Goal: Task Accomplishment & Management: Complete application form

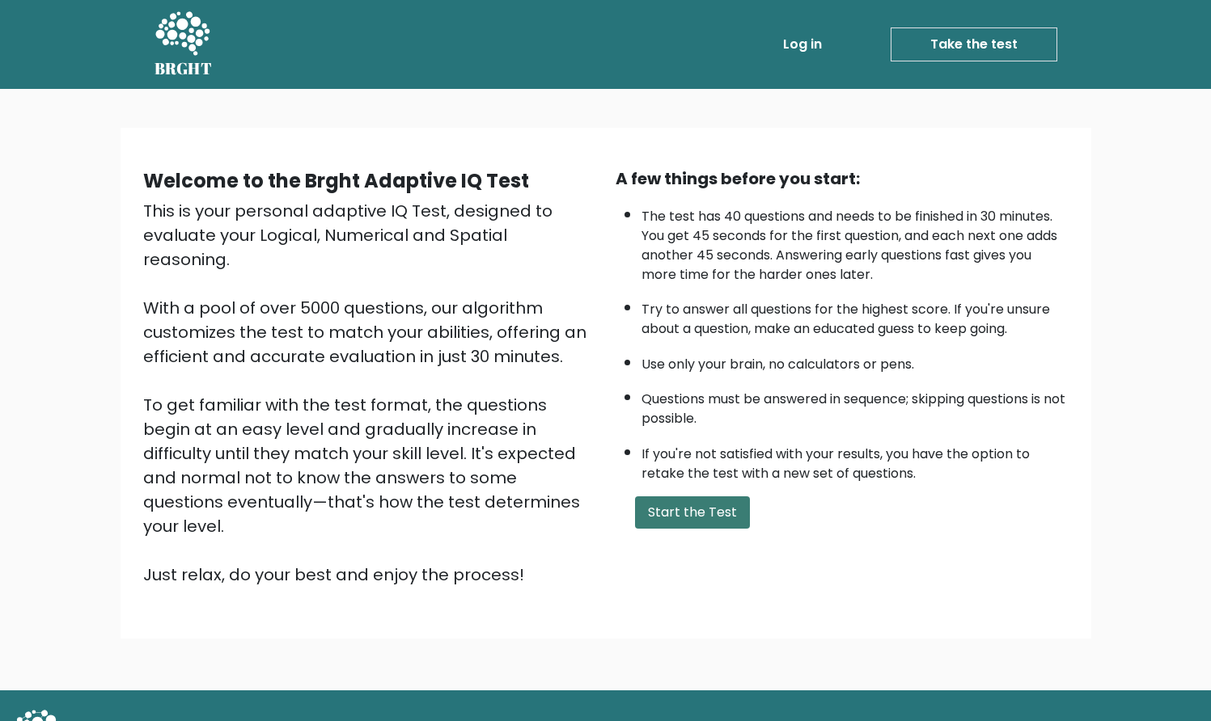
click at [692, 523] on button "Start the Test" at bounding box center [692, 513] width 115 height 32
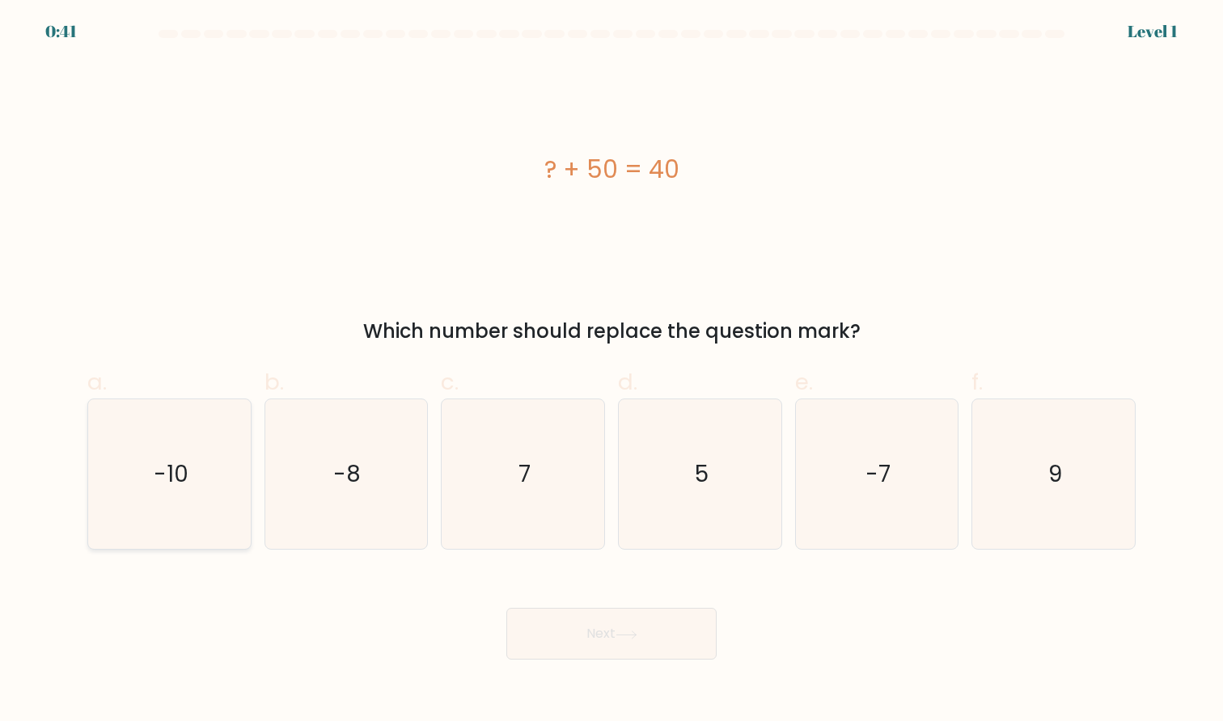
click at [145, 480] on icon "-10" at bounding box center [170, 474] width 150 height 150
click at [611, 371] on input "a. -10" at bounding box center [611, 366] width 1 height 11
radio input "true"
click at [548, 644] on button "Next" at bounding box center [611, 634] width 210 height 52
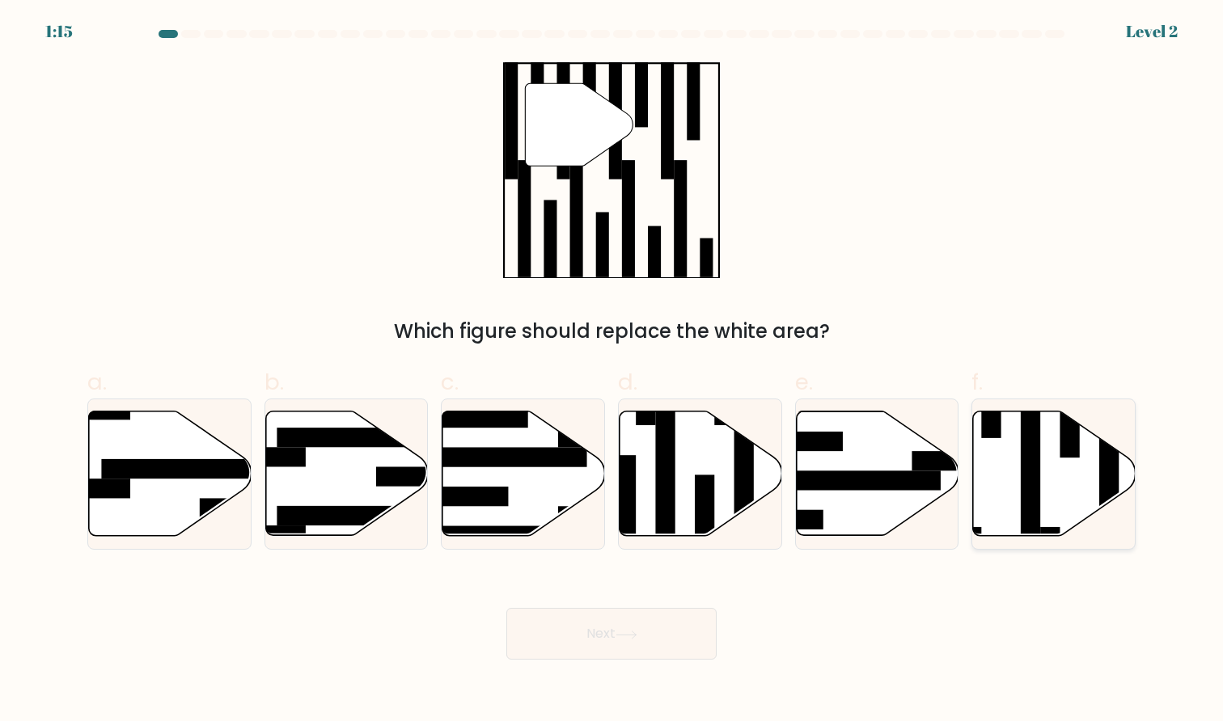
click at [1046, 471] on icon at bounding box center [1054, 474] width 163 height 125
click at [612, 371] on input "f." at bounding box center [611, 366] width 1 height 11
radio input "true"
click at [592, 632] on button "Next" at bounding box center [611, 634] width 210 height 52
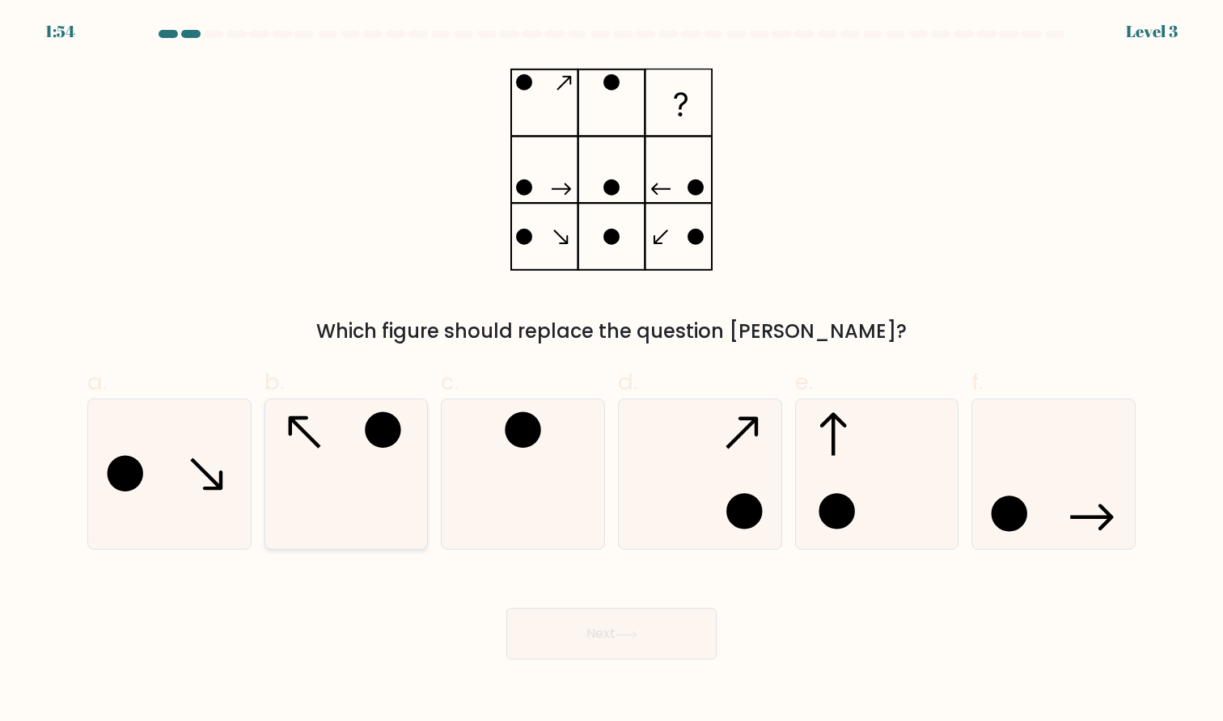
click at [307, 443] on icon at bounding box center [346, 474] width 150 height 150
click at [611, 371] on input "b." at bounding box center [611, 366] width 1 height 11
radio input "true"
click at [604, 630] on button "Next" at bounding box center [611, 634] width 210 height 52
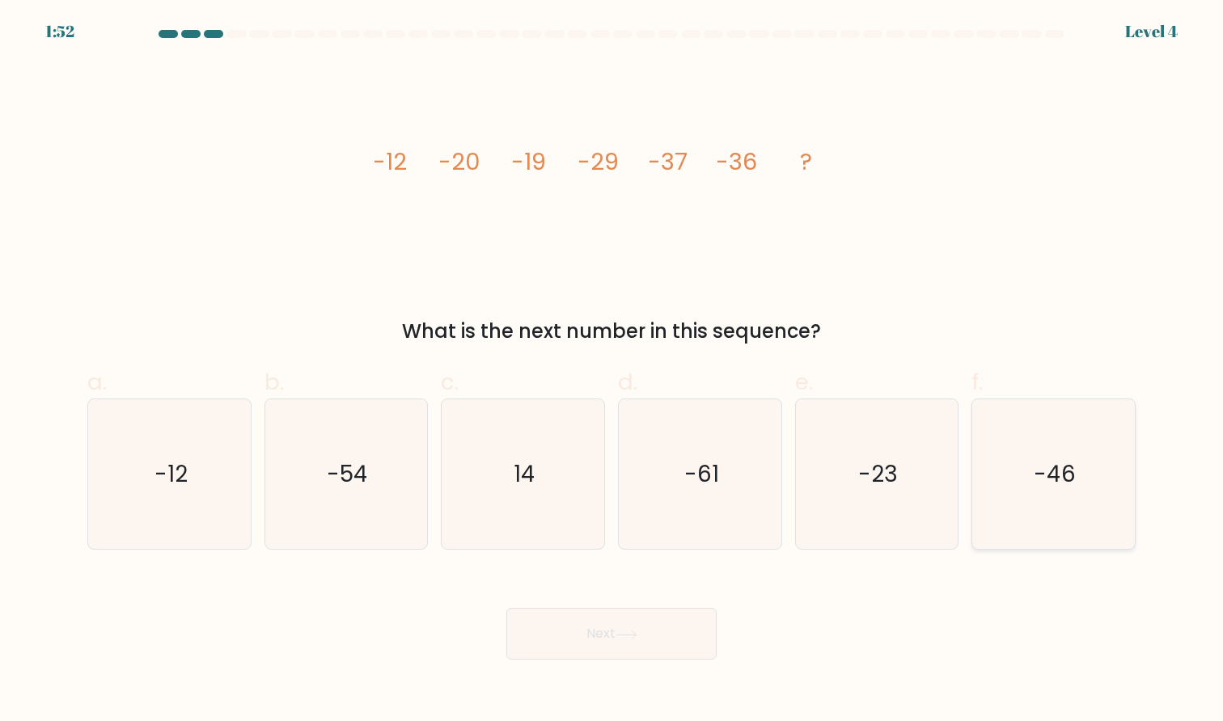
click at [1092, 470] on icon "-46" at bounding box center [1053, 474] width 150 height 150
click at [612, 371] on input "f. -46" at bounding box center [611, 366] width 1 height 11
radio input "true"
click at [621, 628] on button "Next" at bounding box center [611, 634] width 210 height 52
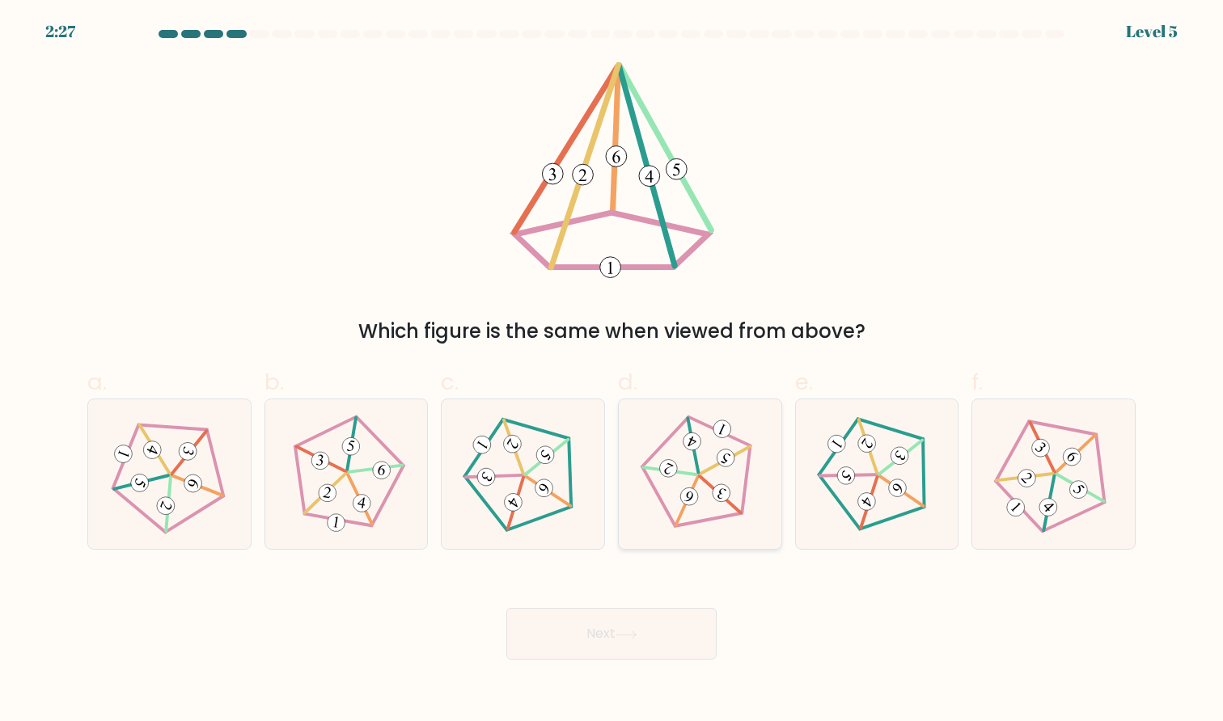
click at [700, 510] on icon at bounding box center [700, 474] width 120 height 120
click at [612, 371] on input "d." at bounding box center [611, 366] width 1 height 11
radio input "true"
click at [874, 454] on icon at bounding box center [877, 474] width 120 height 120
click at [612, 371] on input "e." at bounding box center [611, 366] width 1 height 11
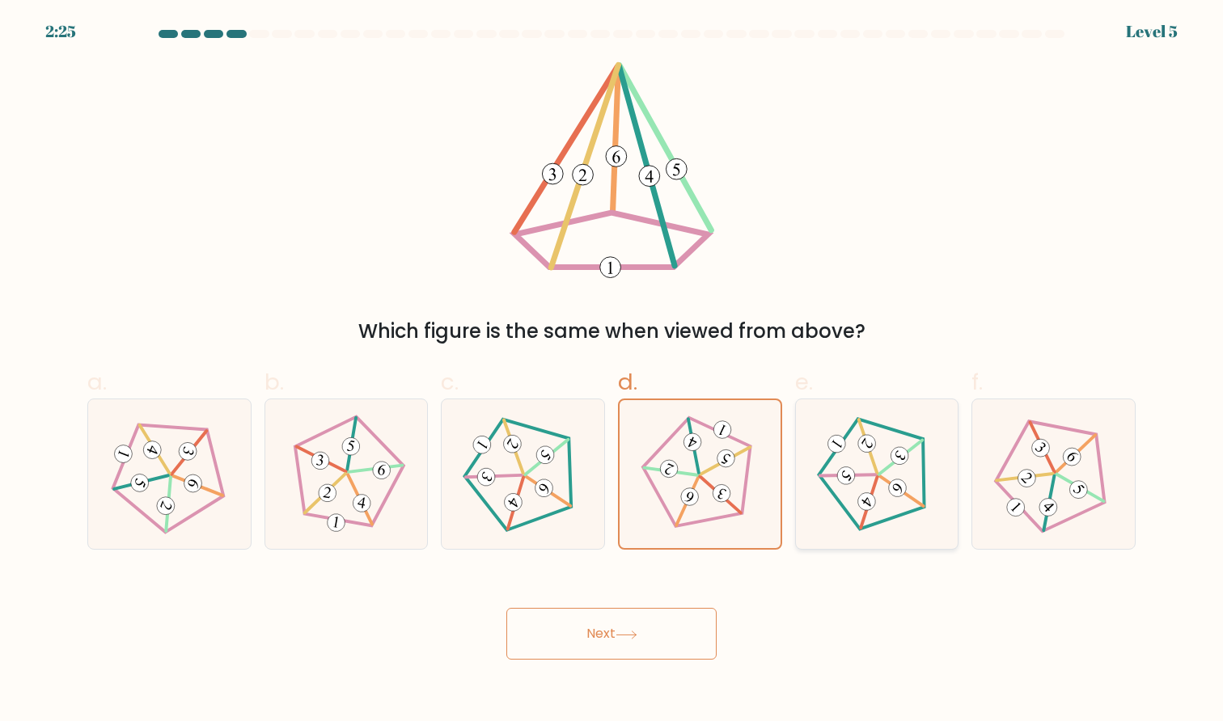
radio input "true"
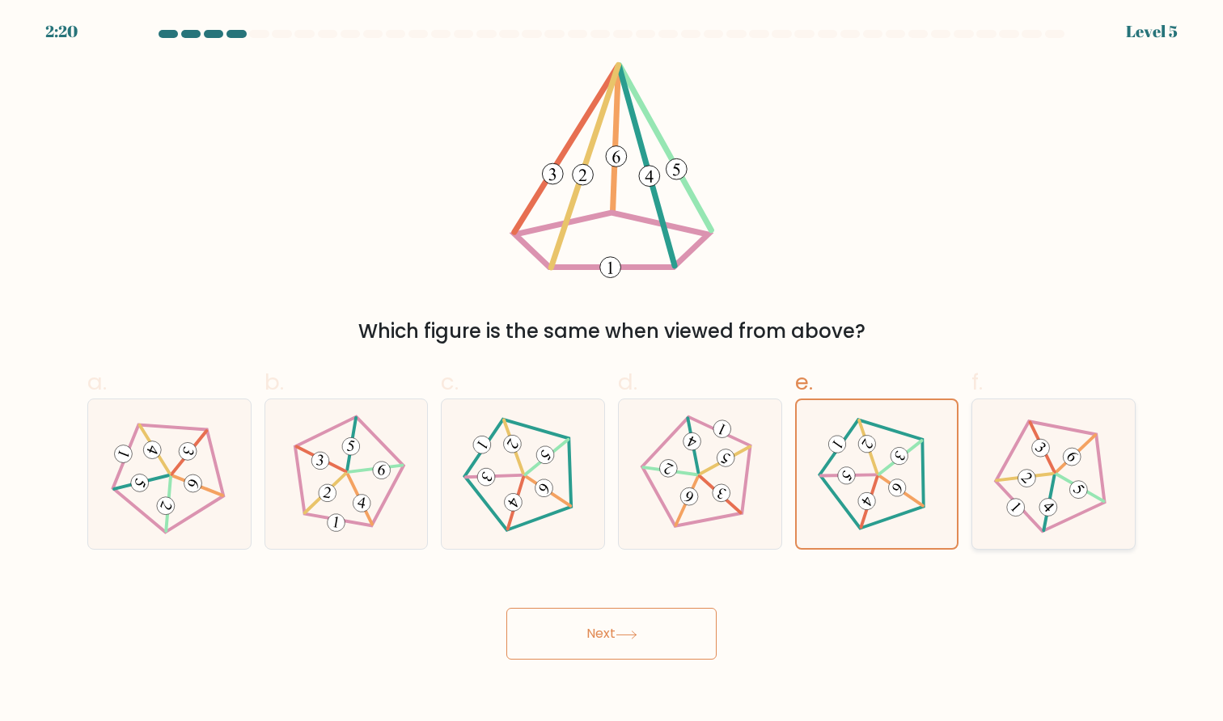
click at [1010, 489] on icon at bounding box center [1053, 474] width 120 height 120
click at [612, 371] on input "f." at bounding box center [611, 366] width 1 height 11
radio input "true"
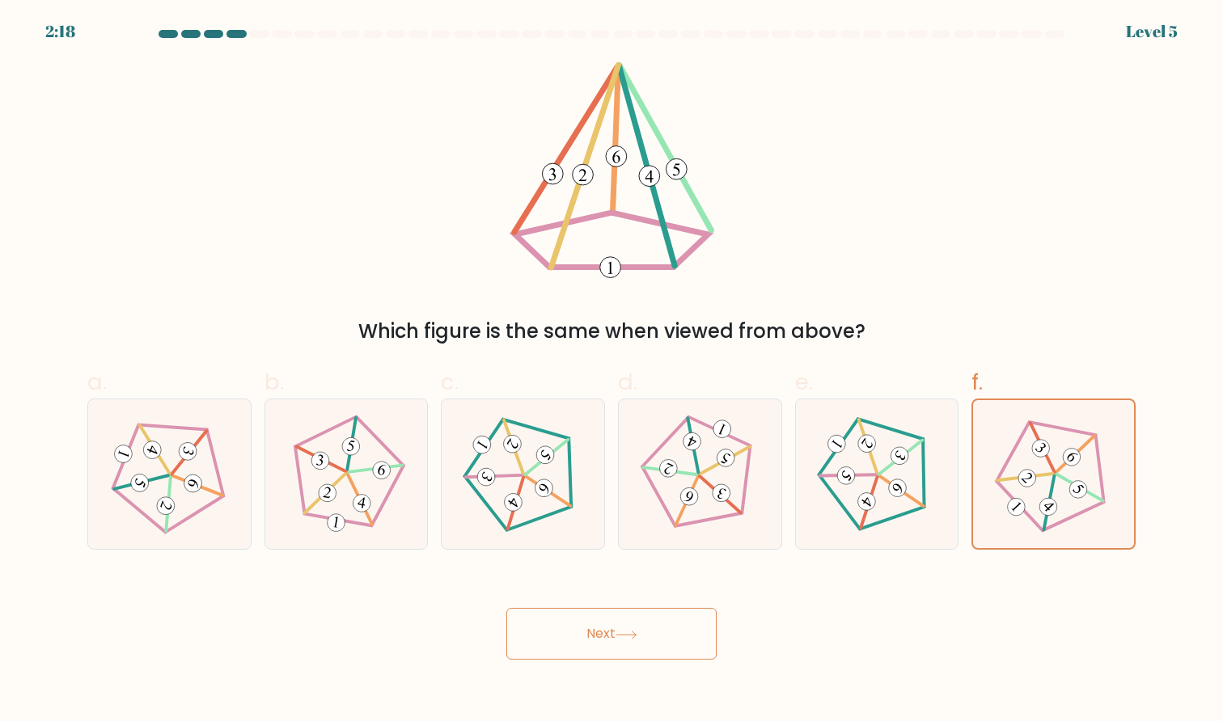
click at [701, 633] on button "Next" at bounding box center [611, 634] width 210 height 52
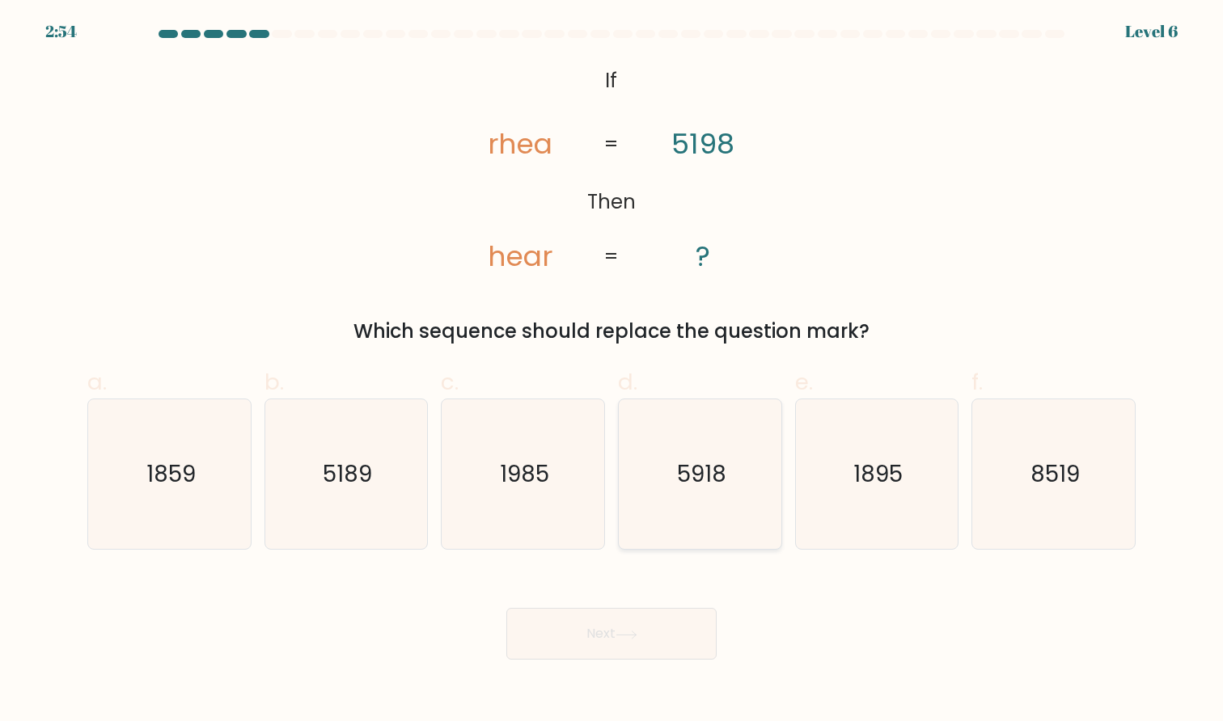
click at [664, 471] on icon "5918" at bounding box center [700, 474] width 150 height 150
click at [612, 371] on input "d. 5918" at bounding box center [611, 366] width 1 height 11
radio input "true"
click at [328, 505] on icon "5189" at bounding box center [346, 474] width 150 height 150
click at [611, 371] on input "b. 5189" at bounding box center [611, 366] width 1 height 11
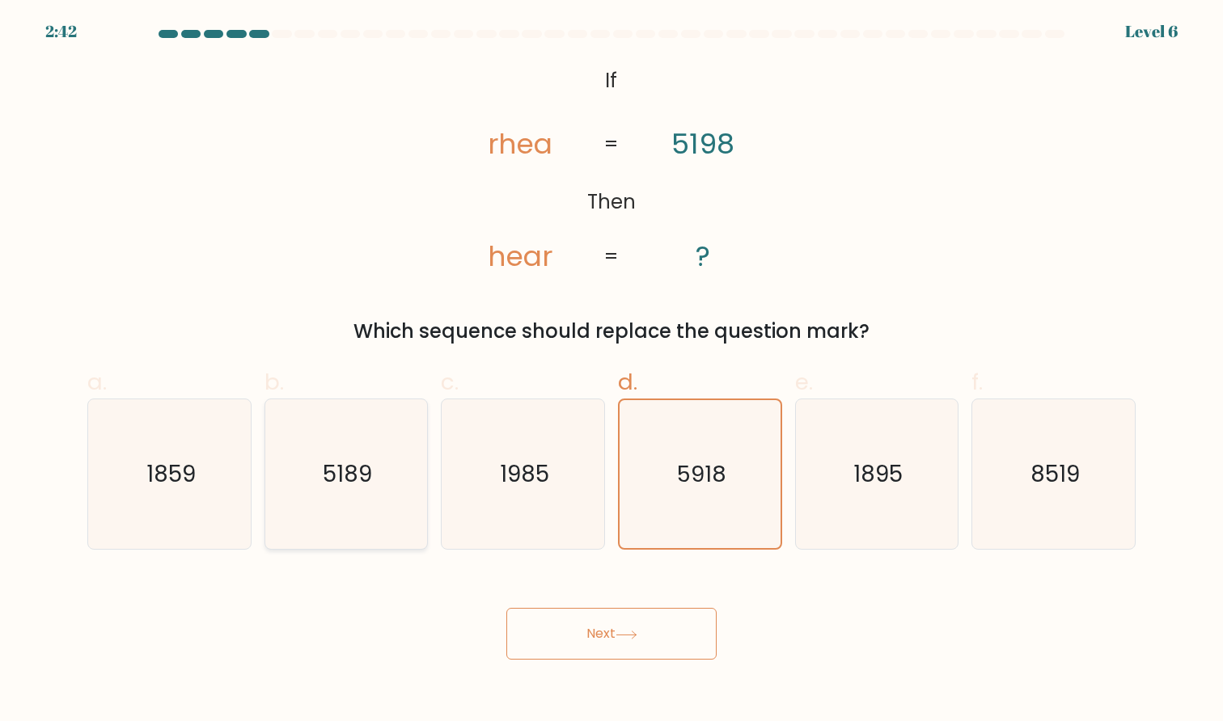
radio input "true"
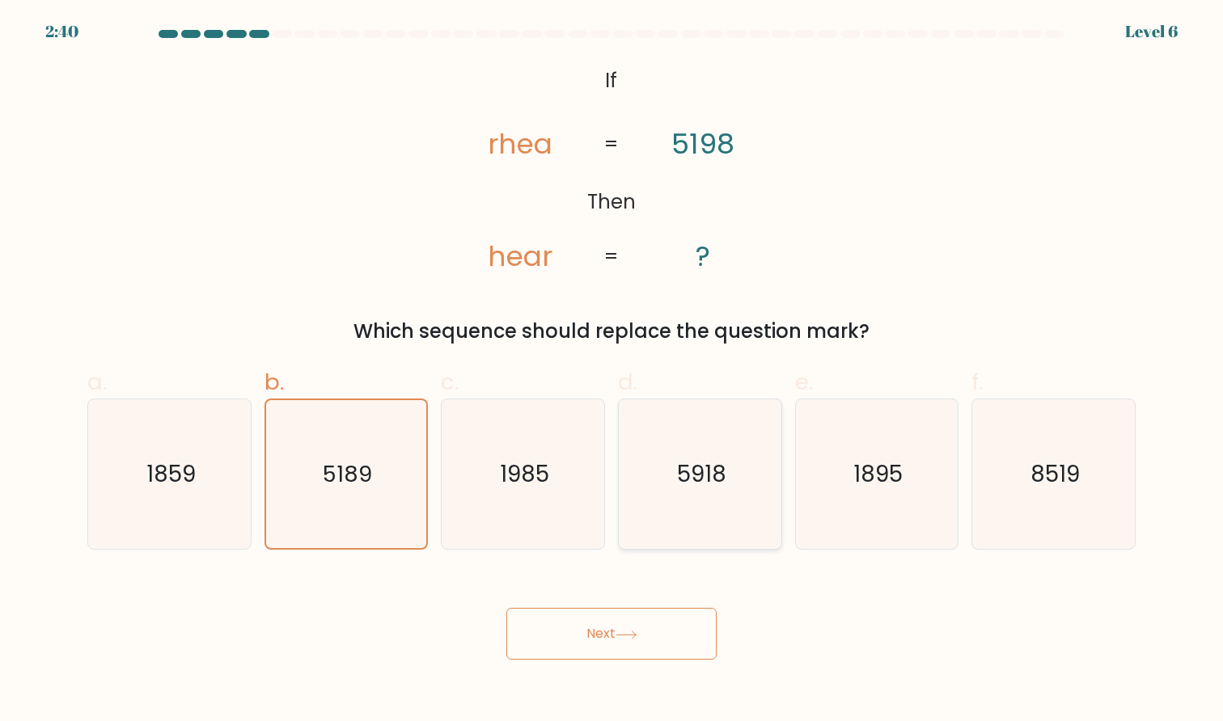
click at [746, 497] on icon "5918" at bounding box center [700, 474] width 150 height 150
click at [612, 371] on input "d. 5918" at bounding box center [611, 366] width 1 height 11
radio input "true"
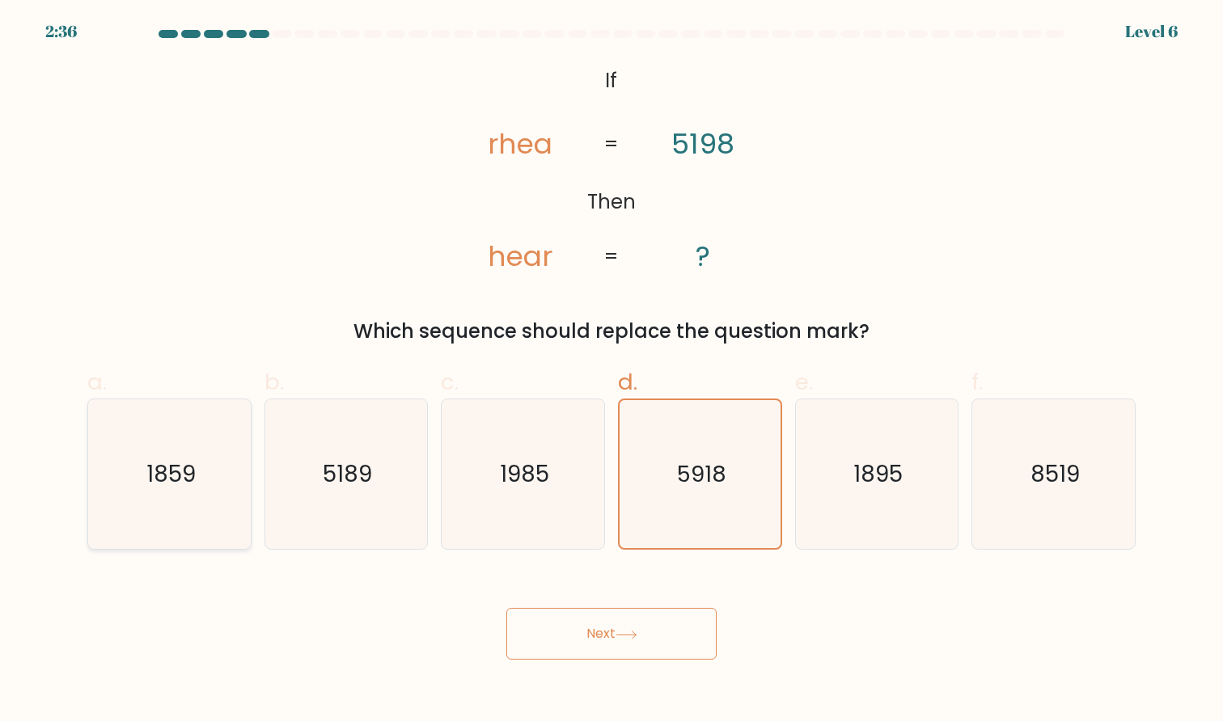
click at [169, 469] on text "1859" at bounding box center [170, 474] width 49 height 32
click at [611, 371] on input "a. 1859" at bounding box center [611, 366] width 1 height 11
radio input "true"
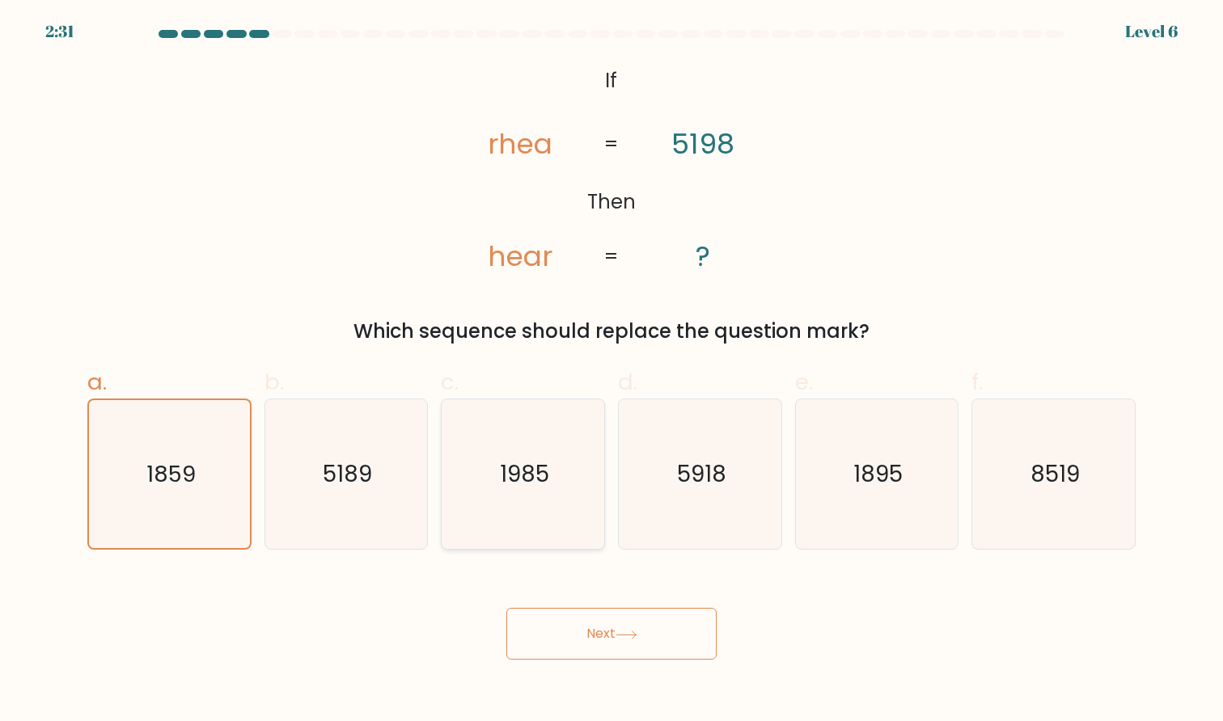
click at [544, 494] on icon "1985" at bounding box center [523, 474] width 150 height 150
click at [611, 371] on input "c. 1985" at bounding box center [611, 366] width 1 height 11
radio input "true"
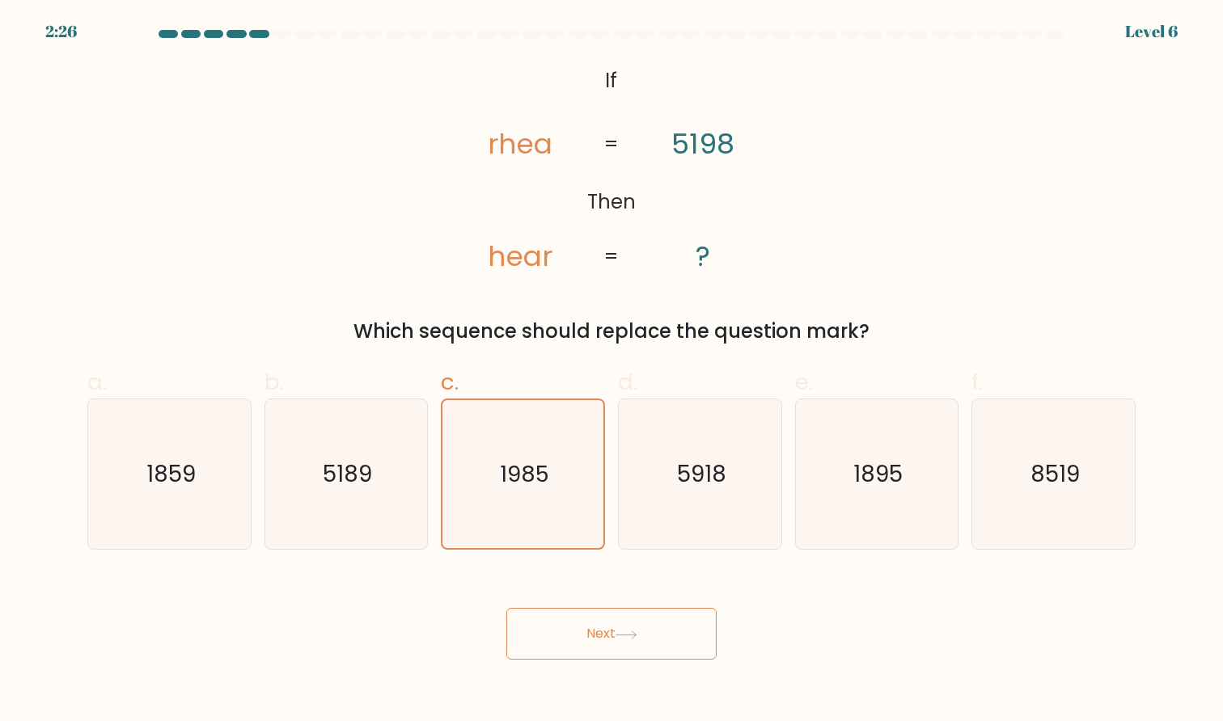
click at [581, 643] on button "Next" at bounding box center [611, 634] width 210 height 52
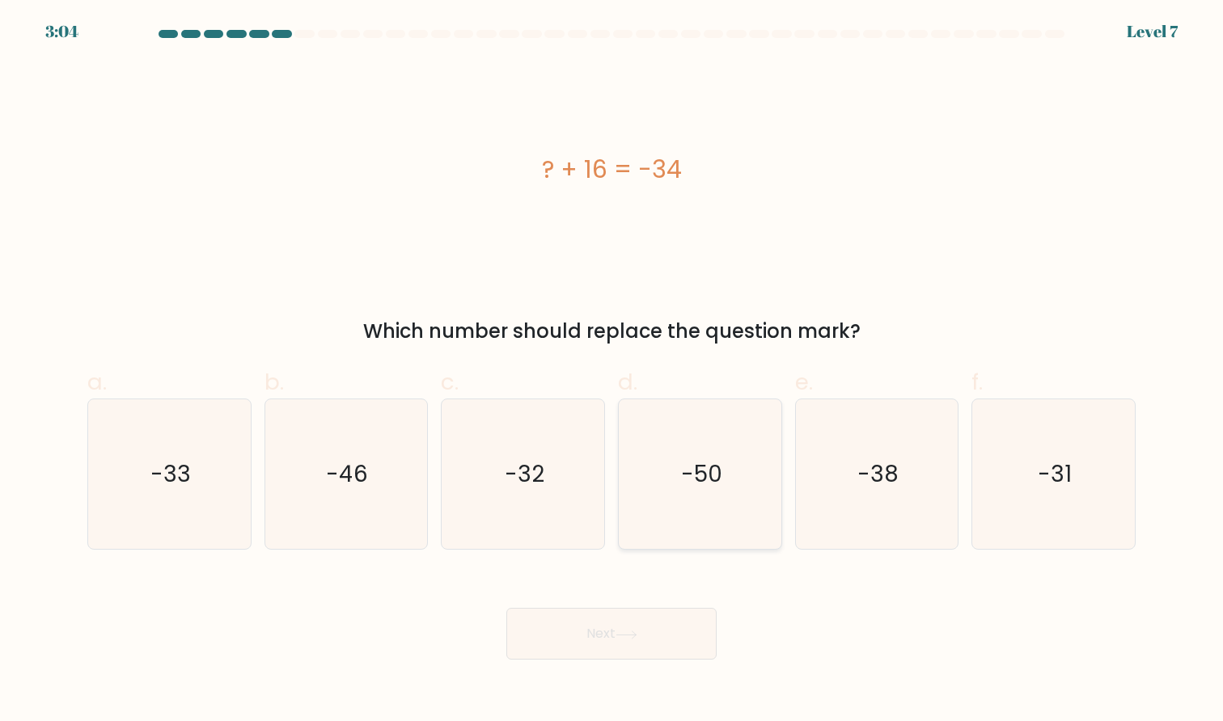
click at [688, 480] on text "-50" at bounding box center [701, 474] width 41 height 32
click at [612, 371] on input "d. -50" at bounding box center [611, 366] width 1 height 11
radio input "true"
click at [582, 649] on button "Next" at bounding box center [611, 634] width 210 height 52
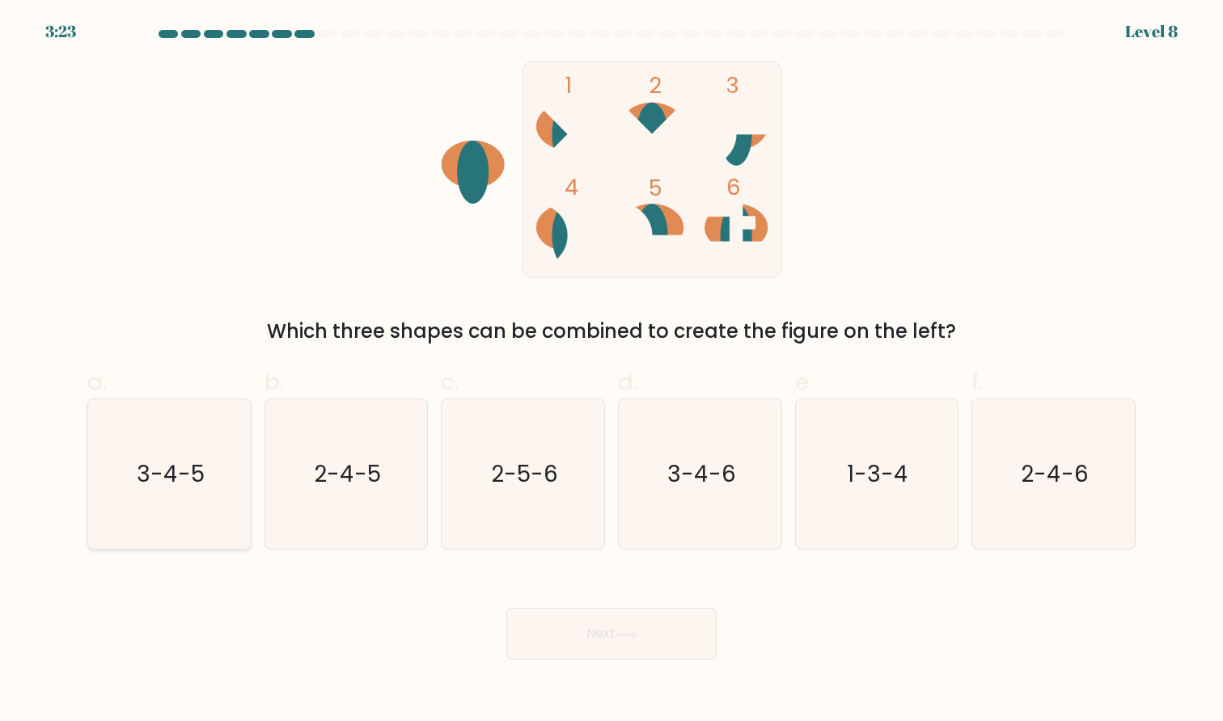
click at [220, 484] on icon "3-4-5" at bounding box center [170, 474] width 150 height 150
click at [611, 371] on input "a. 3-4-5" at bounding box center [611, 366] width 1 height 11
radio input "true"
click at [556, 628] on button "Next" at bounding box center [611, 634] width 210 height 52
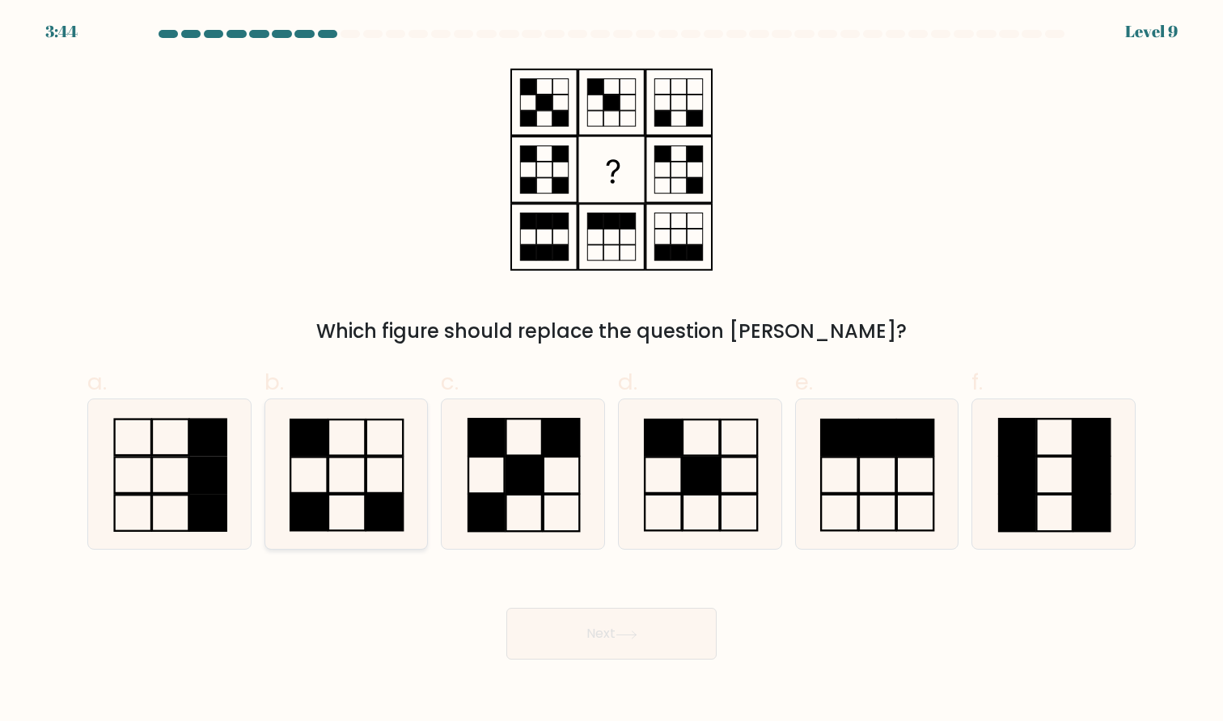
click at [342, 490] on icon at bounding box center [346, 474] width 150 height 150
click at [611, 371] on input "b." at bounding box center [611, 366] width 1 height 11
radio input "true"
click at [594, 644] on button "Next" at bounding box center [611, 634] width 210 height 52
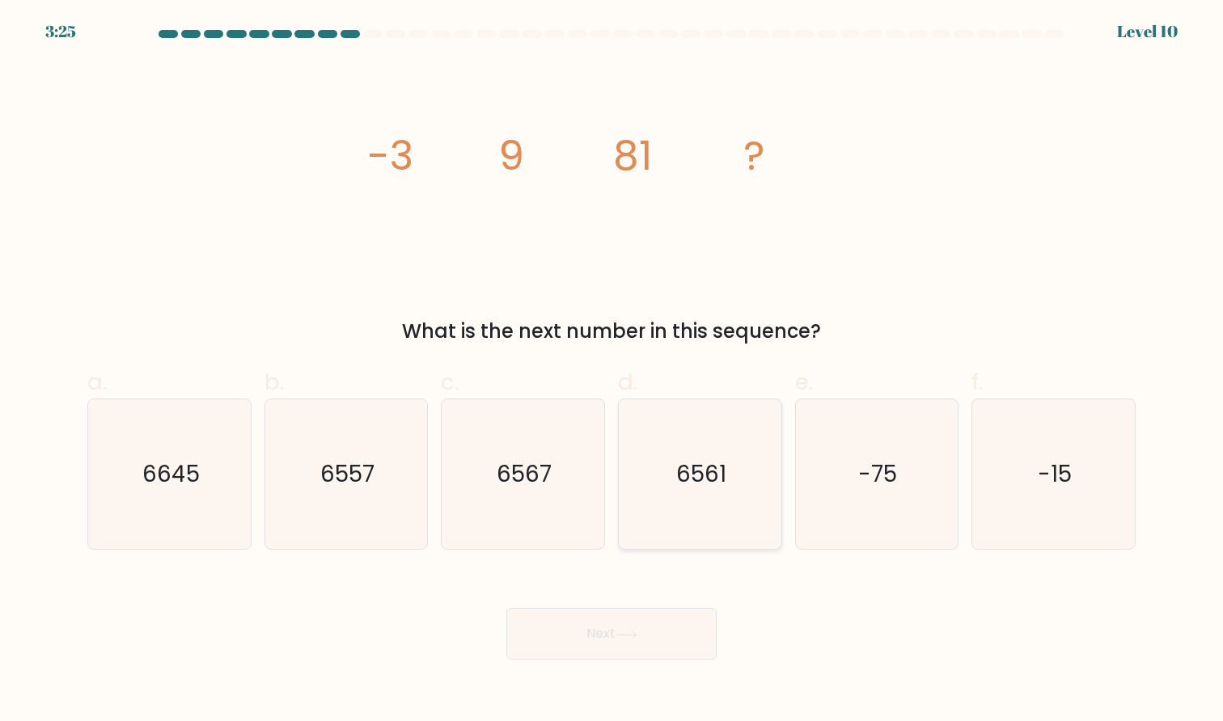
click at [720, 472] on text "6561" at bounding box center [701, 474] width 50 height 32
click at [612, 371] on input "d. 6561" at bounding box center [611, 366] width 1 height 11
radio input "true"
click at [606, 619] on button "Next" at bounding box center [611, 634] width 210 height 52
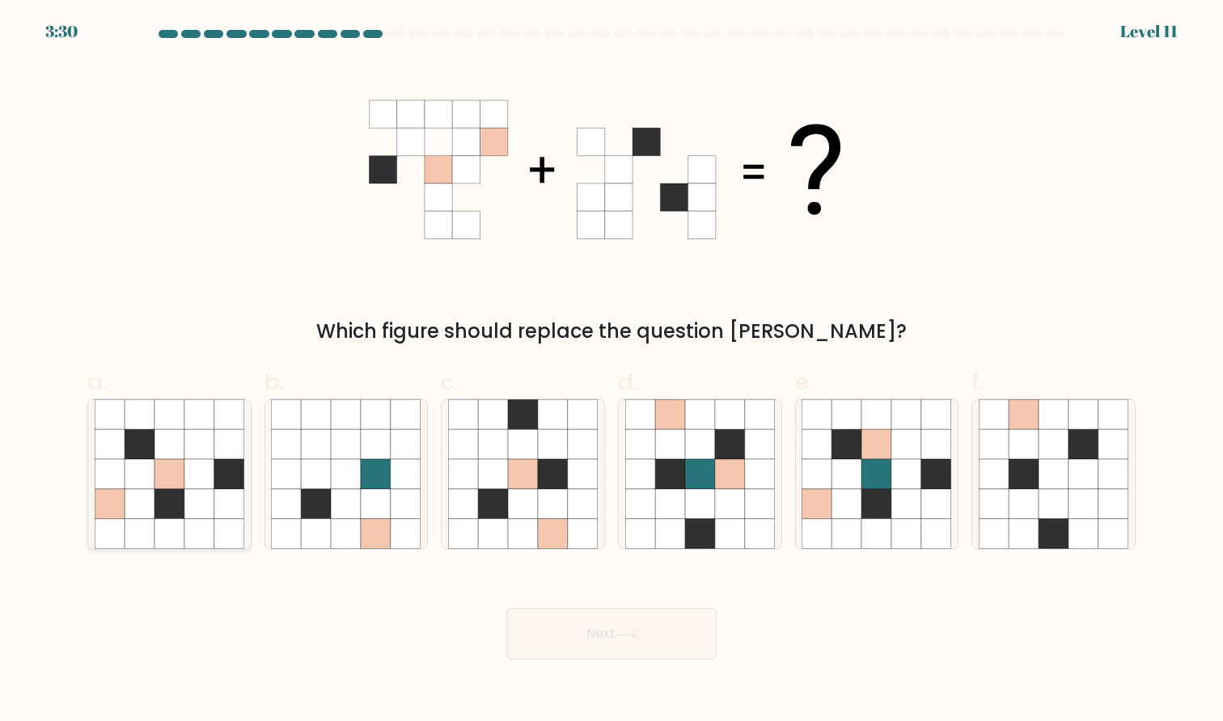
click at [220, 480] on icon at bounding box center [229, 474] width 30 height 30
click at [611, 371] on input "a." at bounding box center [611, 366] width 1 height 11
radio input "true"
click at [570, 482] on icon at bounding box center [583, 474] width 30 height 30
click at [611, 371] on input "c." at bounding box center [611, 366] width 1 height 11
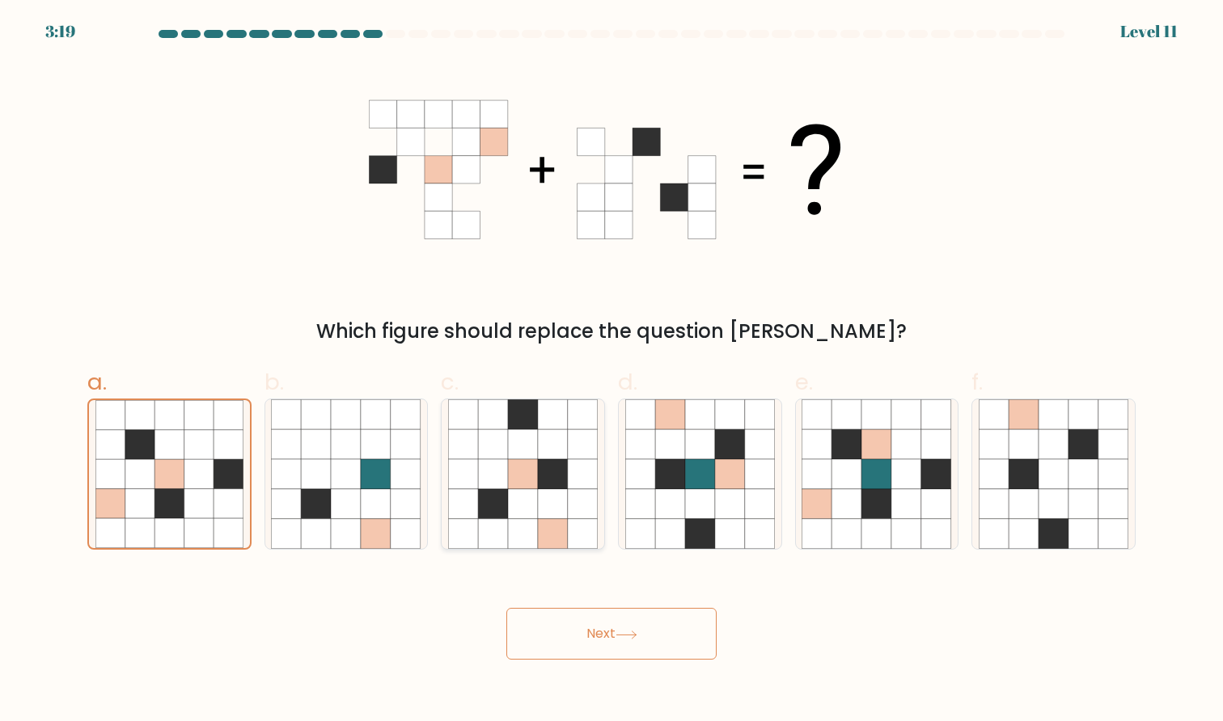
radio input "true"
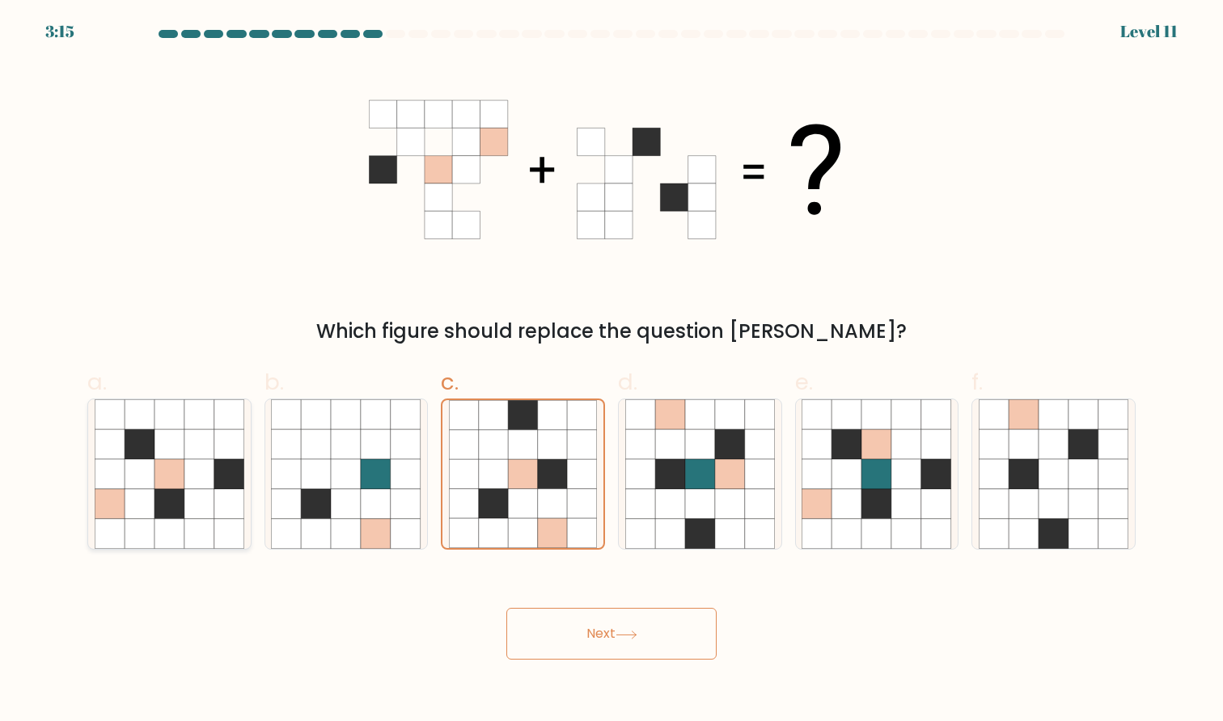
click at [217, 467] on icon at bounding box center [229, 474] width 30 height 30
click at [611, 371] on input "a." at bounding box center [611, 366] width 1 height 11
radio input "true"
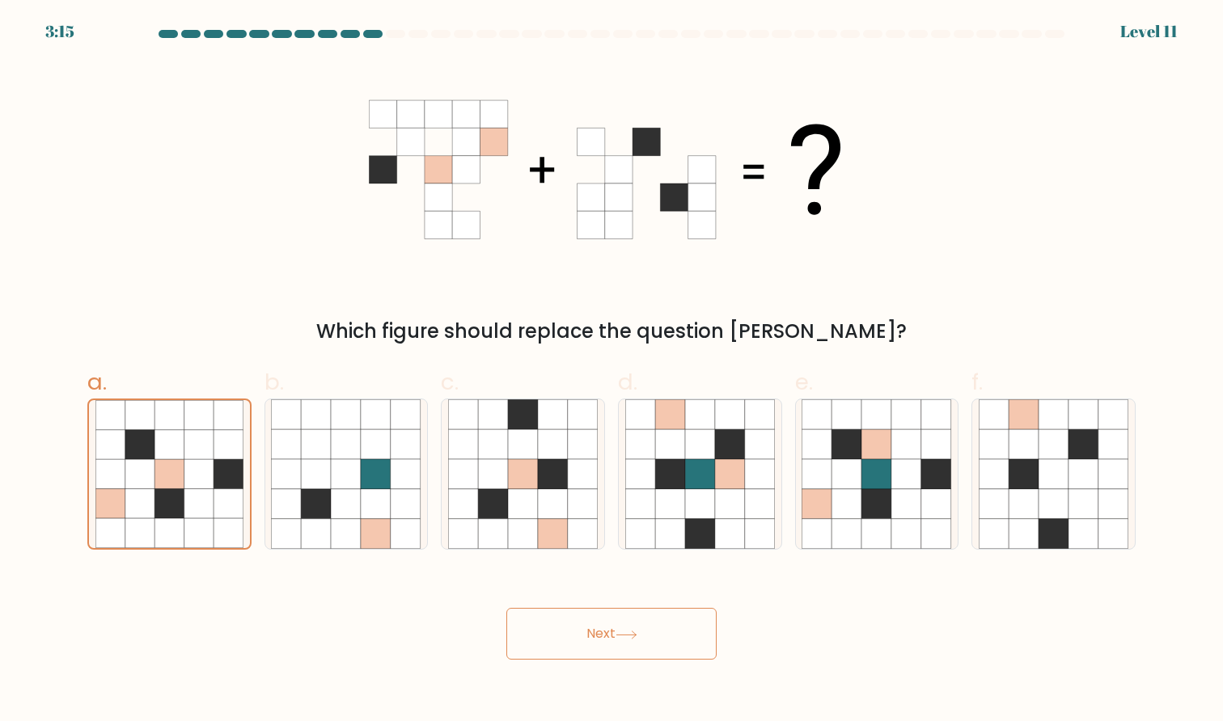
click at [555, 640] on button "Next" at bounding box center [611, 634] width 210 height 52
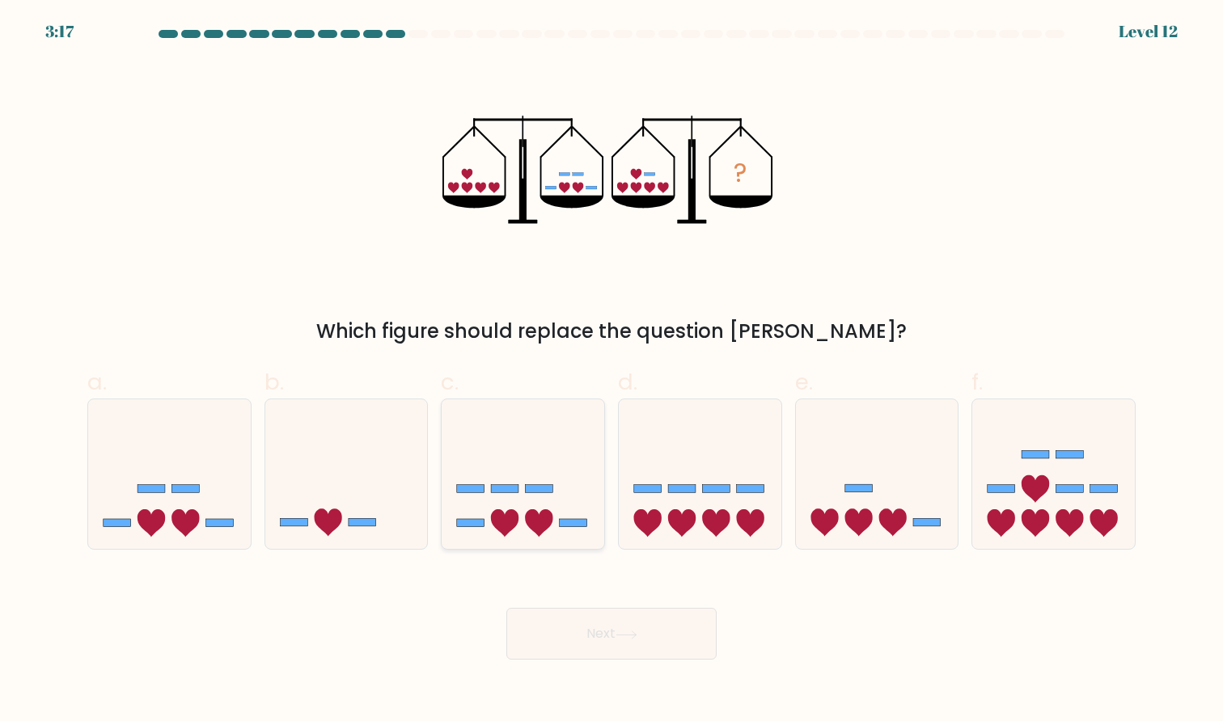
click at [500, 549] on div at bounding box center [523, 474] width 164 height 151
click at [611, 371] on input "c." at bounding box center [611, 366] width 1 height 11
radio input "true"
click at [603, 648] on button "Next" at bounding box center [611, 634] width 210 height 52
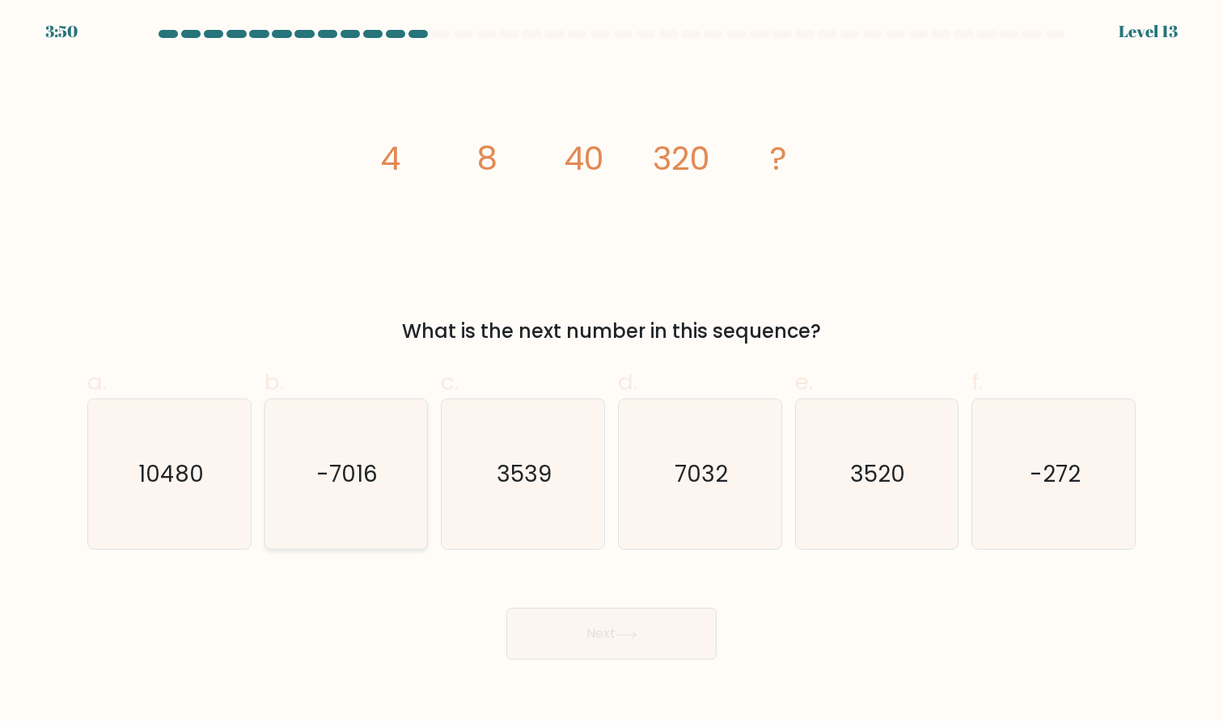
click at [324, 500] on icon "-7016" at bounding box center [346, 474] width 150 height 150
click at [611, 371] on input "b. -7016" at bounding box center [611, 366] width 1 height 11
radio input "true"
click at [1076, 476] on text "-272" at bounding box center [1054, 474] width 51 height 32
click at [612, 371] on input "f. -272" at bounding box center [611, 366] width 1 height 11
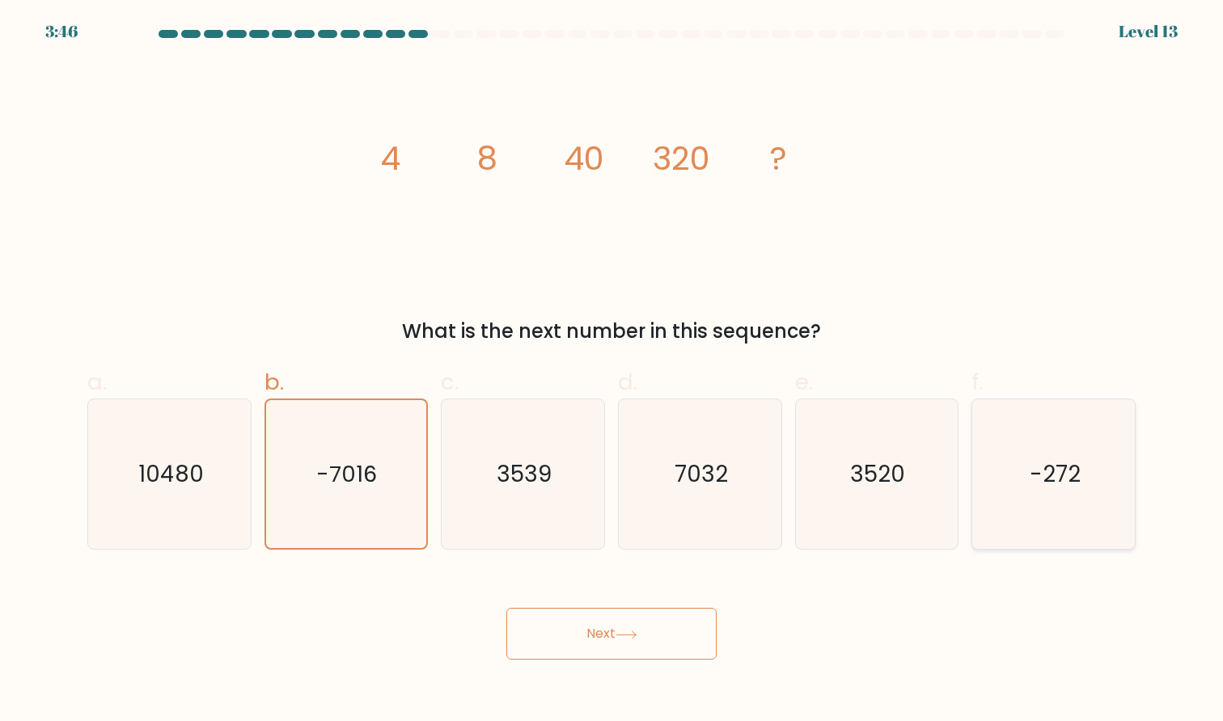
radio input "true"
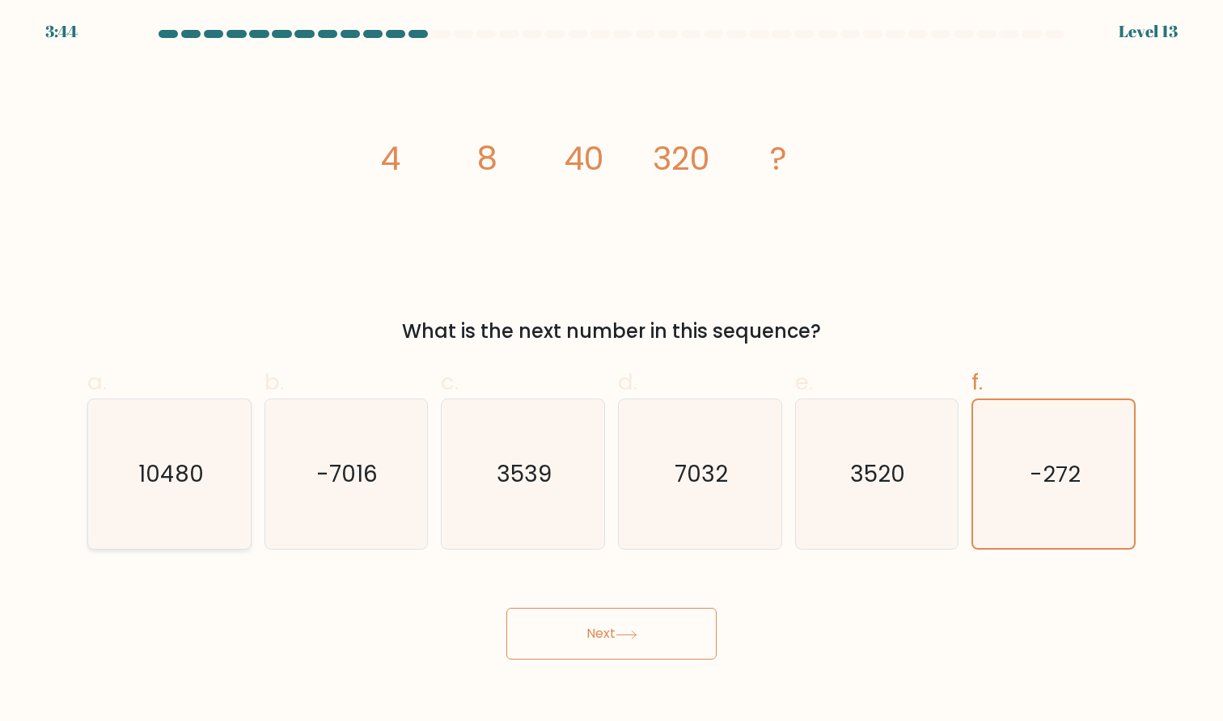
click at [120, 461] on icon "10480" at bounding box center [170, 474] width 150 height 150
click at [611, 371] on input "a. 10480" at bounding box center [611, 366] width 1 height 11
radio input "true"
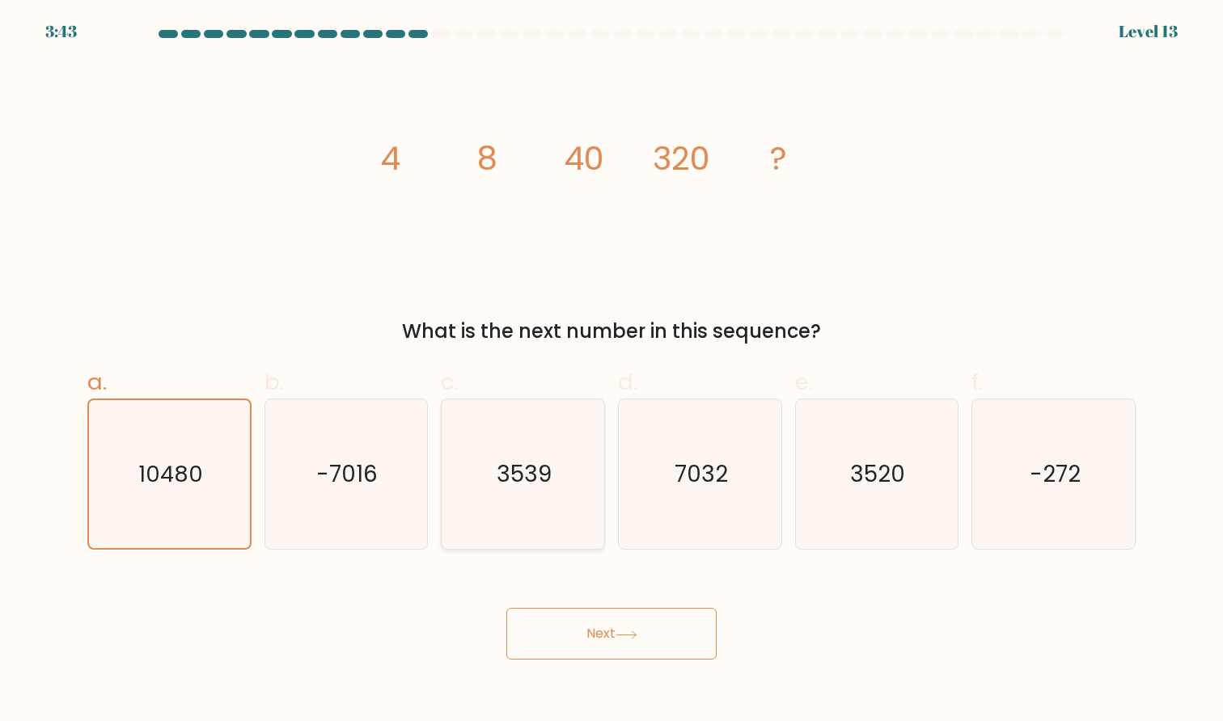
click at [592, 495] on icon "3539" at bounding box center [523, 474] width 150 height 150
click at [611, 371] on input "c. 3539" at bounding box center [611, 366] width 1 height 11
radio input "true"
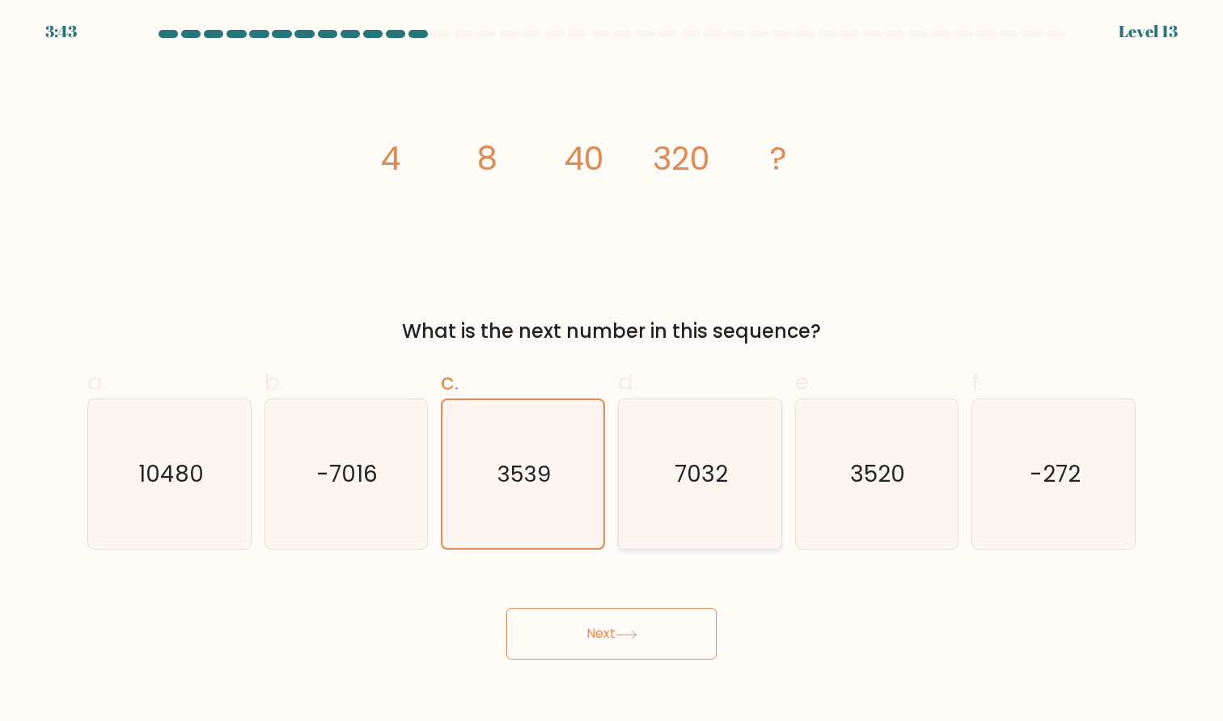
click at [725, 489] on text "7032" at bounding box center [700, 474] width 53 height 32
click at [612, 371] on input "d. 7032" at bounding box center [611, 366] width 1 height 11
radio input "true"
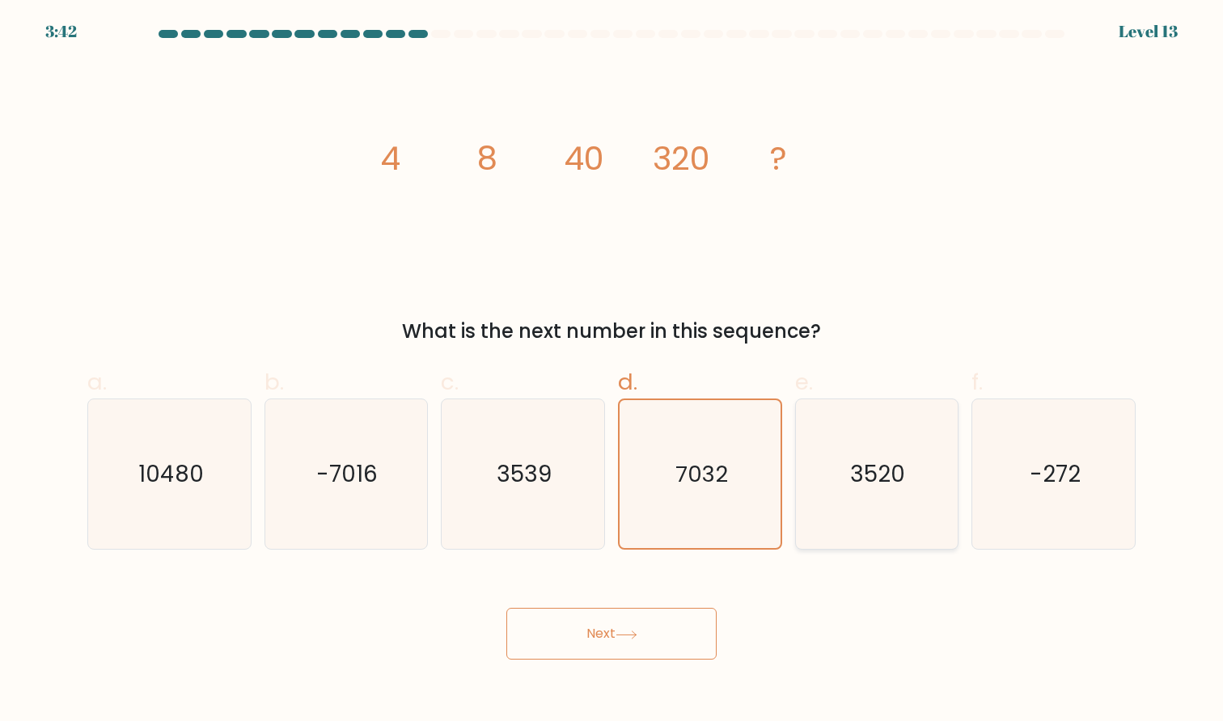
click at [839, 489] on icon "3520" at bounding box center [876, 474] width 150 height 150
click at [612, 371] on input "e. 3520" at bounding box center [611, 366] width 1 height 11
radio input "true"
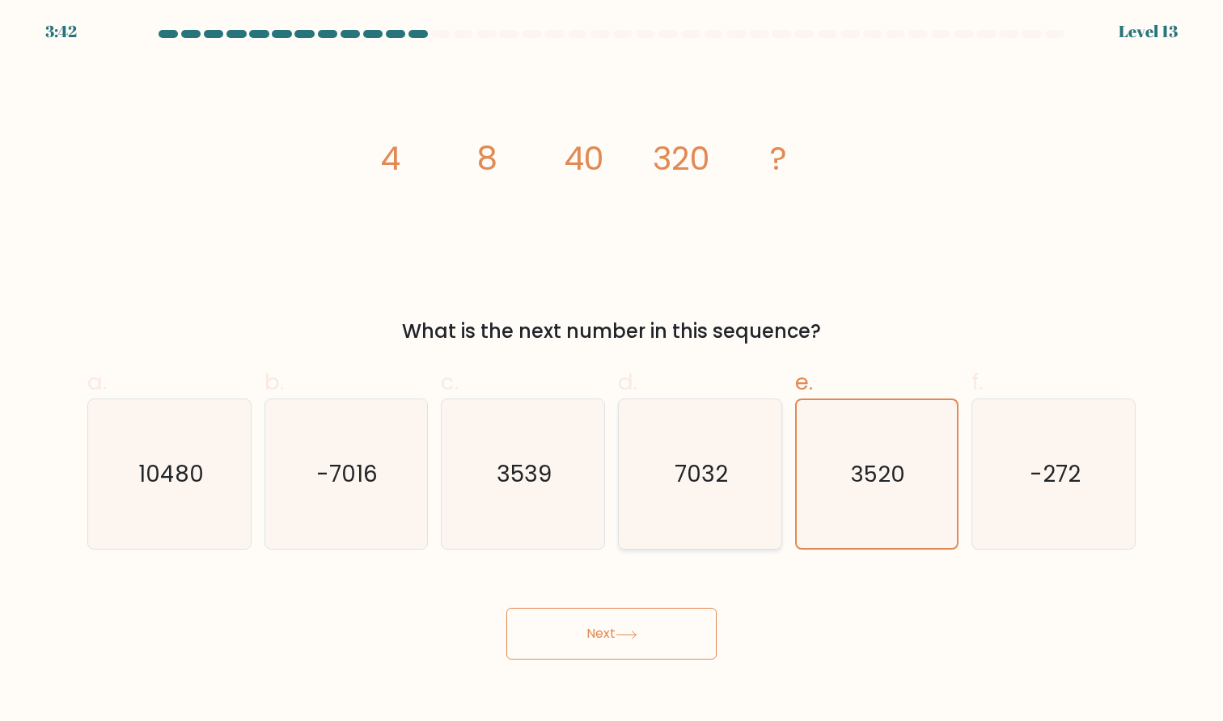
click at [661, 489] on icon "7032" at bounding box center [700, 474] width 150 height 150
click at [612, 371] on input "d. 7032" at bounding box center [611, 366] width 1 height 11
radio input "true"
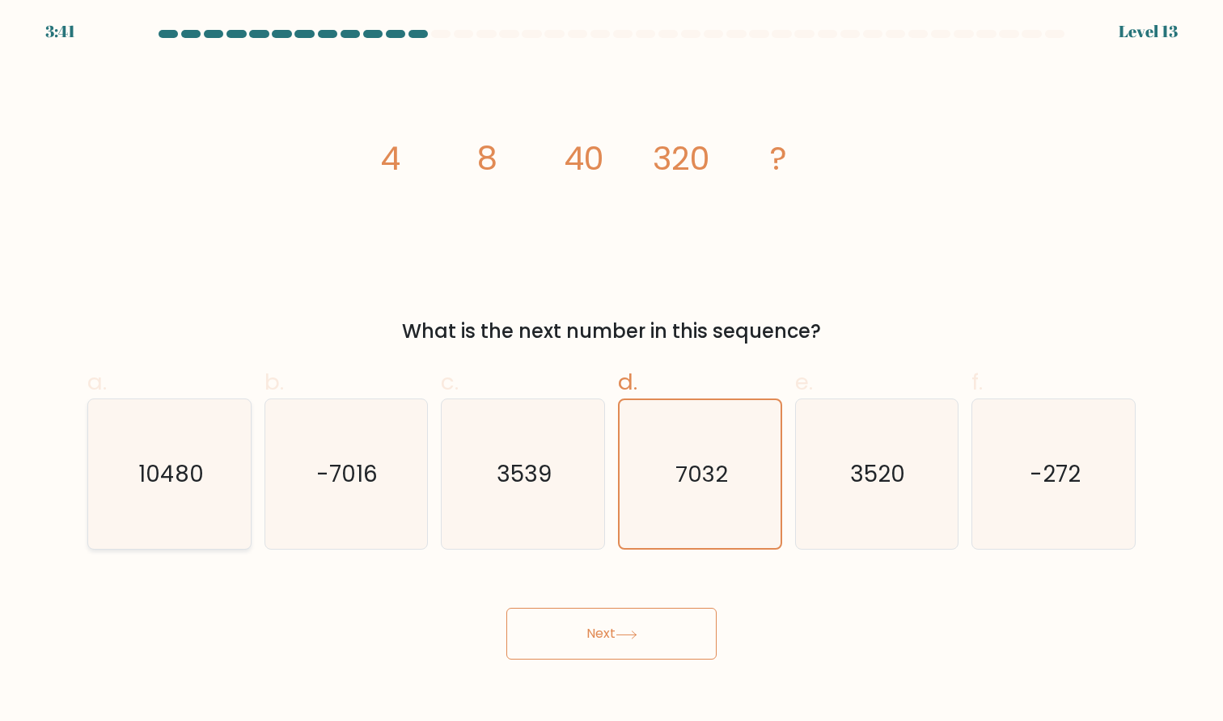
click at [153, 449] on icon "10480" at bounding box center [170, 474] width 150 height 150
click at [611, 371] on input "a. 10480" at bounding box center [611, 366] width 1 height 11
radio input "true"
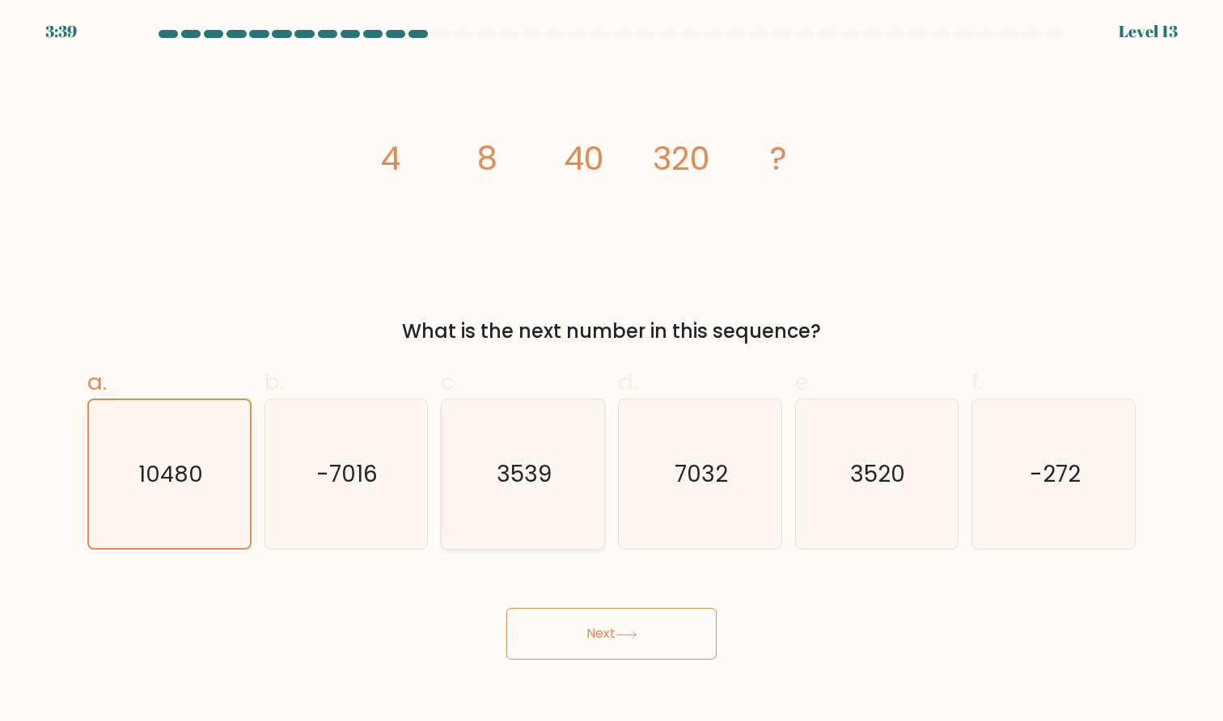
click at [507, 463] on text "3539" at bounding box center [524, 474] width 55 height 32
click at [611, 371] on input "c. 3539" at bounding box center [611, 366] width 1 height 11
radio input "true"
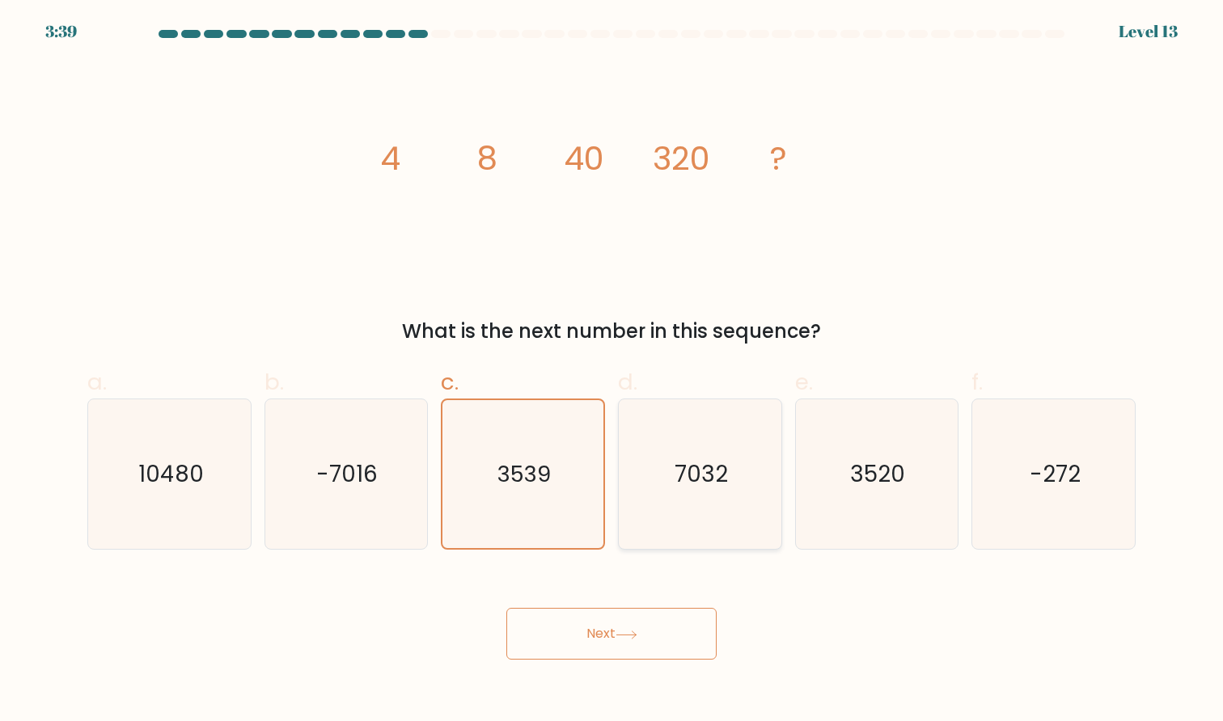
click at [739, 467] on icon "7032" at bounding box center [700, 474] width 150 height 150
click at [612, 371] on input "d. 7032" at bounding box center [611, 366] width 1 height 11
radio input "true"
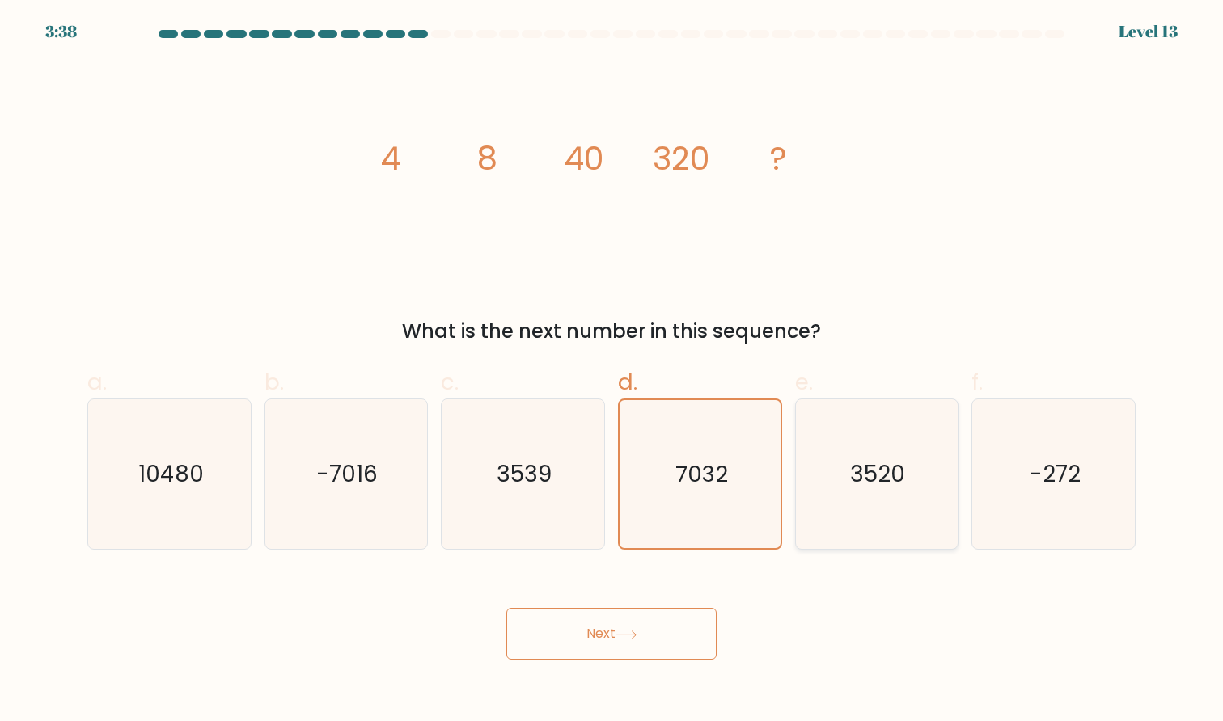
click at [820, 467] on icon "3520" at bounding box center [876, 474] width 150 height 150
click at [612, 371] on input "e. 3520" at bounding box center [611, 366] width 1 height 11
radio input "true"
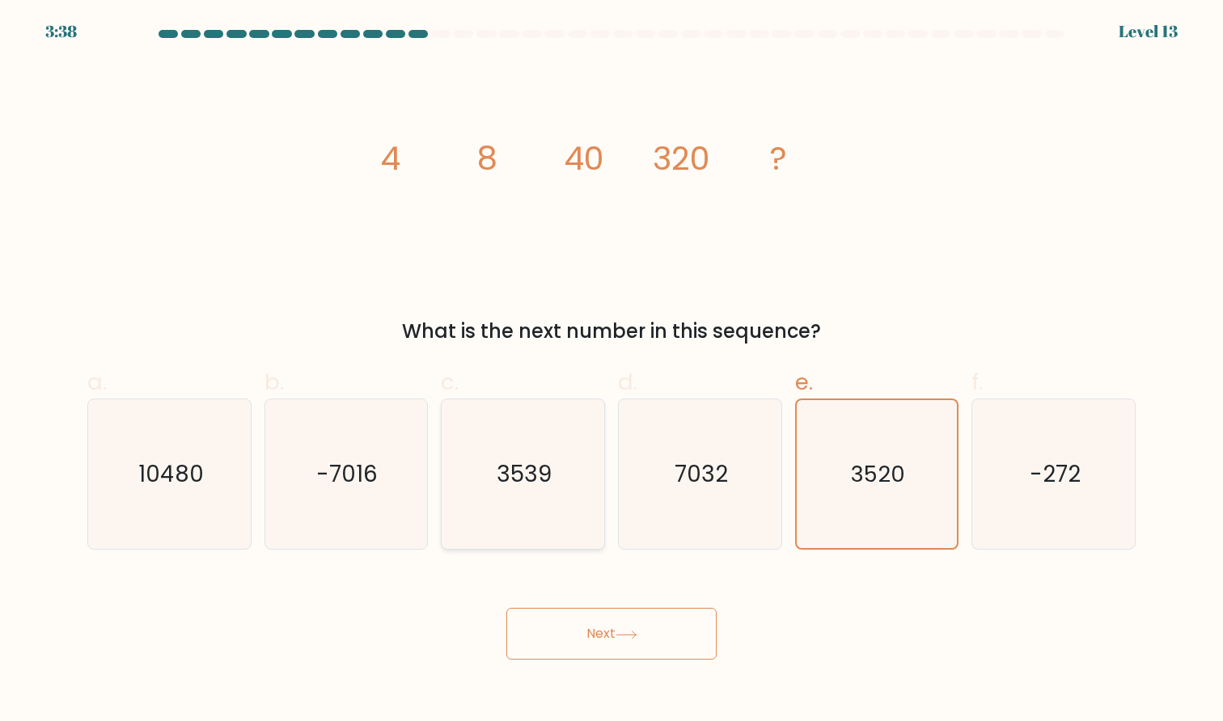
click at [523, 465] on text "3539" at bounding box center [524, 474] width 55 height 32
click at [611, 371] on input "c. 3539" at bounding box center [611, 366] width 1 height 11
radio input "true"
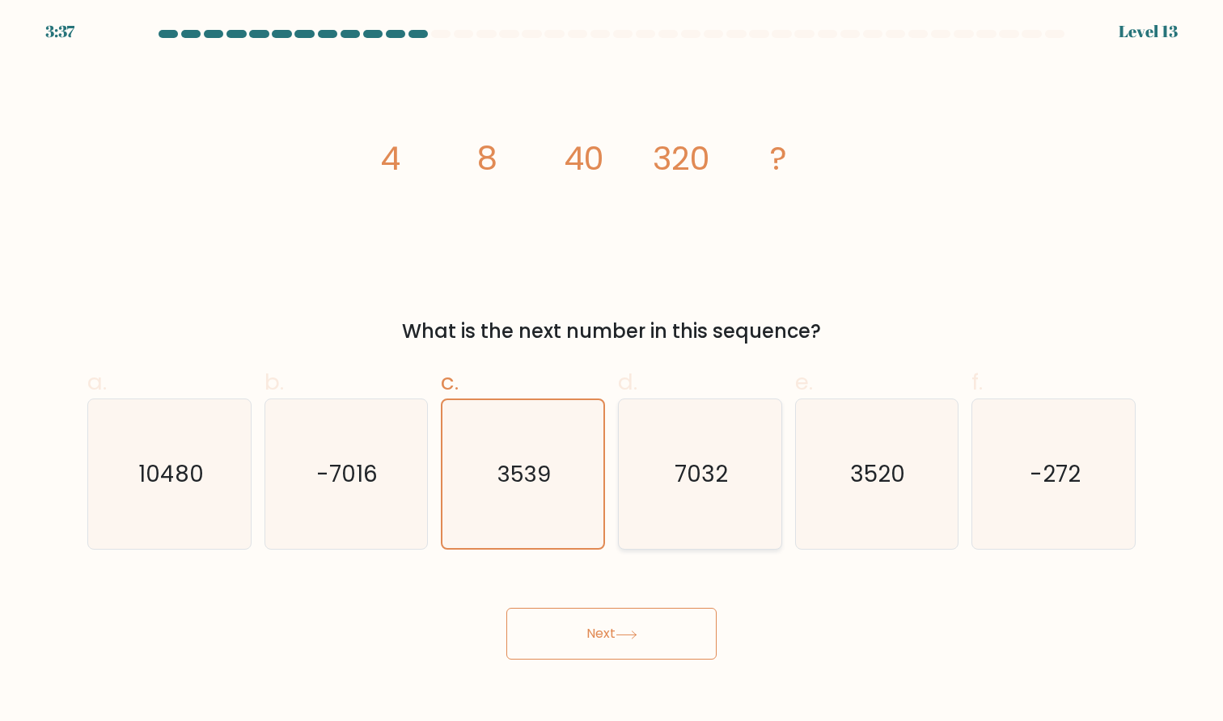
click at [694, 465] on text "7032" at bounding box center [700, 474] width 53 height 32
click at [612, 371] on input "d. 7032" at bounding box center [611, 366] width 1 height 11
radio input "true"
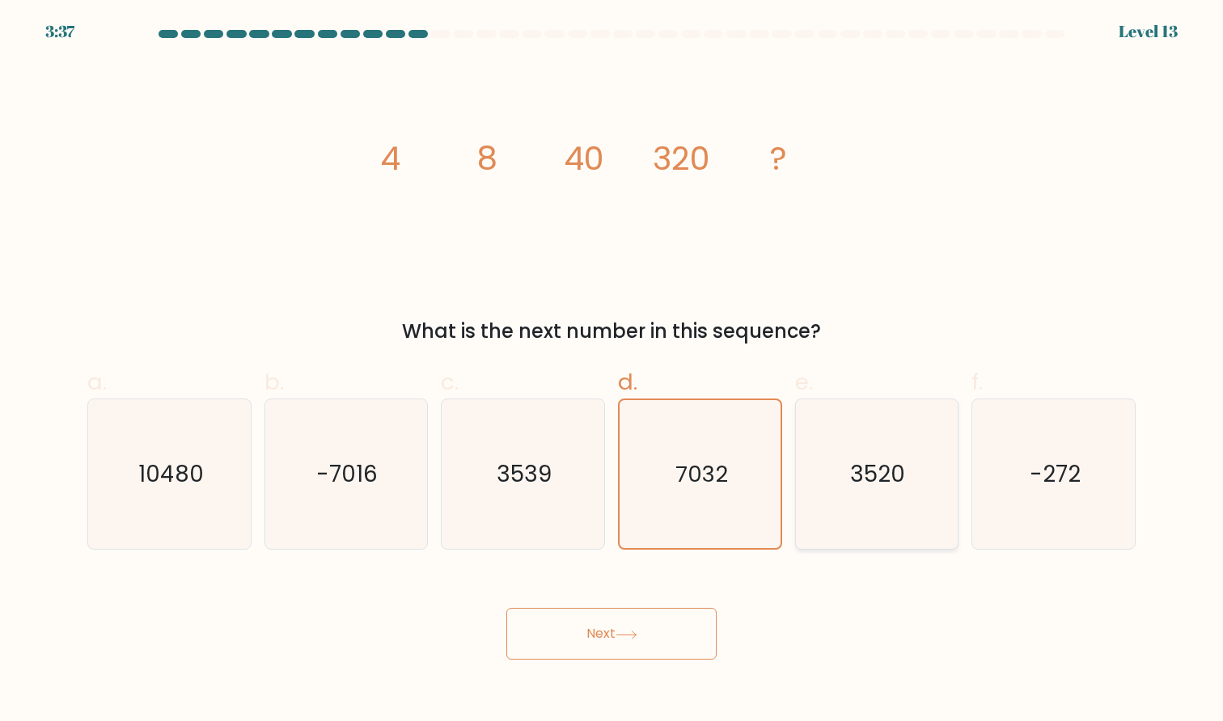
click at [868, 465] on text "3520" at bounding box center [878, 474] width 55 height 32
click at [612, 371] on input "e. 3520" at bounding box center [611, 366] width 1 height 11
radio input "true"
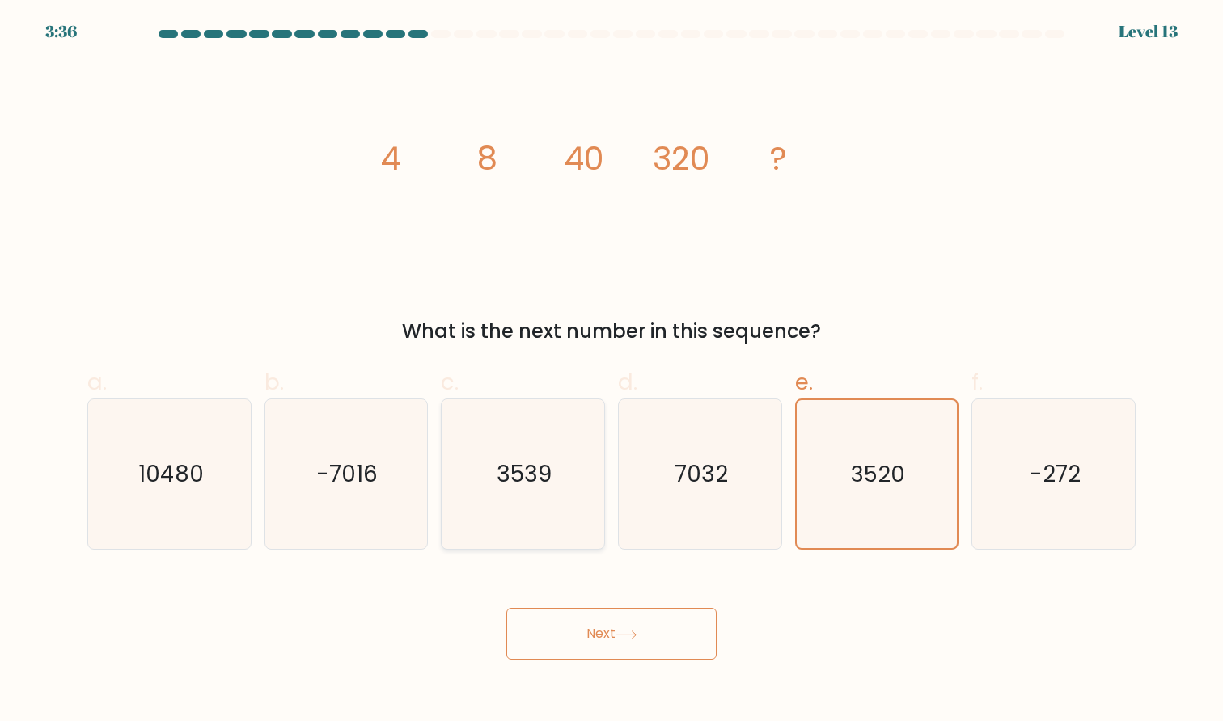
click at [492, 450] on icon "3539" at bounding box center [523, 474] width 150 height 150
click at [611, 371] on input "c. 3539" at bounding box center [611, 366] width 1 height 11
radio input "true"
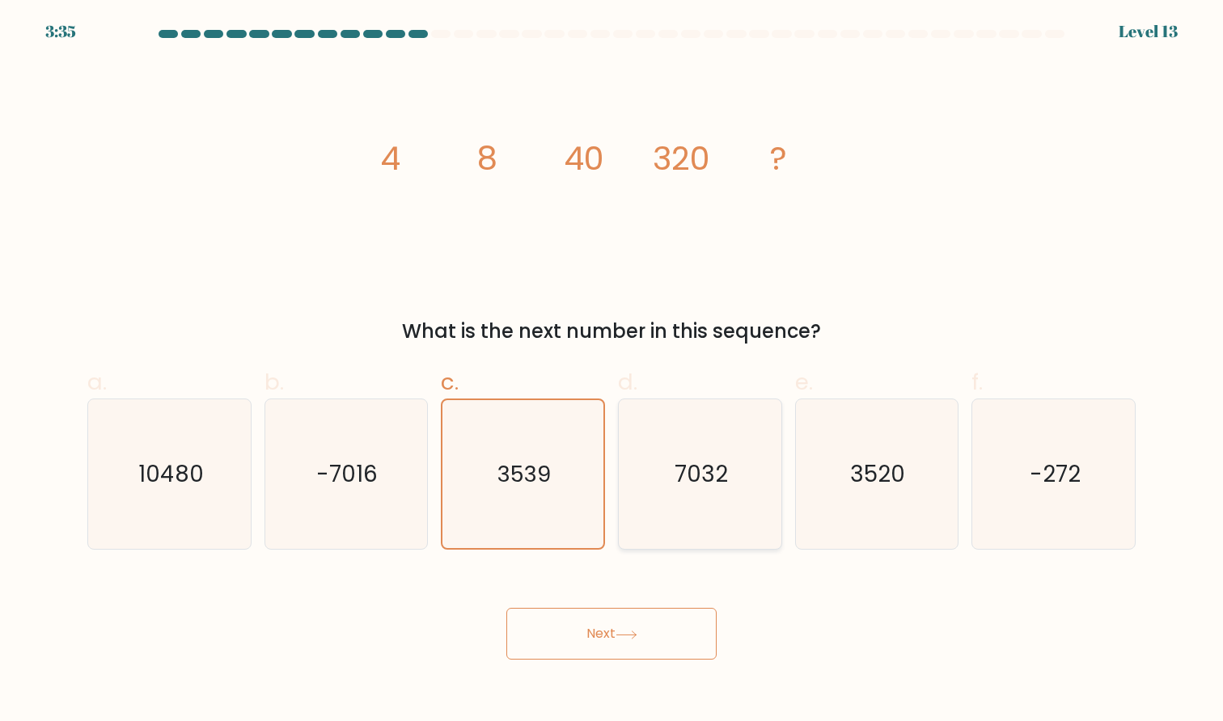
click at [653, 446] on icon "7032" at bounding box center [700, 474] width 150 height 150
click at [612, 371] on input "d. 7032" at bounding box center [611, 366] width 1 height 11
radio input "true"
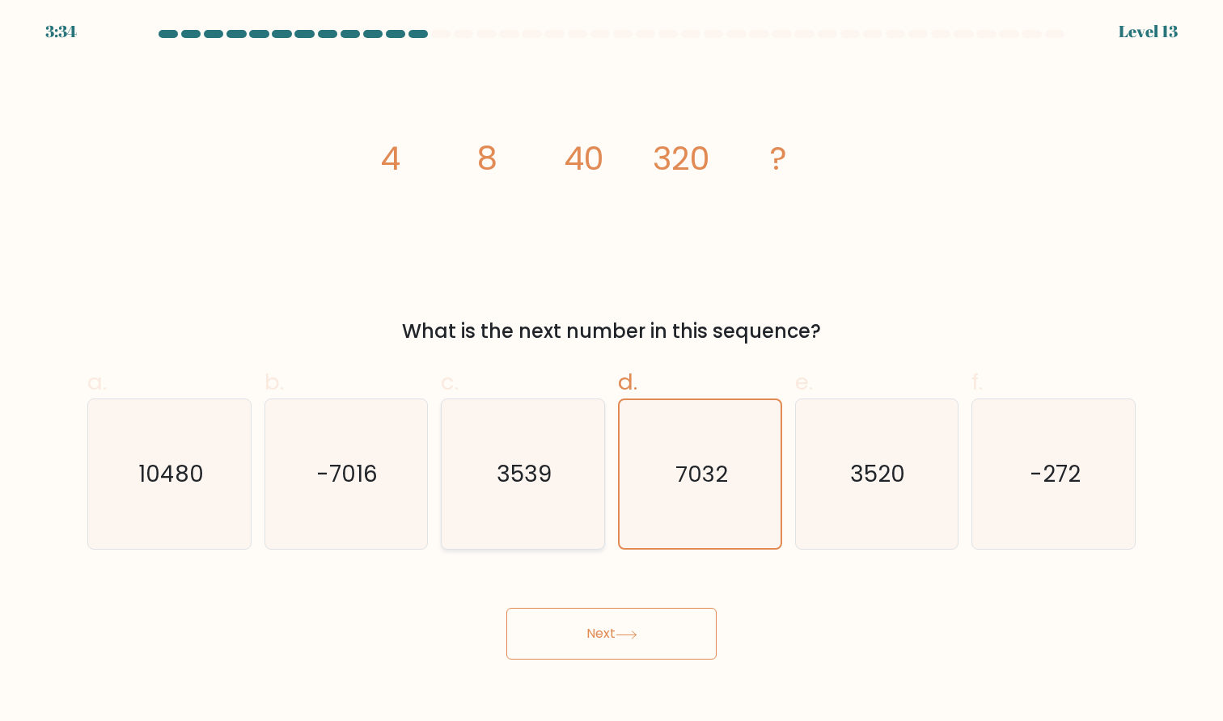
click at [458, 490] on icon "3539" at bounding box center [523, 474] width 150 height 150
click at [611, 371] on input "c. 3539" at bounding box center [611, 366] width 1 height 11
radio input "true"
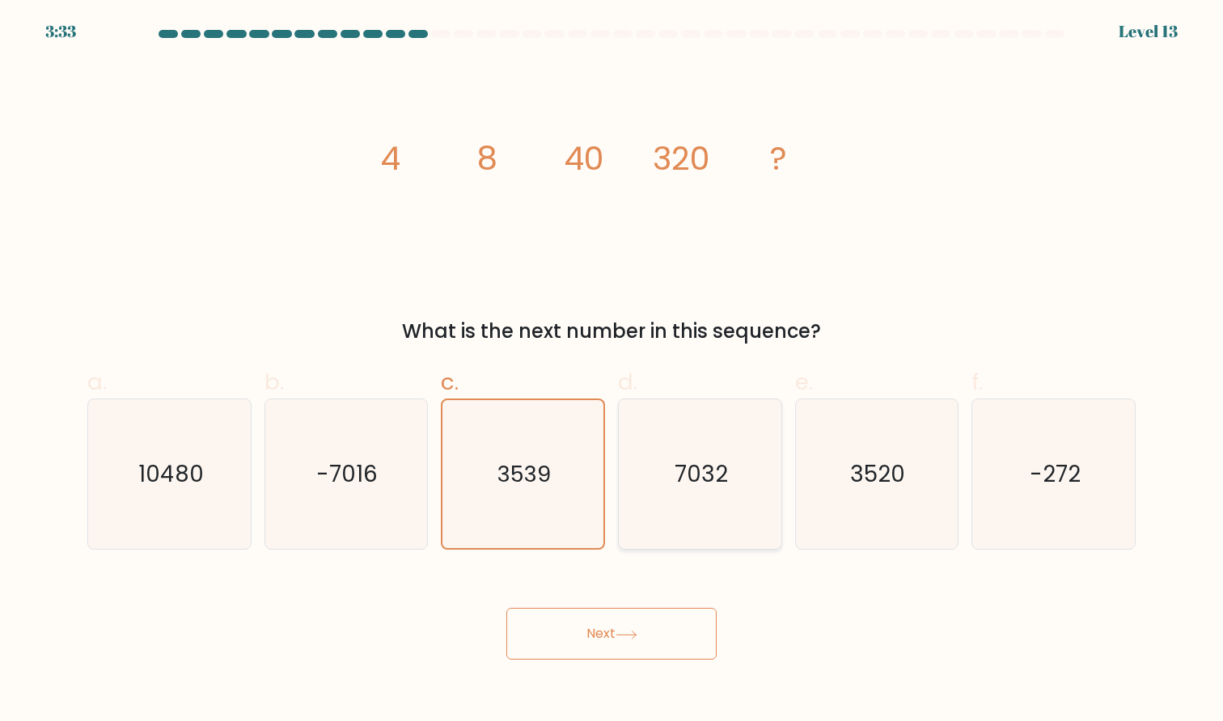
click at [710, 486] on text "7032" at bounding box center [700, 474] width 53 height 32
click at [612, 371] on input "d. 7032" at bounding box center [611, 366] width 1 height 11
radio input "true"
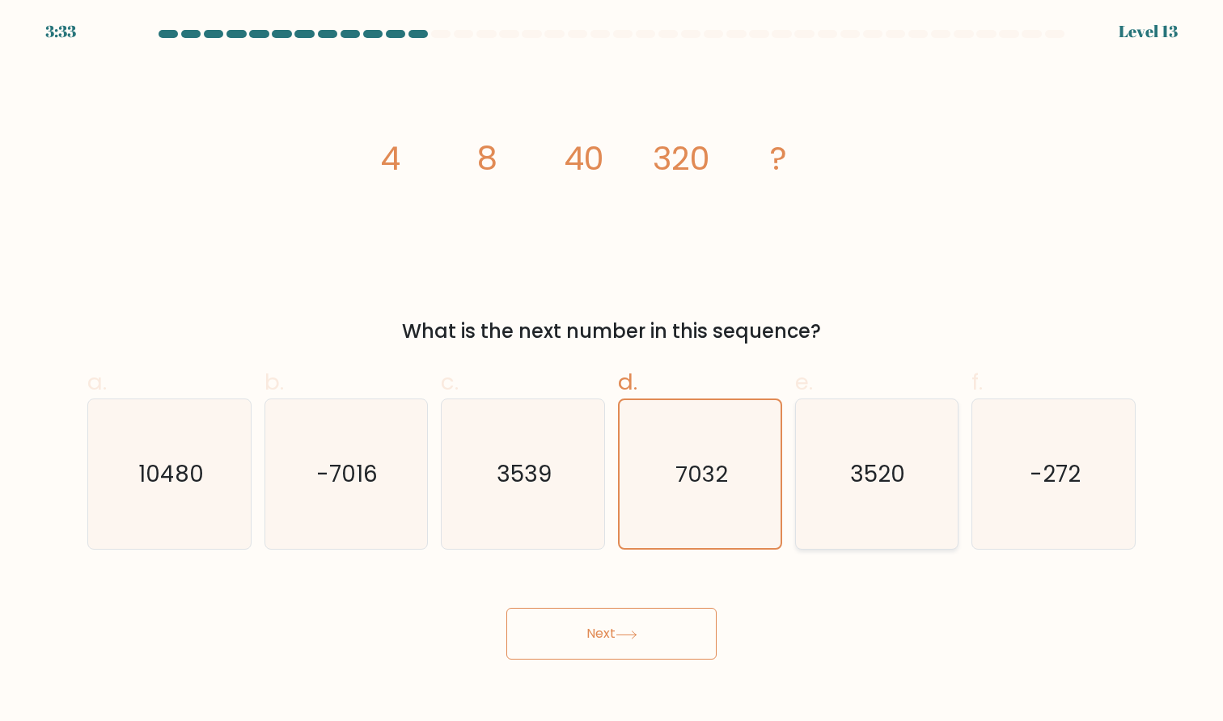
click at [884, 489] on text "3520" at bounding box center [878, 474] width 55 height 32
click at [612, 371] on input "e. 3520" at bounding box center [611, 366] width 1 height 11
radio input "true"
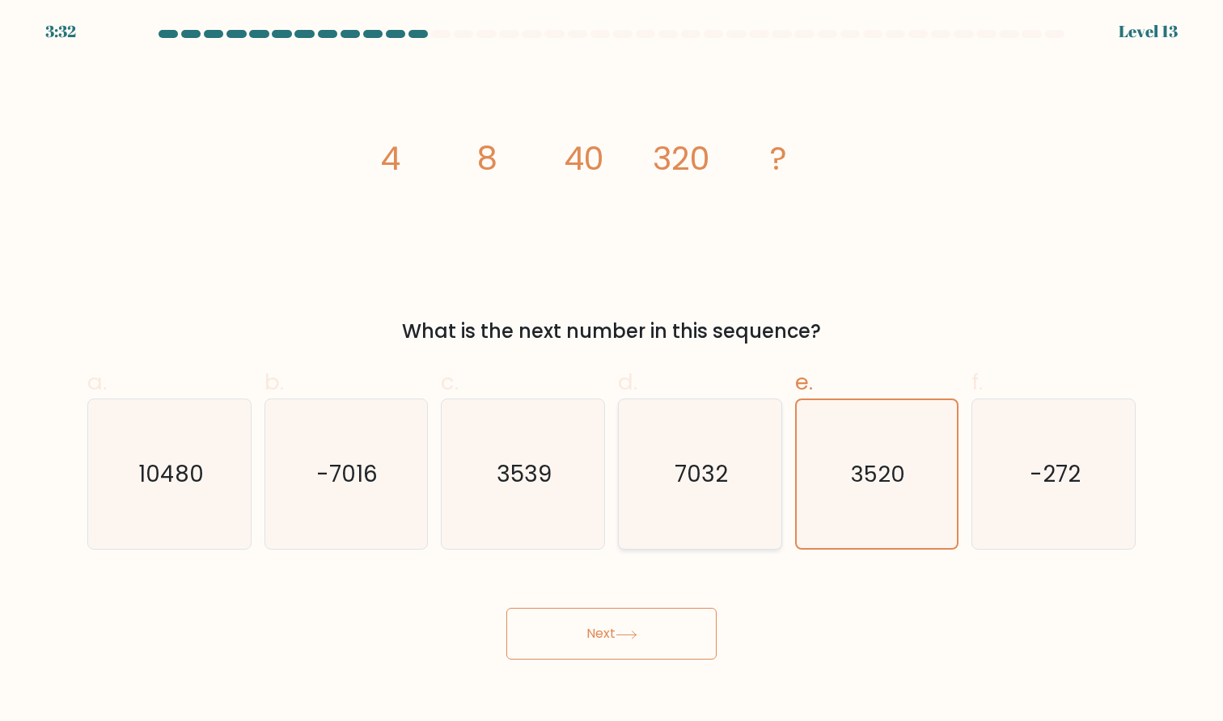
click at [728, 489] on icon "7032" at bounding box center [700, 474] width 150 height 150
click at [612, 371] on input "d. 7032" at bounding box center [611, 366] width 1 height 11
radio input "true"
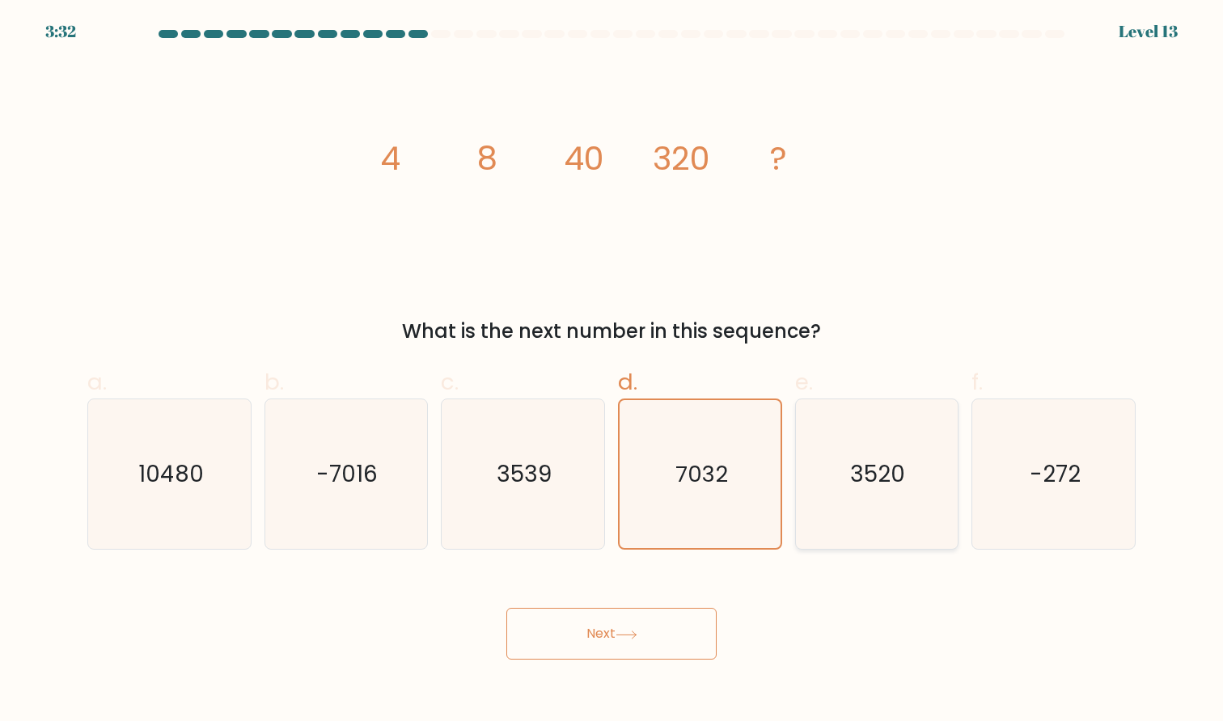
click at [843, 489] on icon "3520" at bounding box center [876, 474] width 150 height 150
click at [612, 371] on input "e. 3520" at bounding box center [611, 366] width 1 height 11
radio input "true"
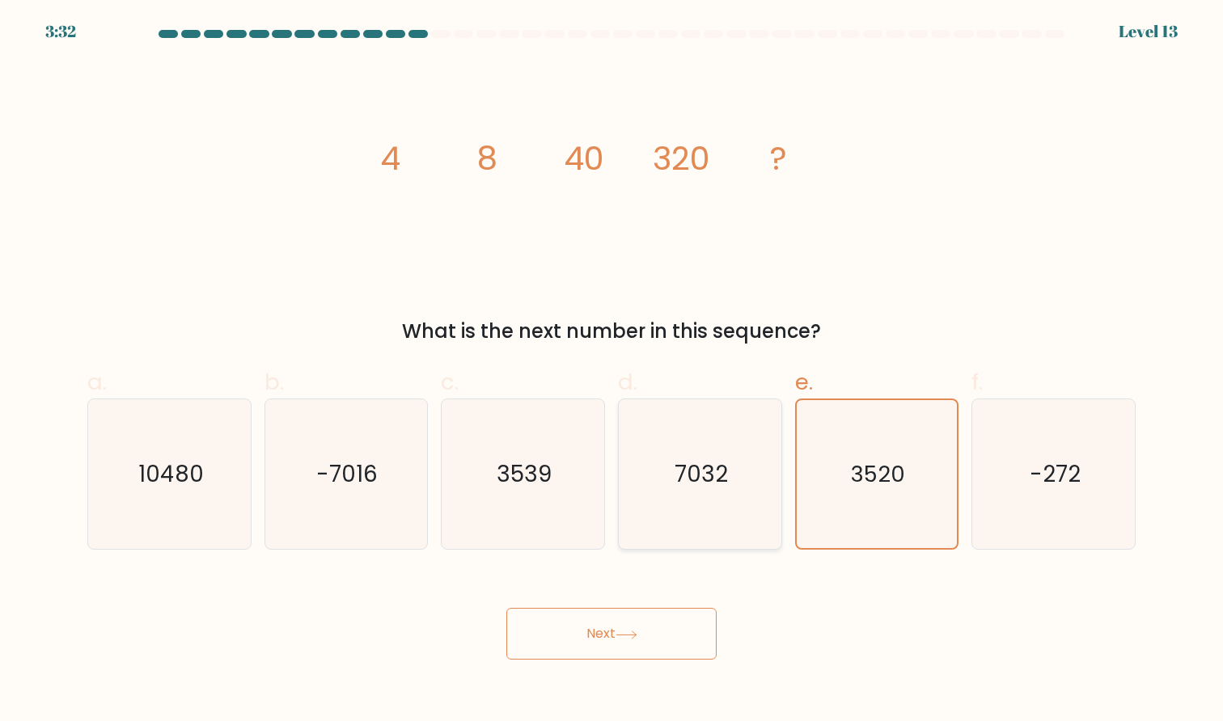
click at [716, 489] on text "7032" at bounding box center [700, 474] width 53 height 32
click at [612, 371] on input "d. 7032" at bounding box center [611, 366] width 1 height 11
radio input "true"
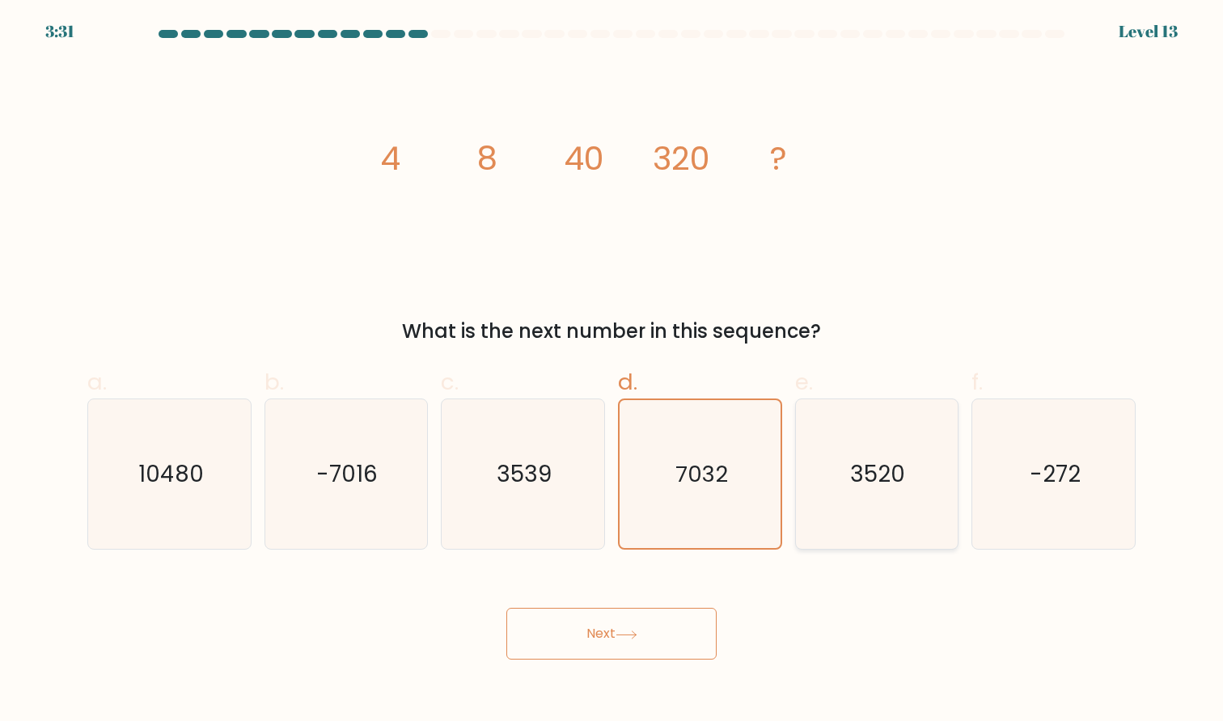
click at [840, 489] on icon "3520" at bounding box center [876, 474] width 150 height 150
click at [612, 371] on input "e. 3520" at bounding box center [611, 366] width 1 height 11
radio input "true"
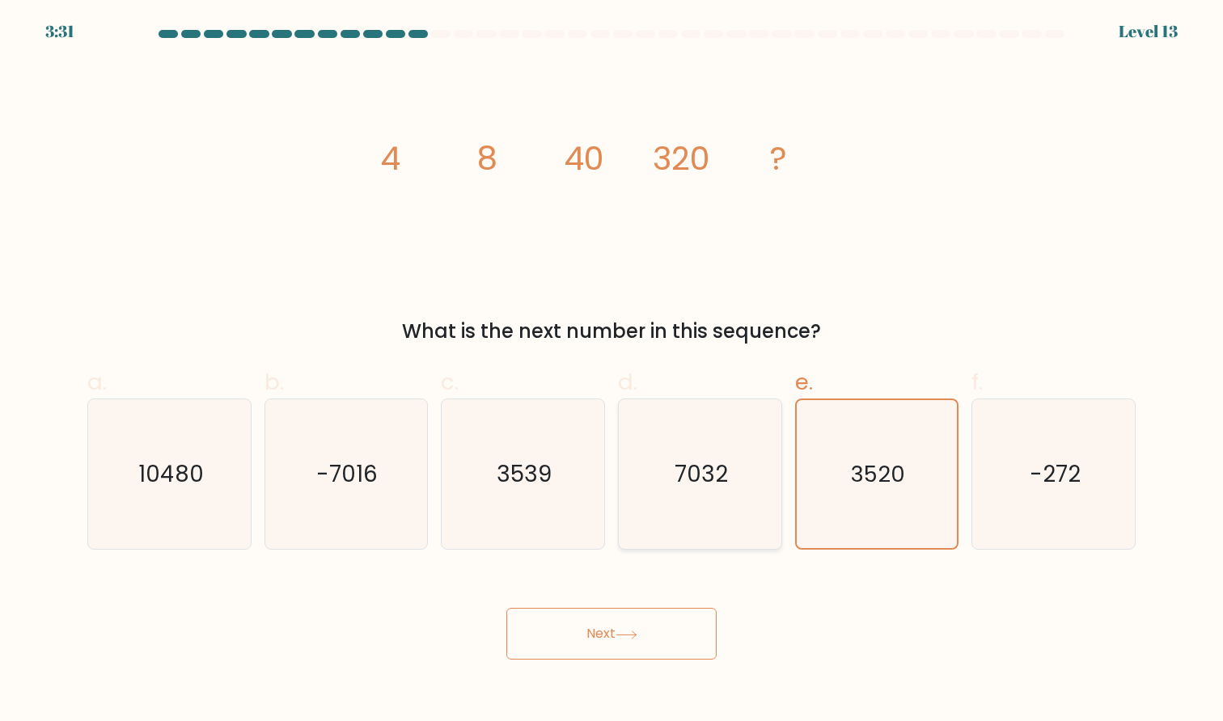
click at [725, 490] on icon "7032" at bounding box center [700, 474] width 150 height 150
click at [612, 371] on input "d. 7032" at bounding box center [611, 366] width 1 height 11
radio input "true"
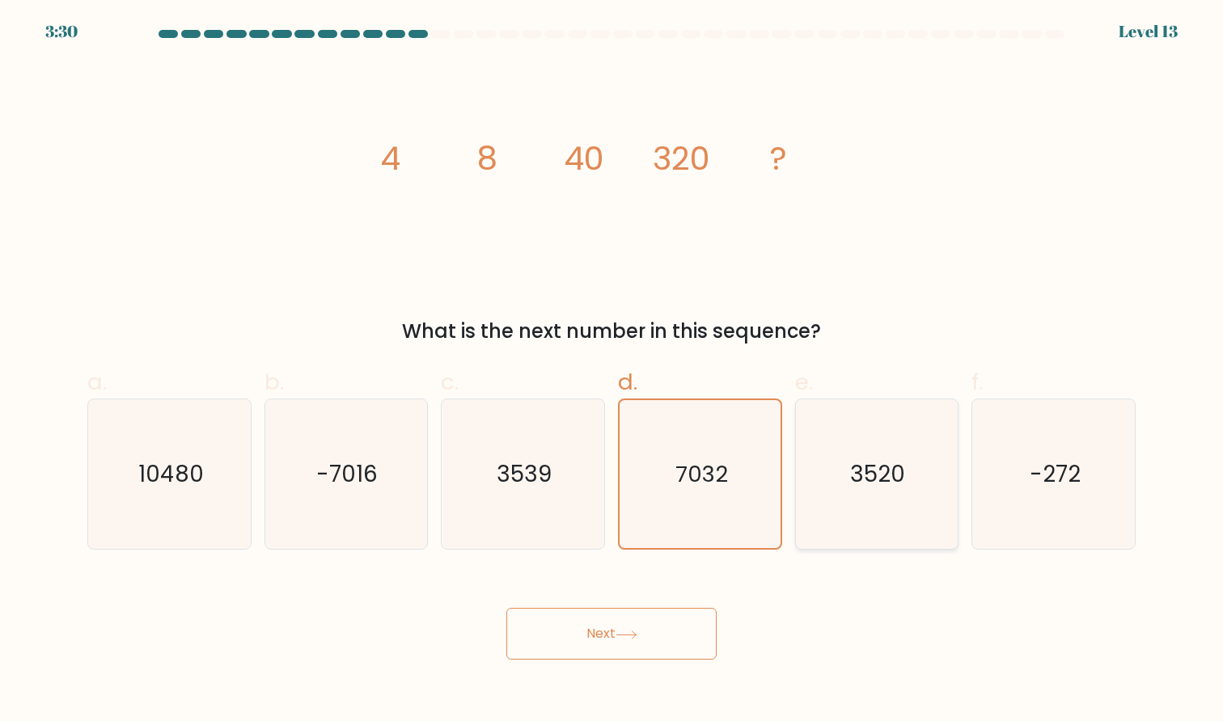
click at [843, 486] on icon "3520" at bounding box center [876, 474] width 150 height 150
click at [612, 371] on input "e. 3520" at bounding box center [611, 366] width 1 height 11
radio input "true"
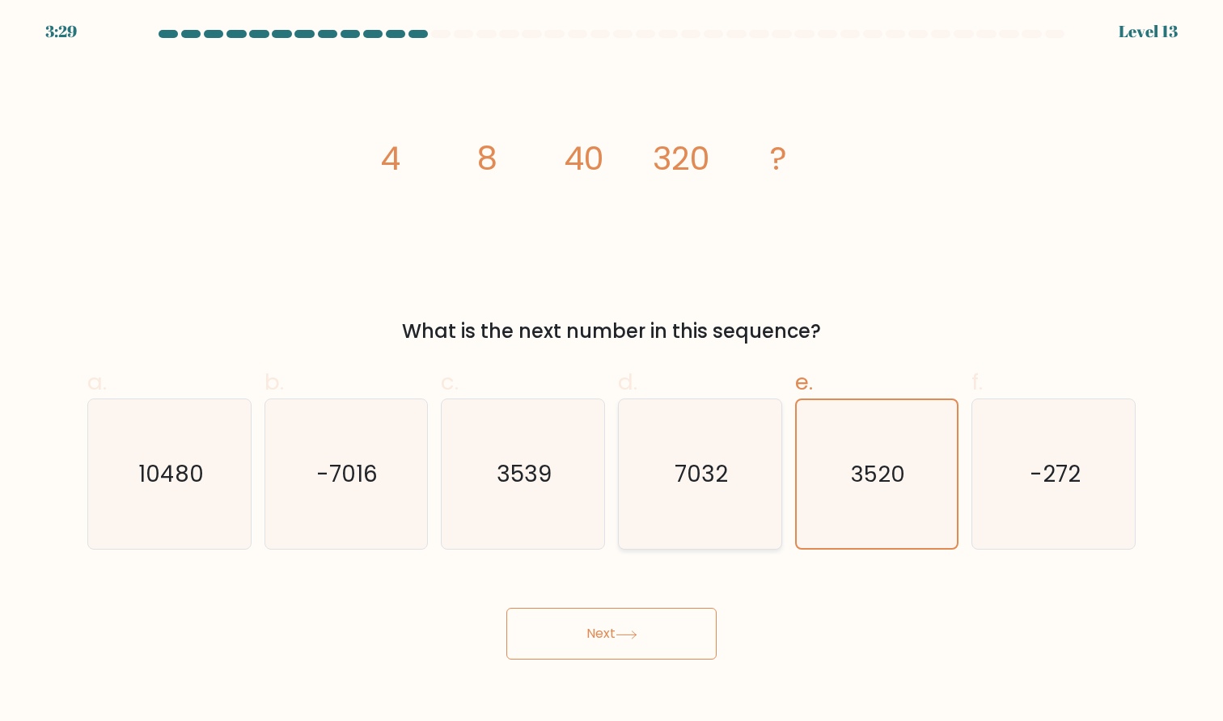
click at [681, 486] on text "7032" at bounding box center [700, 474] width 53 height 32
click at [612, 371] on input "d. 7032" at bounding box center [611, 366] width 1 height 11
radio input "true"
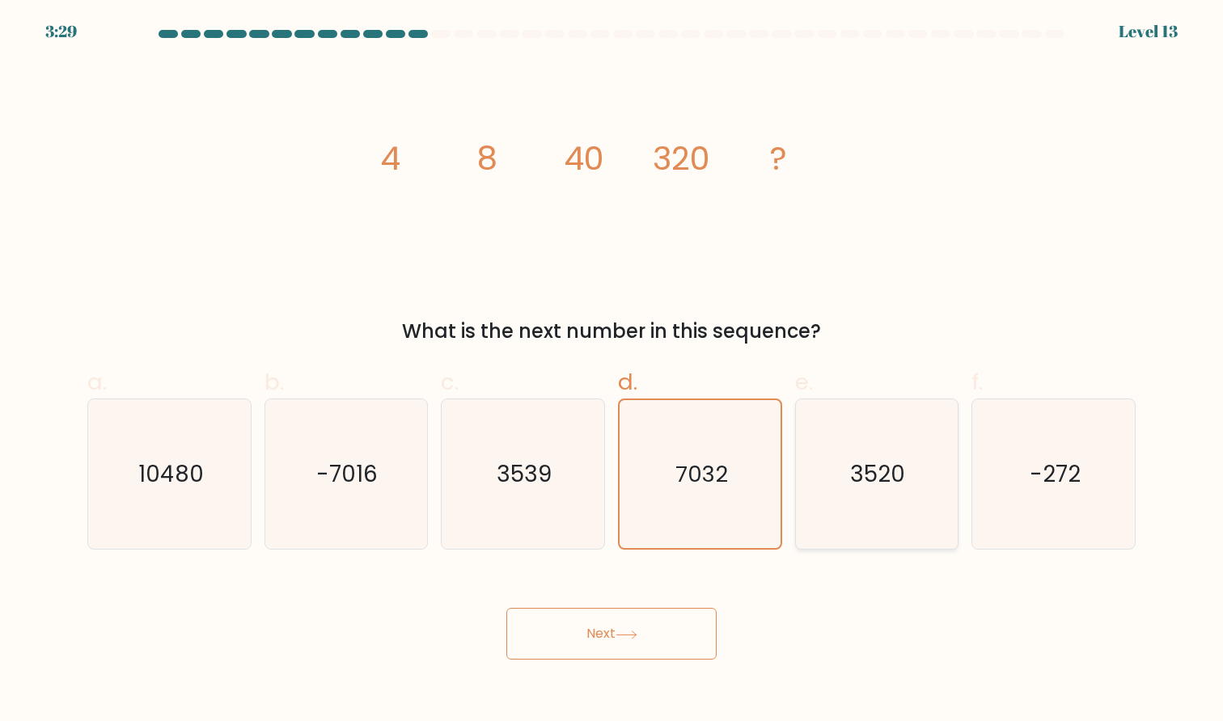
click at [855, 486] on text "3520" at bounding box center [878, 474] width 55 height 32
click at [612, 371] on input "e. 3520" at bounding box center [611, 366] width 1 height 11
radio input "true"
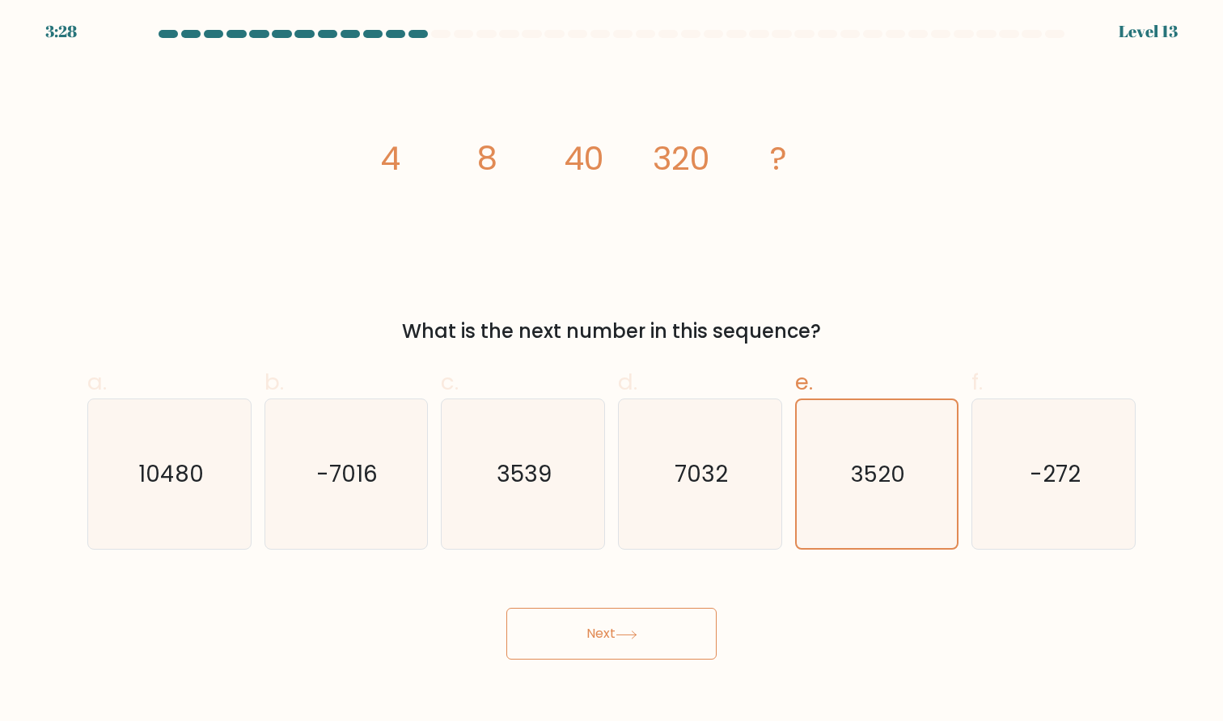
click at [619, 634] on icon at bounding box center [626, 635] width 22 height 9
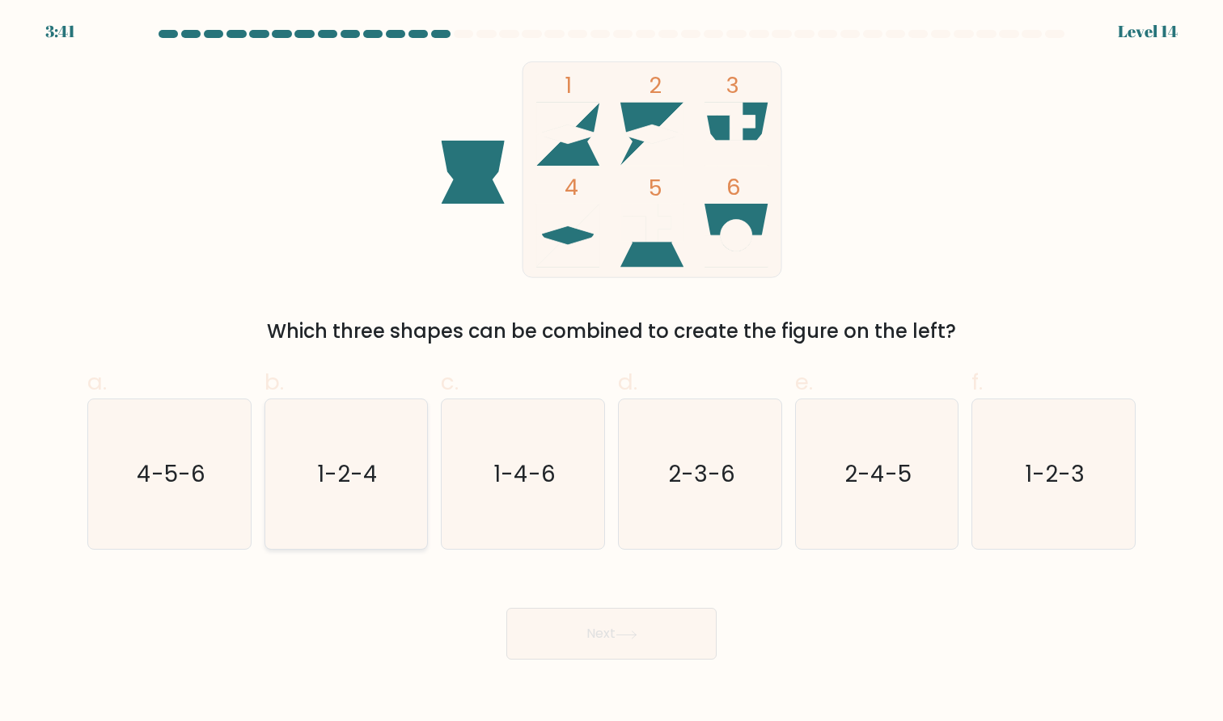
click at [332, 475] on text "1-2-4" at bounding box center [347, 474] width 61 height 32
click at [611, 371] on input "b. 1-2-4" at bounding box center [611, 366] width 1 height 11
radio input "true"
click at [648, 615] on button "Next" at bounding box center [611, 634] width 210 height 52
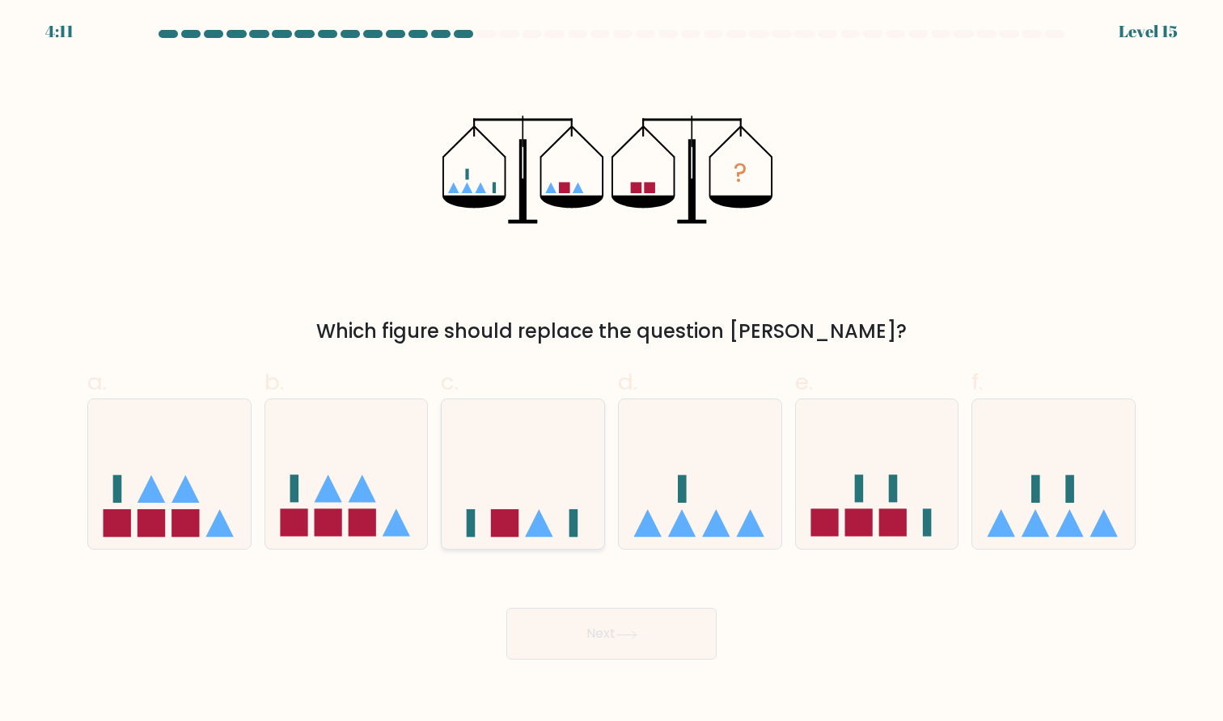
click at [555, 489] on icon at bounding box center [523, 474] width 163 height 134
click at [611, 371] on input "c." at bounding box center [611, 366] width 1 height 11
radio input "true"
click at [571, 629] on button "Next" at bounding box center [611, 634] width 210 height 52
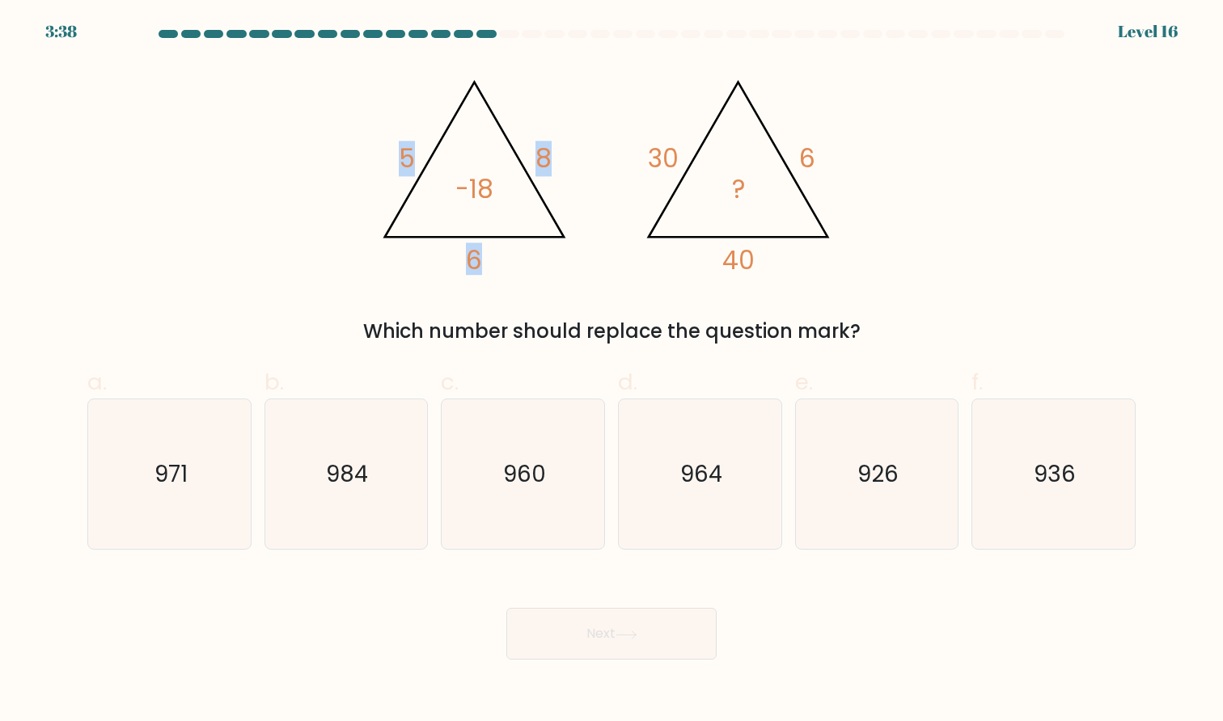
drag, startPoint x: 454, startPoint y: 180, endPoint x: 510, endPoint y: 184, distance: 56.7
click at [510, 184] on icon "@import url('https://fonts.googleapis.com/css?family=Abril+Fatface:400,100,100i…" at bounding box center [611, 169] width 485 height 217
click at [484, 191] on tspan "-18" at bounding box center [474, 189] width 38 height 36
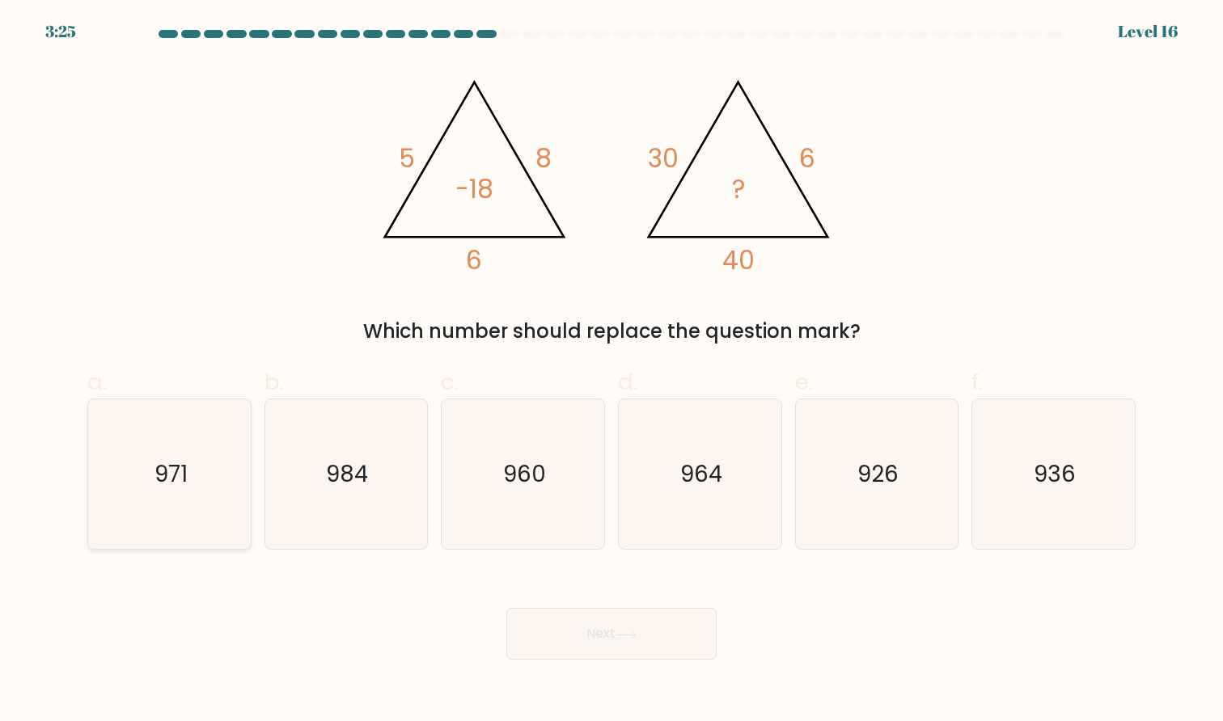
click at [230, 452] on icon "971" at bounding box center [170, 474] width 150 height 150
click at [611, 371] on input "a. 971" at bounding box center [611, 366] width 1 height 11
radio input "true"
click at [562, 475] on icon "960" at bounding box center [523, 474] width 150 height 150
click at [611, 371] on input "c. 960" at bounding box center [611, 366] width 1 height 11
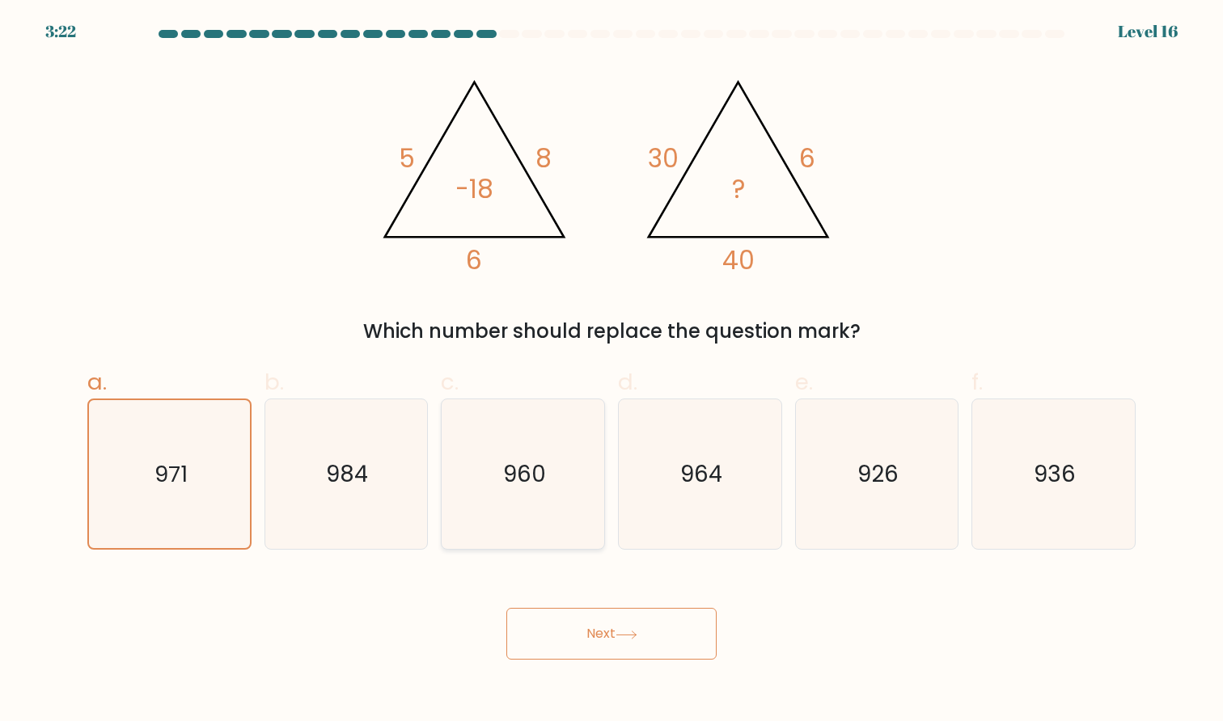
radio input "true"
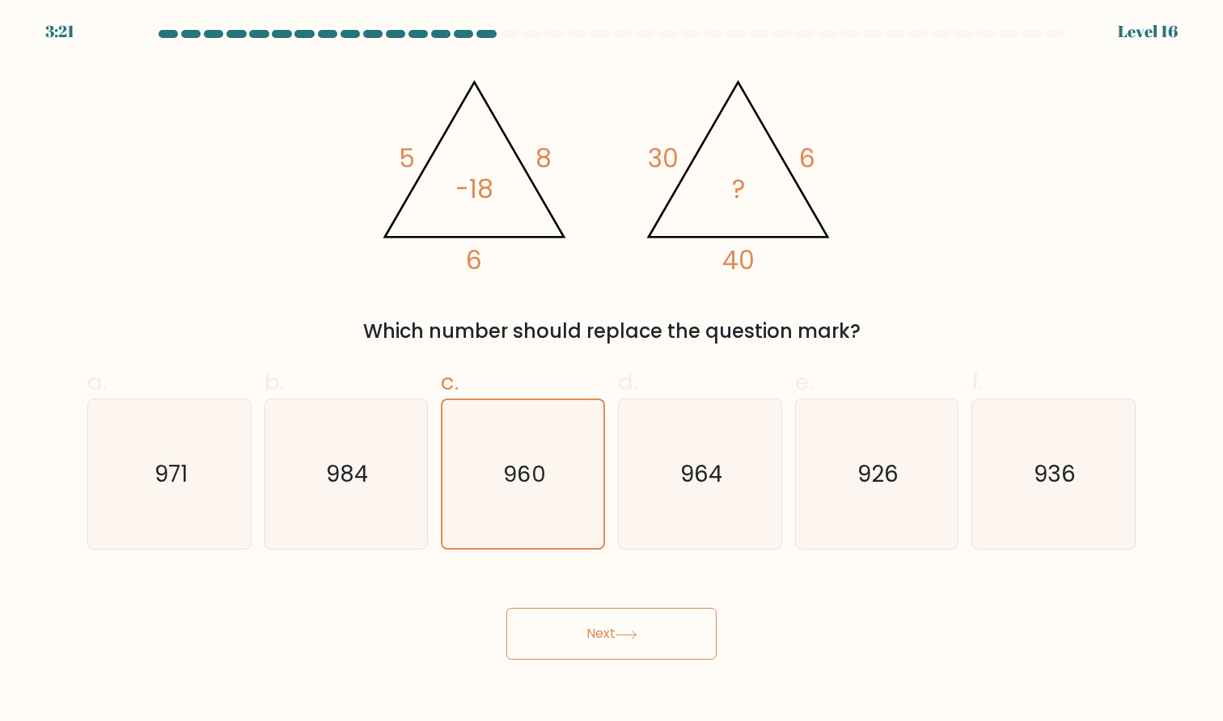
click at [597, 633] on button "Next" at bounding box center [611, 634] width 210 height 52
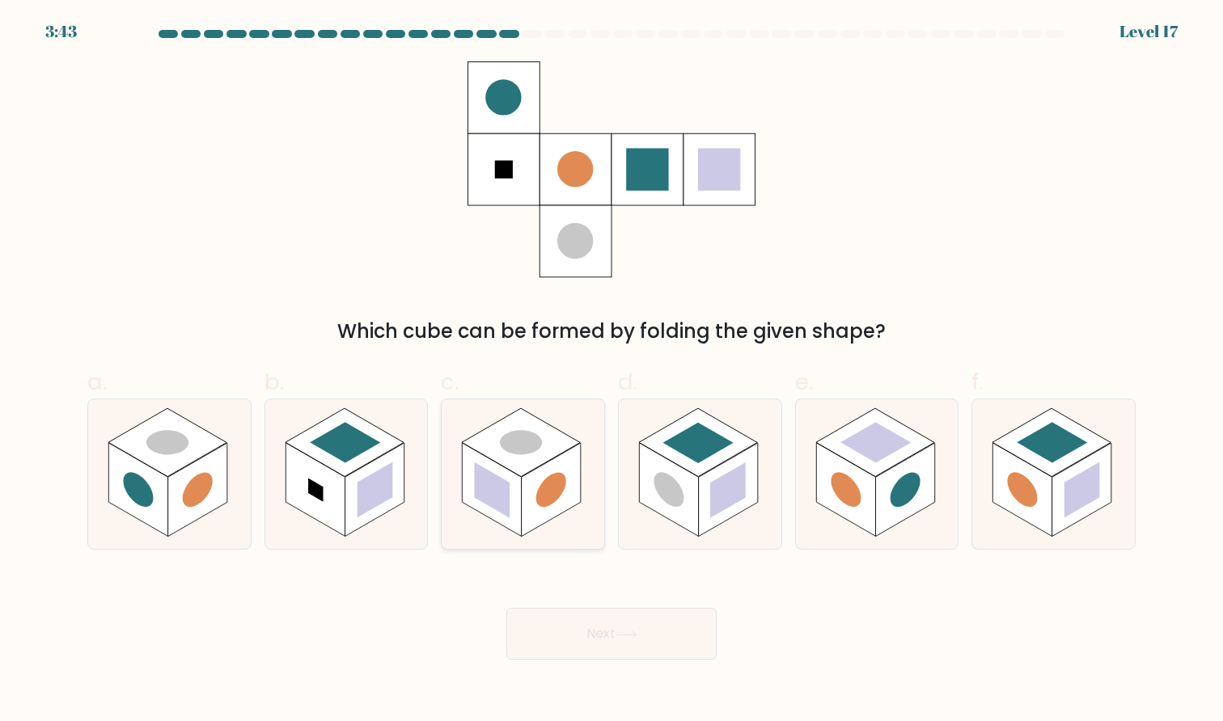
click at [581, 479] on rect at bounding box center [551, 490] width 59 height 94
click at [611, 371] on input "c." at bounding box center [611, 366] width 1 height 11
radio input "true"
click at [709, 505] on rect at bounding box center [728, 490] width 59 height 94
click at [612, 371] on input "d." at bounding box center [611, 366] width 1 height 11
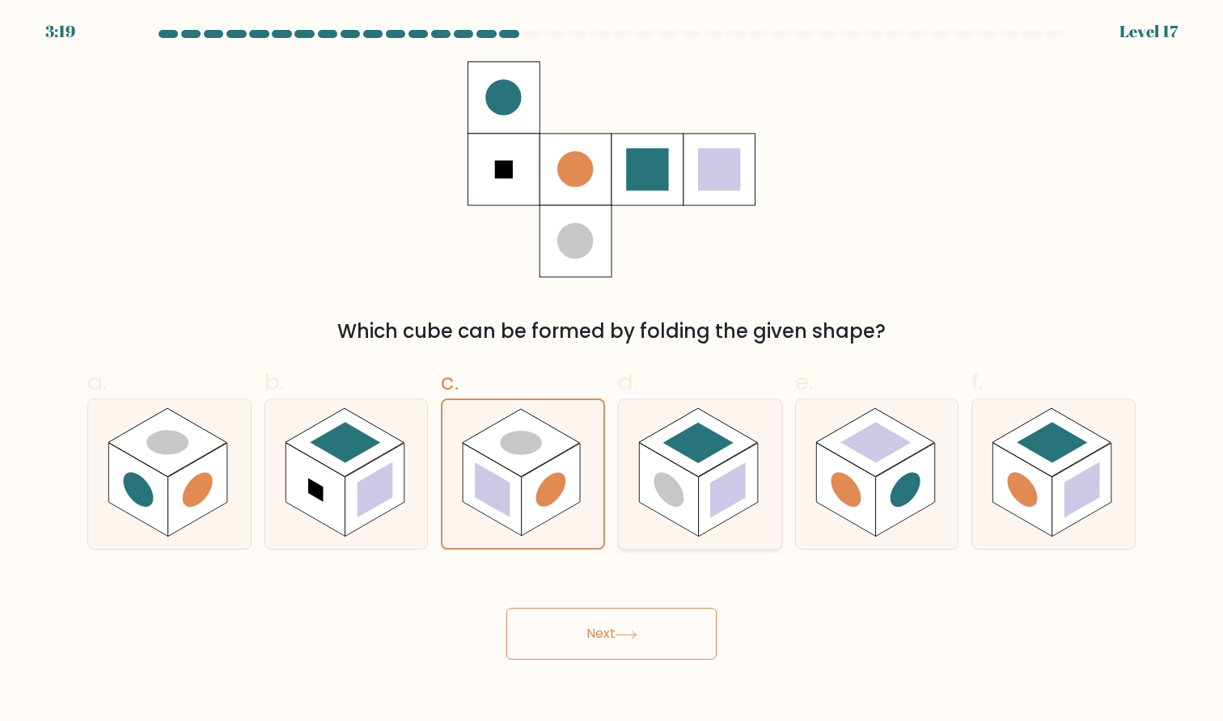
radio input "true"
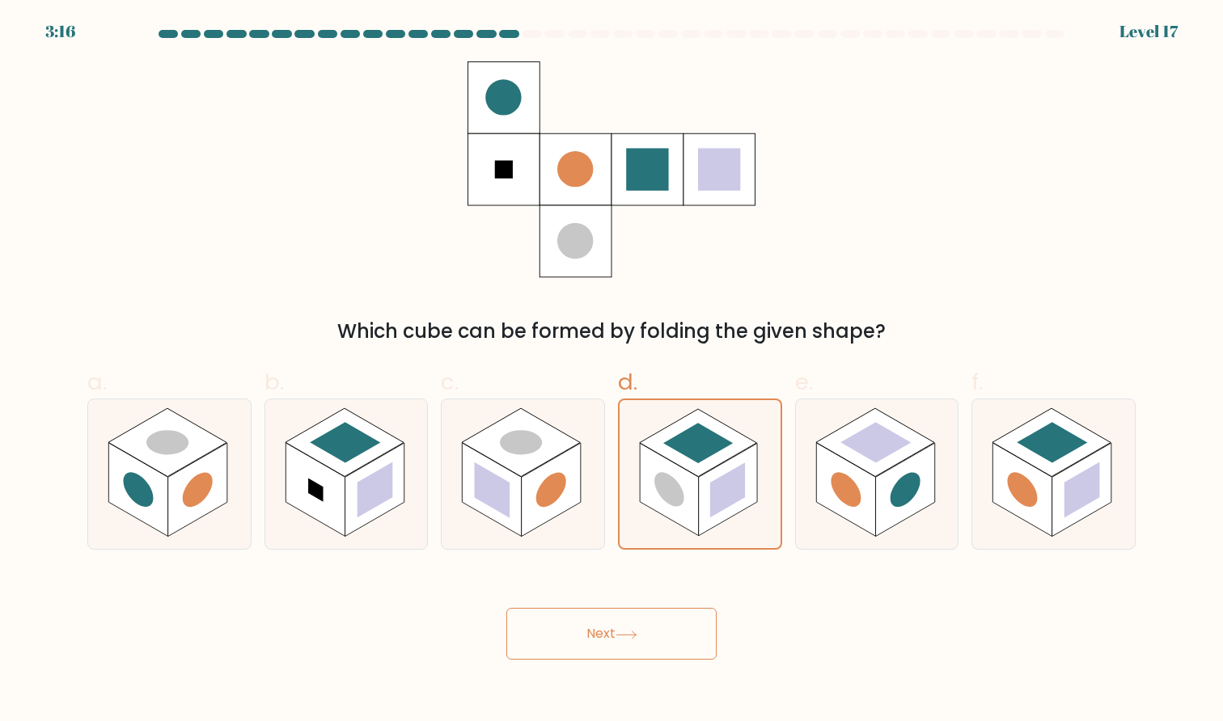
click at [630, 615] on button "Next" at bounding box center [611, 634] width 210 height 52
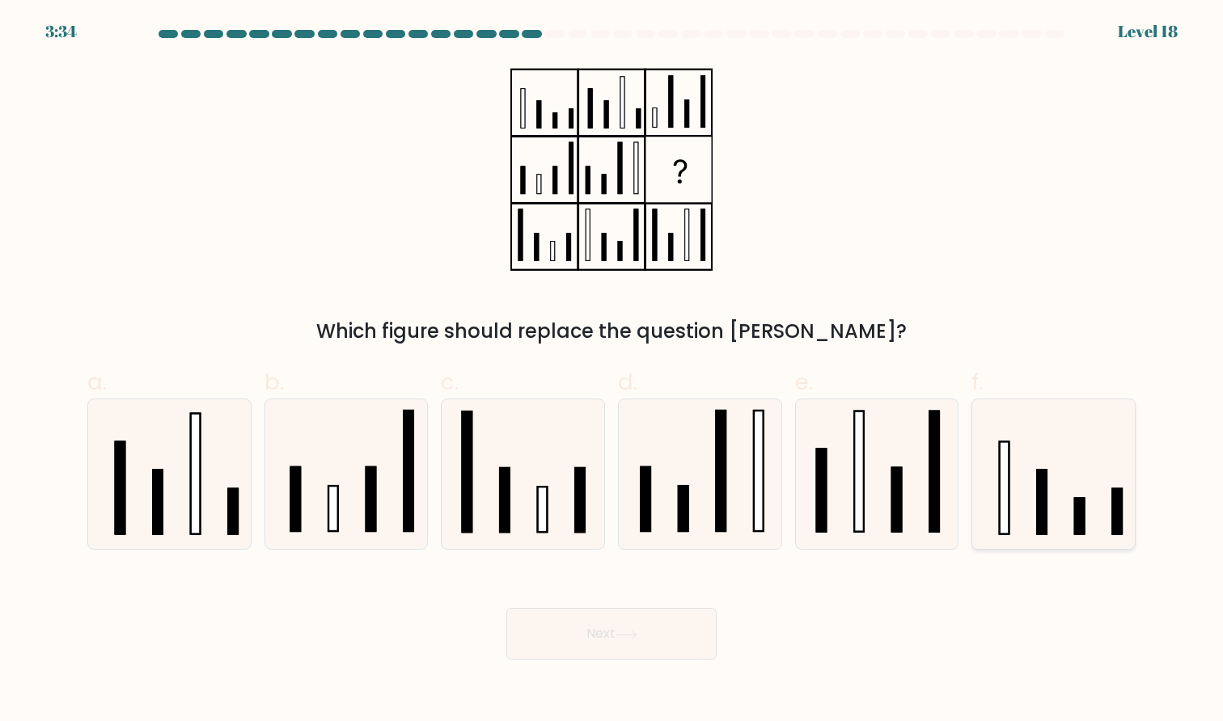
click at [1012, 484] on icon at bounding box center [1053, 474] width 150 height 150
click at [612, 371] on input "f." at bounding box center [611, 366] width 1 height 11
radio input "true"
click at [584, 622] on button "Next" at bounding box center [611, 634] width 210 height 52
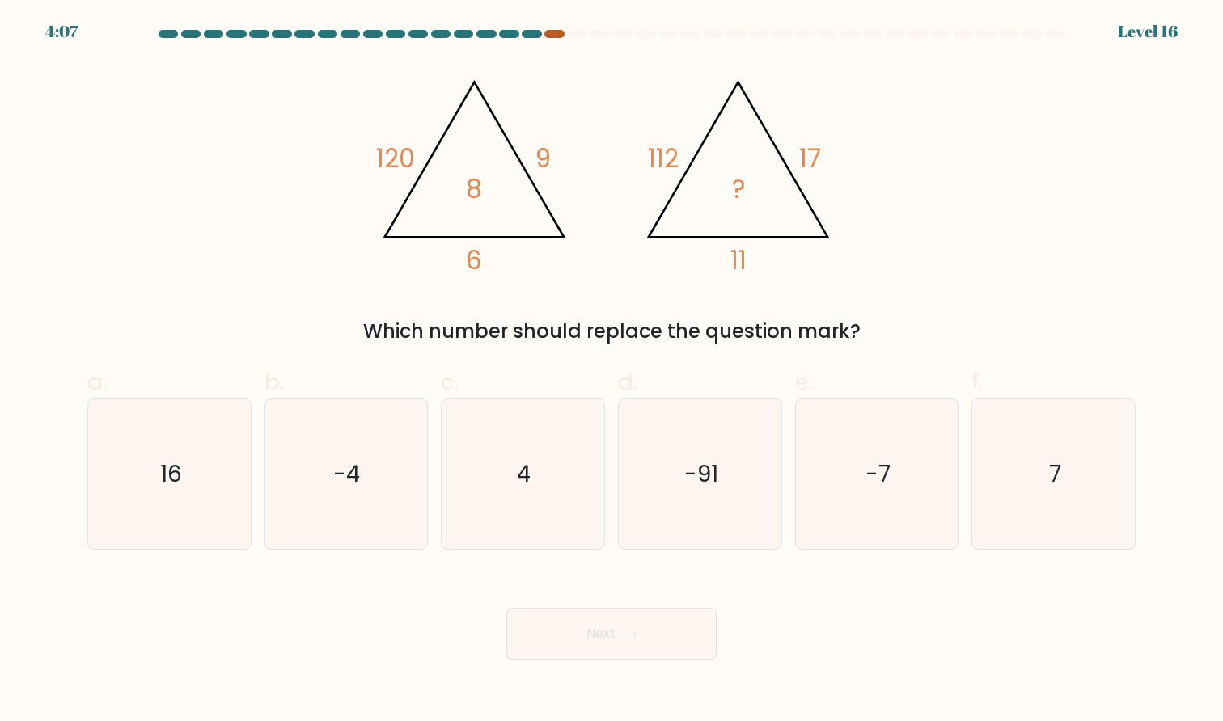
click at [555, 35] on div at bounding box center [553, 34] width 19 height 8
click at [708, 422] on icon "-91" at bounding box center [700, 474] width 150 height 150
click at [612, 371] on input "d. -91" at bounding box center [611, 366] width 1 height 11
radio input "true"
click at [535, 485] on icon "4" at bounding box center [523, 474] width 150 height 150
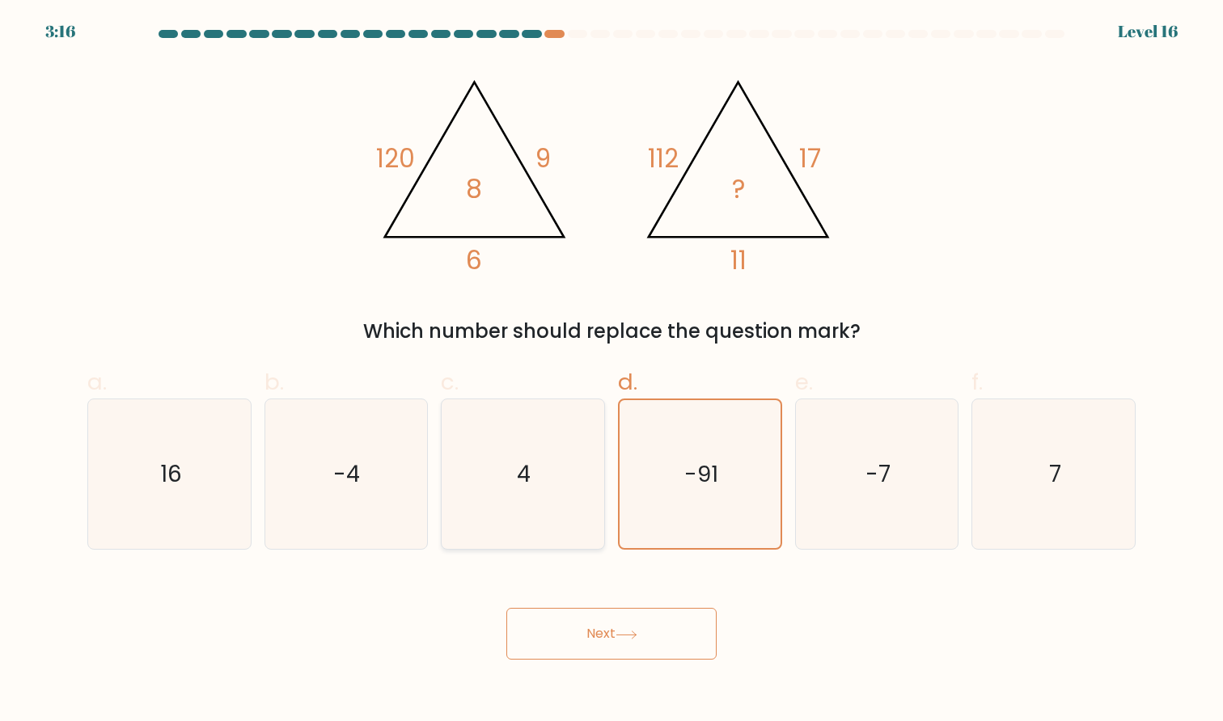
click at [611, 371] on input "c. 4" at bounding box center [611, 366] width 1 height 11
radio input "true"
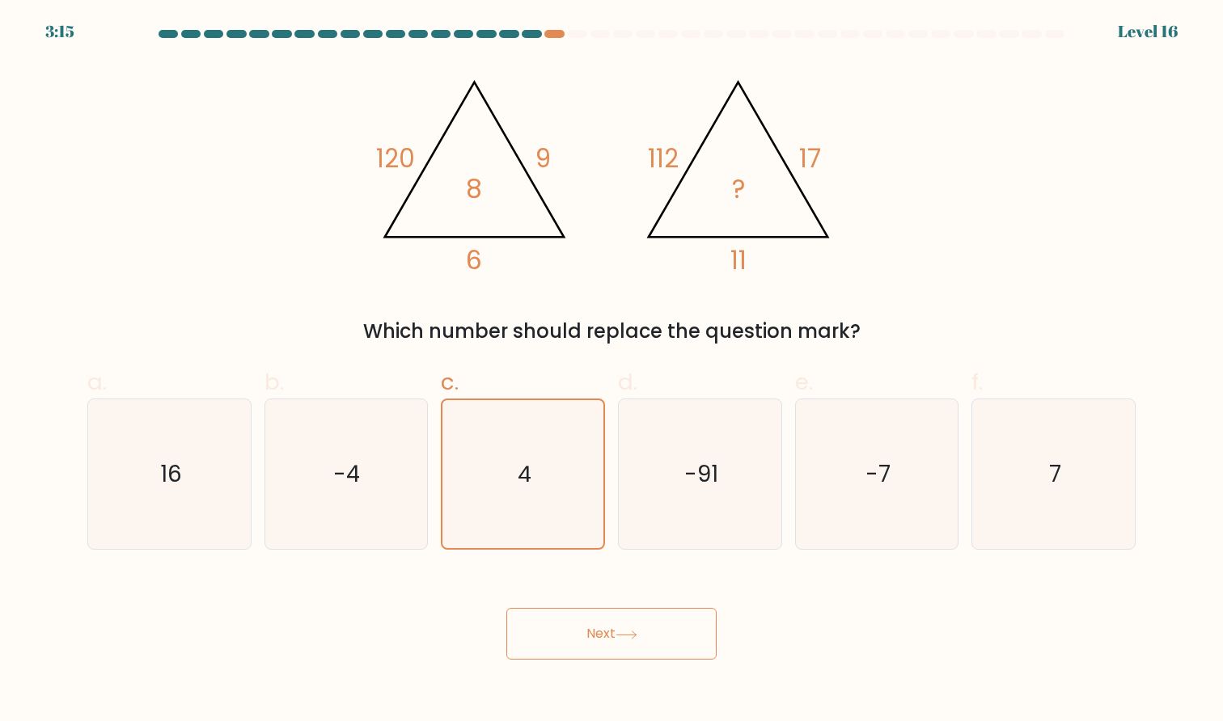
click at [609, 642] on button "Next" at bounding box center [611, 634] width 210 height 52
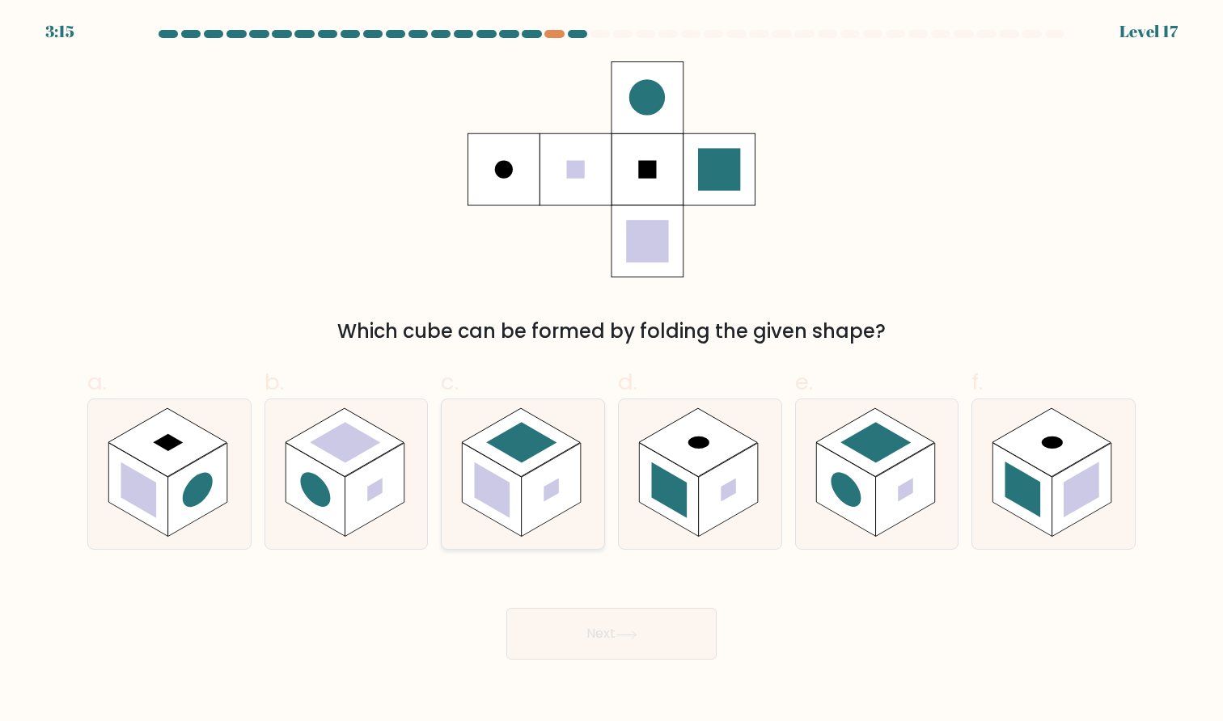
click at [530, 451] on rect at bounding box center [522, 442] width 70 height 40
click at [611, 371] on input "c." at bounding box center [611, 366] width 1 height 11
radio input "true"
click at [590, 637] on button "Next" at bounding box center [611, 634] width 210 height 52
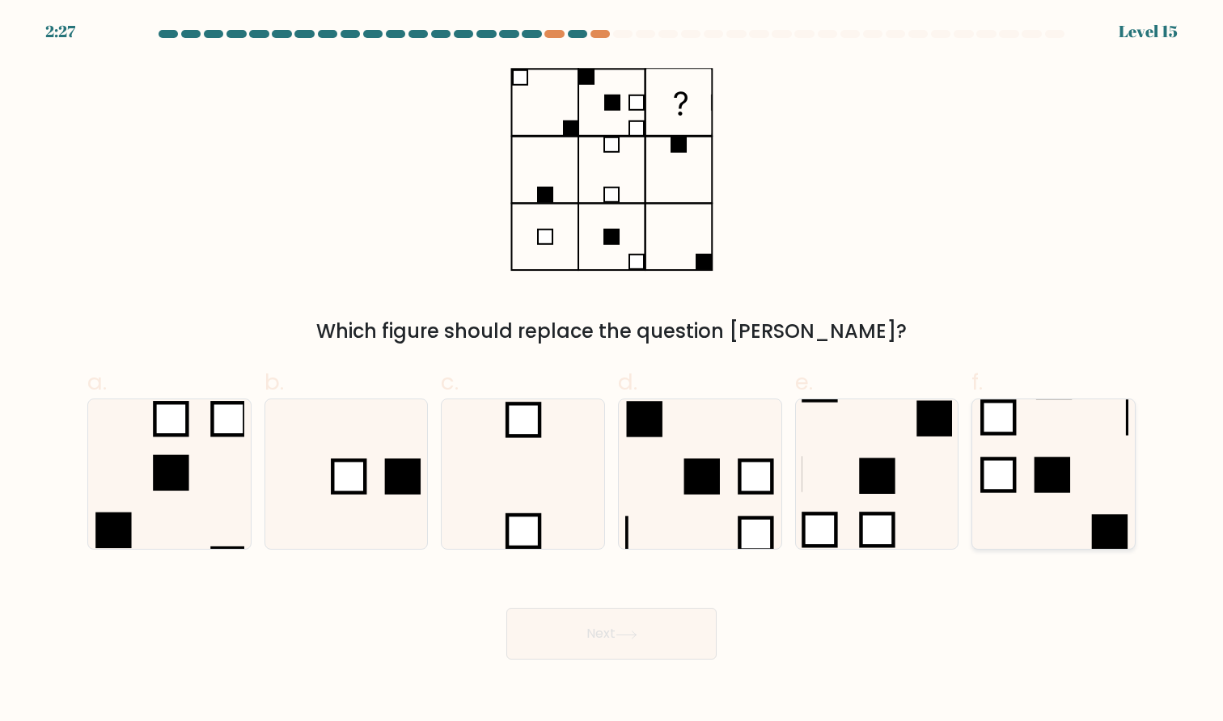
click at [1036, 480] on rect at bounding box center [1052, 475] width 32 height 32
click at [612, 371] on input "f." at bounding box center [611, 366] width 1 height 11
radio input "true"
click at [601, 661] on body "2:26 Level 15" at bounding box center [611, 360] width 1223 height 721
click at [615, 641] on button "Next" at bounding box center [611, 634] width 210 height 52
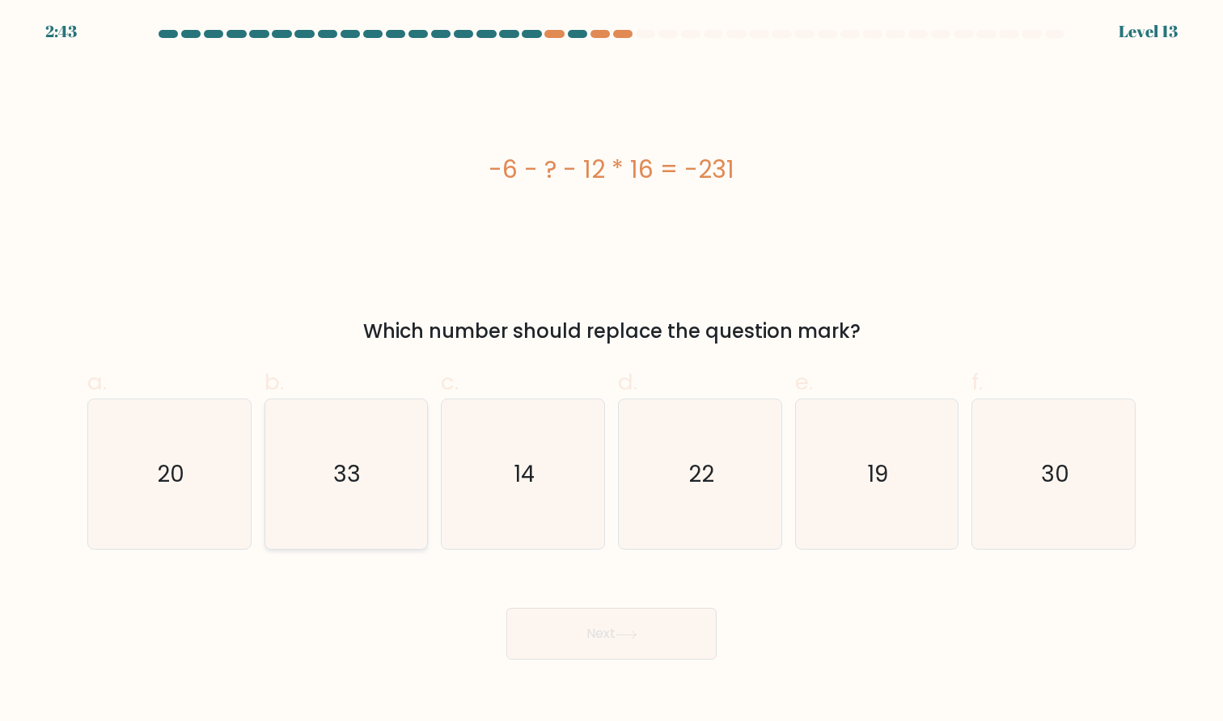
click at [327, 450] on icon "33" at bounding box center [346, 474] width 150 height 150
click at [611, 371] on input "b. 33" at bounding box center [611, 366] width 1 height 11
radio input "true"
click at [591, 627] on button "Next" at bounding box center [611, 634] width 210 height 52
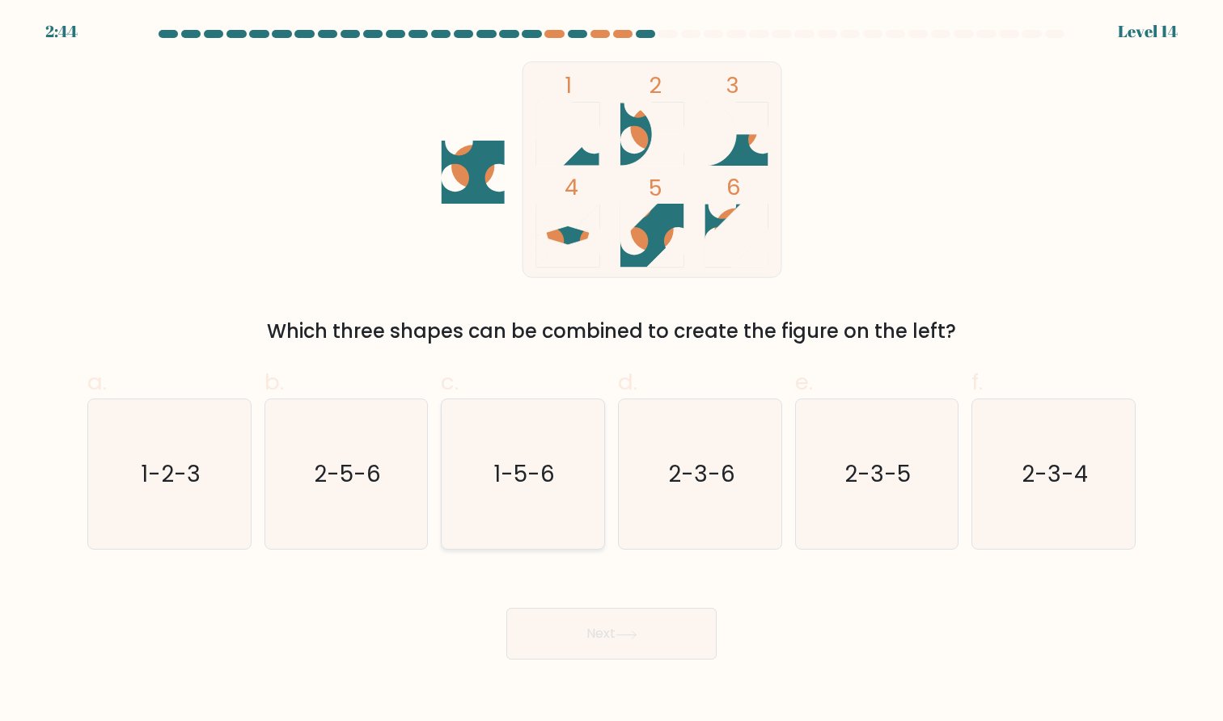
click at [508, 501] on icon "1-5-6" at bounding box center [523, 474] width 150 height 150
click at [611, 371] on input "c. 1-5-6" at bounding box center [611, 366] width 1 height 11
radio input "true"
click at [583, 638] on button "Next" at bounding box center [611, 634] width 210 height 52
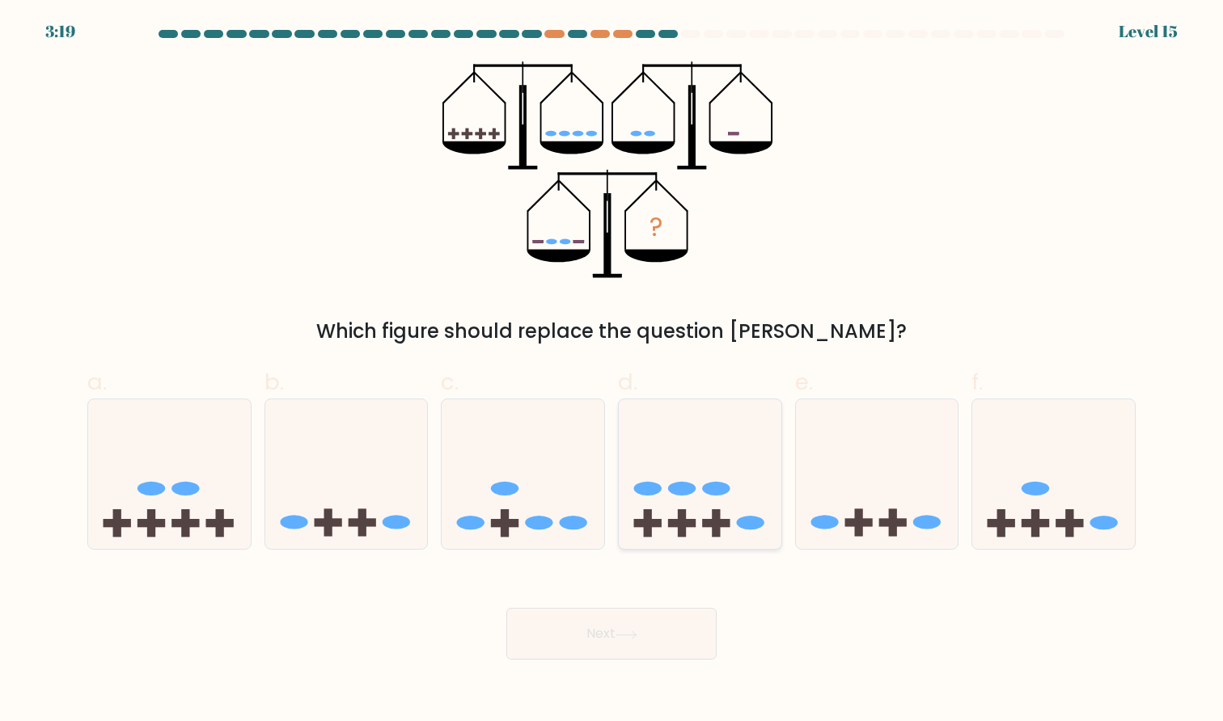
click at [733, 521] on icon at bounding box center [700, 474] width 163 height 134
click at [612, 371] on input "d." at bounding box center [611, 366] width 1 height 11
radio input "true"
click at [196, 492] on ellipse at bounding box center [184, 489] width 27 height 14
click at [611, 371] on input "a." at bounding box center [611, 366] width 1 height 11
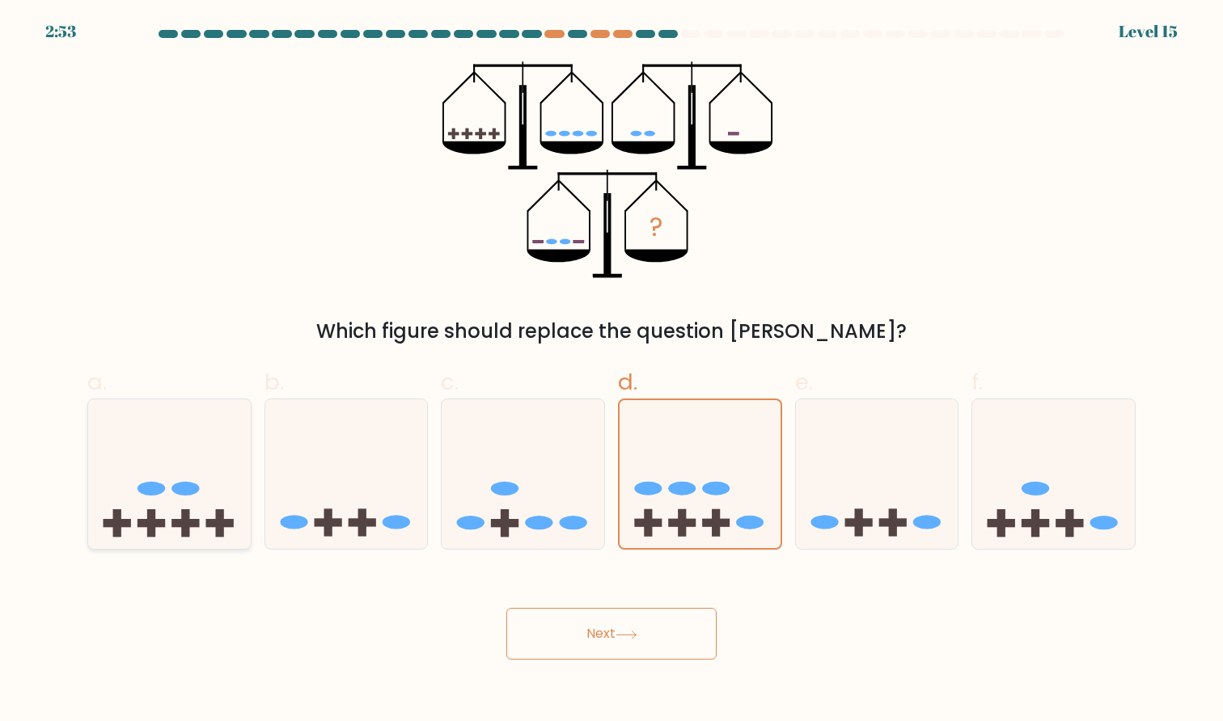
radio input "true"
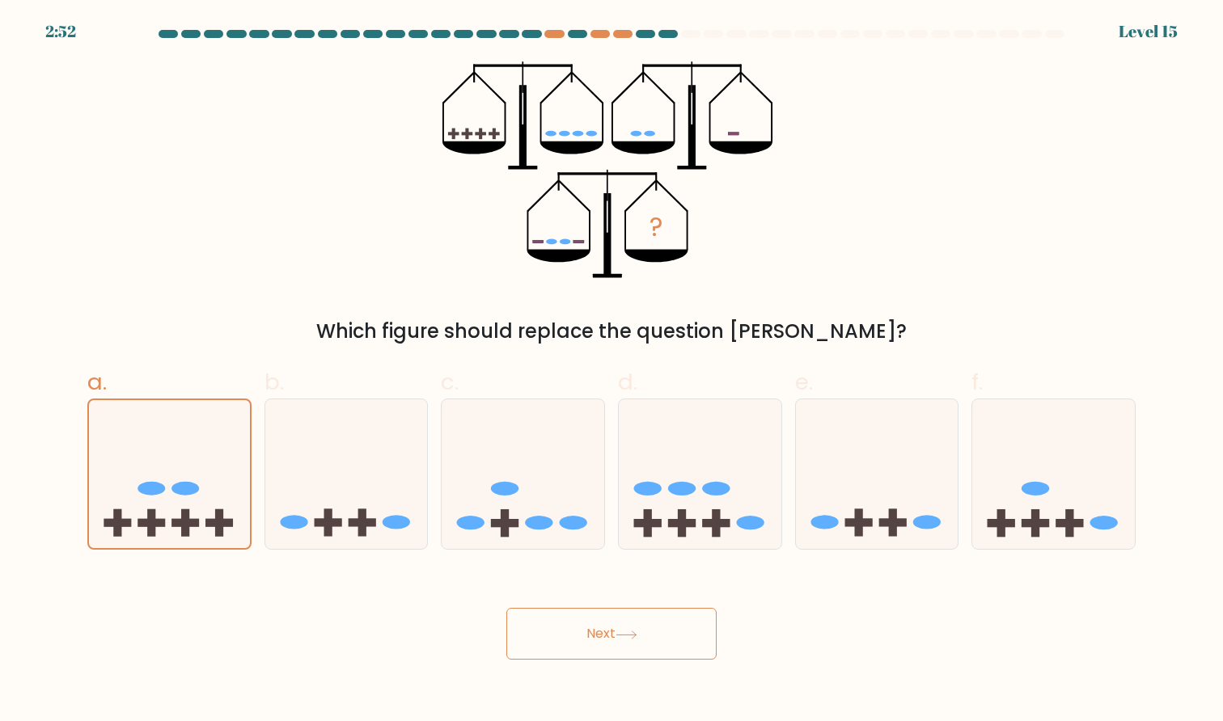
click at [590, 636] on button "Next" at bounding box center [611, 634] width 210 height 52
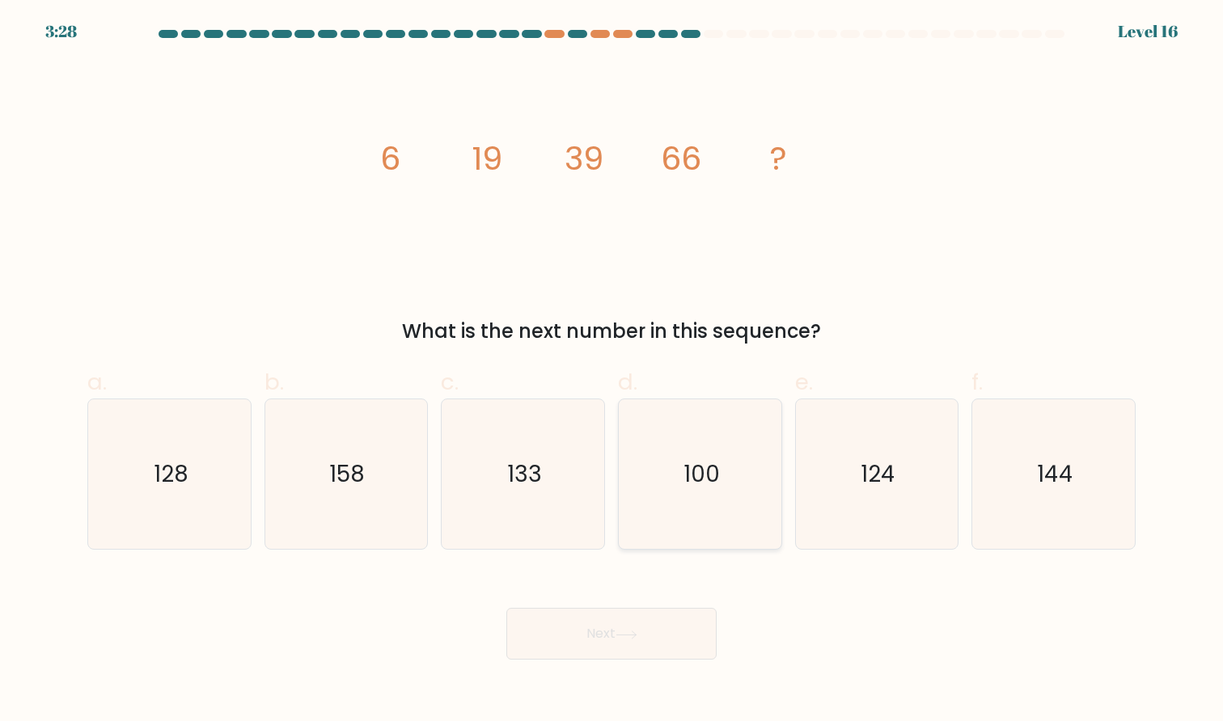
click at [704, 476] on text "100" at bounding box center [701, 474] width 36 height 32
click at [612, 371] on input "d. 100" at bounding box center [611, 366] width 1 height 11
radio input "true"
click at [894, 497] on icon "124" at bounding box center [876, 474] width 150 height 150
click at [612, 371] on input "e. 124" at bounding box center [611, 366] width 1 height 11
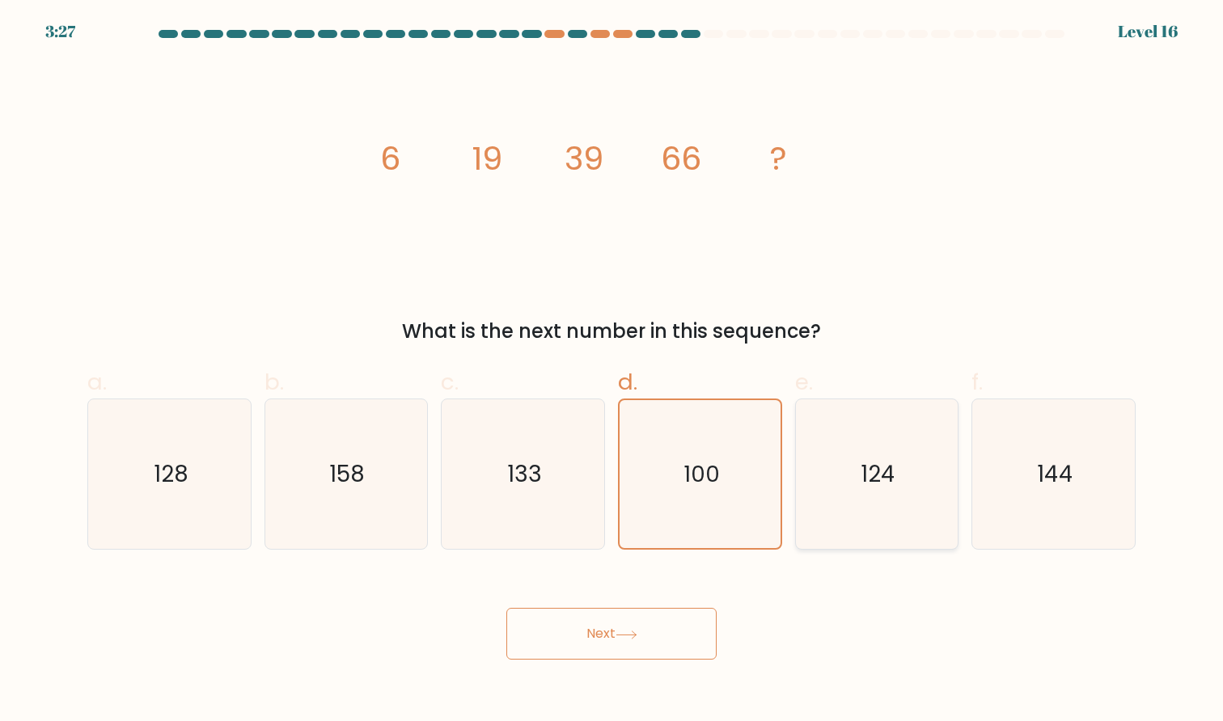
radio input "true"
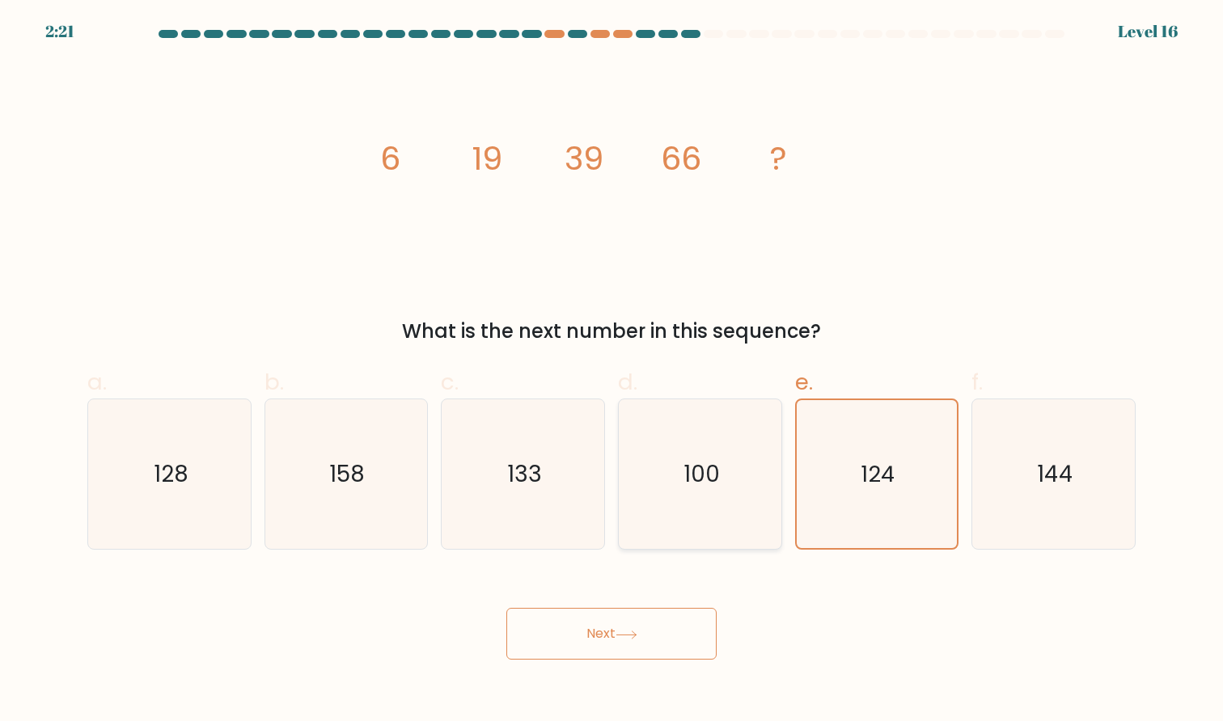
click at [742, 546] on icon "100" at bounding box center [700, 474] width 150 height 150
click at [612, 371] on input "d. 100" at bounding box center [611, 366] width 1 height 11
radio input "true"
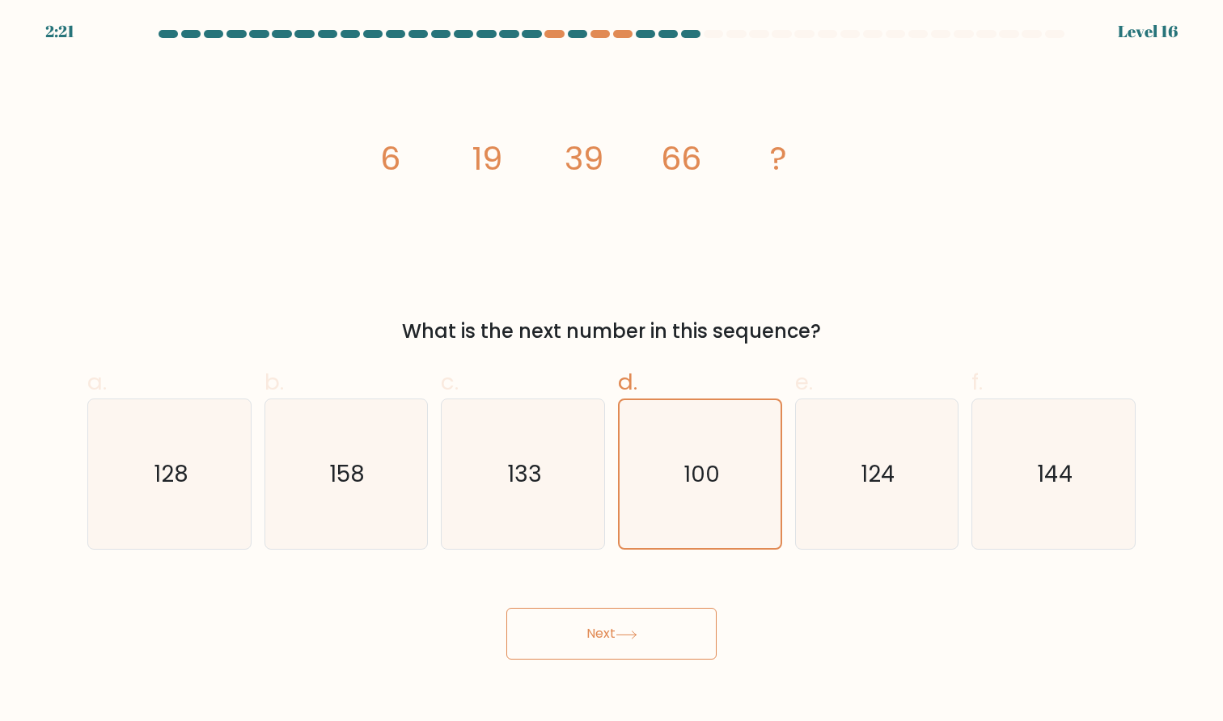
click at [651, 607] on div "Next" at bounding box center [611, 614] width 1067 height 91
click at [639, 624] on button "Next" at bounding box center [611, 634] width 210 height 52
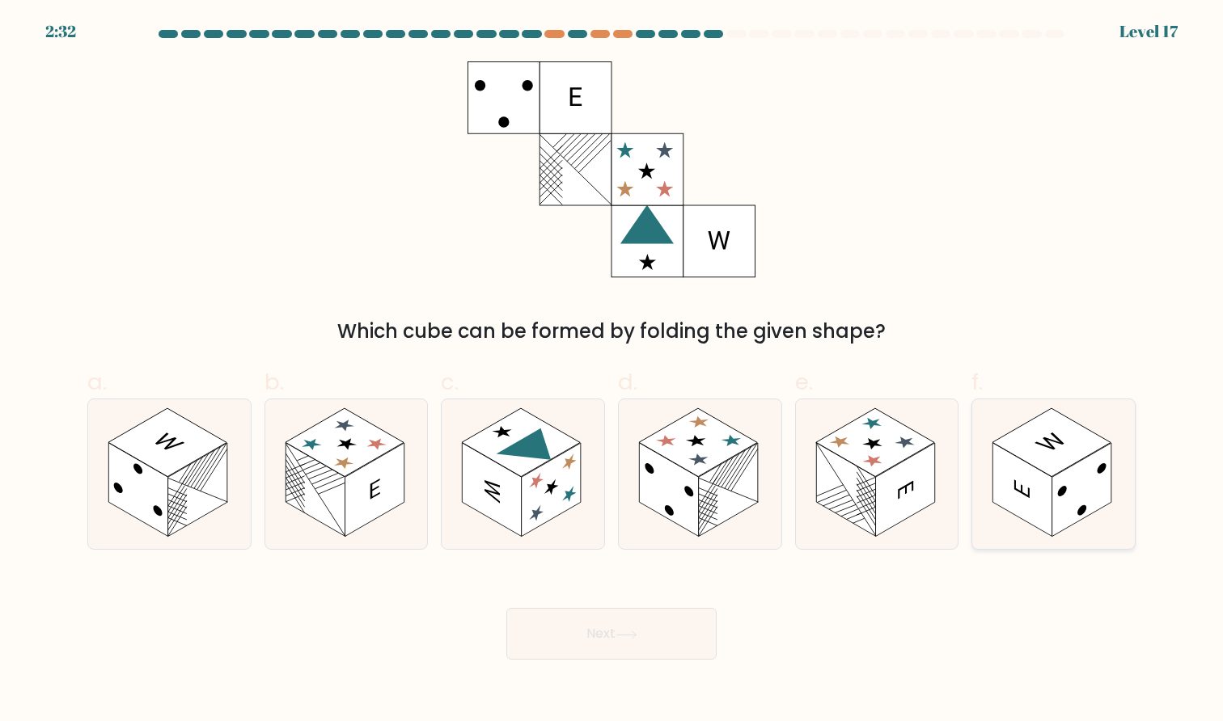
click at [1050, 459] on rect at bounding box center [1051, 442] width 119 height 69
click at [612, 371] on input "f." at bounding box center [611, 366] width 1 height 11
radio input "true"
click at [615, 661] on body "2:31 Level 17" at bounding box center [611, 360] width 1223 height 721
click at [627, 644] on button "Next" at bounding box center [611, 634] width 210 height 52
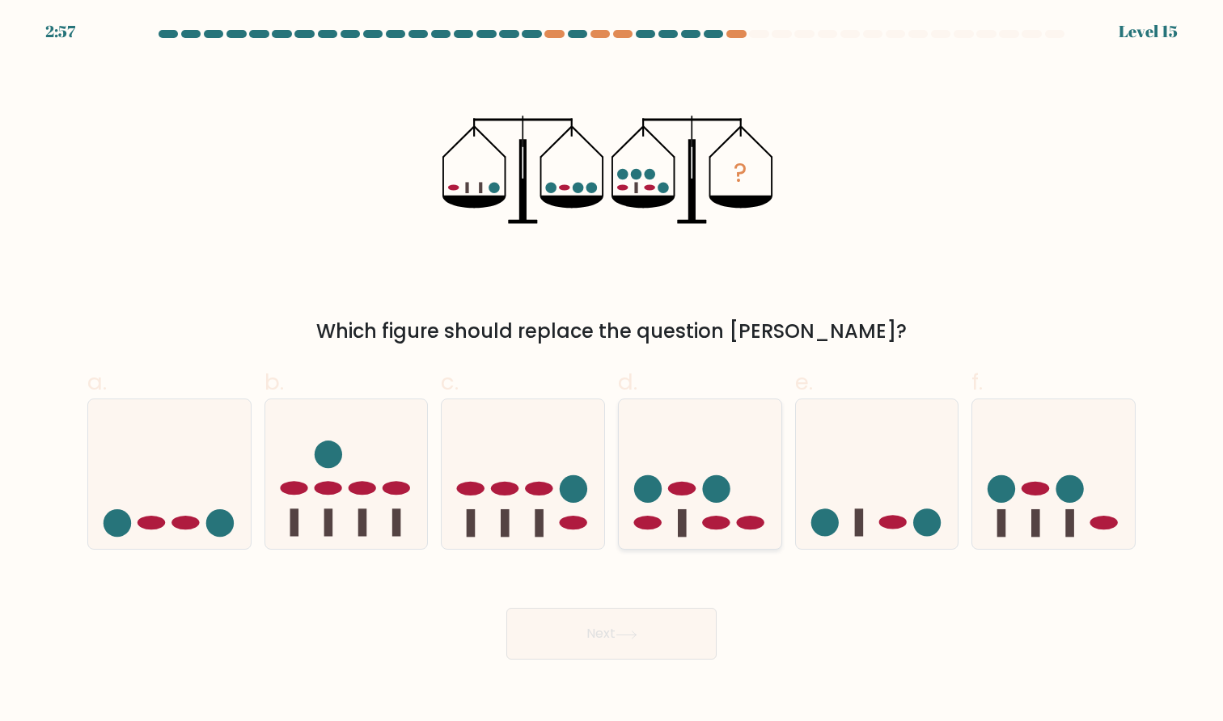
click at [683, 504] on icon at bounding box center [700, 474] width 163 height 134
click at [612, 371] on input "d." at bounding box center [611, 366] width 1 height 11
radio input "true"
click at [628, 627] on button "Next" at bounding box center [611, 634] width 210 height 52
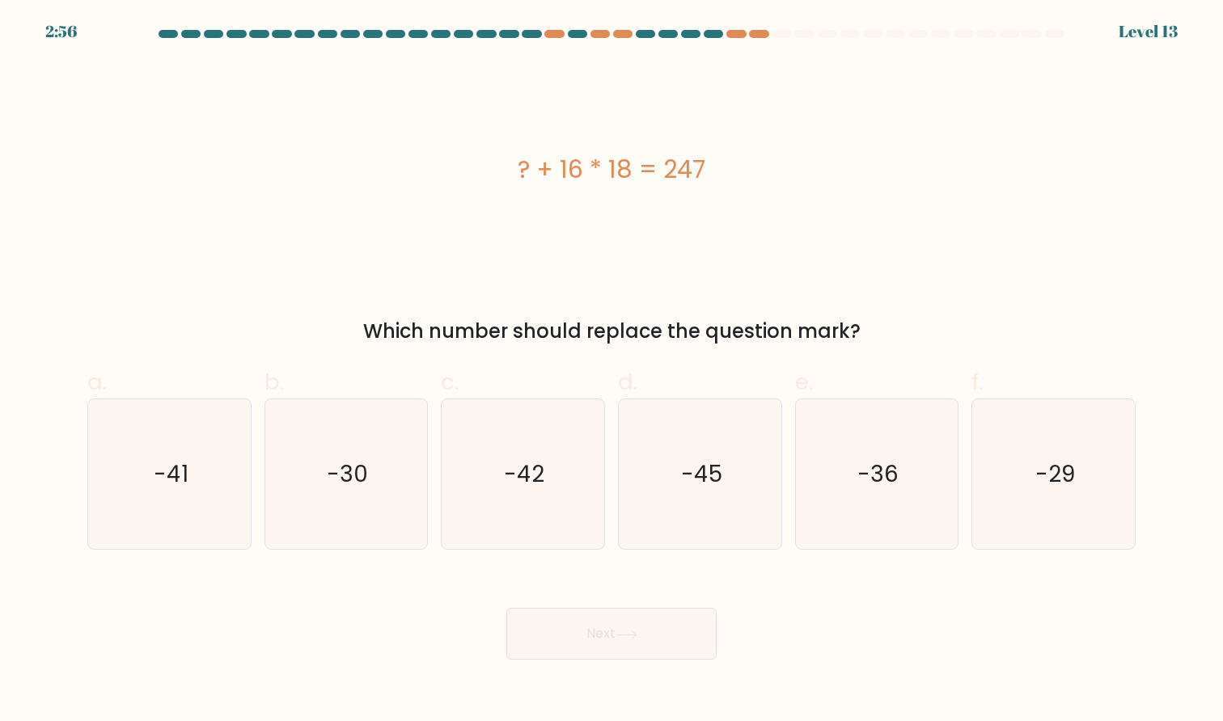
click at [623, 638] on icon at bounding box center [626, 635] width 22 height 9
click at [582, 205] on div "? + 16 * 18 = 247" at bounding box center [611, 169] width 1048 height 217
click at [559, 213] on div "? + 16 * 18 = 247" at bounding box center [611, 169] width 1048 height 217
click at [109, 480] on icon "-41" at bounding box center [170, 474] width 150 height 150
click at [611, 371] on input "a. -41" at bounding box center [611, 366] width 1 height 11
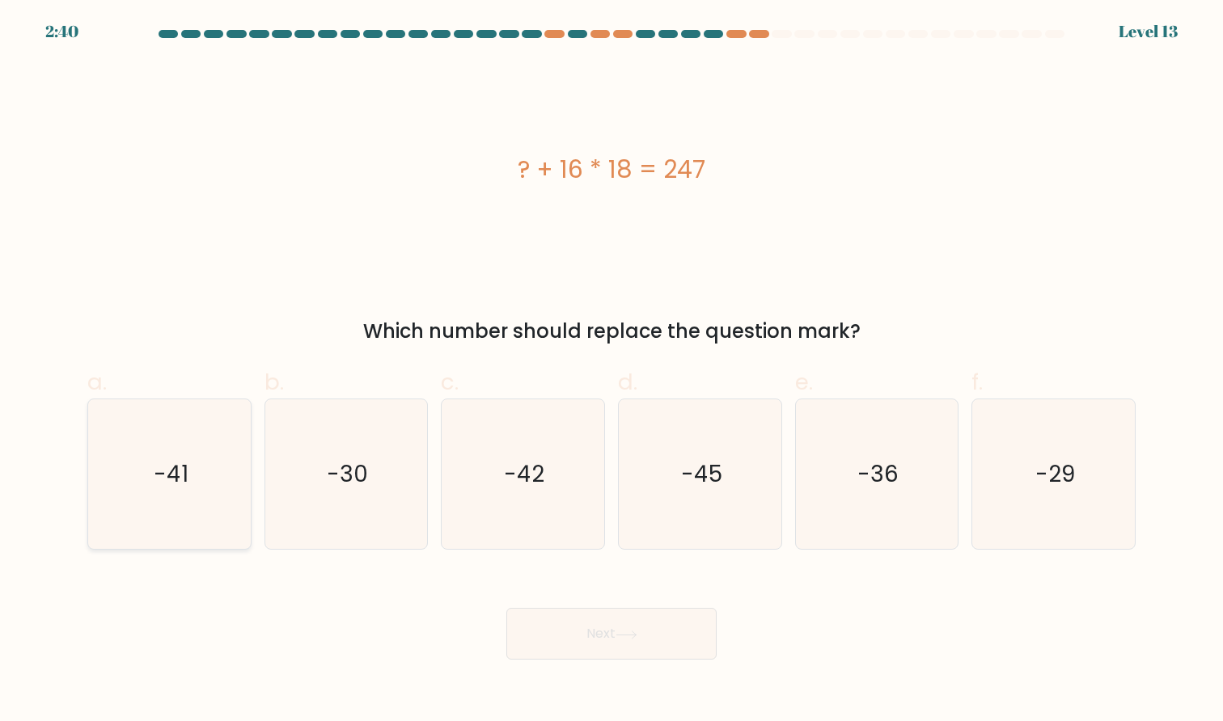
radio input "true"
click at [631, 625] on button "Next" at bounding box center [611, 634] width 210 height 52
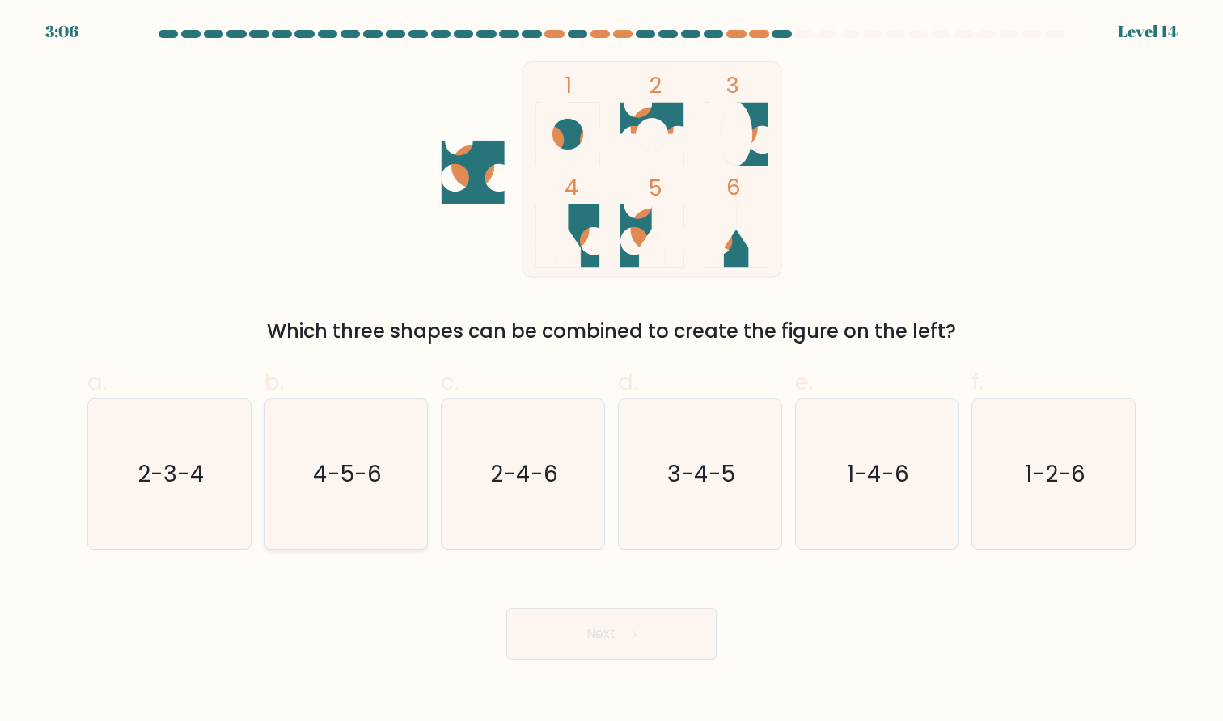
click at [334, 495] on icon "4-5-6" at bounding box center [346, 474] width 150 height 150
click at [611, 371] on input "b. 4-5-6" at bounding box center [611, 366] width 1 height 11
radio input "true"
click at [540, 631] on button "Next" at bounding box center [611, 634] width 210 height 52
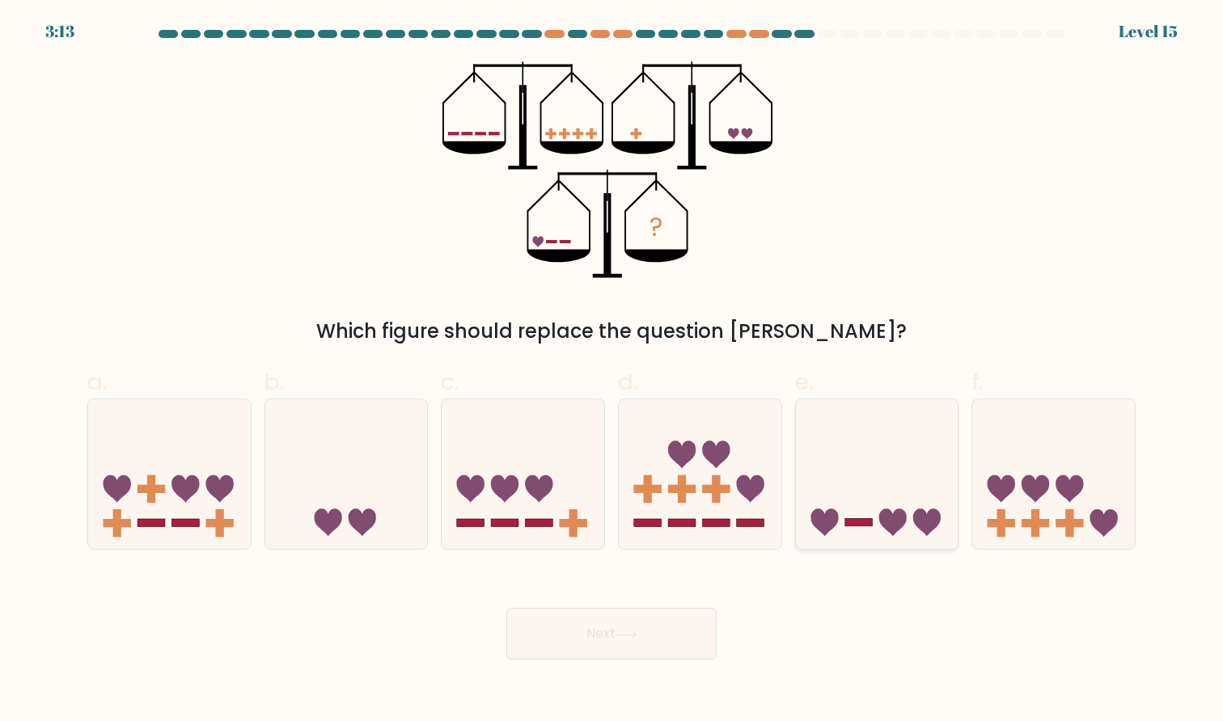
click at [866, 520] on rect at bounding box center [858, 523] width 27 height 8
click at [612, 371] on input "e." at bounding box center [611, 366] width 1 height 11
radio input "true"
click at [632, 650] on button "Next" at bounding box center [611, 634] width 210 height 52
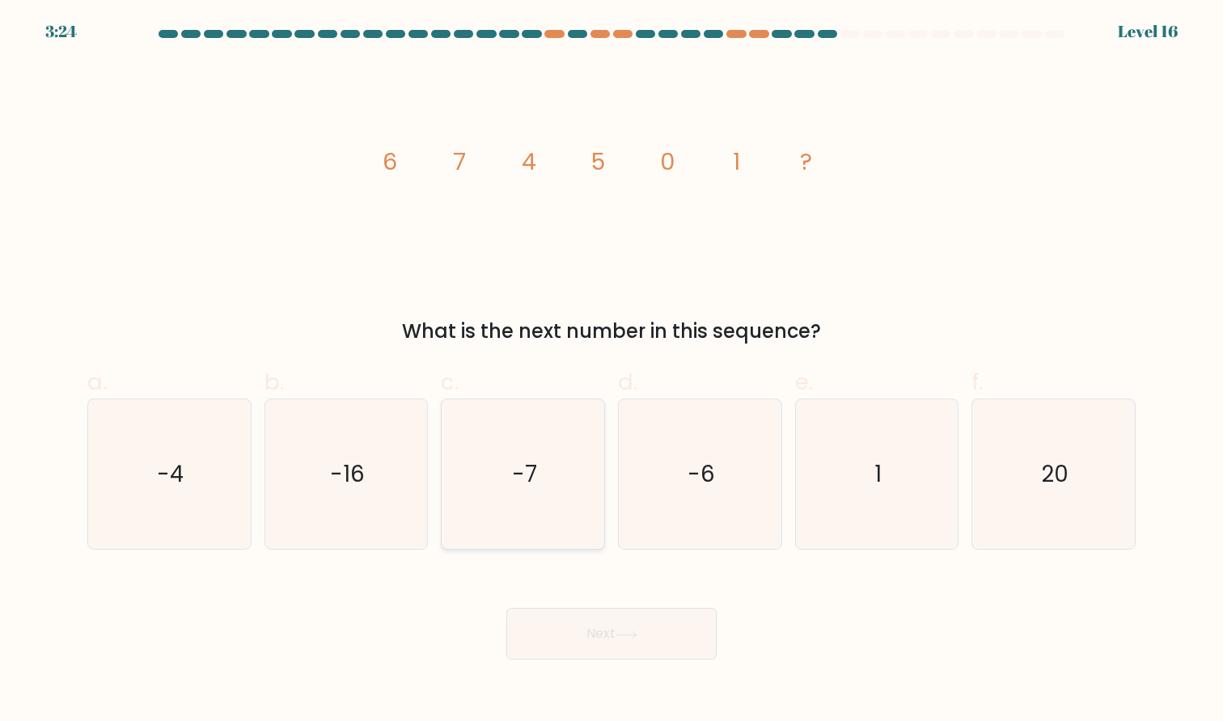
click at [484, 450] on icon "-7" at bounding box center [523, 474] width 150 height 150
click at [611, 371] on input "c. -7" at bounding box center [611, 366] width 1 height 11
radio input "true"
click at [560, 639] on button "Next" at bounding box center [611, 634] width 210 height 52
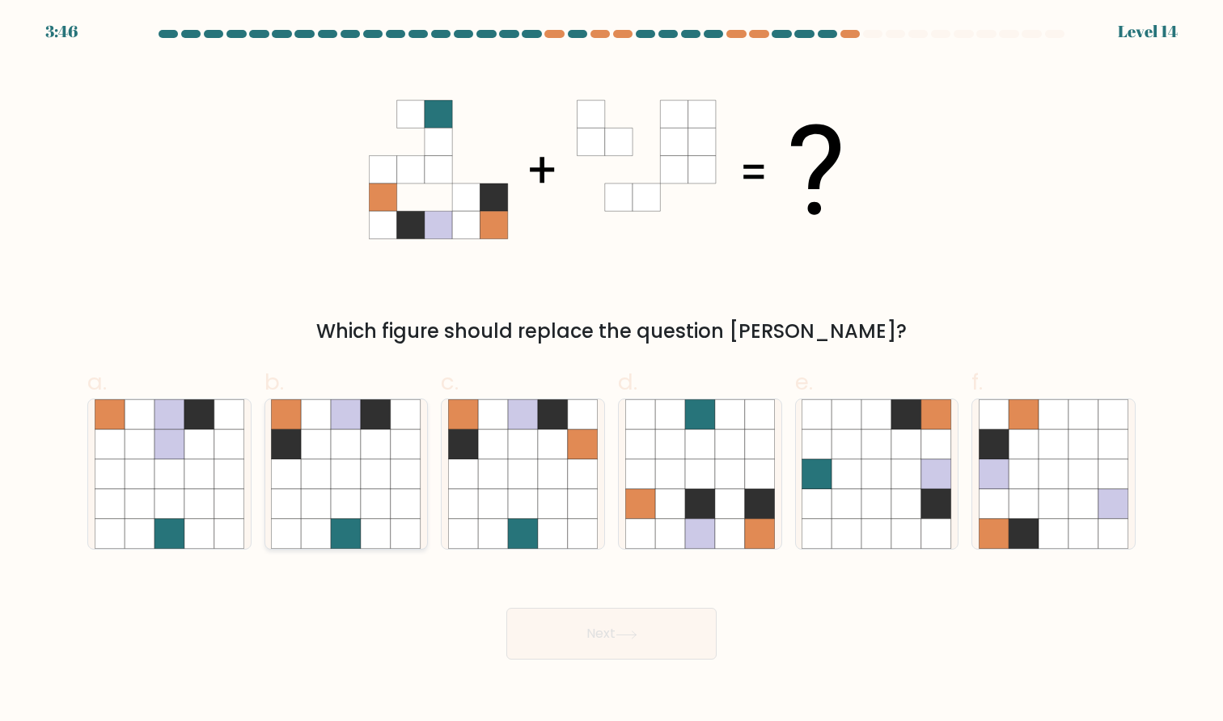
click at [299, 423] on icon at bounding box center [287, 414] width 30 height 30
click at [611, 371] on input "b." at bounding box center [611, 366] width 1 height 11
radio input "true"
click at [488, 430] on icon at bounding box center [493, 444] width 30 height 30
click at [611, 371] on input "c." at bounding box center [611, 366] width 1 height 11
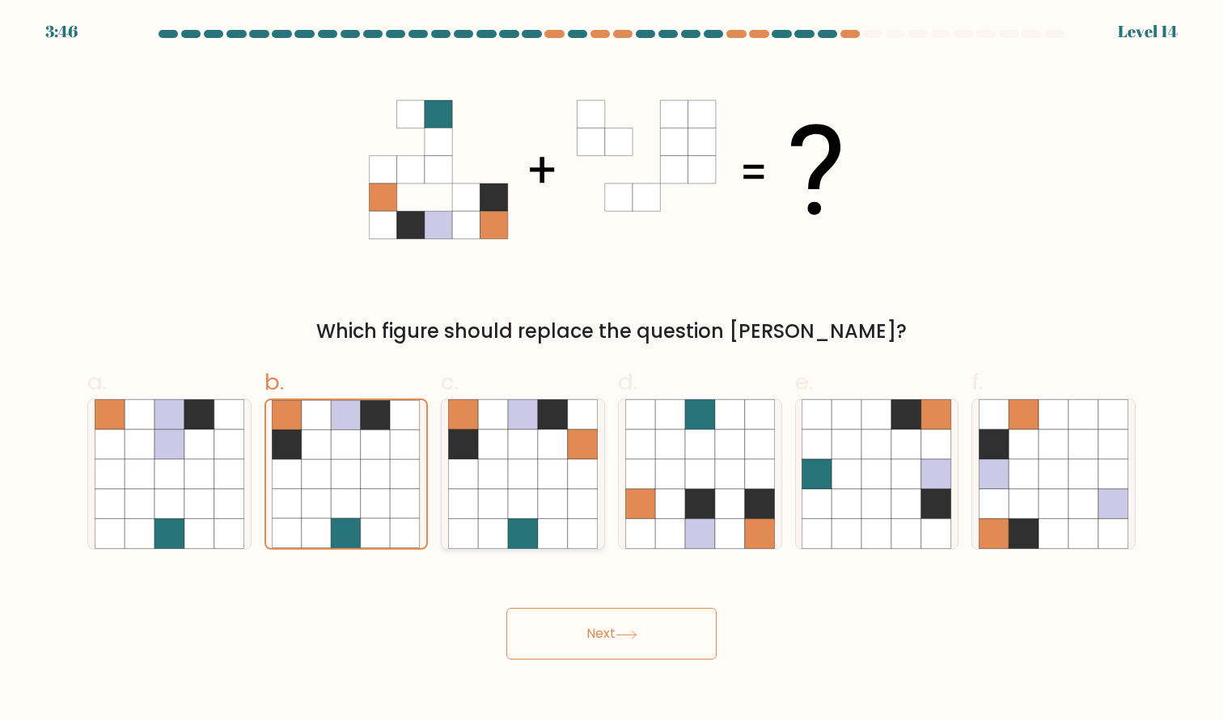
radio input "true"
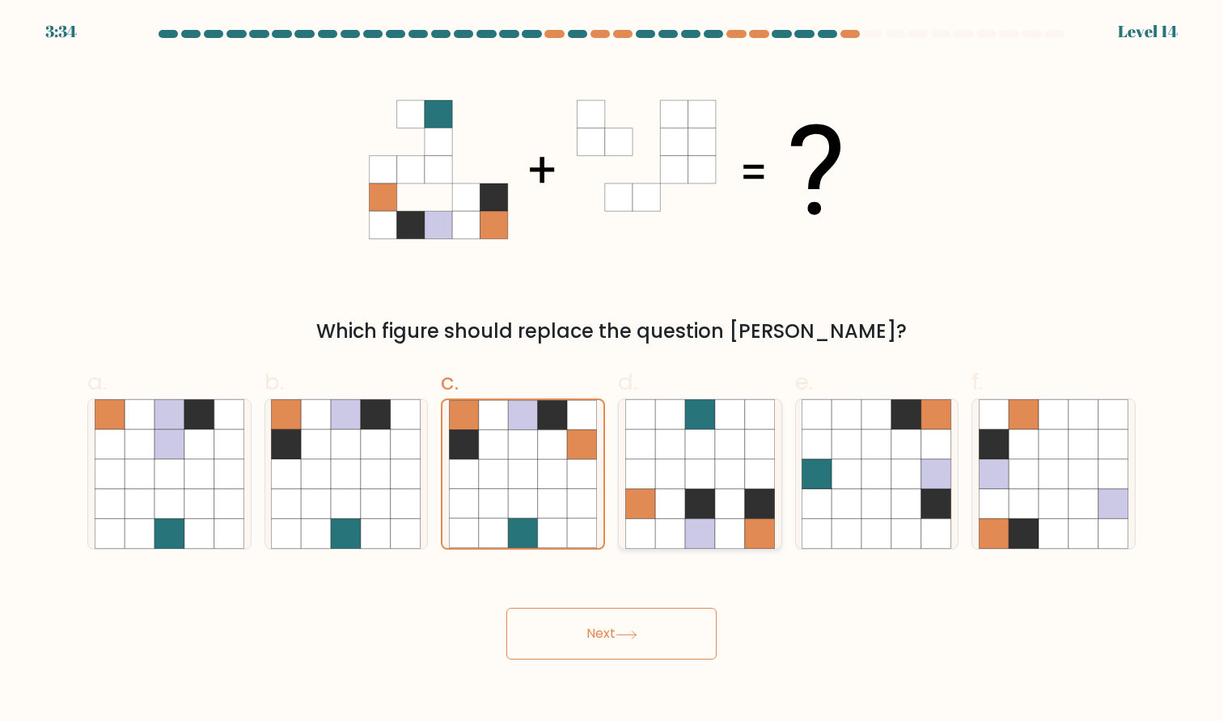
click at [711, 488] on icon at bounding box center [700, 474] width 30 height 30
click at [612, 371] on input "d." at bounding box center [611, 366] width 1 height 11
radio input "true"
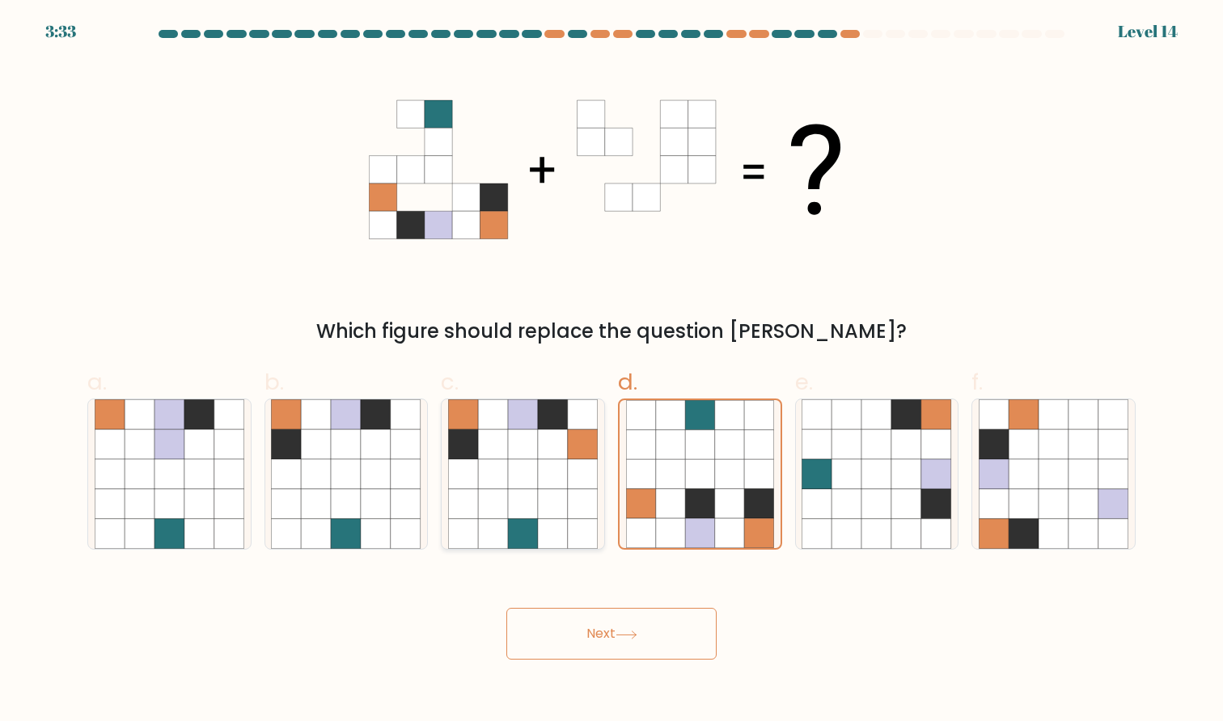
click at [570, 487] on icon at bounding box center [583, 474] width 30 height 30
click at [611, 371] on input "c." at bounding box center [611, 366] width 1 height 11
radio input "true"
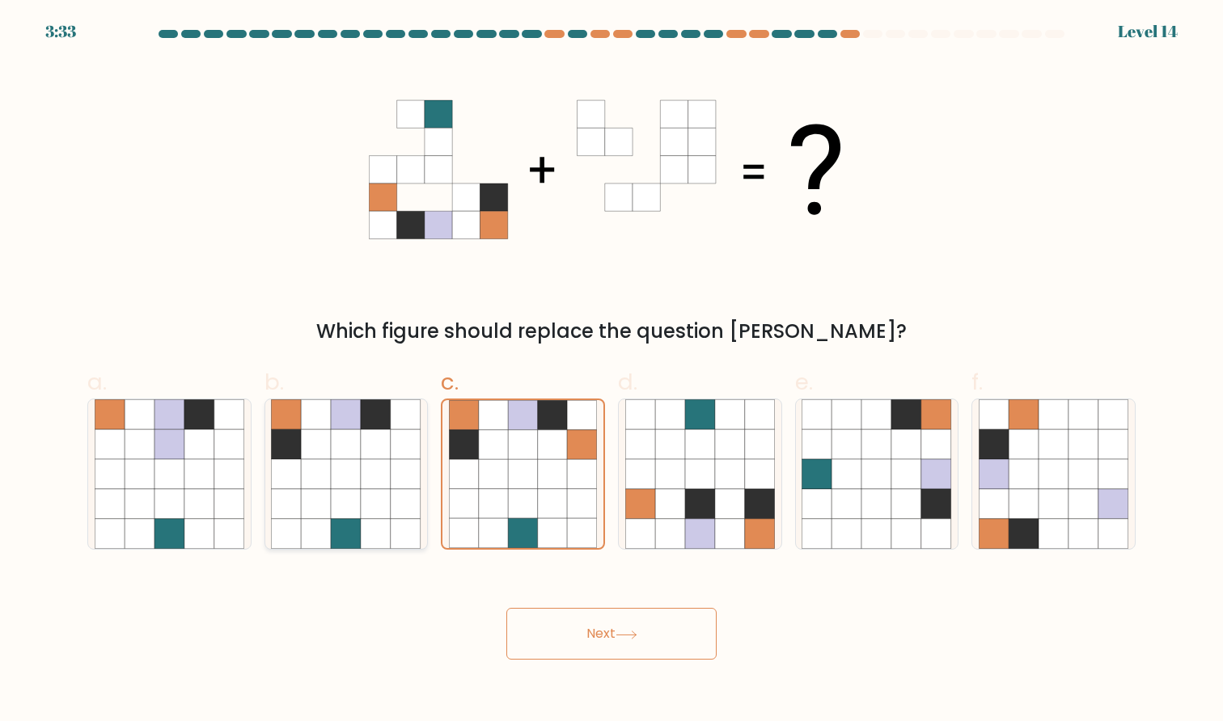
click at [398, 475] on icon at bounding box center [406, 474] width 30 height 30
click at [611, 371] on input "b." at bounding box center [611, 366] width 1 height 11
radio input "true"
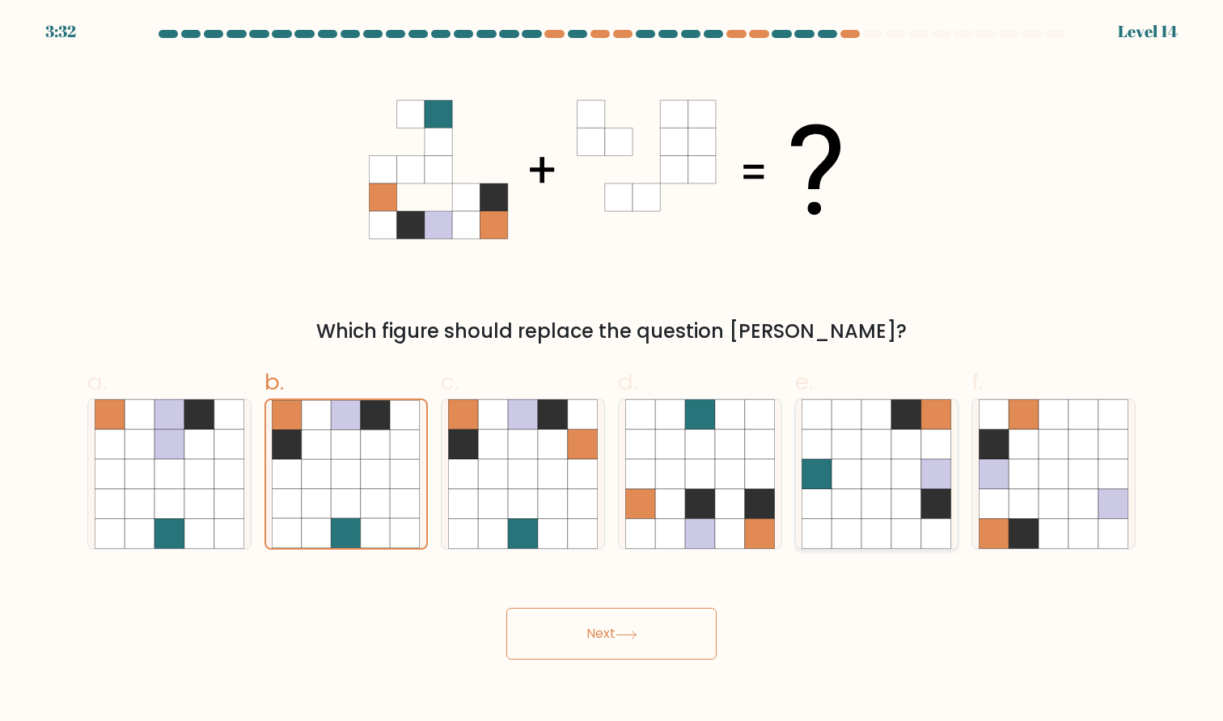
click at [903, 486] on icon at bounding box center [906, 474] width 30 height 30
click at [612, 371] on input "e." at bounding box center [611, 366] width 1 height 11
radio input "true"
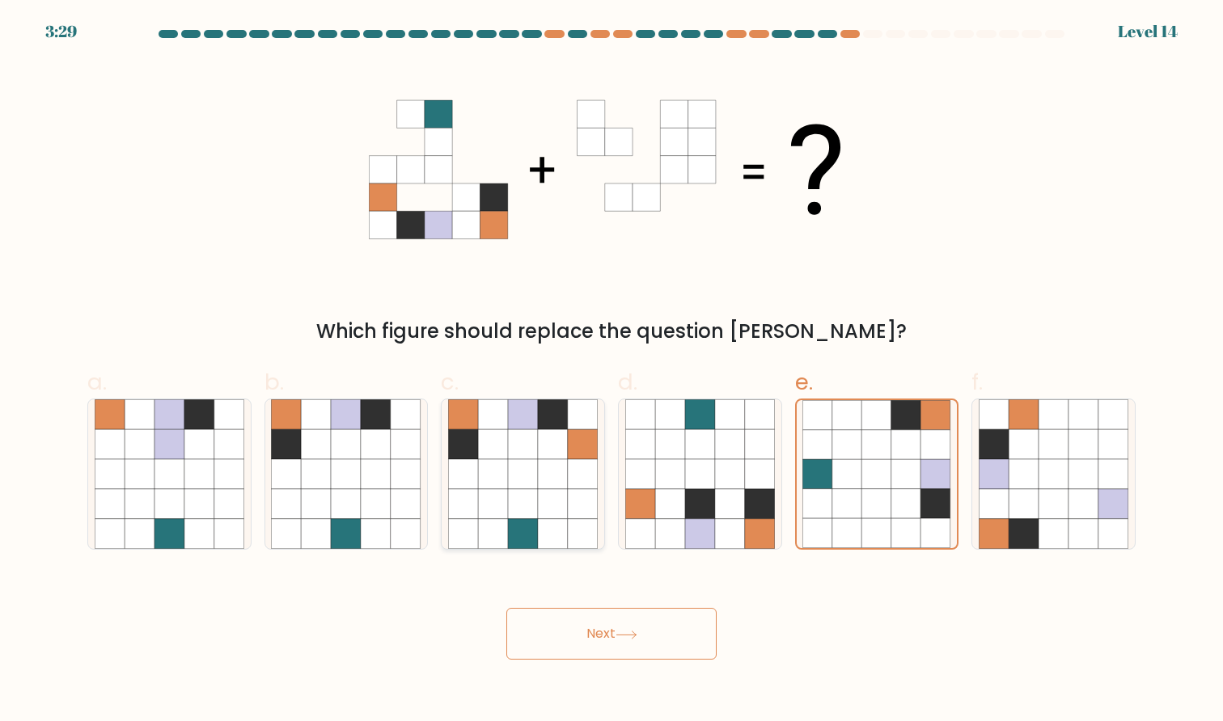
click at [557, 454] on icon at bounding box center [553, 444] width 30 height 30
click at [611, 371] on input "c." at bounding box center [611, 366] width 1 height 11
radio input "true"
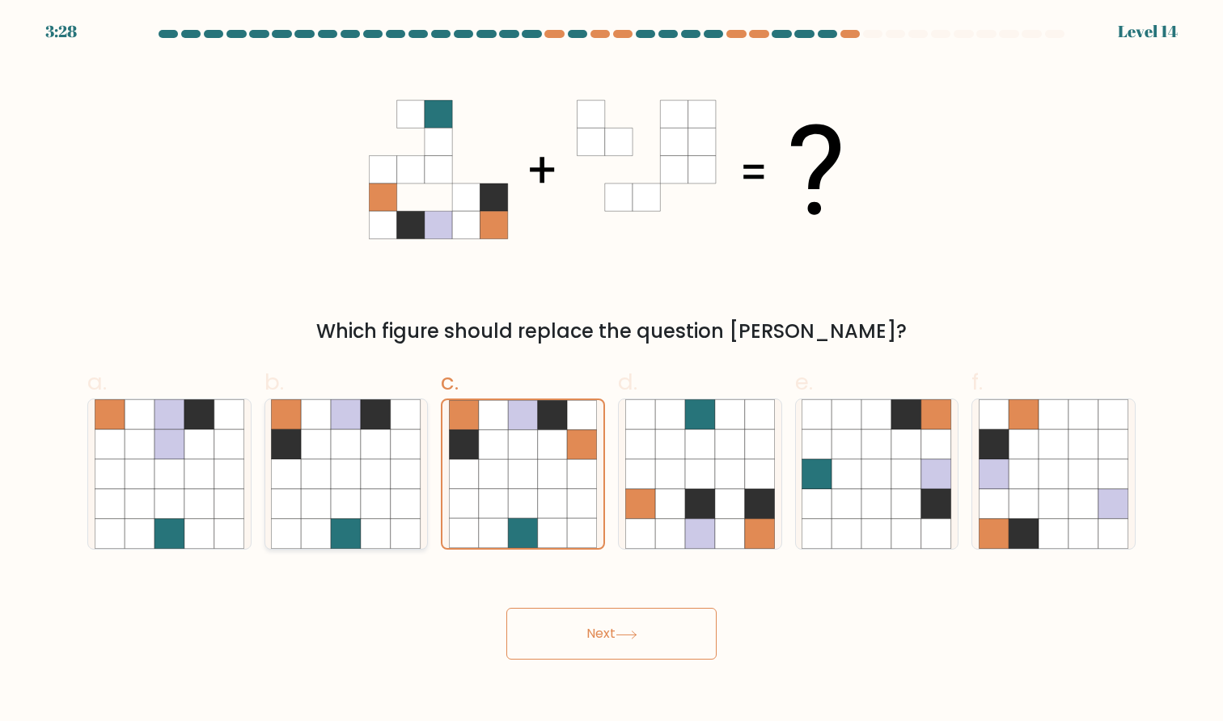
click at [334, 450] on icon at bounding box center [347, 444] width 30 height 30
click at [611, 371] on input "b." at bounding box center [611, 366] width 1 height 11
radio input "true"
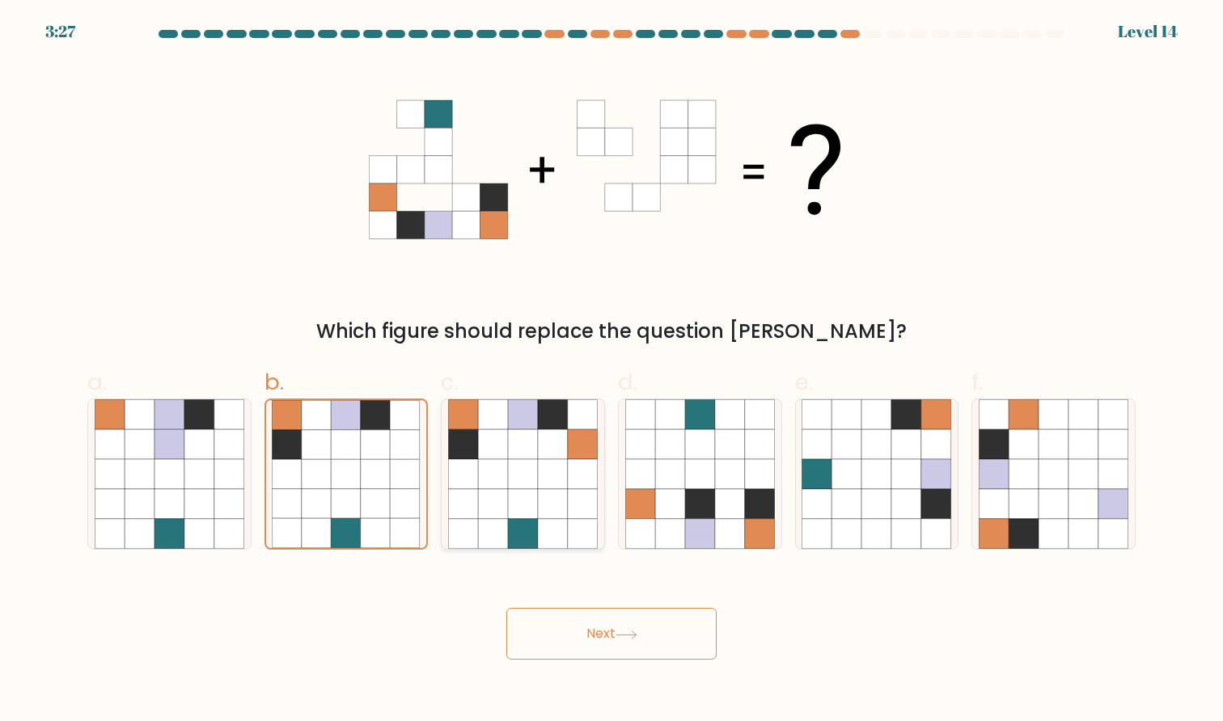
click at [502, 454] on icon at bounding box center [493, 444] width 30 height 30
click at [611, 371] on input "c." at bounding box center [611, 366] width 1 height 11
radio input "true"
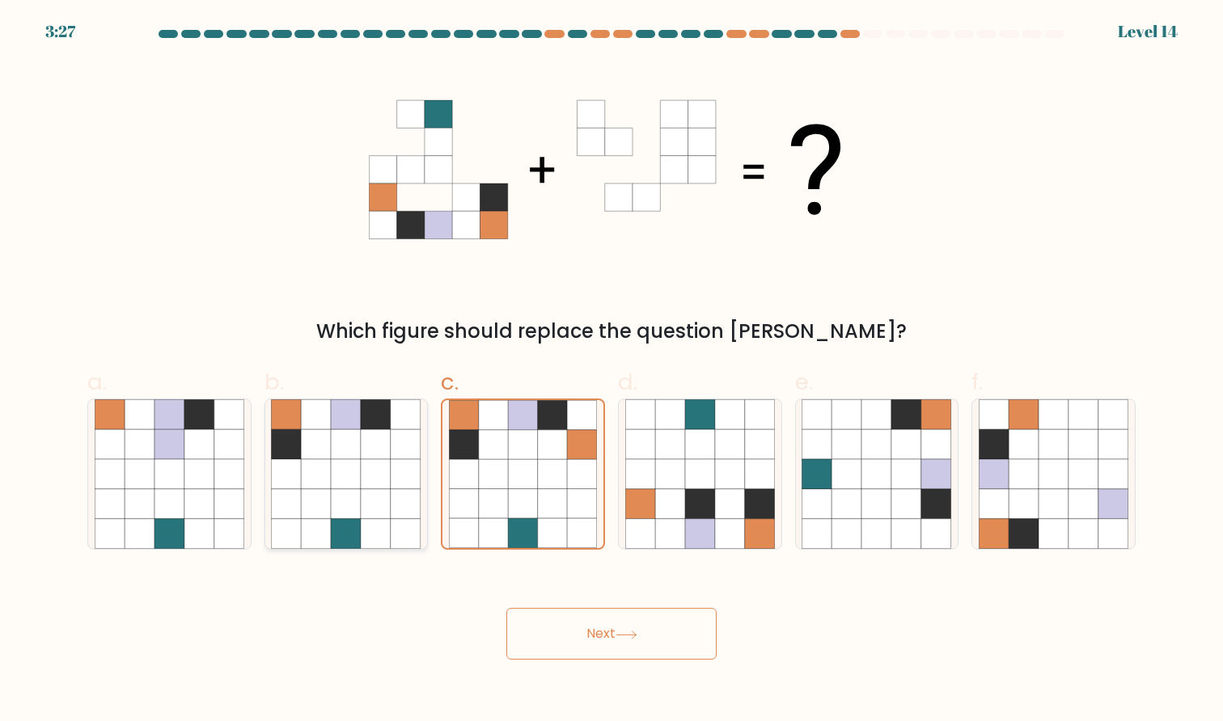
click at [322, 441] on icon at bounding box center [317, 444] width 30 height 30
click at [611, 371] on input "b." at bounding box center [611, 366] width 1 height 11
radio input "true"
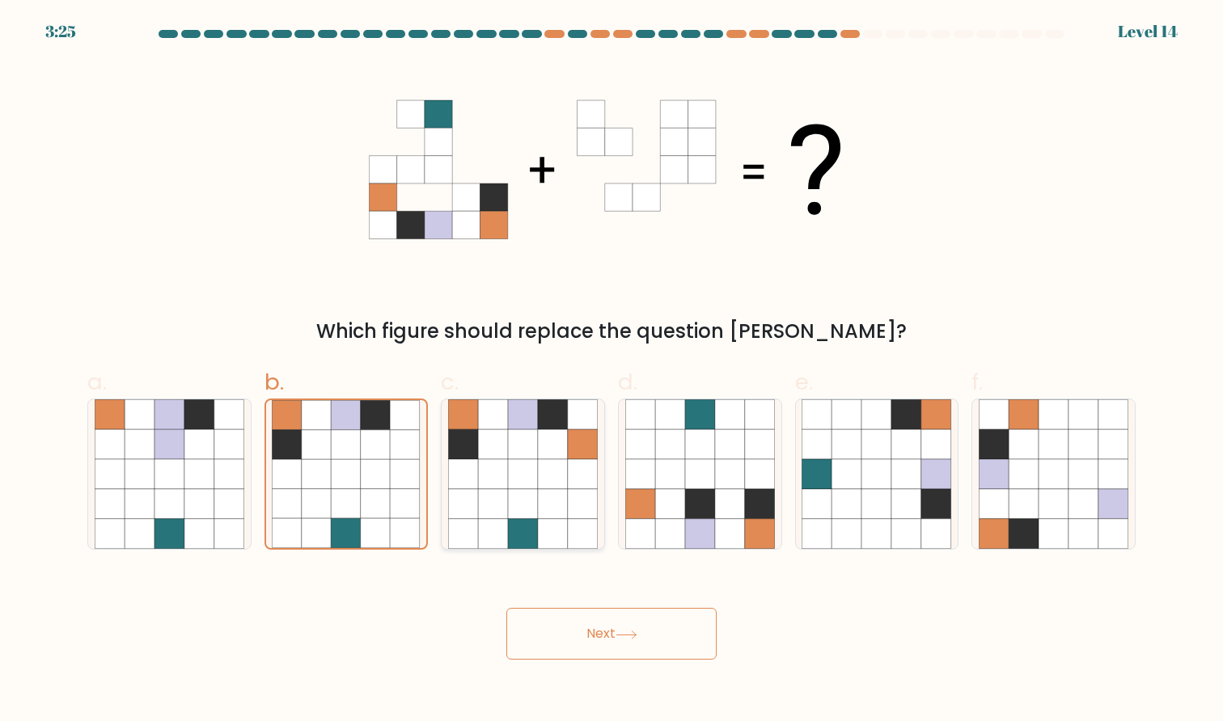
click at [495, 462] on icon at bounding box center [493, 474] width 30 height 30
click at [611, 371] on input "c." at bounding box center [611, 366] width 1 height 11
radio input "true"
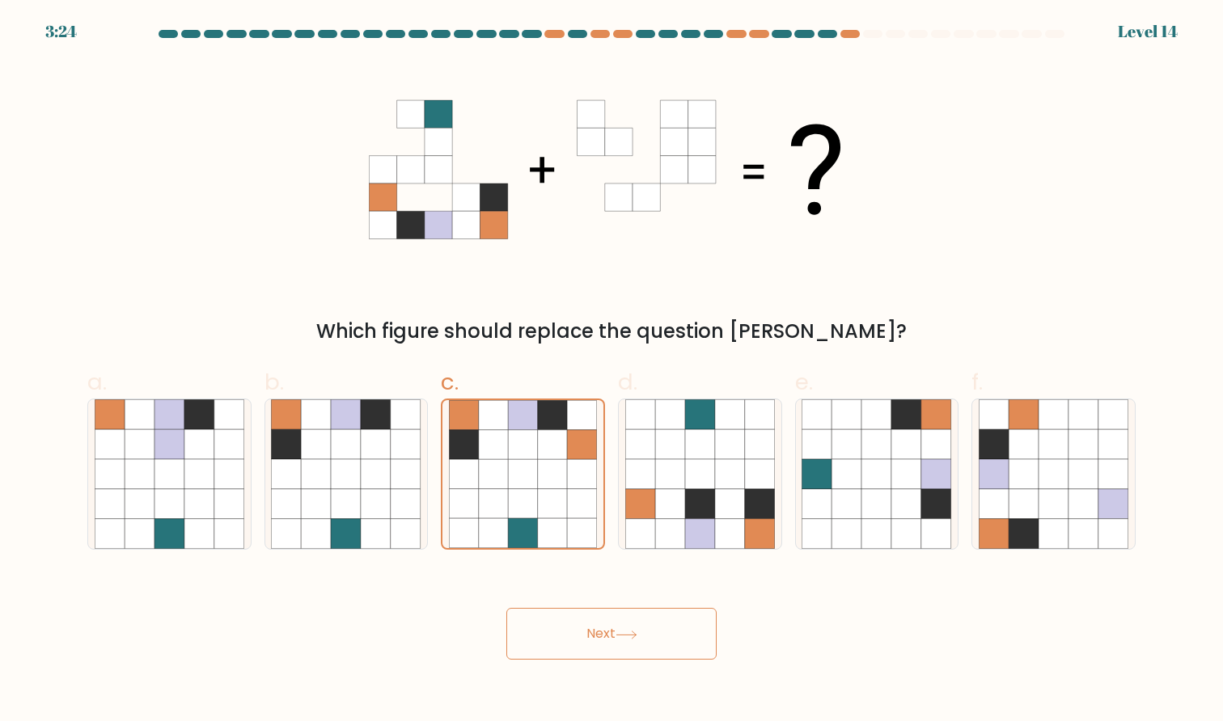
click at [616, 640] on button "Next" at bounding box center [611, 634] width 210 height 52
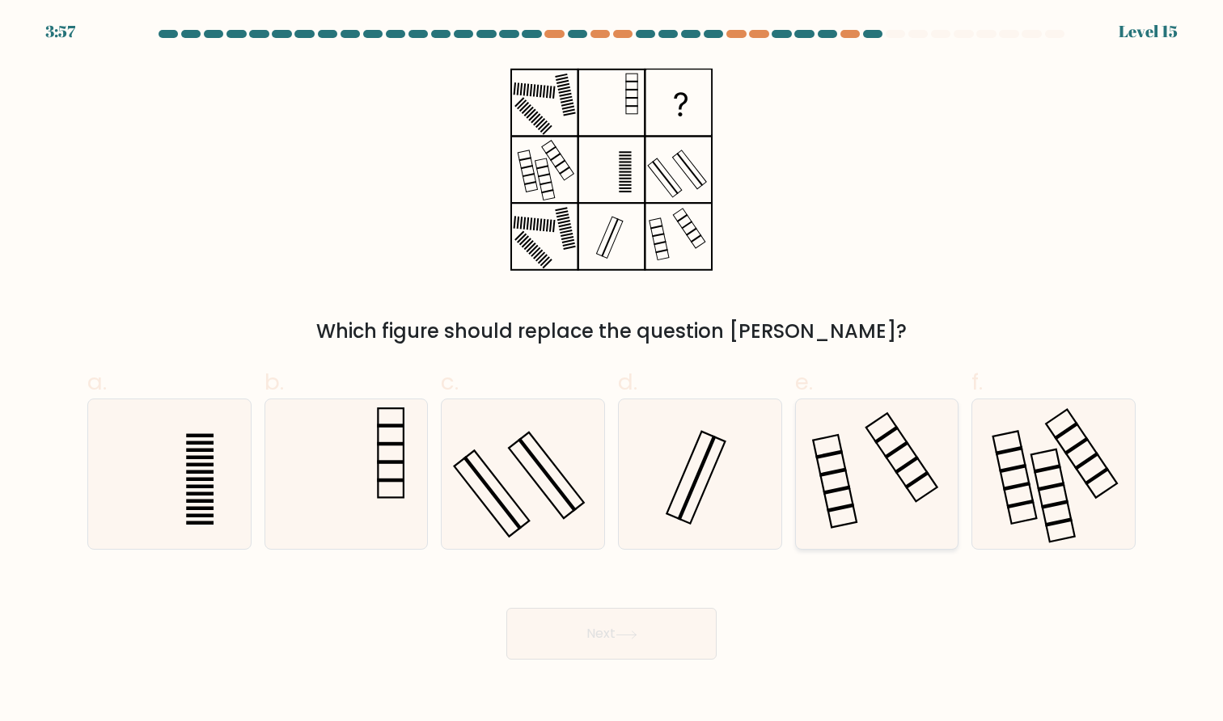
click at [877, 452] on icon at bounding box center [876, 474] width 150 height 150
click at [612, 371] on input "e." at bounding box center [611, 366] width 1 height 11
radio input "true"
click at [674, 645] on button "Next" at bounding box center [611, 634] width 210 height 52
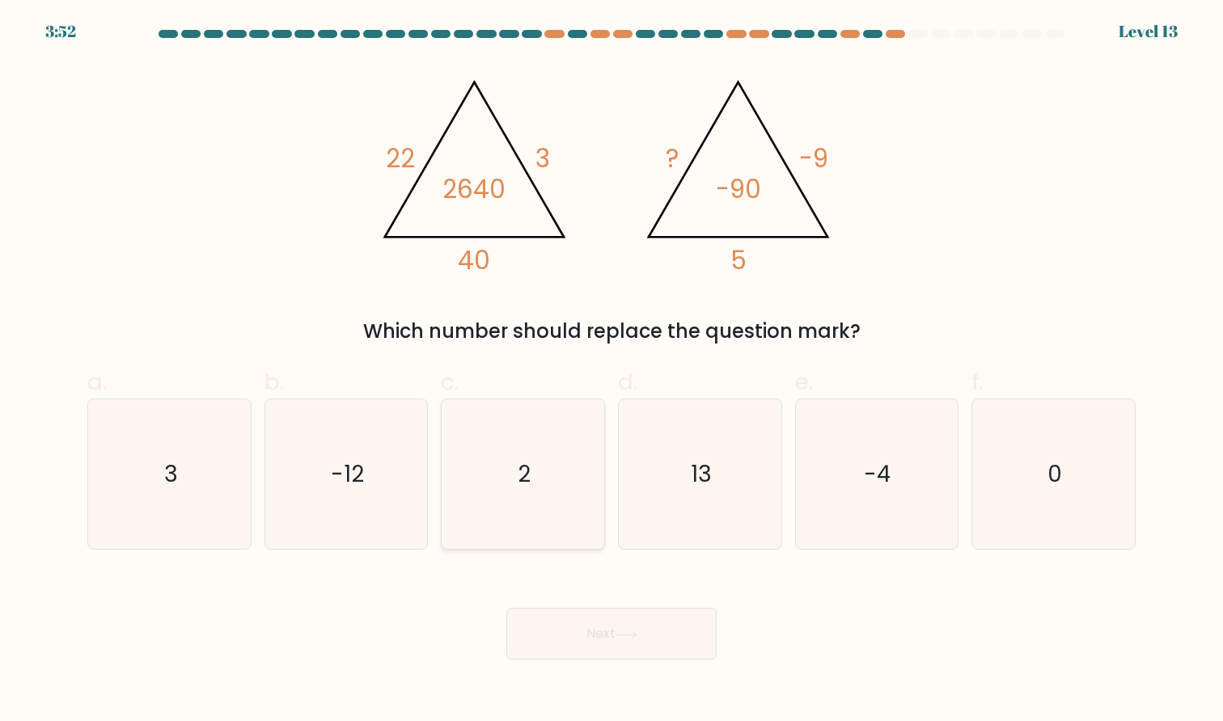
click at [488, 444] on icon "2" at bounding box center [523, 474] width 150 height 150
click at [611, 371] on input "c. 2" at bounding box center [611, 366] width 1 height 11
radio input "true"
click at [668, 623] on button "Next" at bounding box center [611, 634] width 210 height 52
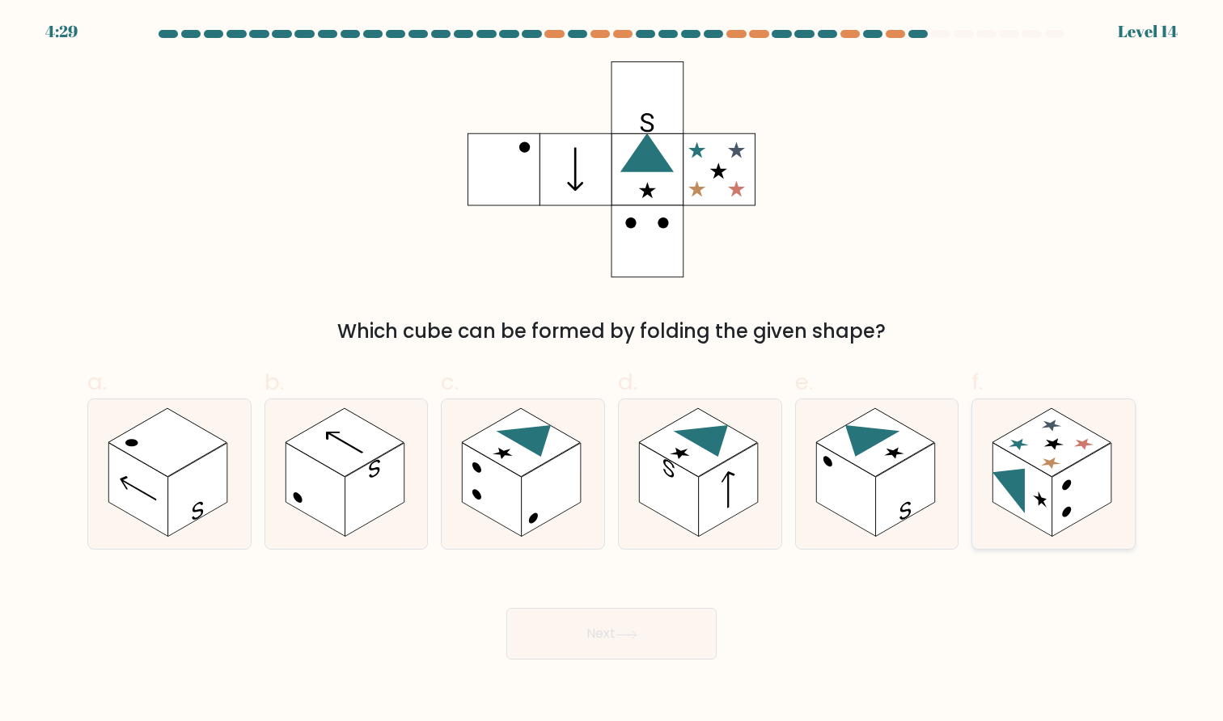
click at [1037, 477] on rect at bounding box center [1022, 490] width 59 height 94
click at [612, 371] on input "f." at bounding box center [611, 366] width 1 height 11
radio input "true"
click at [693, 614] on button "Next" at bounding box center [611, 634] width 210 height 52
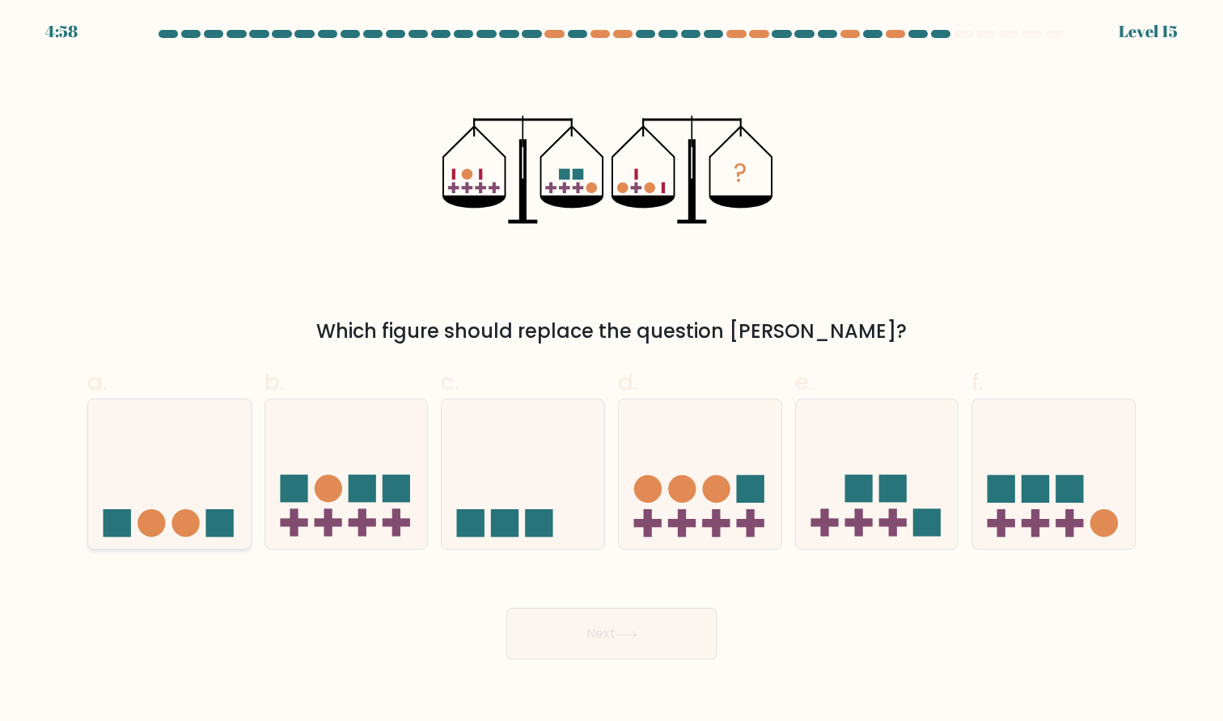
click at [240, 489] on icon at bounding box center [169, 474] width 163 height 134
click at [611, 371] on input "a." at bounding box center [611, 366] width 1 height 11
radio input "true"
click at [903, 510] on icon at bounding box center [877, 474] width 163 height 134
click at [612, 371] on input "e." at bounding box center [611, 366] width 1 height 11
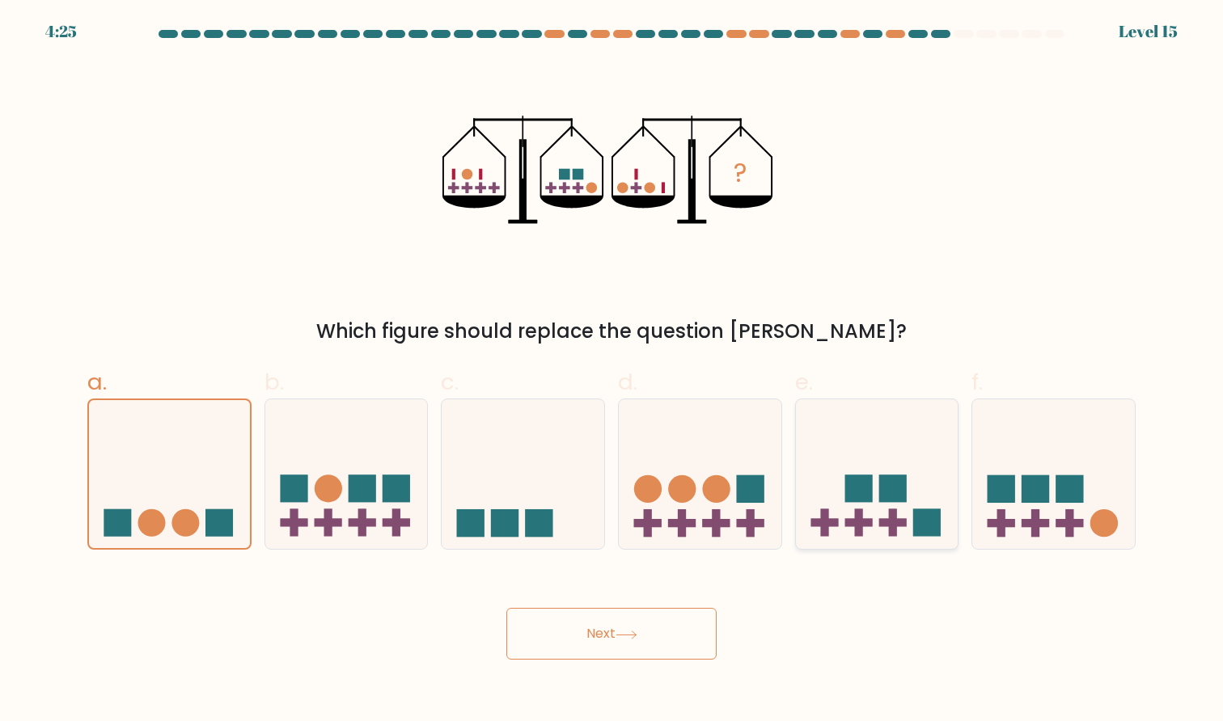
radio input "true"
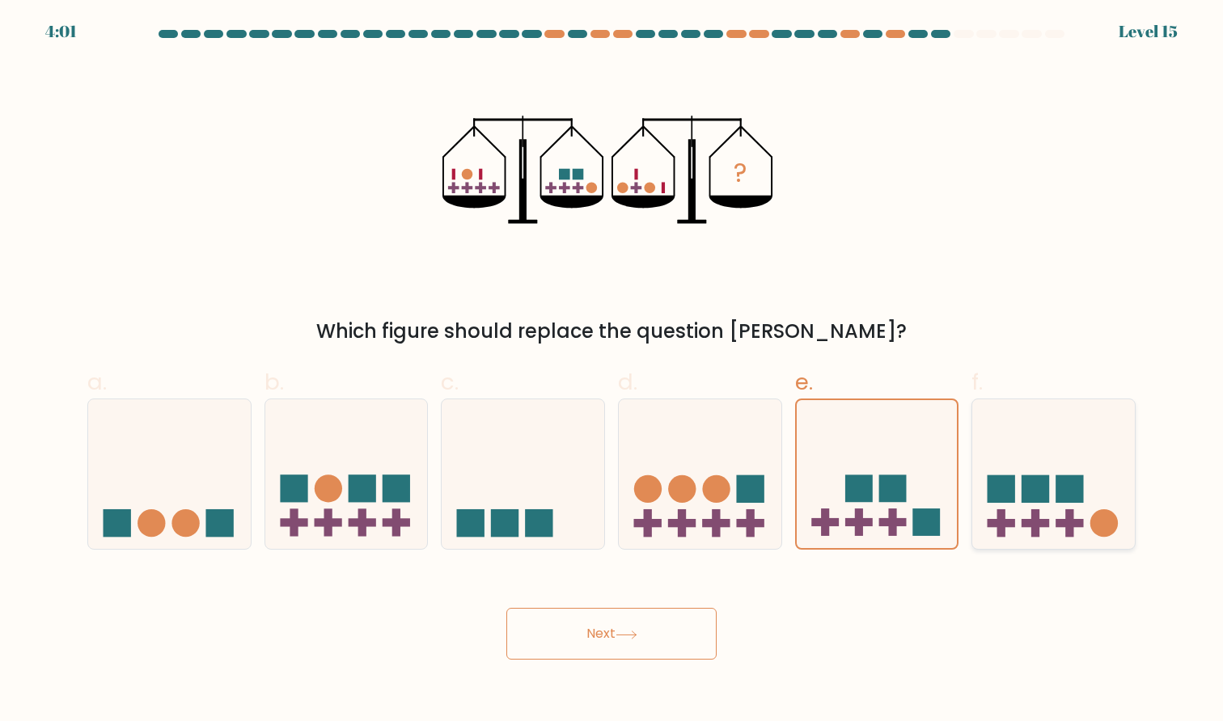
click at [1020, 521] on icon at bounding box center [1053, 474] width 163 height 134
click at [612, 371] on input "f." at bounding box center [611, 366] width 1 height 11
radio input "true"
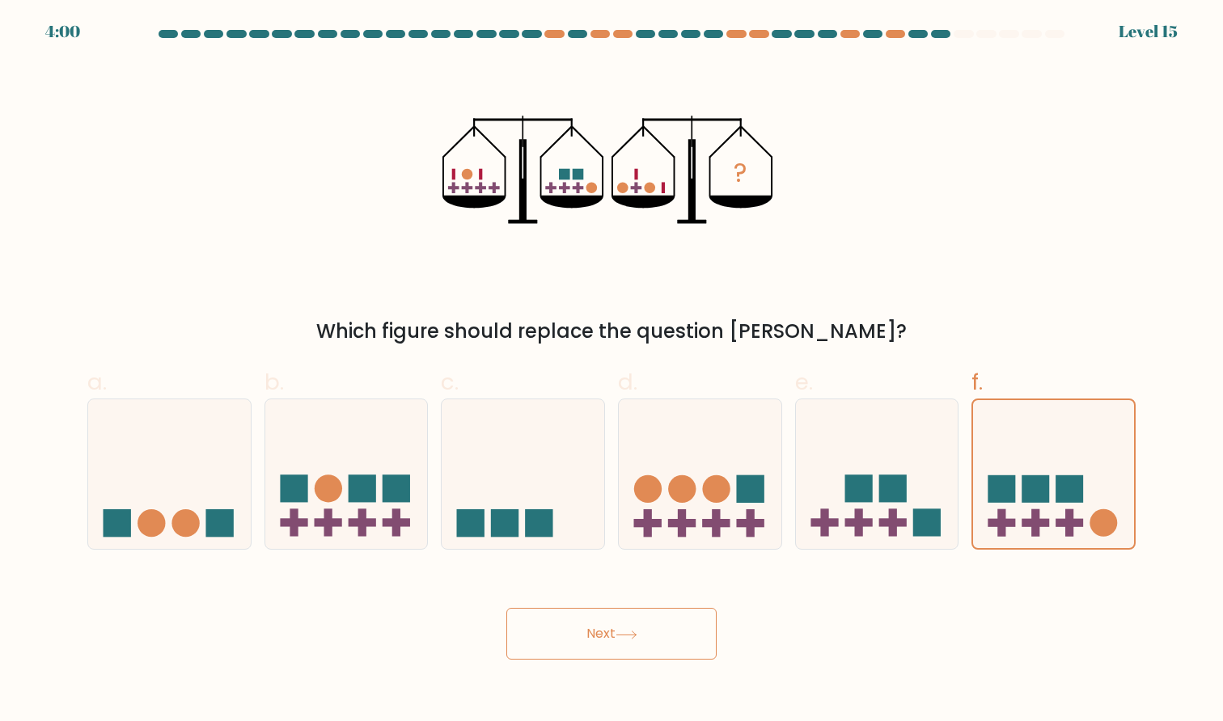
click at [648, 636] on button "Next" at bounding box center [611, 634] width 210 height 52
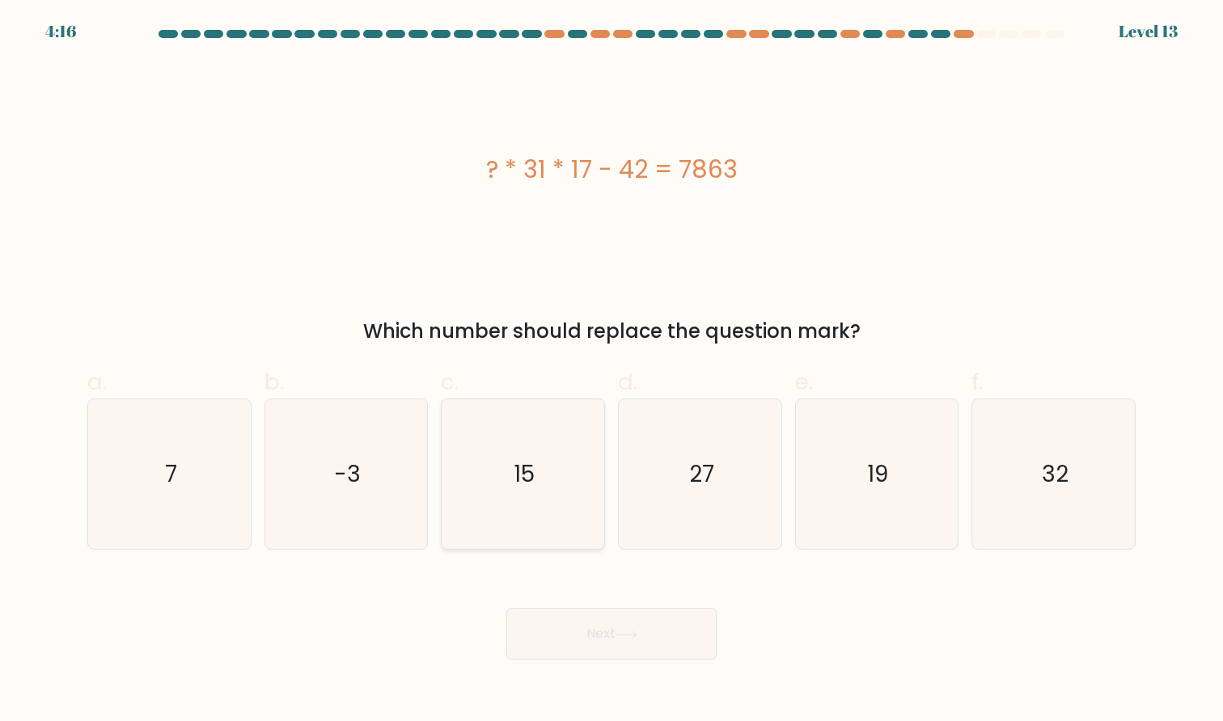
click at [507, 478] on icon "15" at bounding box center [523, 474] width 150 height 150
click at [611, 371] on input "c. 15" at bounding box center [611, 366] width 1 height 11
radio input "true"
click at [599, 628] on button "Next" at bounding box center [611, 634] width 210 height 52
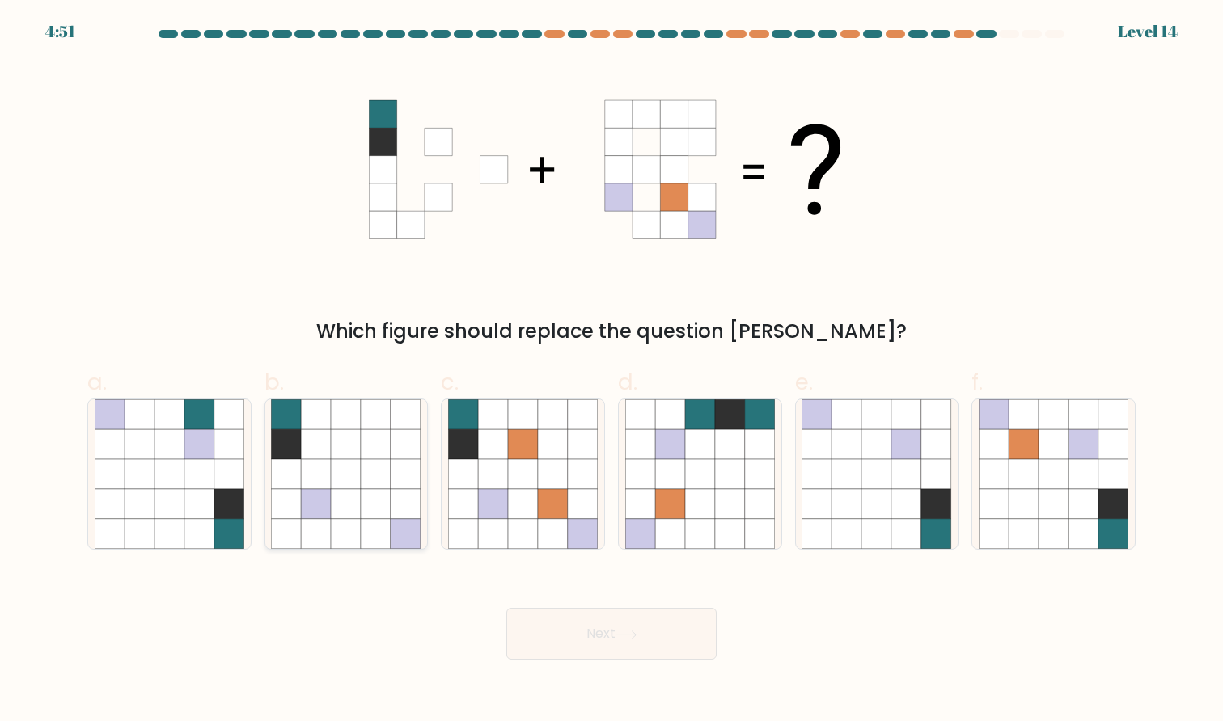
click at [332, 441] on icon at bounding box center [347, 444] width 30 height 30
click at [611, 371] on input "b." at bounding box center [611, 366] width 1 height 11
radio input "true"
click at [563, 446] on icon at bounding box center [553, 444] width 30 height 30
click at [611, 371] on input "c." at bounding box center [611, 366] width 1 height 11
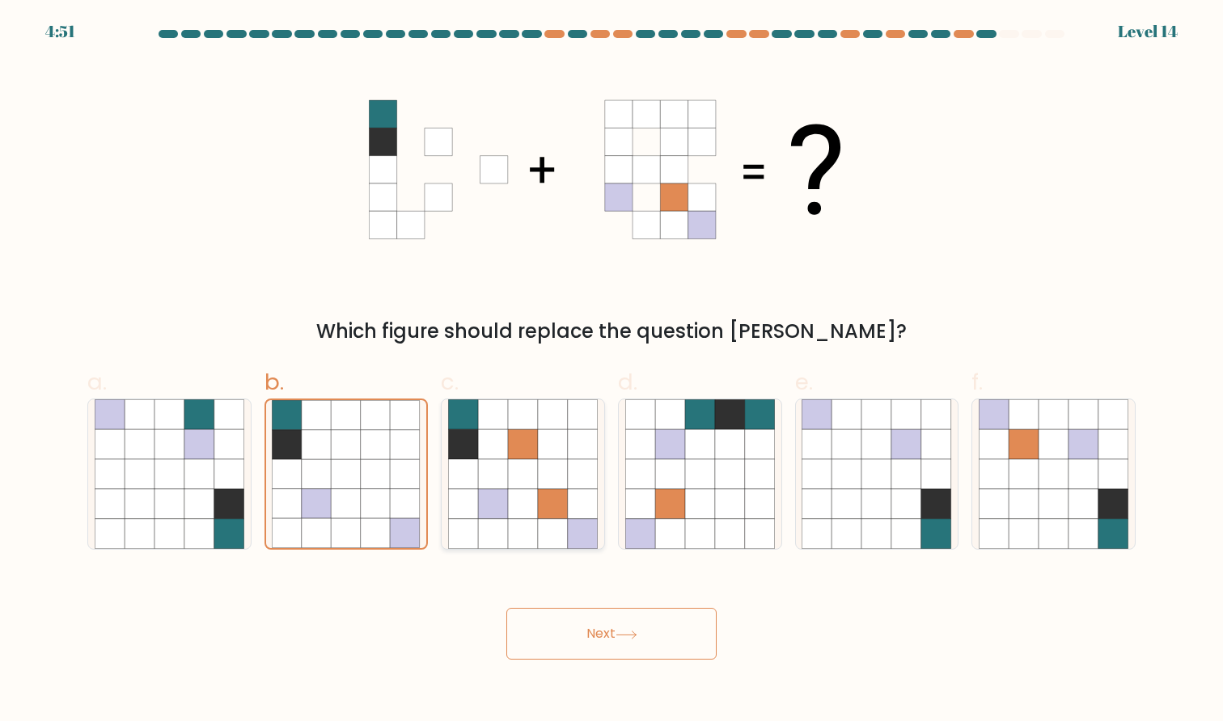
radio input "true"
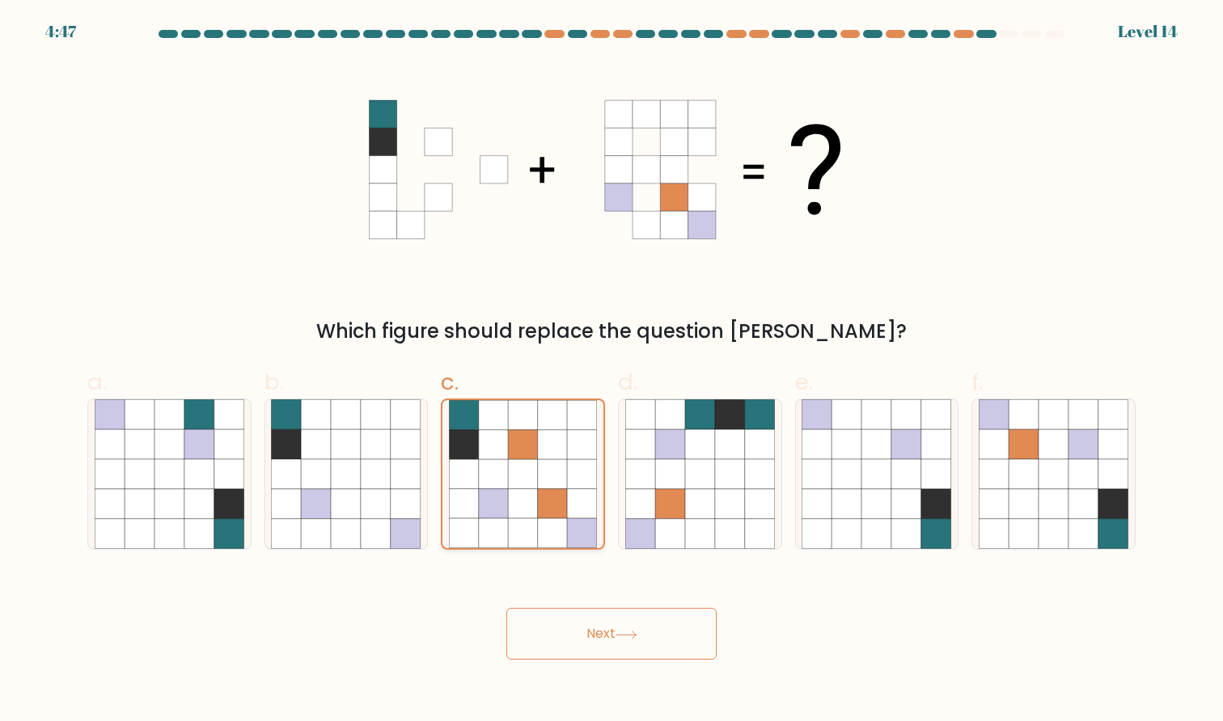
click at [530, 485] on icon at bounding box center [523, 474] width 30 height 30
click at [611, 371] on input "c." at bounding box center [611, 366] width 1 height 11
click at [1005, 482] on icon at bounding box center [993, 474] width 30 height 30
click at [612, 371] on input "f." at bounding box center [611, 366] width 1 height 11
radio input "true"
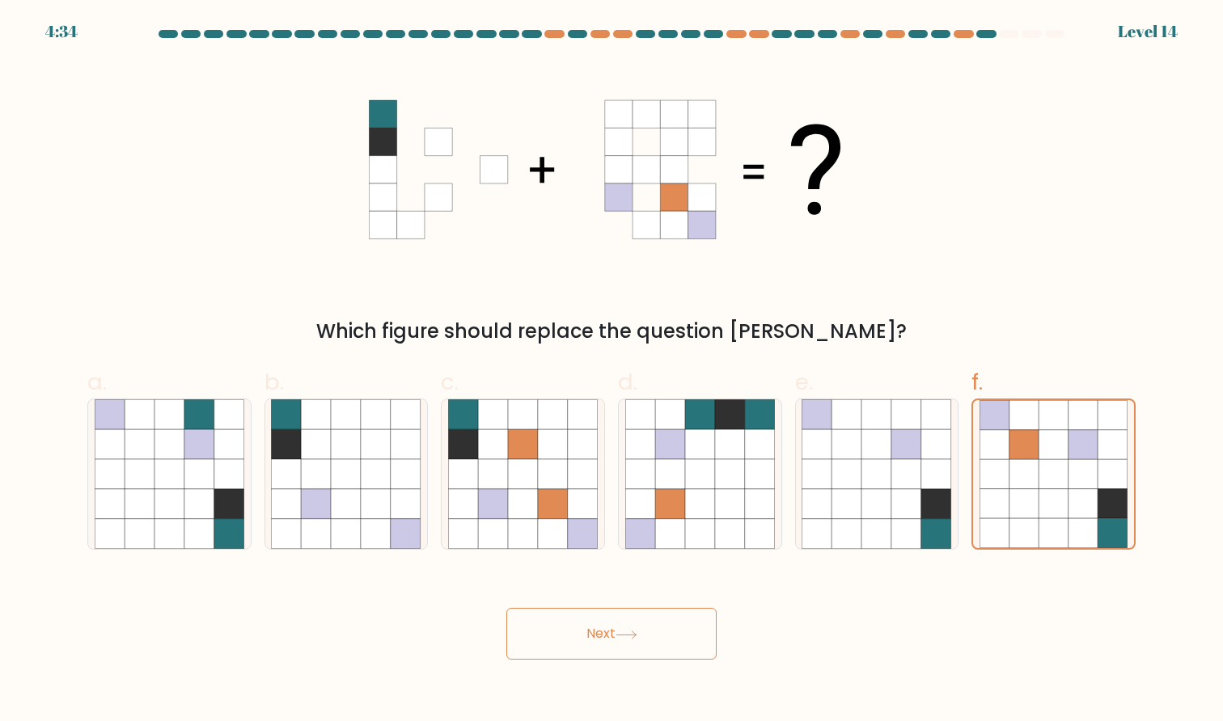
click at [659, 615] on button "Next" at bounding box center [611, 634] width 210 height 52
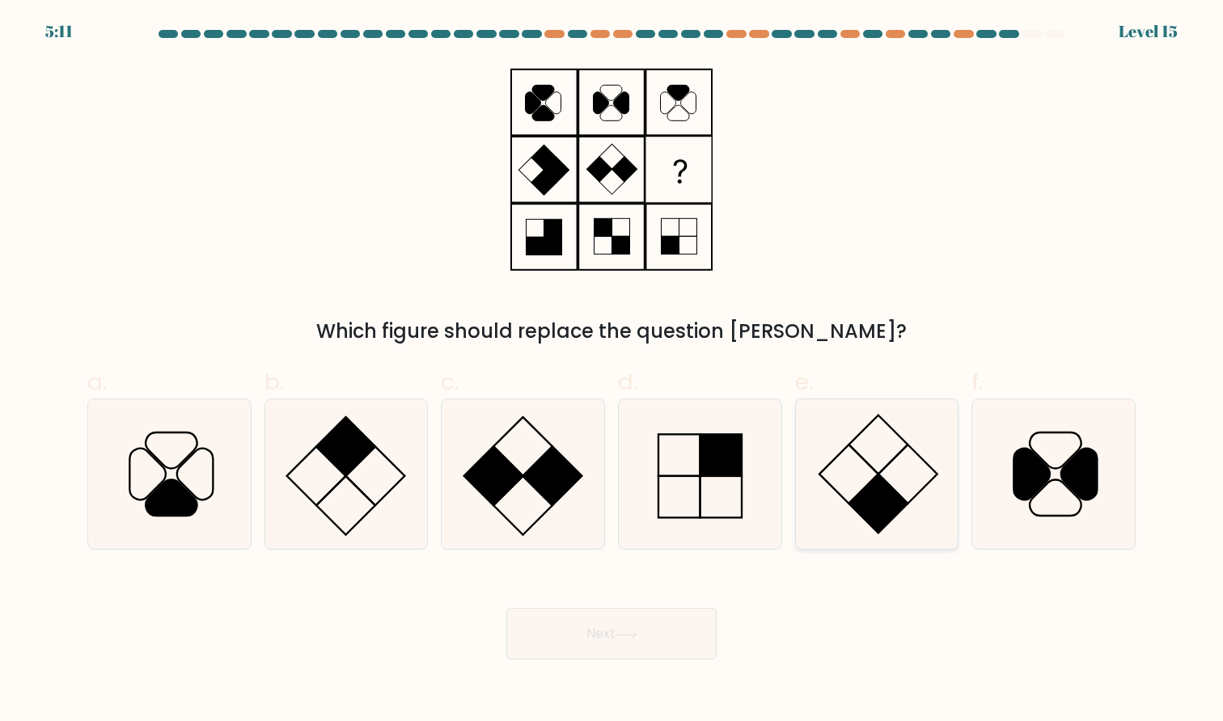
click at [840, 466] on icon at bounding box center [876, 474] width 150 height 150
click at [612, 371] on input "e." at bounding box center [611, 366] width 1 height 11
radio input "true"
click at [360, 483] on icon at bounding box center [346, 474] width 150 height 150
click at [611, 371] on input "b." at bounding box center [611, 366] width 1 height 11
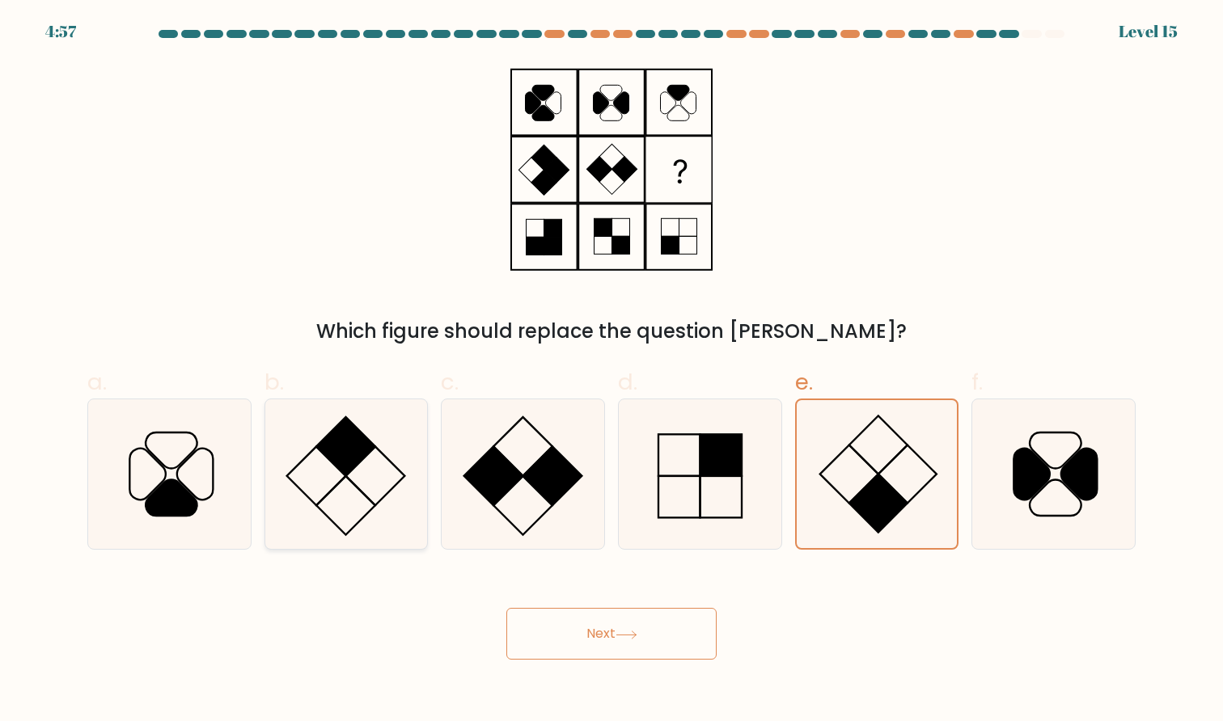
radio input "true"
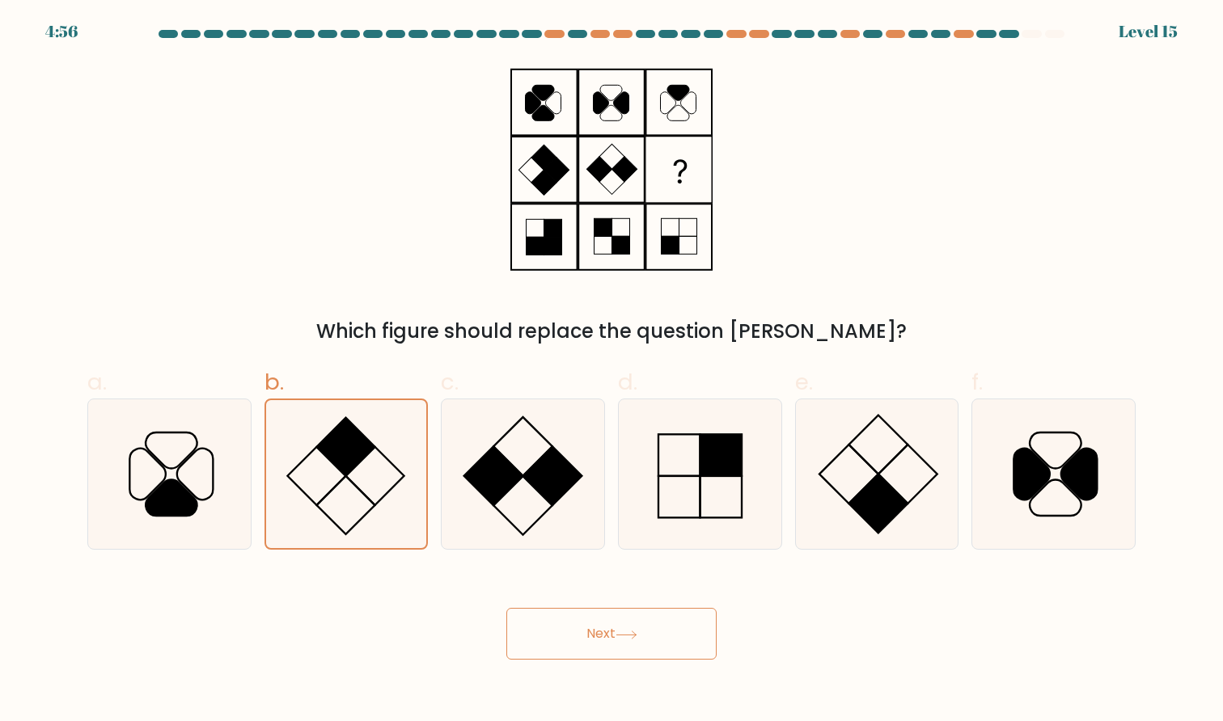
click at [574, 631] on button "Next" at bounding box center [611, 634] width 210 height 52
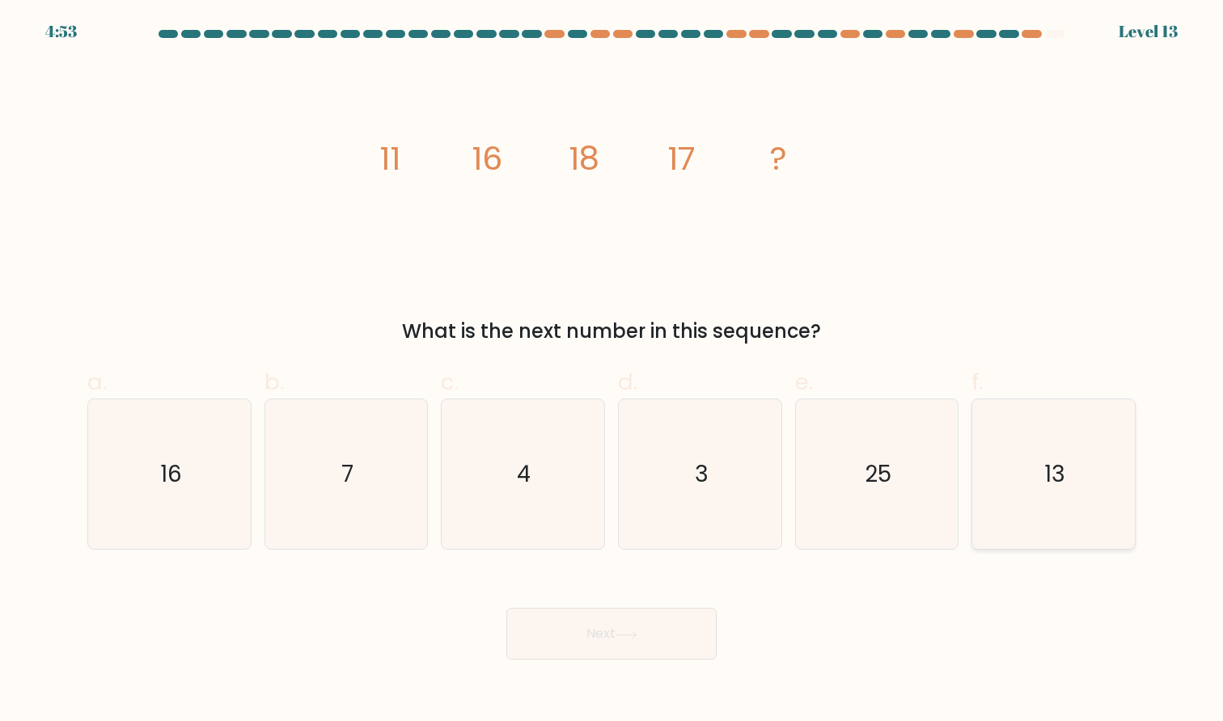
click at [1109, 469] on icon "13" at bounding box center [1053, 474] width 150 height 150
click at [612, 371] on input "f. 13" at bounding box center [611, 366] width 1 height 11
radio input "true"
click at [649, 647] on button "Next" at bounding box center [611, 634] width 210 height 52
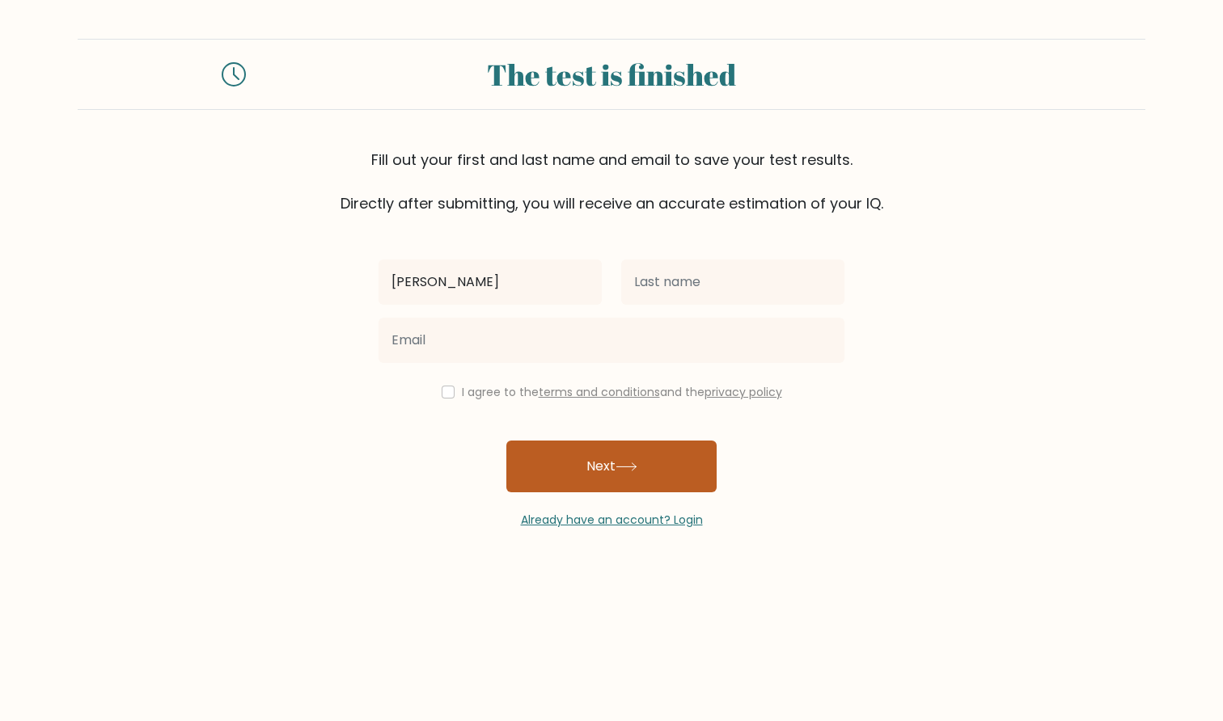
type input "Adam"
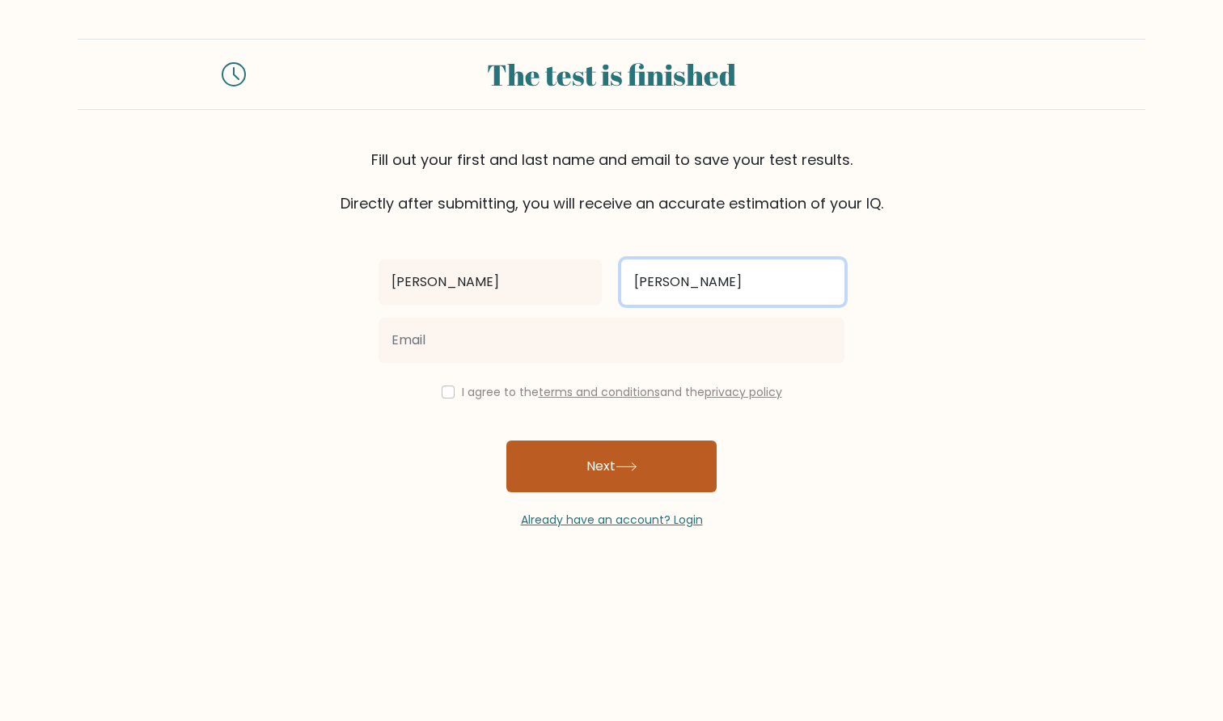
type input "hassan"
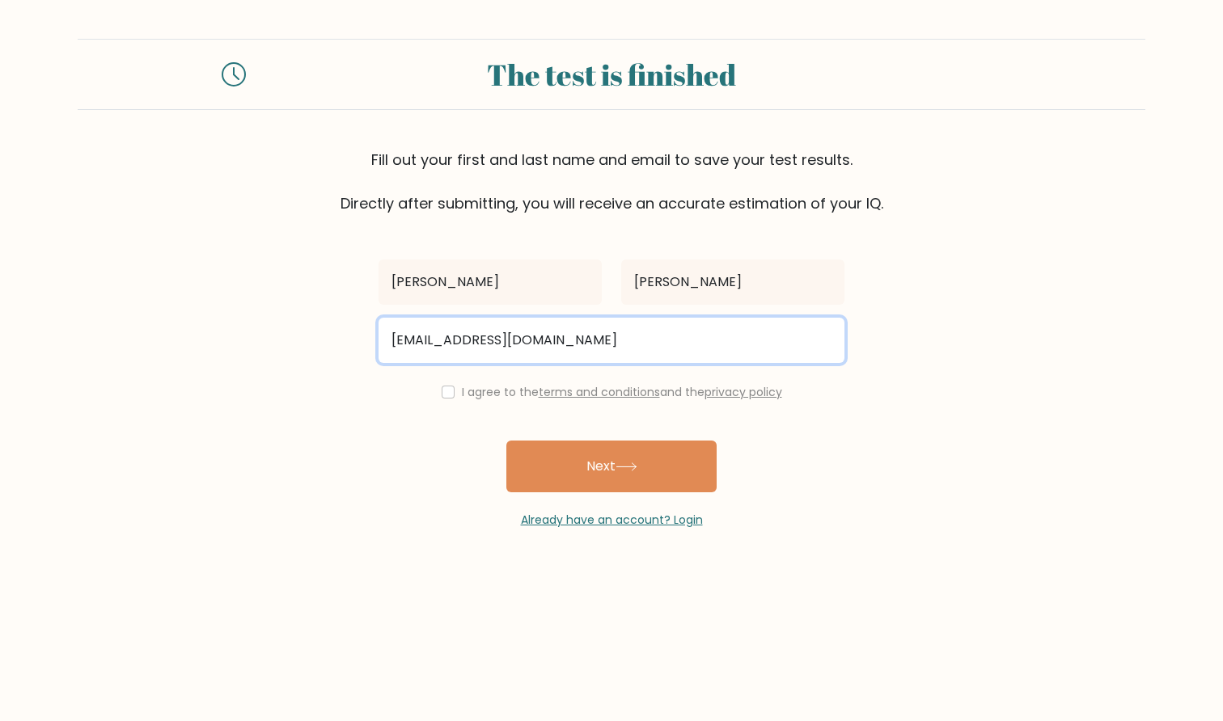
type input "bajesadam@gmail.com"
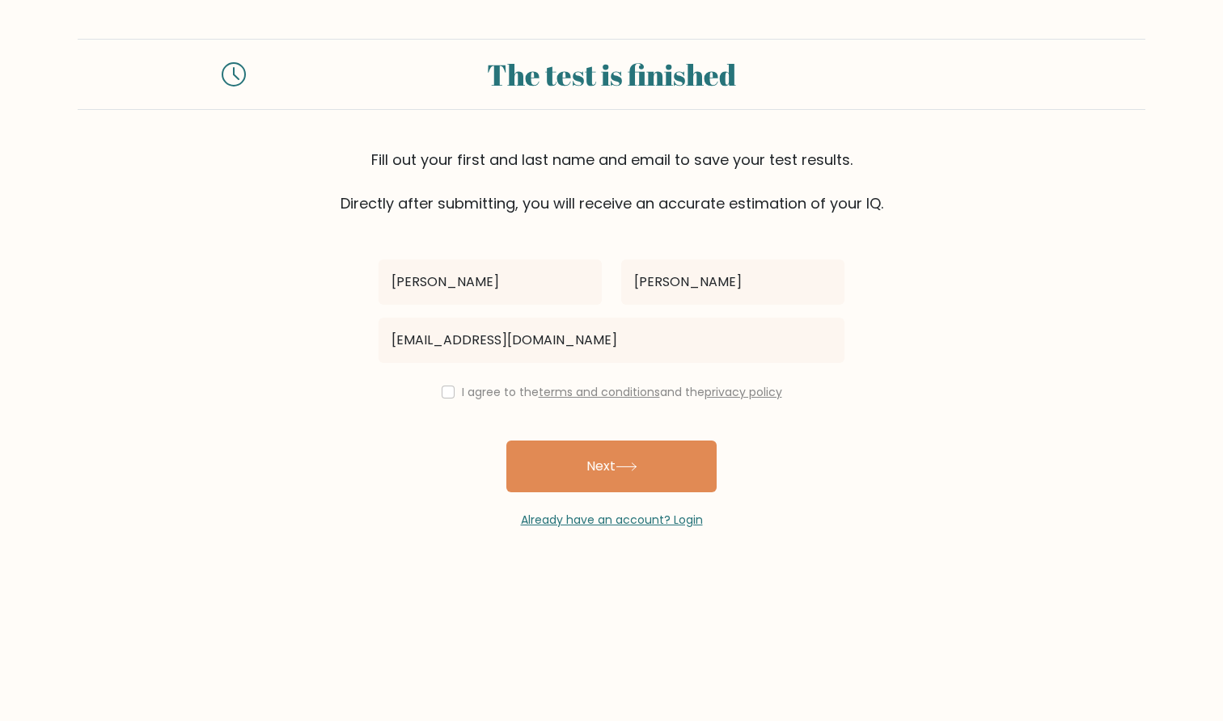
click at [425, 387] on div "I agree to the terms and conditions and the privacy policy" at bounding box center [611, 391] width 485 height 19
click at [446, 395] on input "checkbox" at bounding box center [448, 392] width 13 height 13
checkbox input "true"
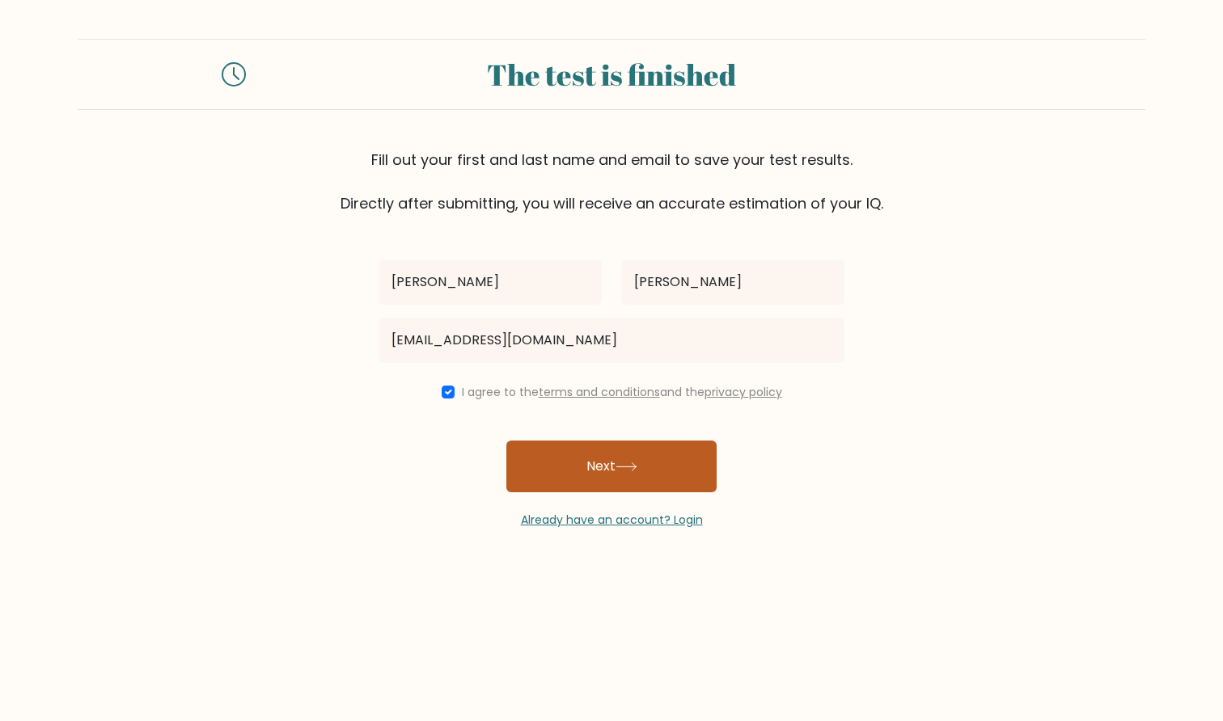
click at [540, 446] on button "Next" at bounding box center [611, 467] width 210 height 52
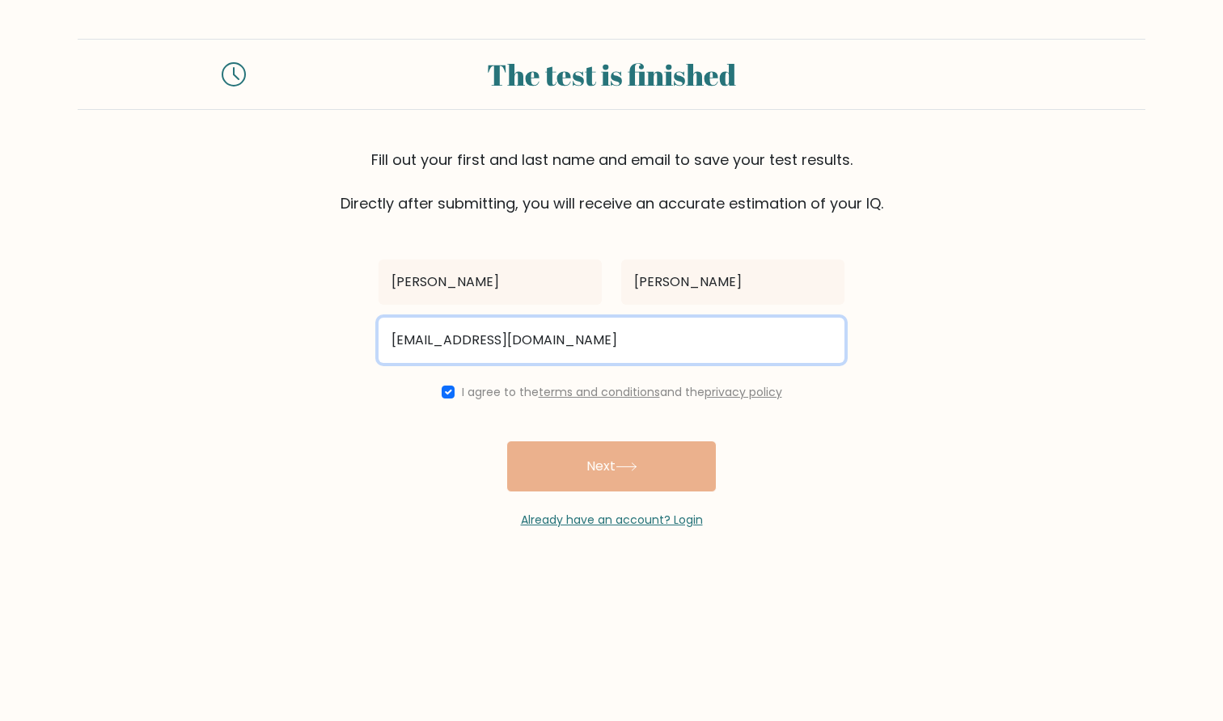
click at [487, 329] on input "bajesadam@gmail.com" at bounding box center [611, 340] width 466 height 45
type input "adam_bajes@hotmail.com"
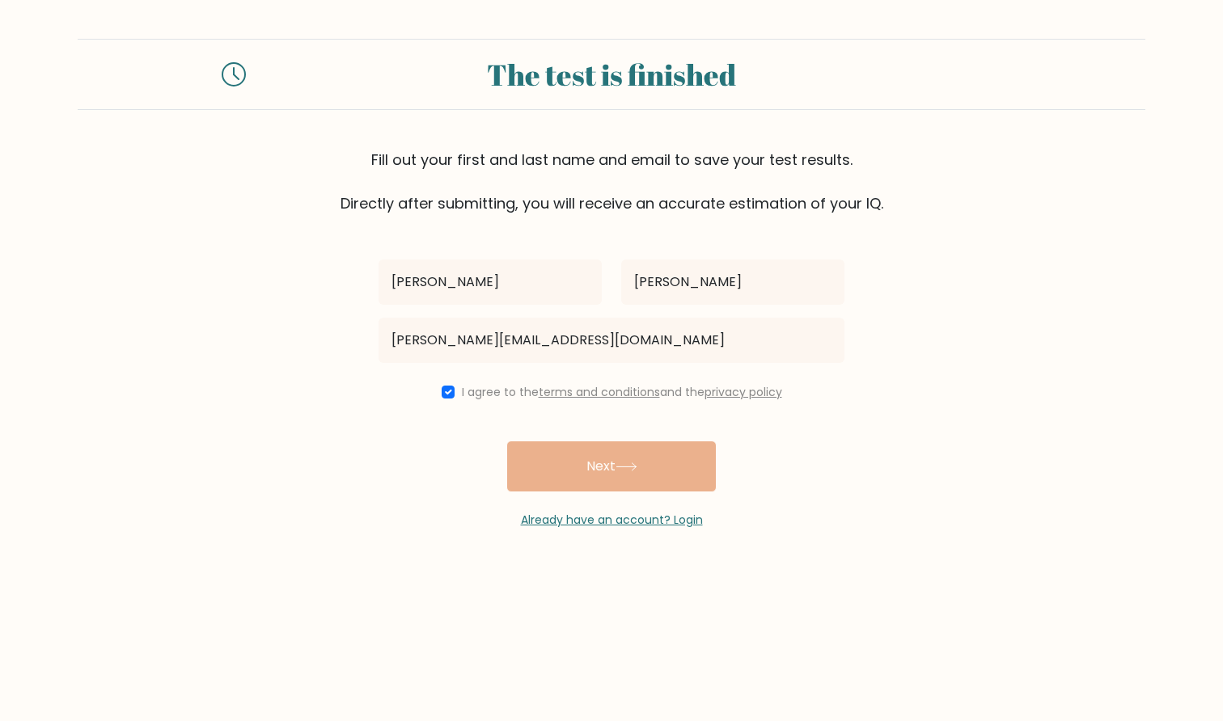
click at [581, 479] on div "Adam hassan adam_bajes@hotmail.com I agree to the terms and conditions and the …" at bounding box center [611, 371] width 485 height 315
click at [632, 475] on div "Adam hassan adam_bajes@hotmail.com I agree to the terms and conditions and the …" at bounding box center [611, 371] width 485 height 315
click at [628, 480] on div "Adam hassan adam_bajes@hotmail.com I agree to the terms and conditions and the …" at bounding box center [611, 371] width 485 height 315
click at [624, 518] on link "Already have an account? Login" at bounding box center [612, 520] width 182 height 16
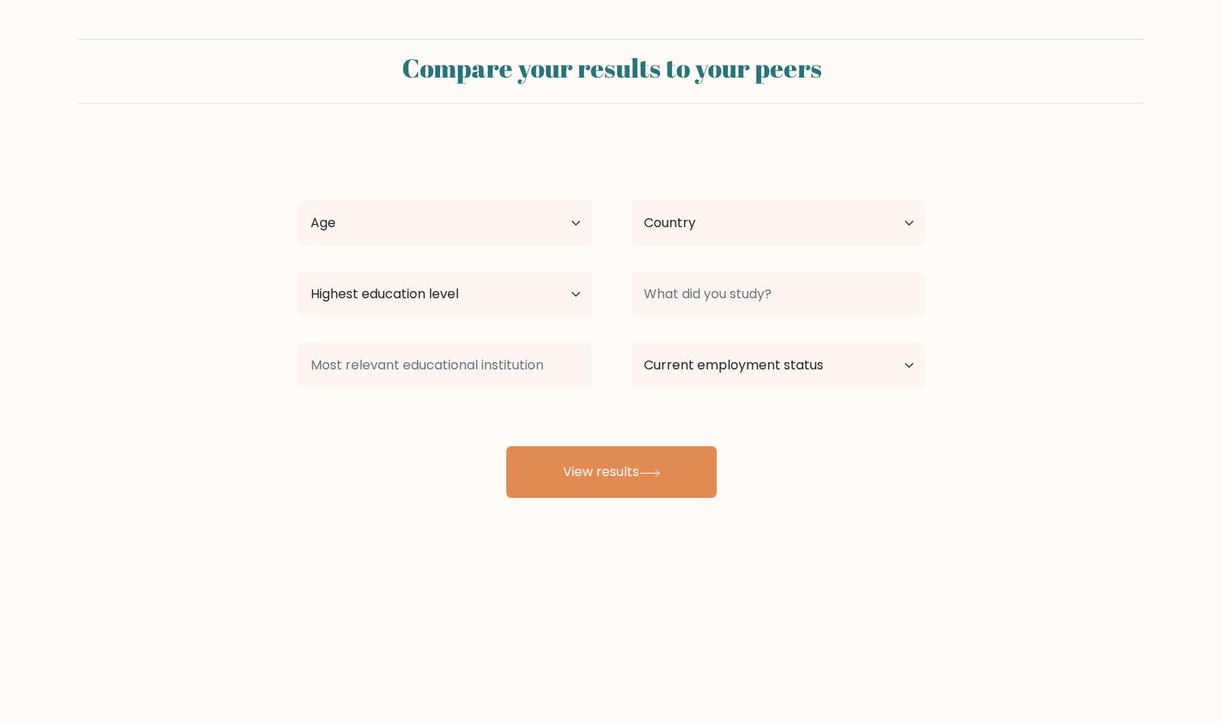
select select "[PERSON_NAME]"
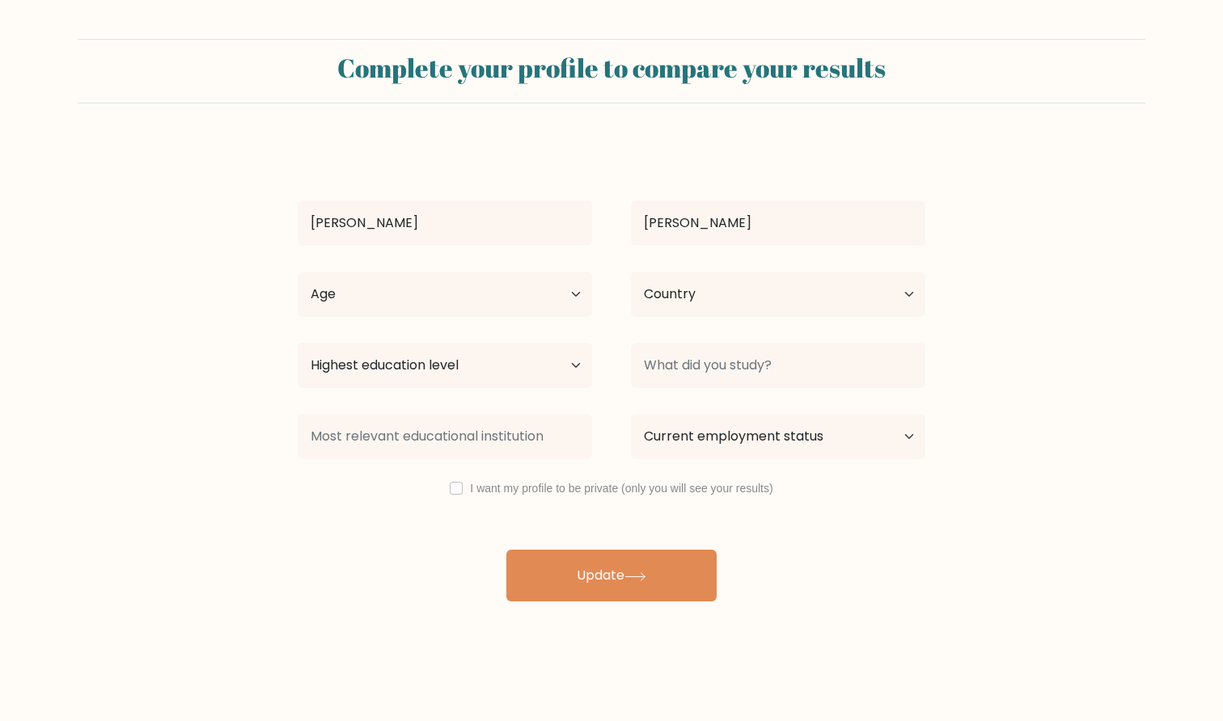
select select "JO"
select select "25_34"
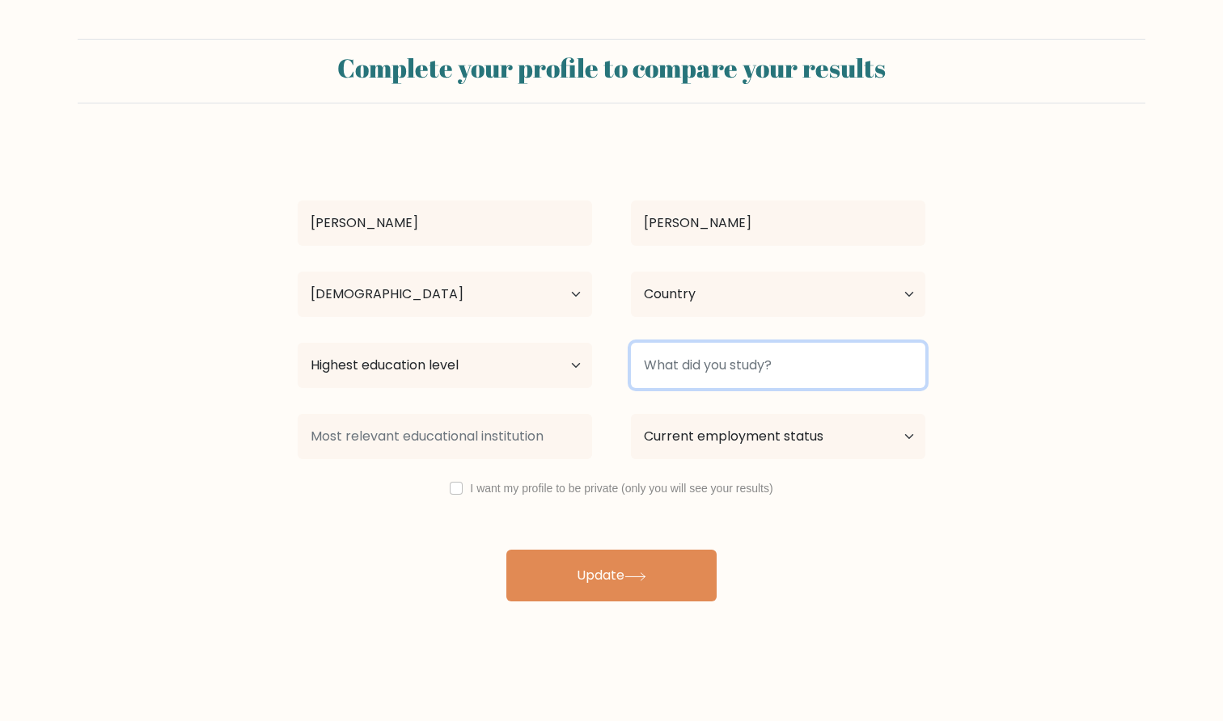
click at [691, 371] on input at bounding box center [778, 365] width 294 height 45
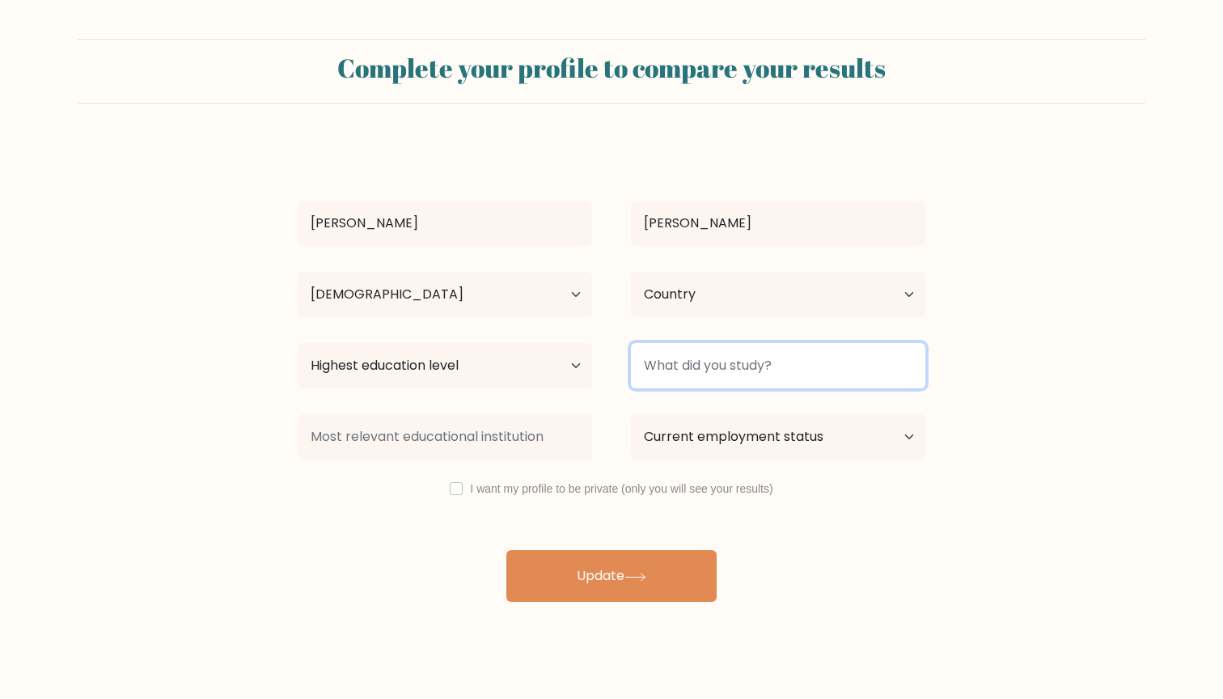
paste input "https://www.google.com/search?client=safari&rls=en&q=computer+science&ie=UTF-8&…"
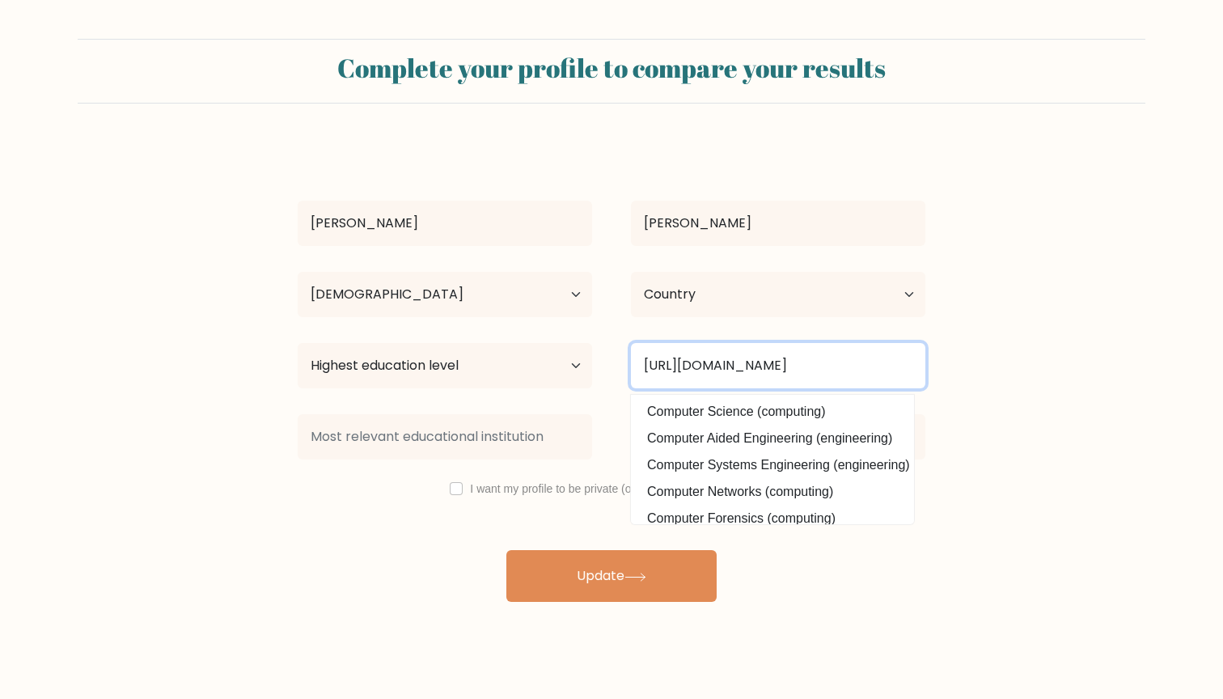
type input "https://www.google.com/search?client=safari&rls=en&q=computer+science&ie=UTF-8&…"
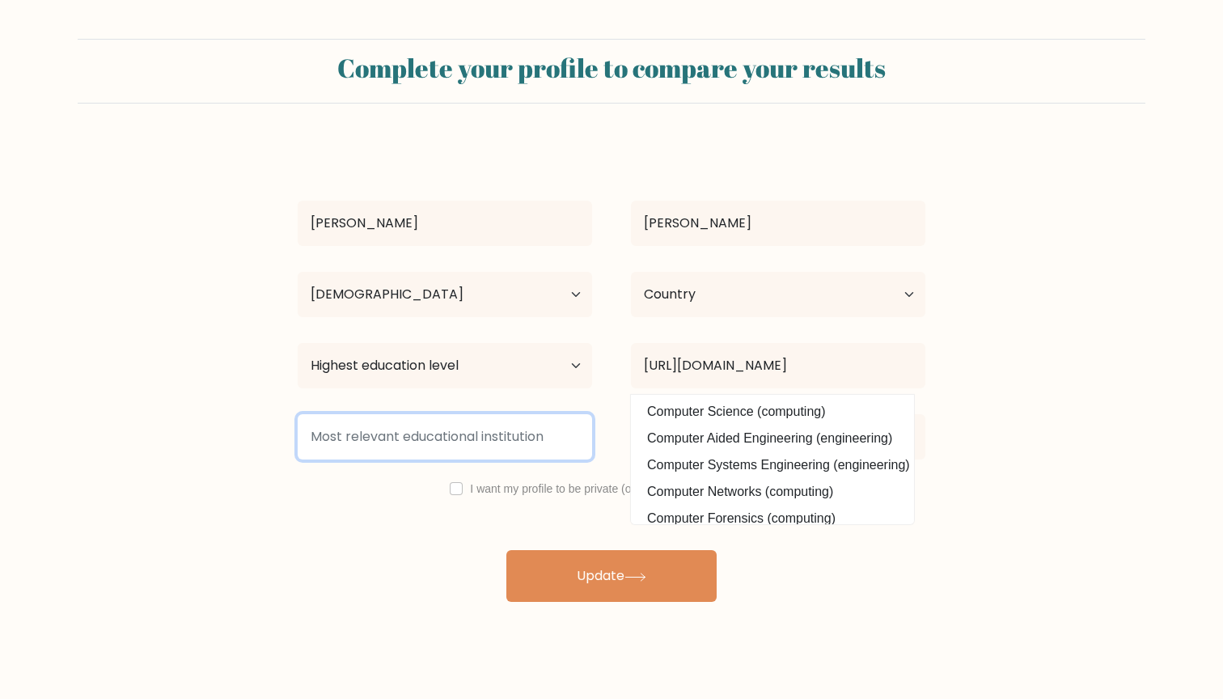
click at [548, 442] on input at bounding box center [445, 436] width 294 height 45
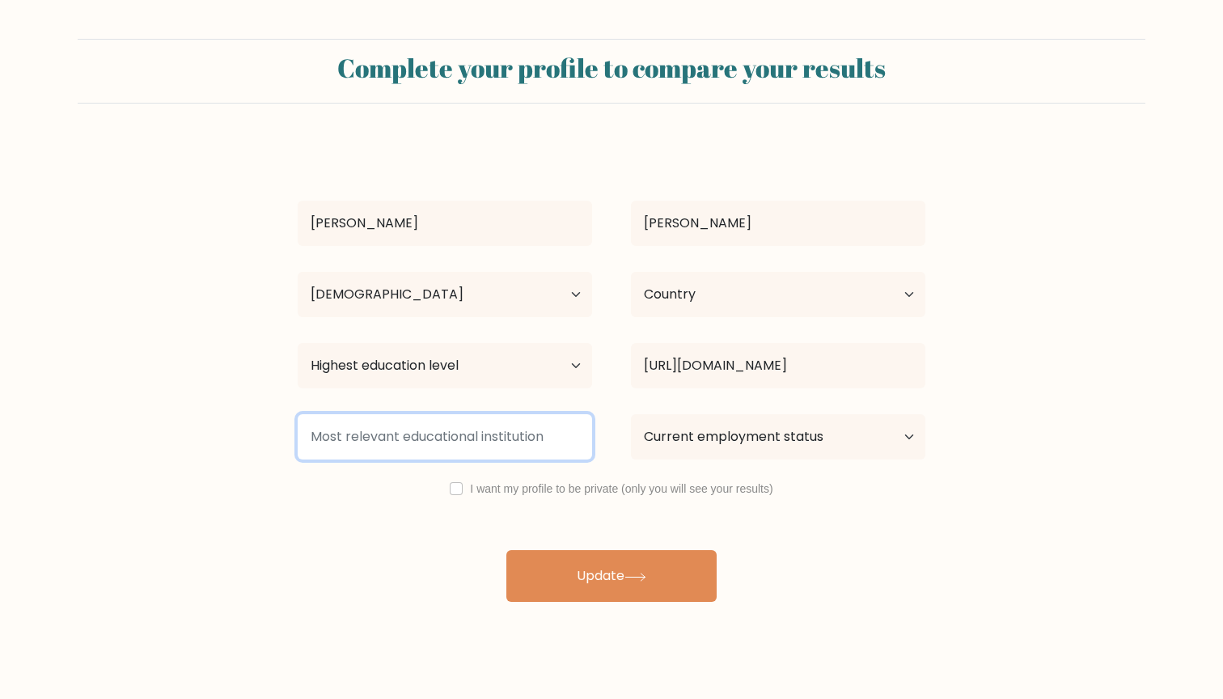
paste input "https://www.google.com/search?client=safari&rls=en&q=computer+science&ie=UTF-8&…"
type input "https://www.google.com/search?client=safari&rls=en&q=computer+science&ie=UTF-8&…"
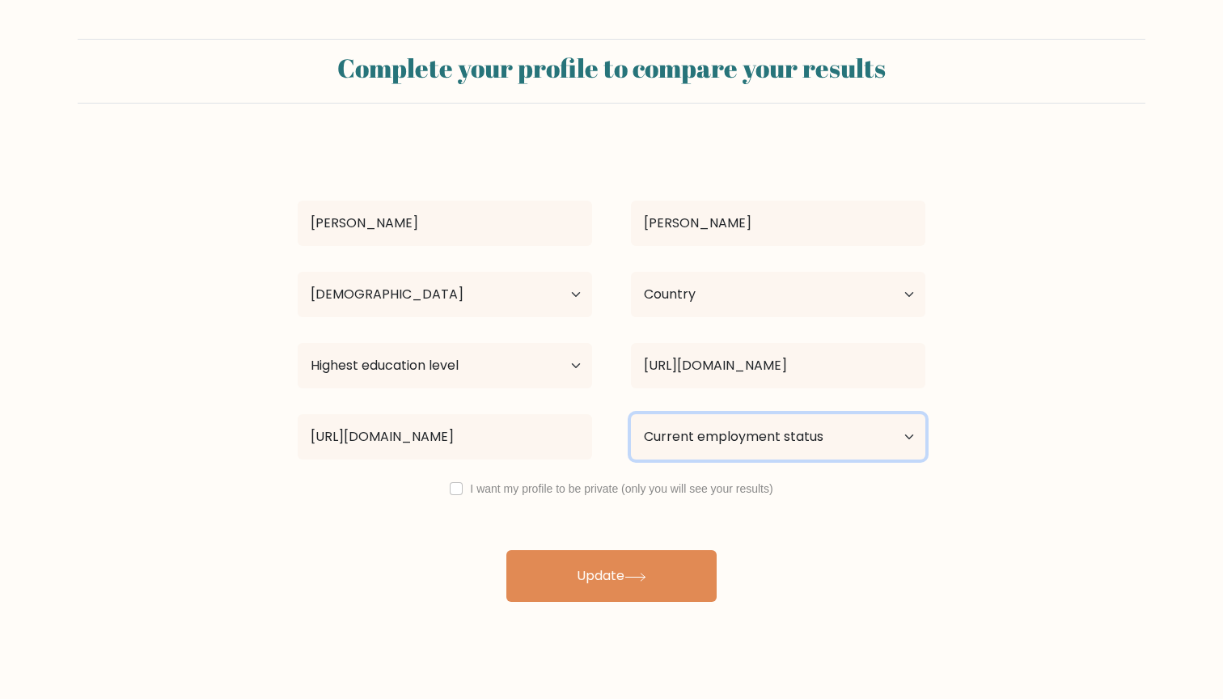
select select "employed"
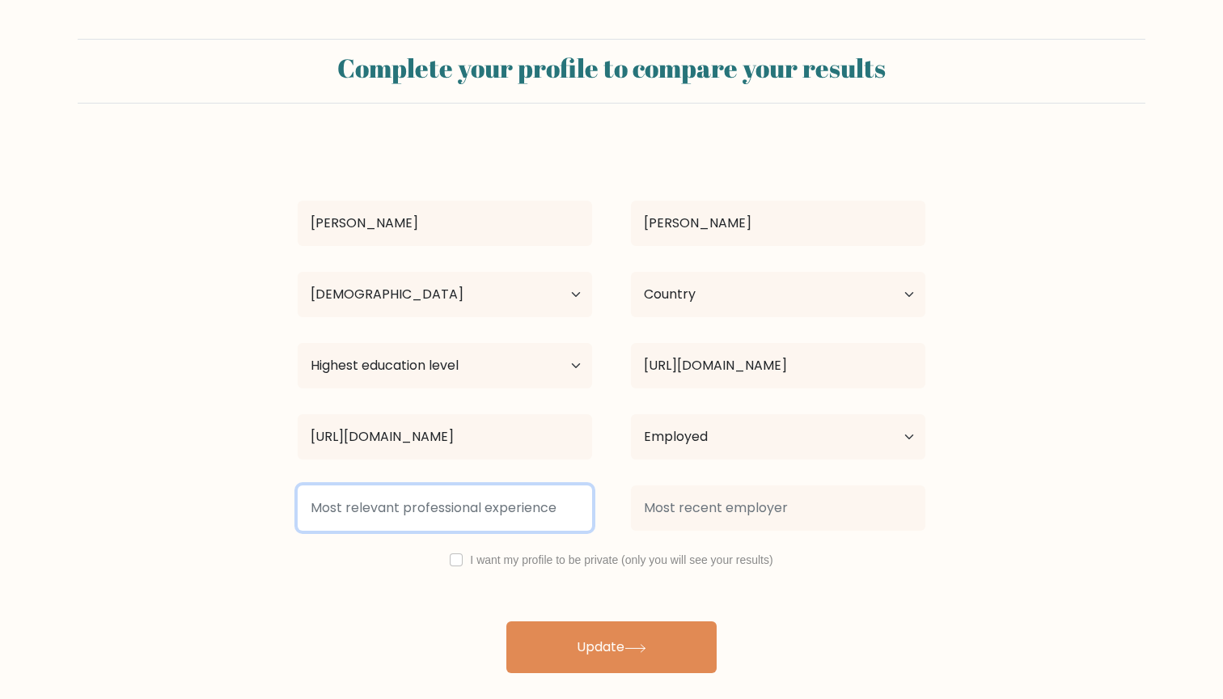
paste input "https://www.google.com/search?client=safari&rls=en&q=computer+science&ie=UTF-8&…"
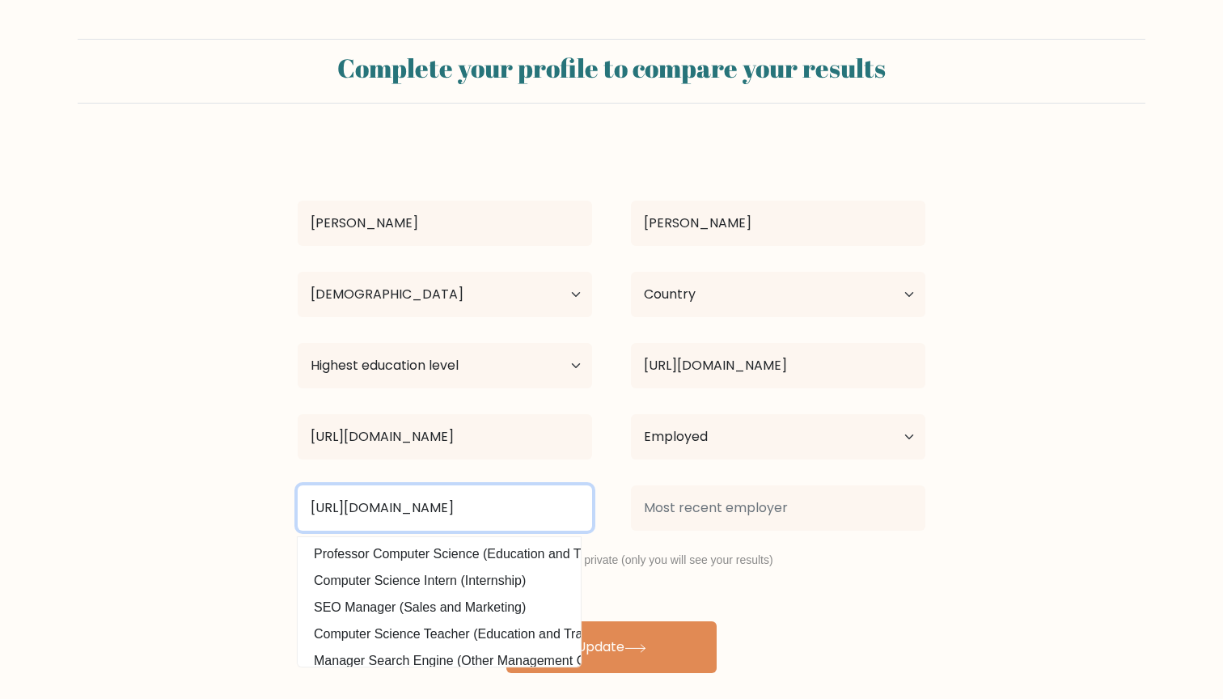
type input "https://www.google.com/search?client=safari&rls=en&q=computer+science&ie=UTF-8&…"
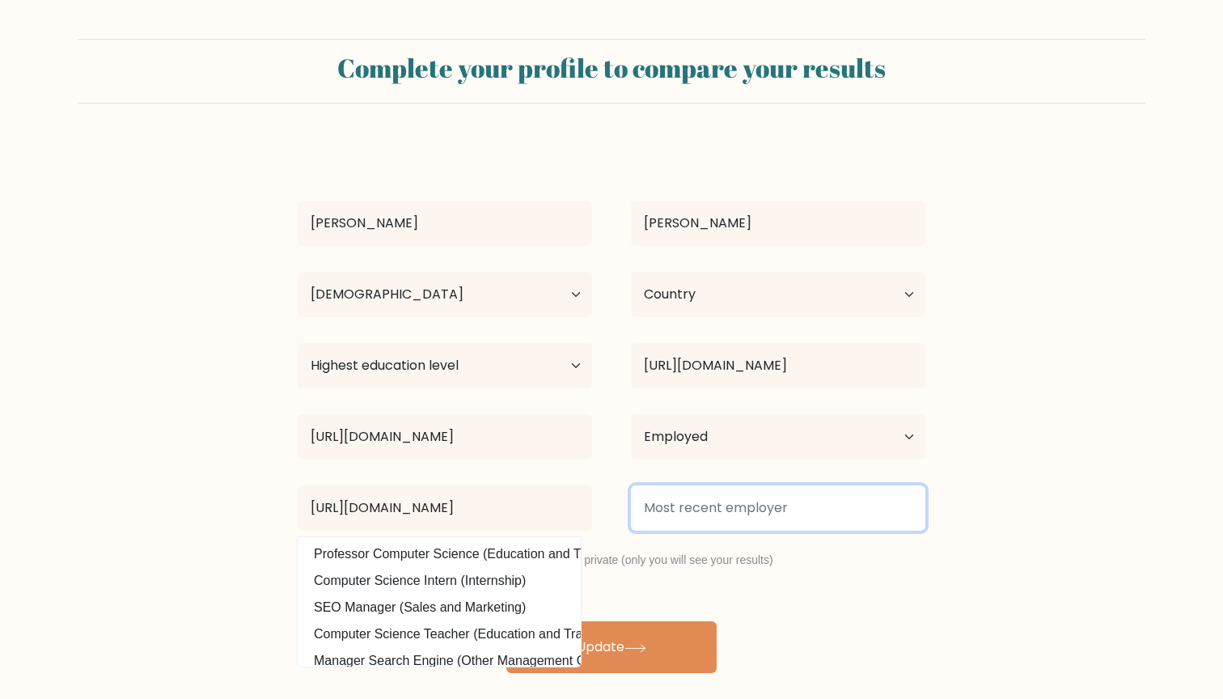
click at [688, 528] on input at bounding box center [778, 507] width 294 height 45
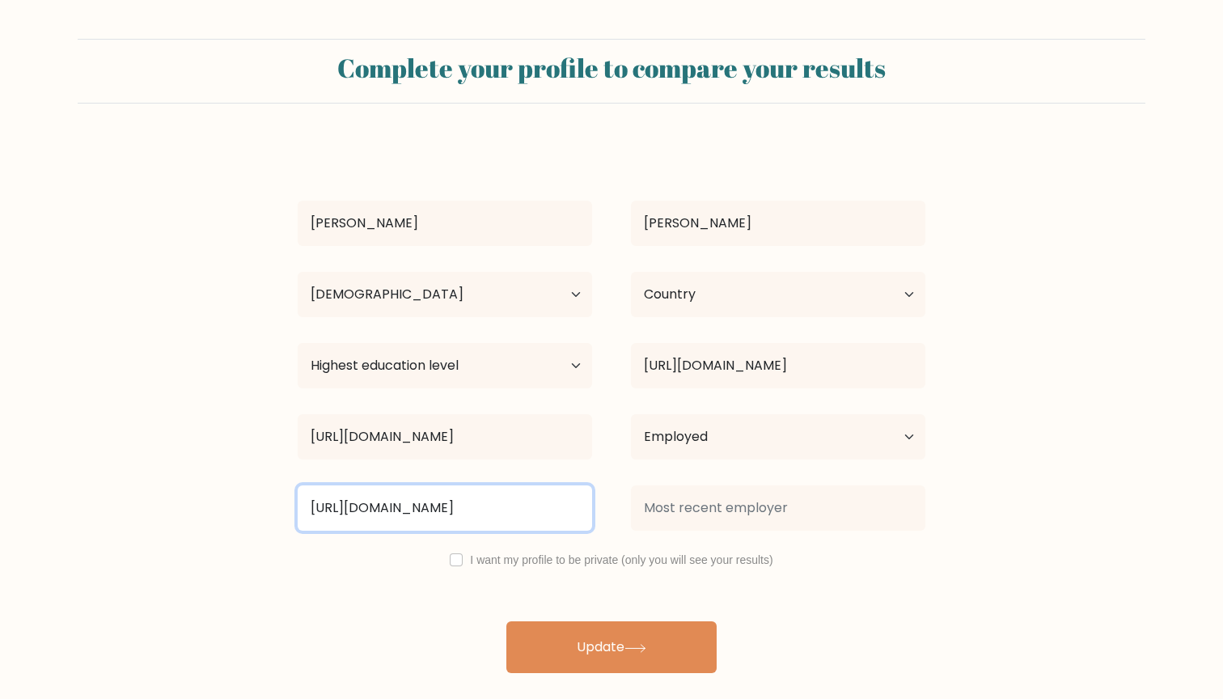
click at [528, 526] on input "https://www.google.com/search?client=safari&rls=en&q=computer+science&ie=UTF-8&…" at bounding box center [445, 507] width 294 height 45
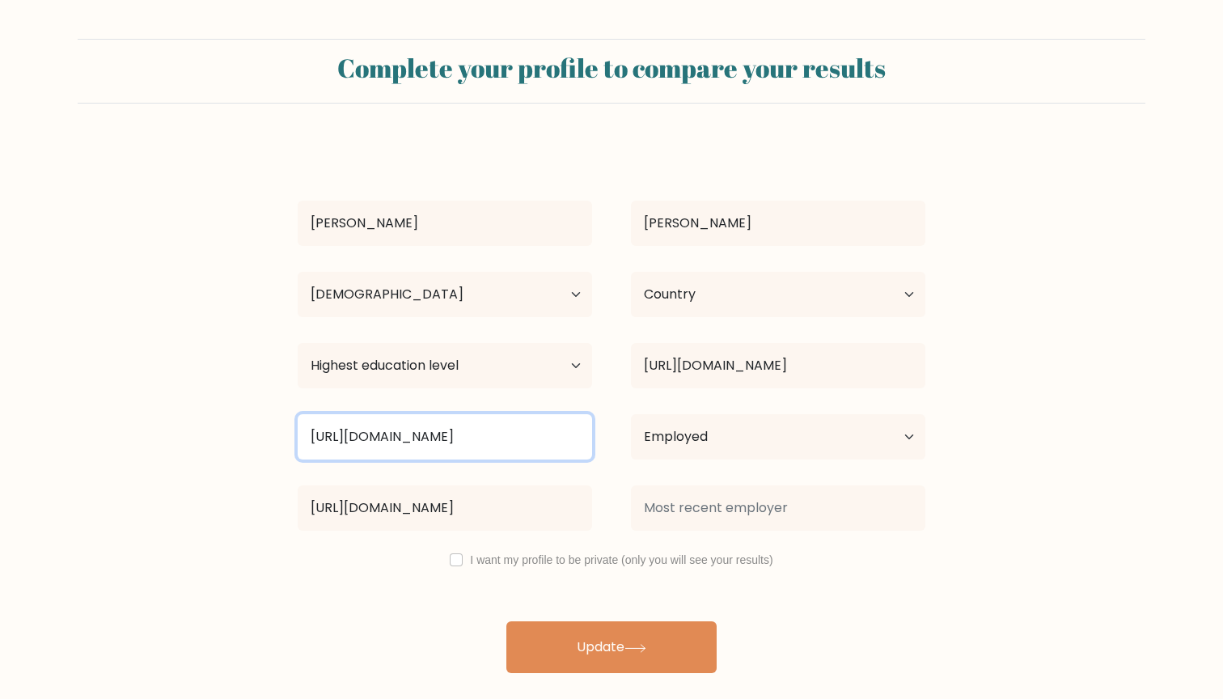
click at [483, 455] on input "https://www.google.com/search?client=safari&rls=en&q=computer+science&ie=UTF-8&…" at bounding box center [445, 436] width 294 height 45
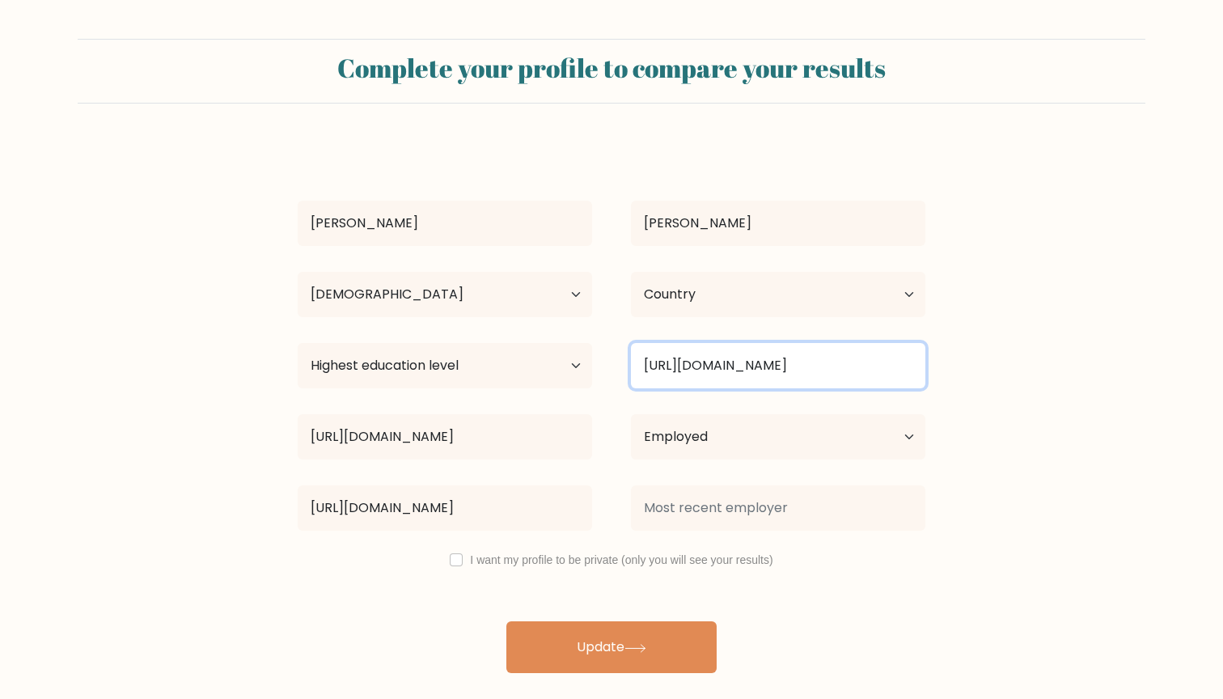
click at [773, 357] on input "https://www.google.com/search?client=safari&rls=en&q=computer+science&ie=UTF-8&…" at bounding box center [778, 365] width 294 height 45
paste input "computer science"
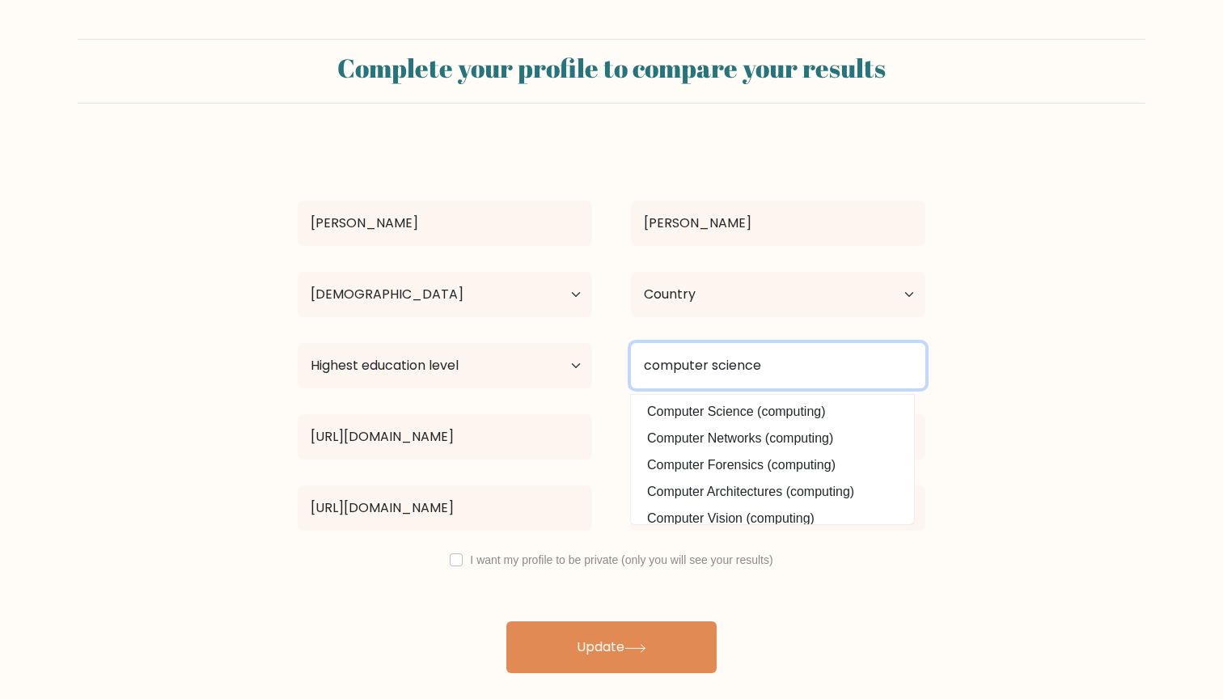
type input "computer science"
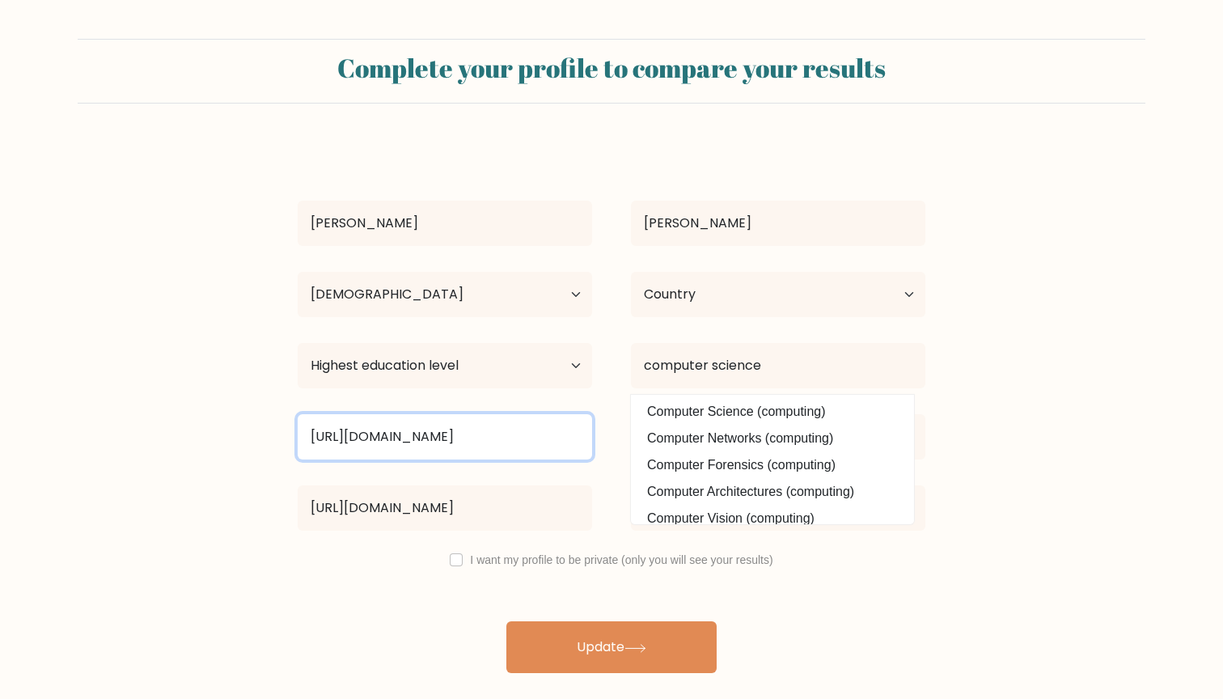
click at [514, 434] on input "https://www.google.com/search?client=safari&rls=en&q=computer+science&ie=UTF-8&…" at bounding box center [445, 436] width 294 height 45
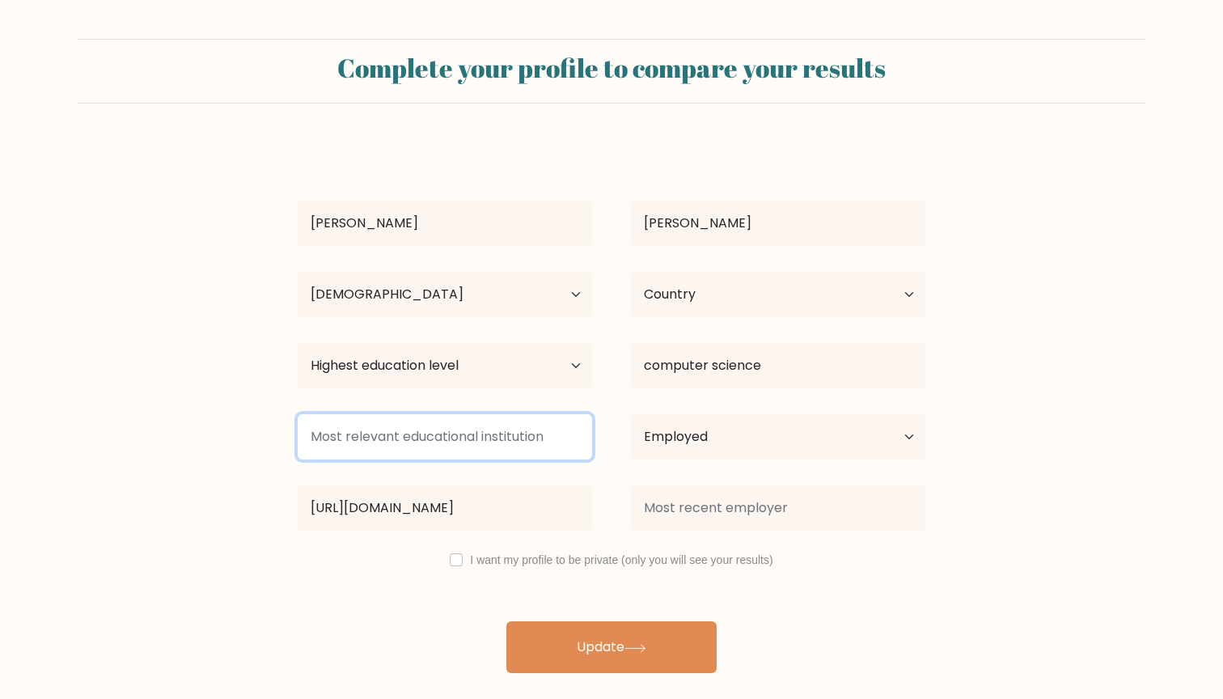
paste input "computer science"
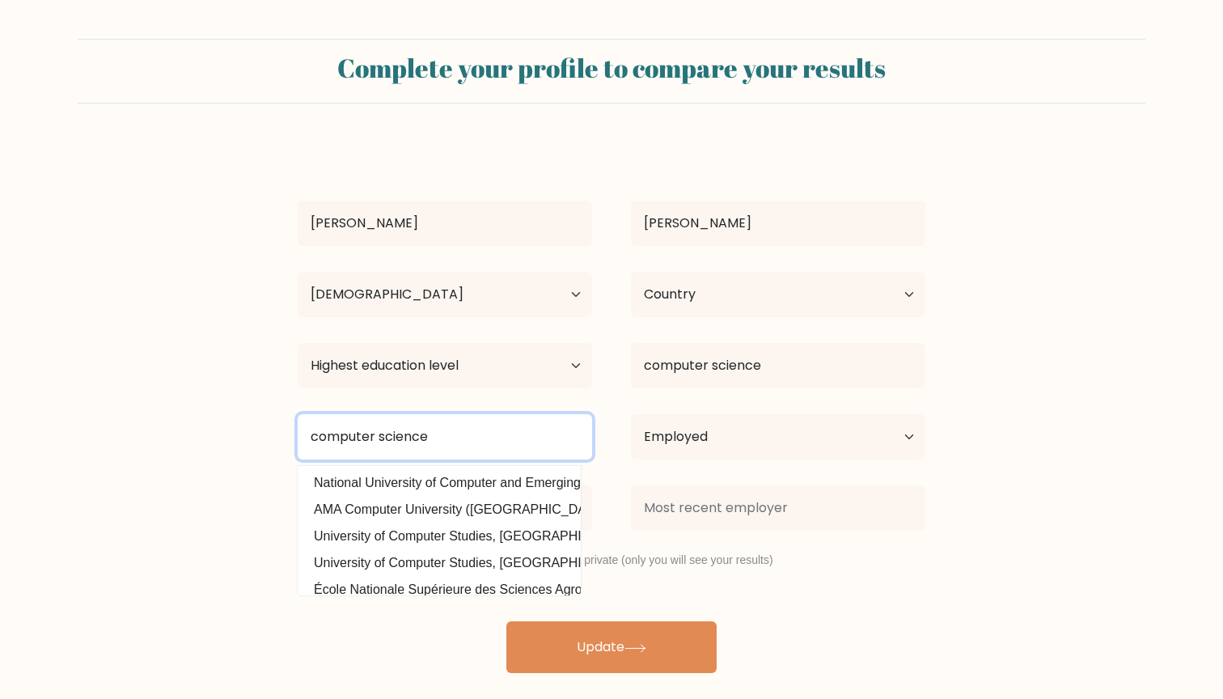
type input "computer science"
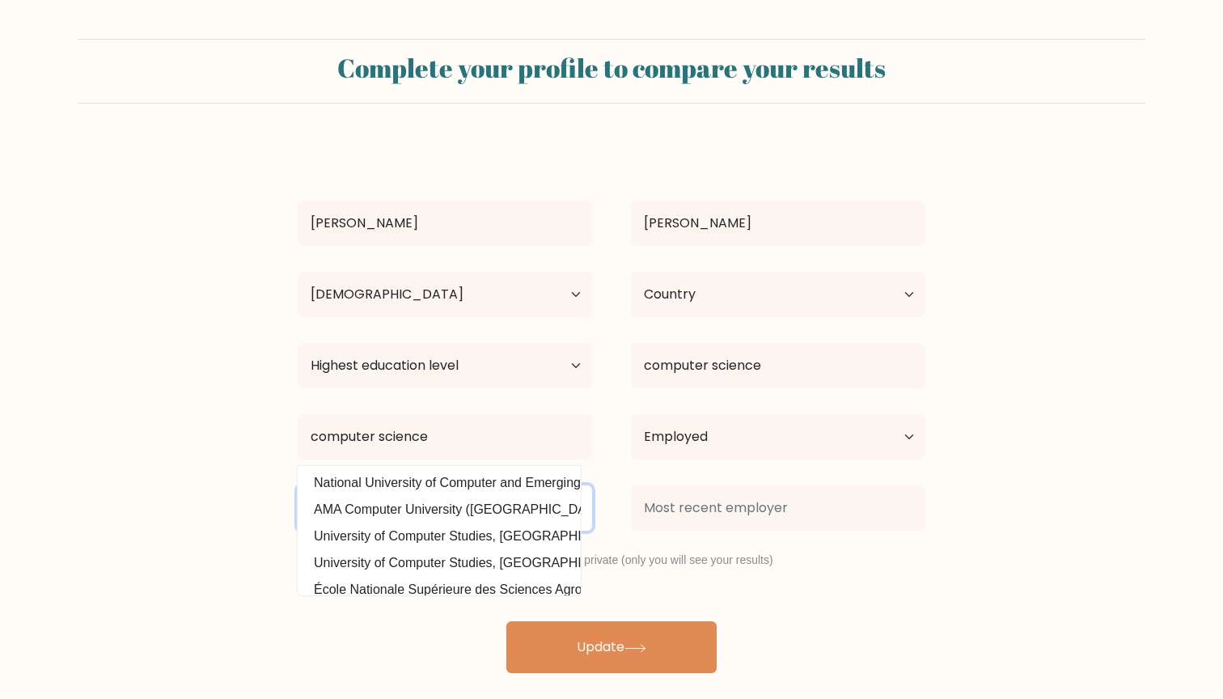
click at [489, 514] on input "https://www.google.com/search?client=safari&rls=en&q=computer+science&ie=UTF-8&…" at bounding box center [445, 507] width 294 height 45
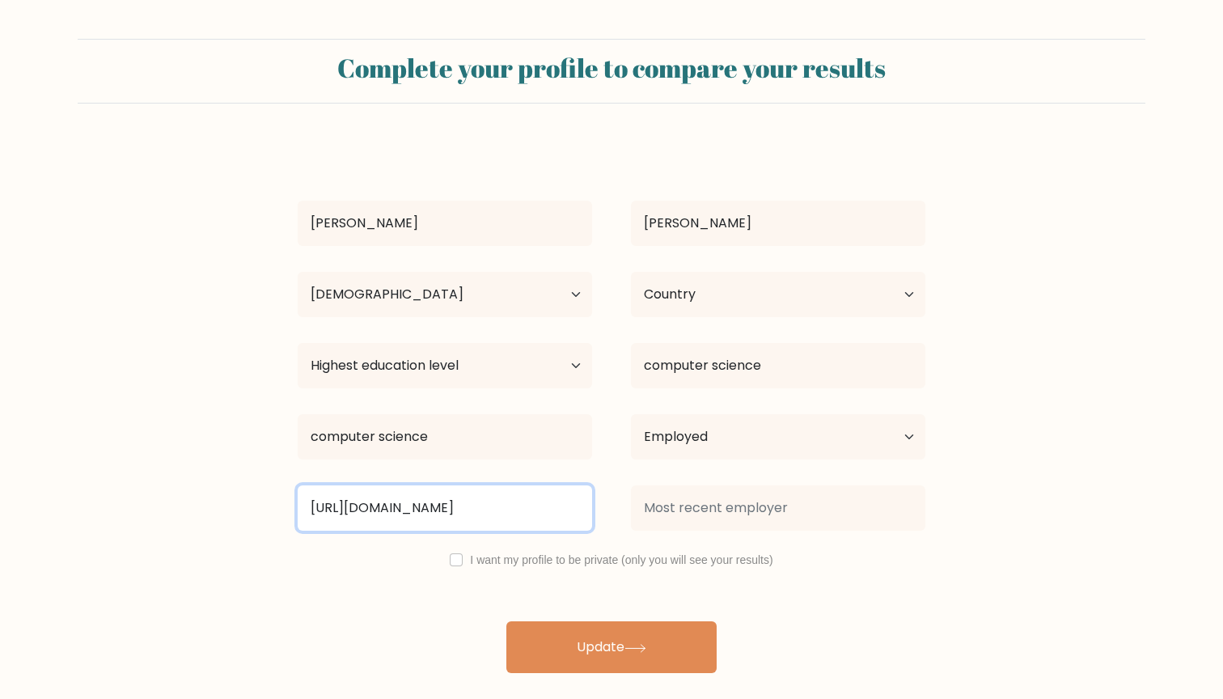
paste input "computer science"
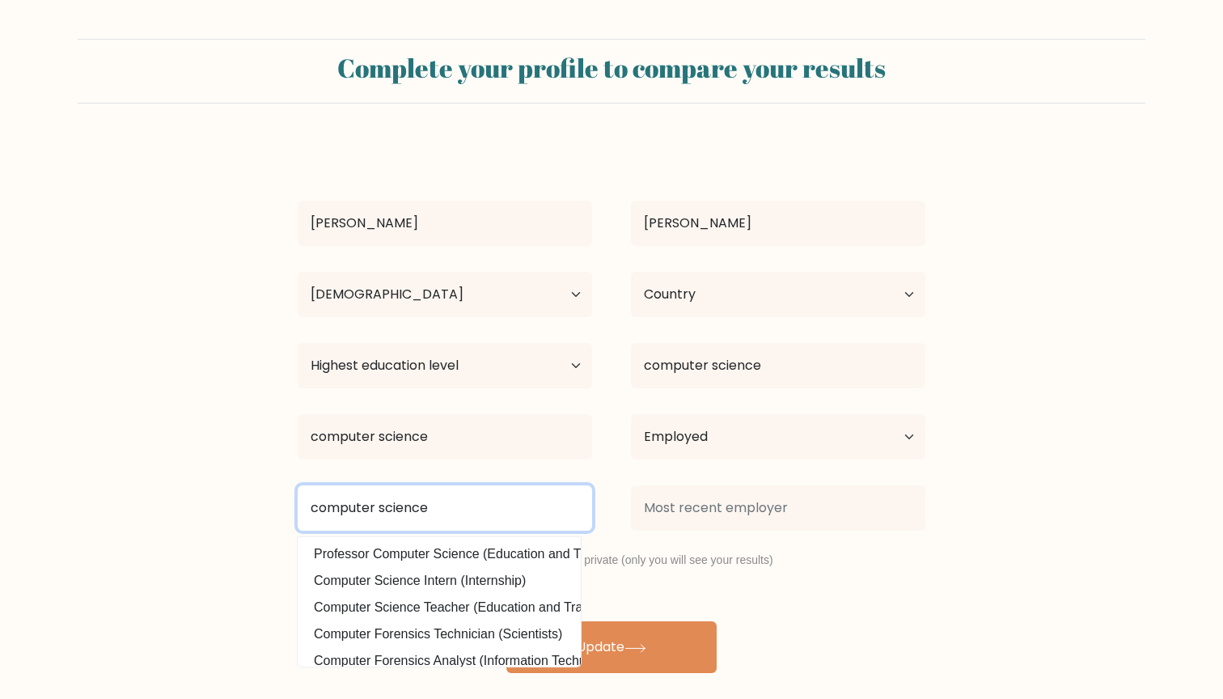
type input "computer science"
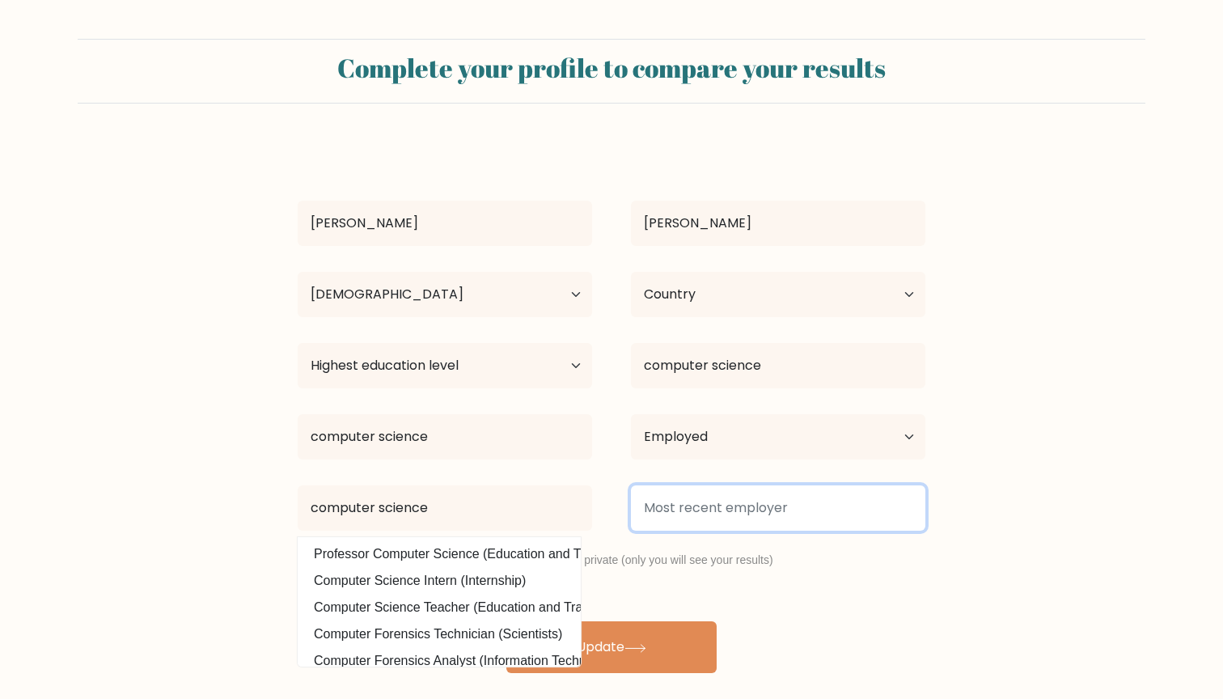
click at [728, 488] on input at bounding box center [778, 507] width 294 height 45
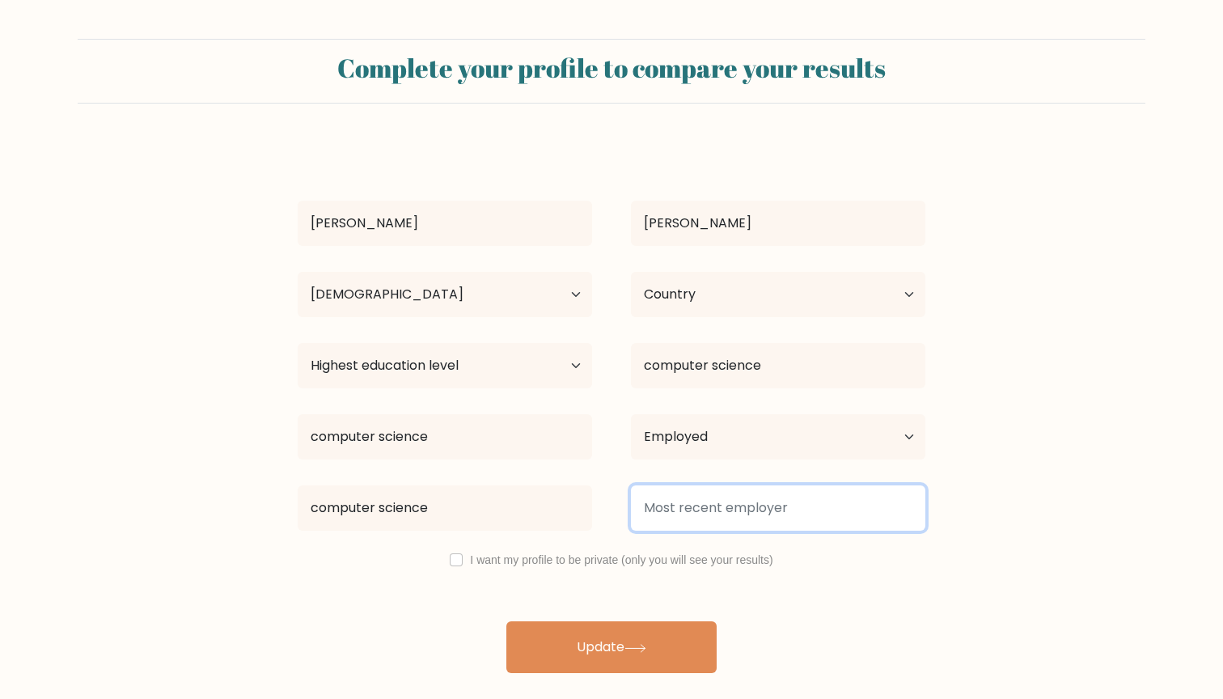
paste input "computer science"
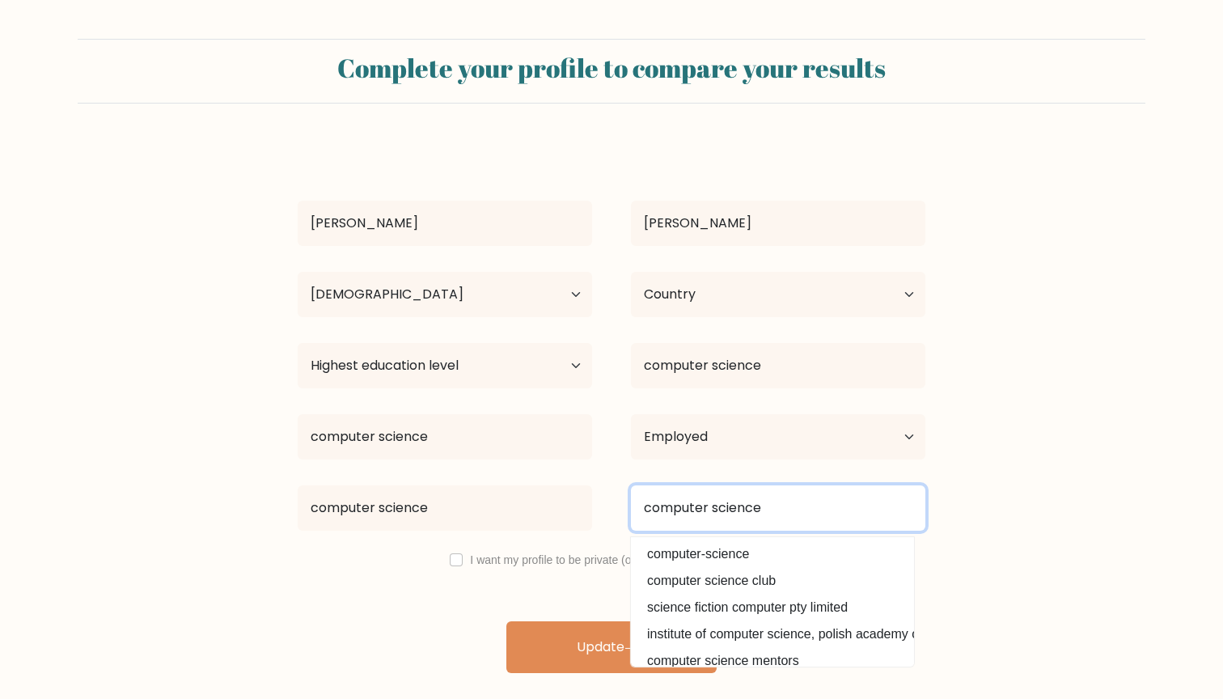
type input "computer science"
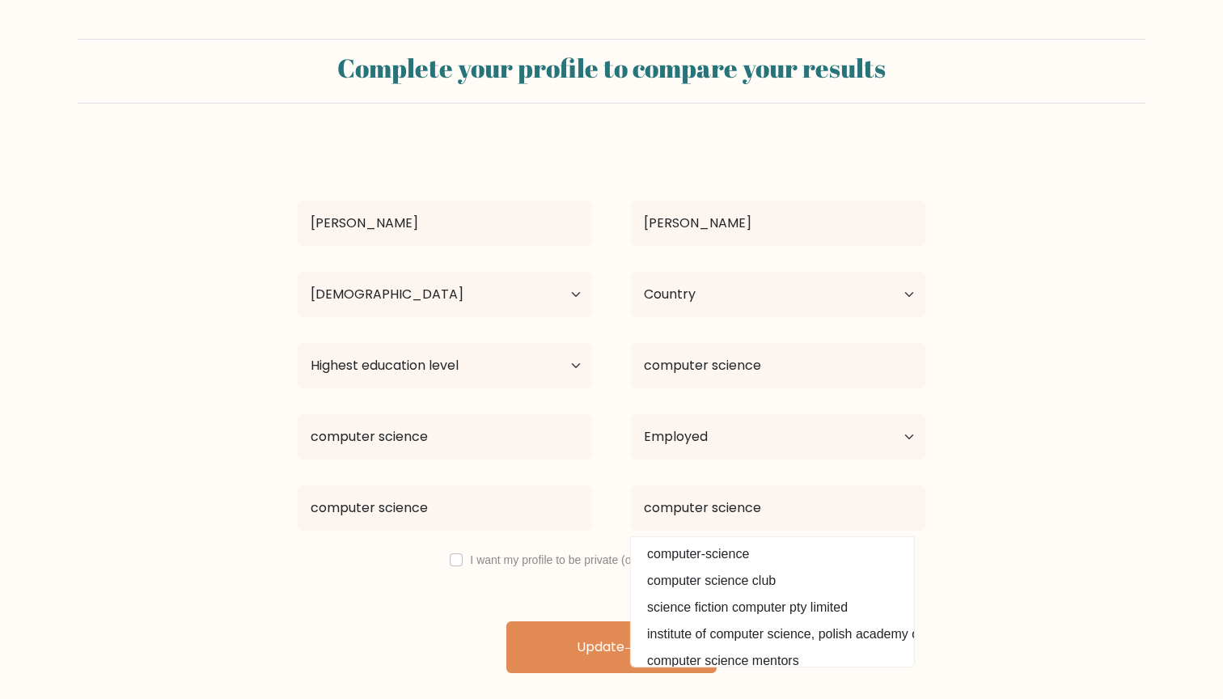
click at [565, 564] on label "I want my profile to be private (only you will see your results)" at bounding box center [621, 559] width 302 height 13
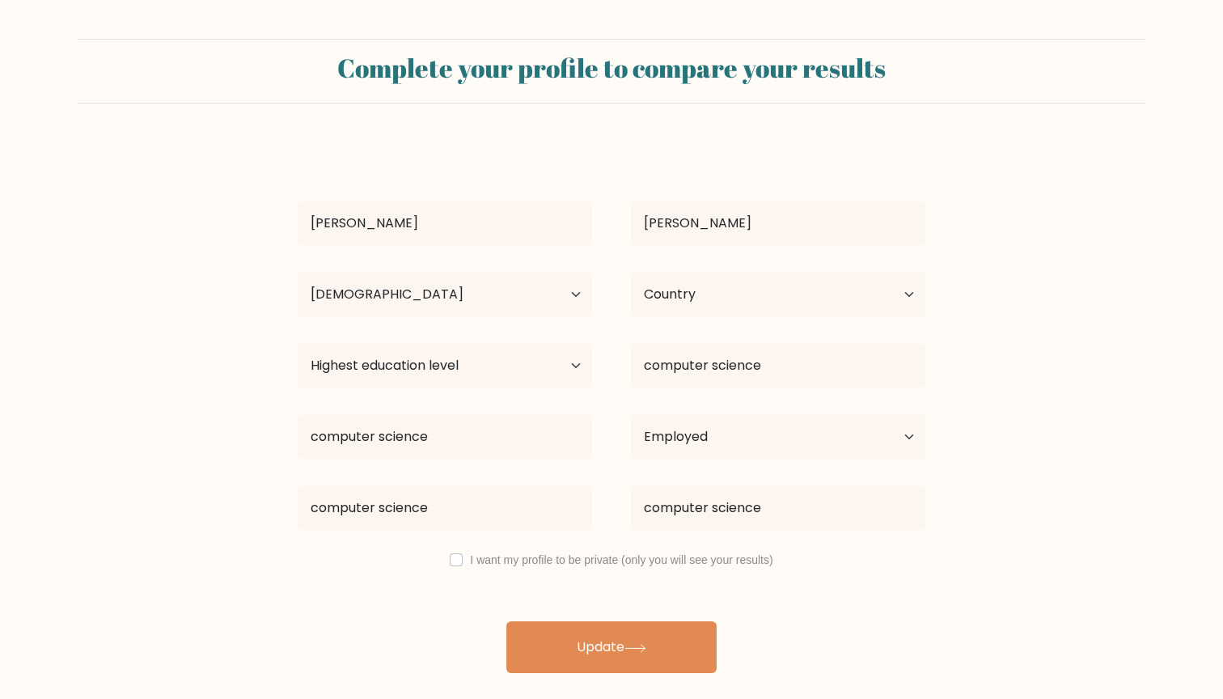
click at [459, 563] on input "checkbox" at bounding box center [456, 559] width 13 height 13
checkbox input "true"
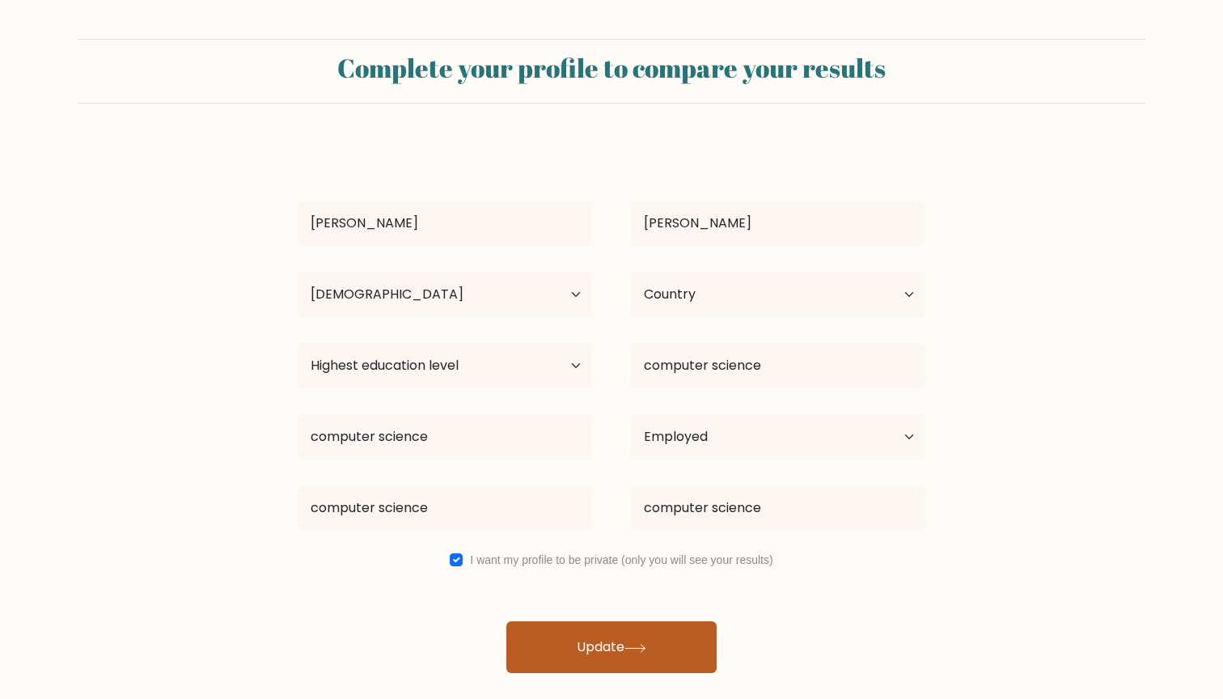
click at [646, 652] on icon at bounding box center [635, 648] width 22 height 9
click at [645, 658] on button "Update" at bounding box center [611, 647] width 210 height 52
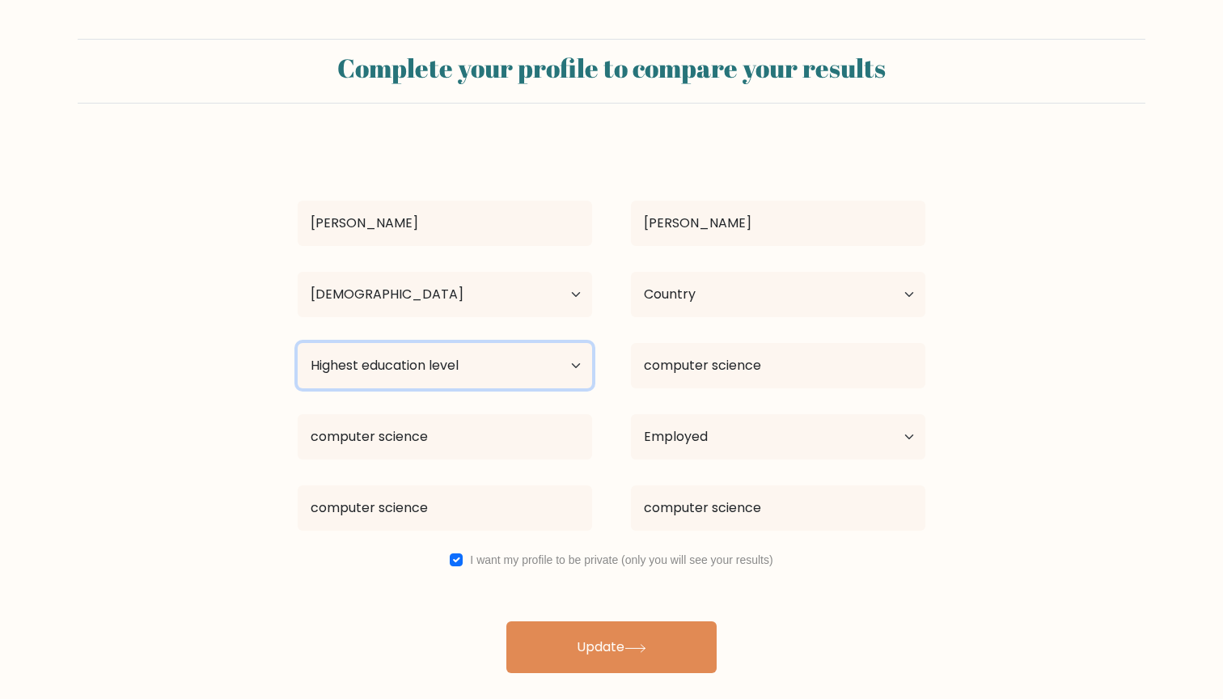
select select "bachelors_degree"
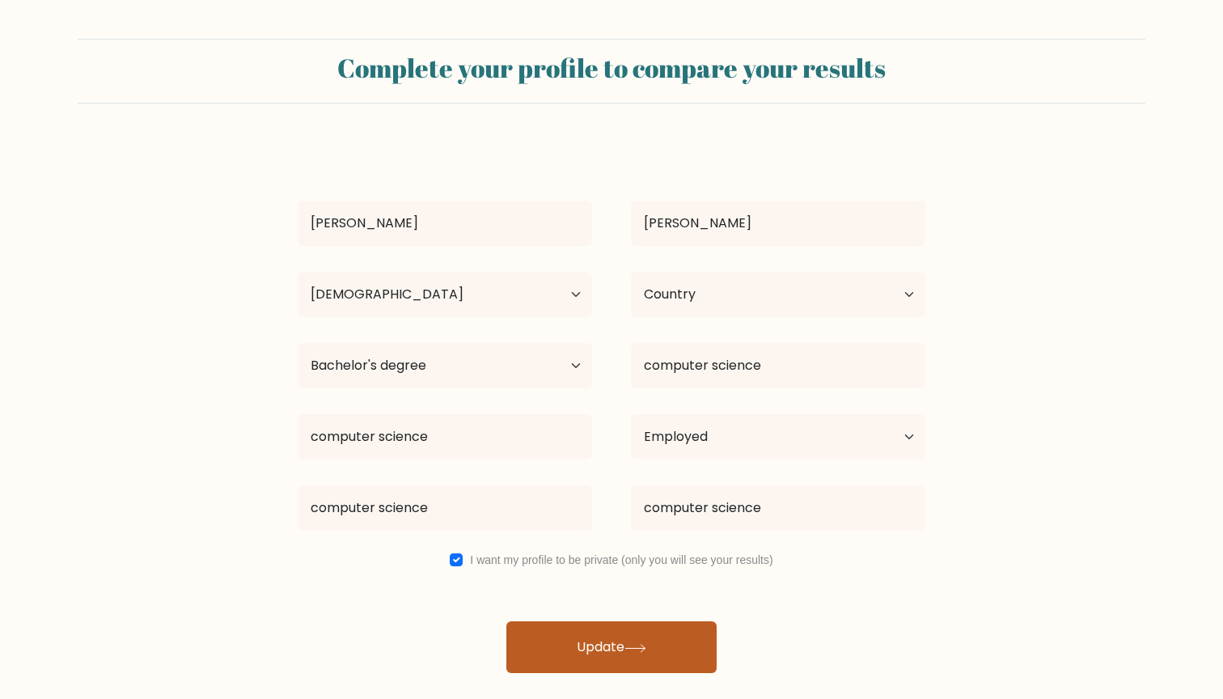
click at [578, 649] on button "Update" at bounding box center [611, 647] width 210 height 52
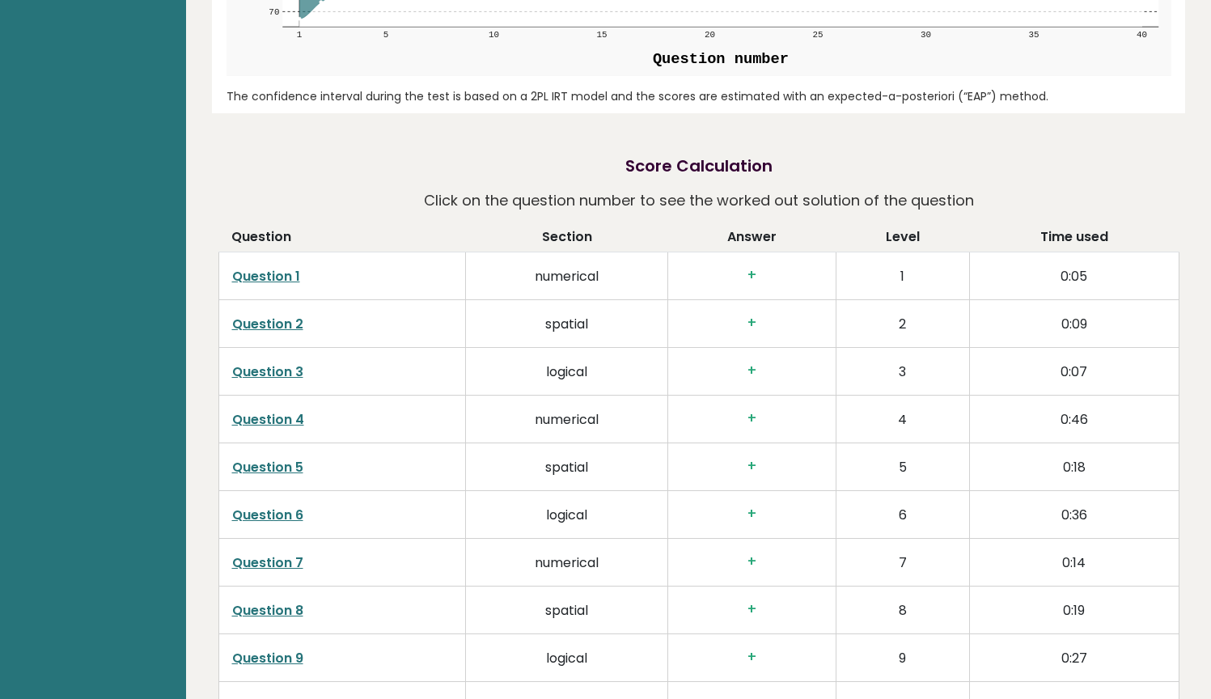
scroll to position [2343, 0]
click at [755, 273] on h3 "+" at bounding box center [752, 274] width 142 height 17
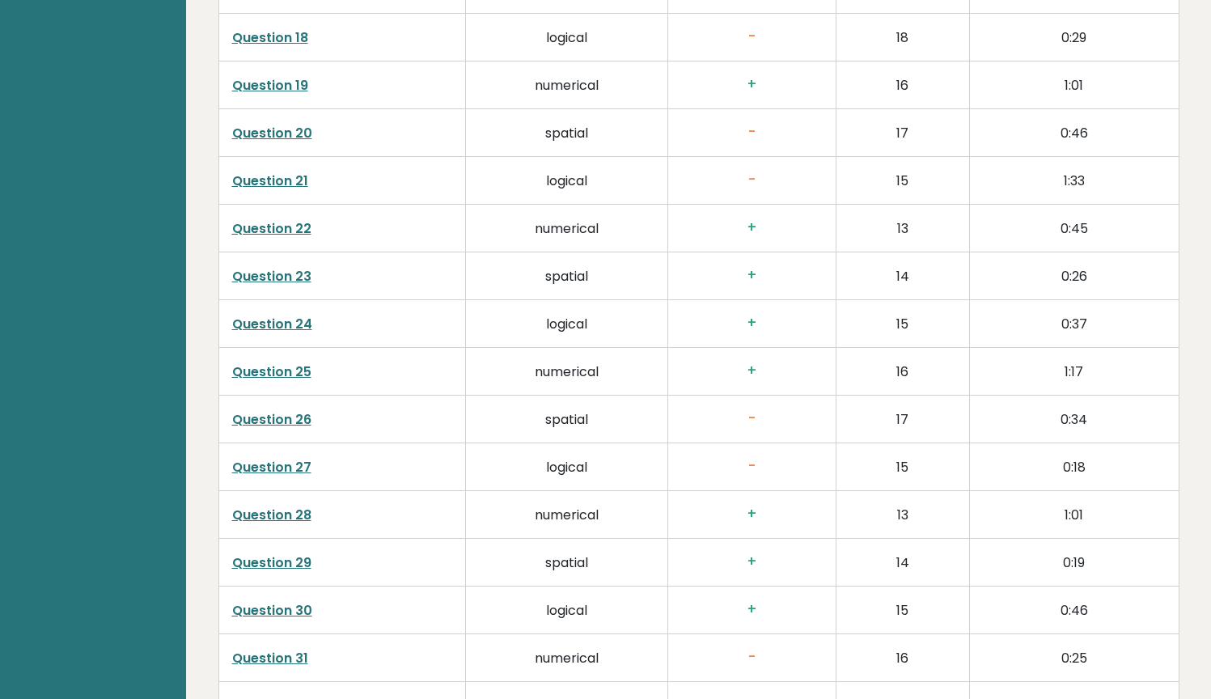
scroll to position [3379, 0]
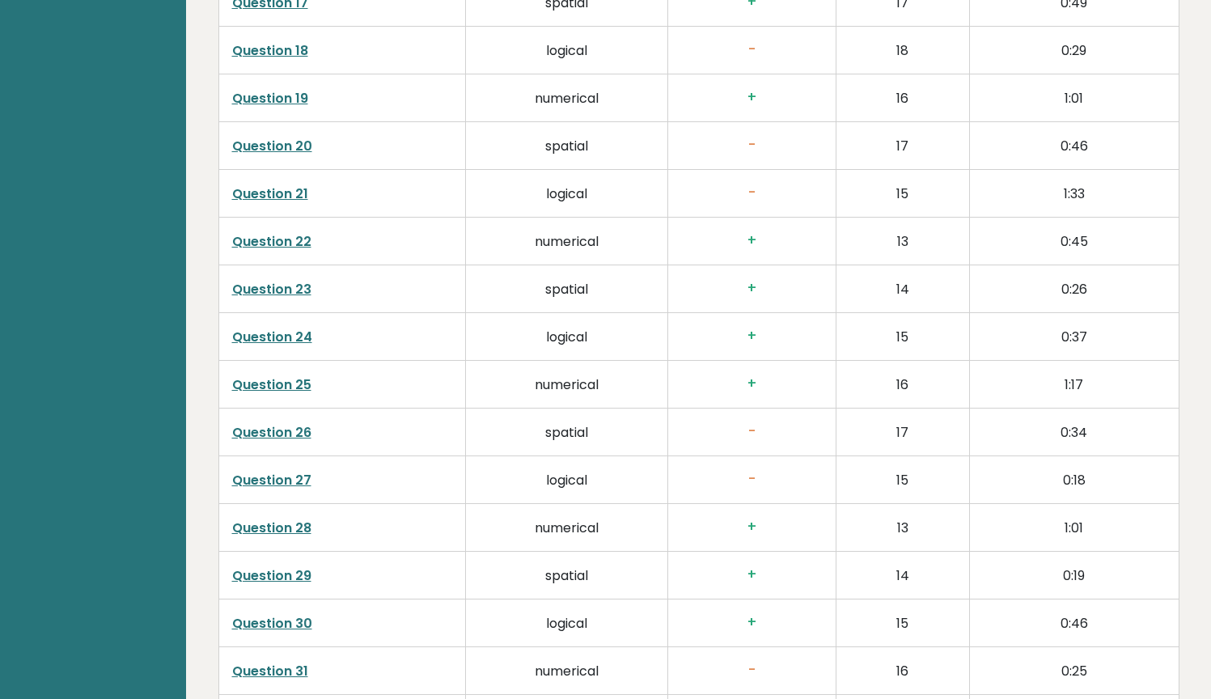
click at [299, 146] on link "Question 20" at bounding box center [272, 146] width 80 height 19
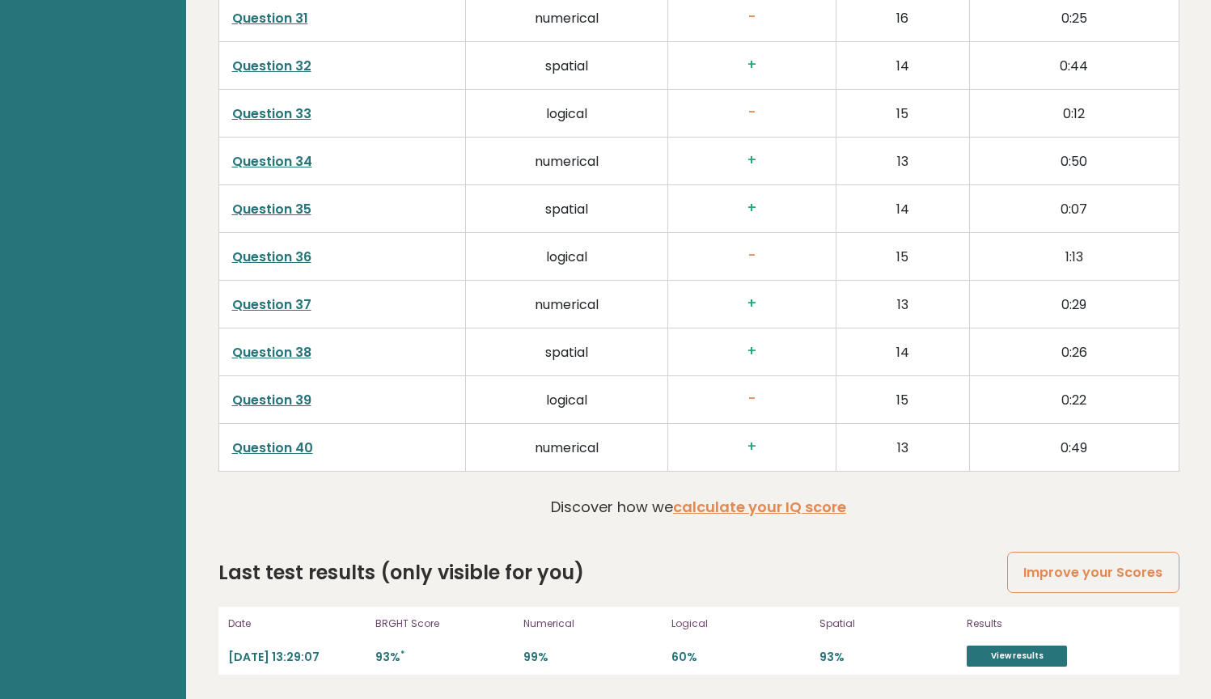
scroll to position [4032, 0]
click at [714, 507] on link "calculate your IQ score" at bounding box center [759, 507] width 173 height 20
click at [986, 664] on link "View results" at bounding box center [1016, 655] width 100 height 21
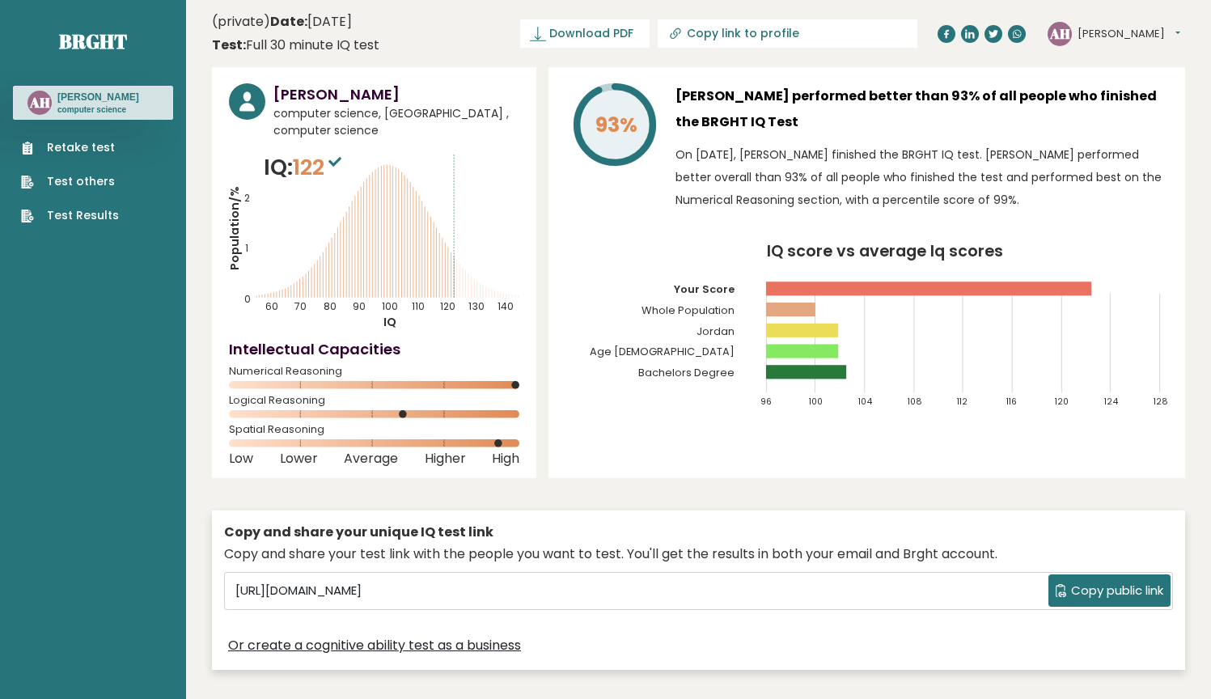
scroll to position [0, 0]
click at [88, 110] on p "computer science" at bounding box center [98, 109] width 82 height 11
click at [40, 96] on text "AH" at bounding box center [39, 102] width 21 height 19
click at [1112, 30] on button "[PERSON_NAME]" at bounding box center [1128, 34] width 103 height 16
click at [1116, 78] on link "Profile" at bounding box center [1119, 81] width 82 height 23
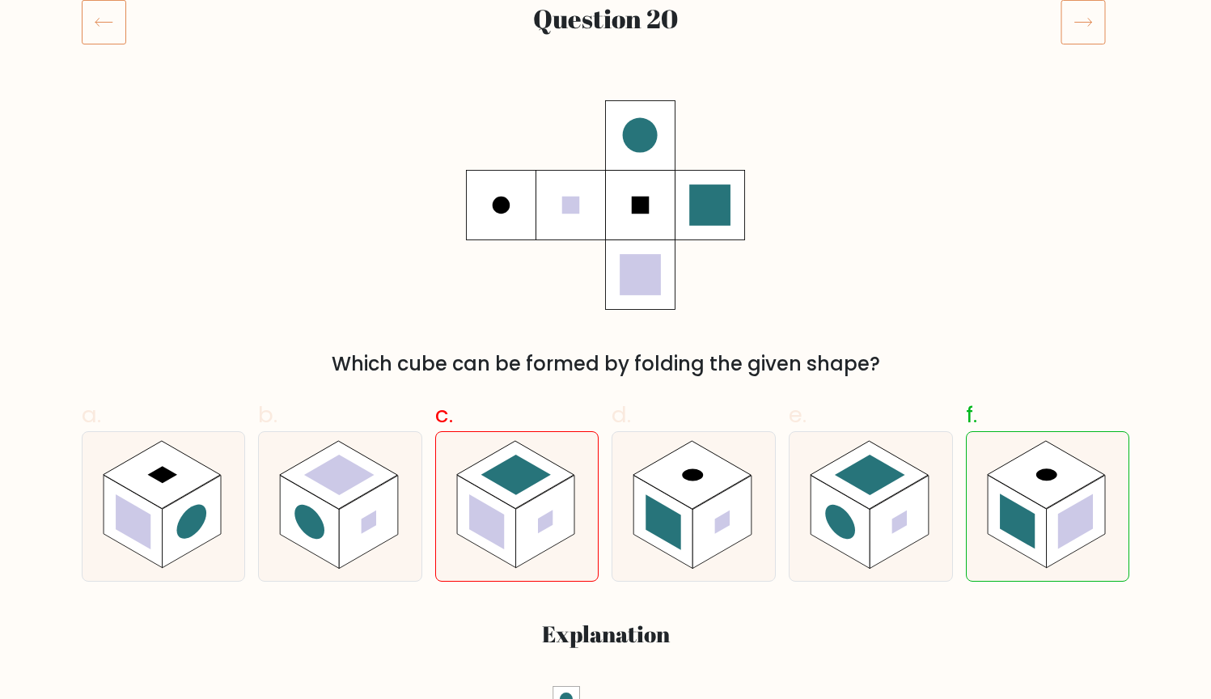
scroll to position [235, 0]
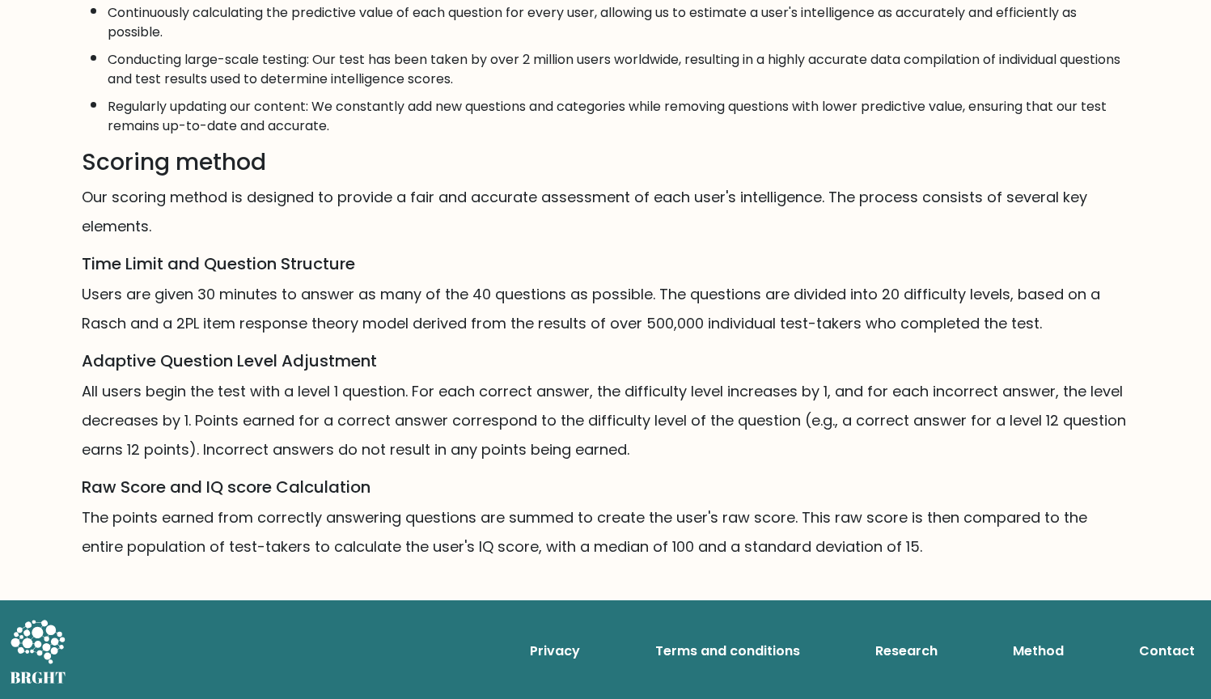
scroll to position [893, 0]
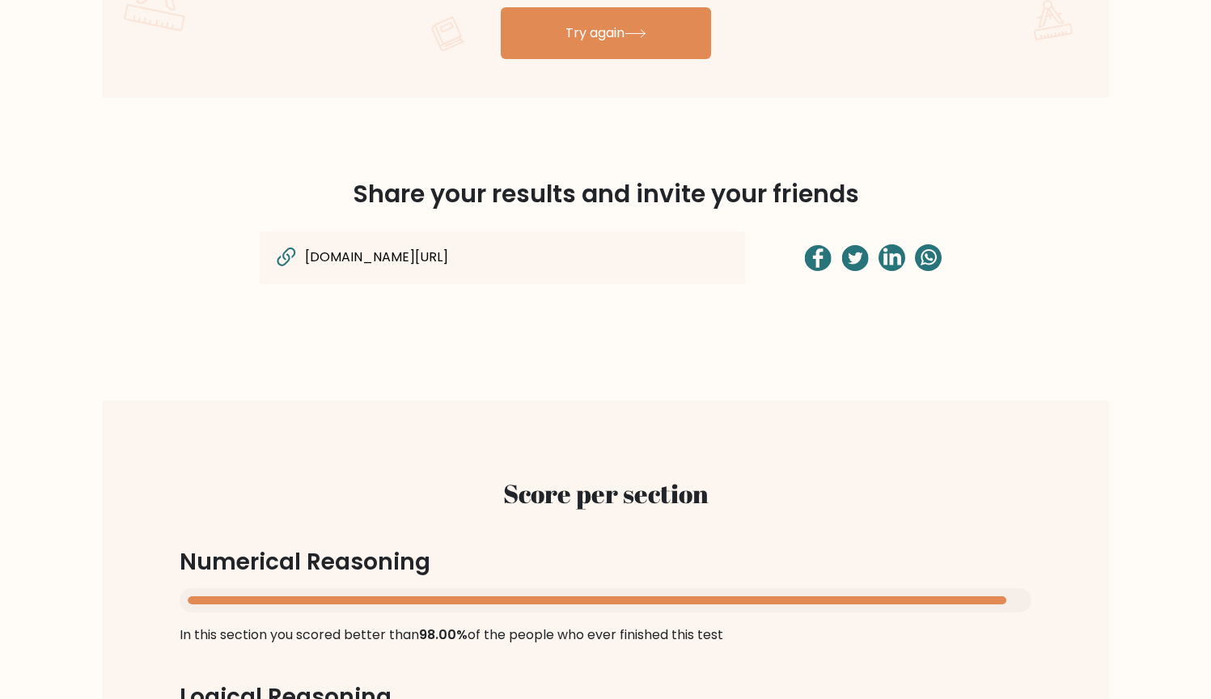
scroll to position [1149, 0]
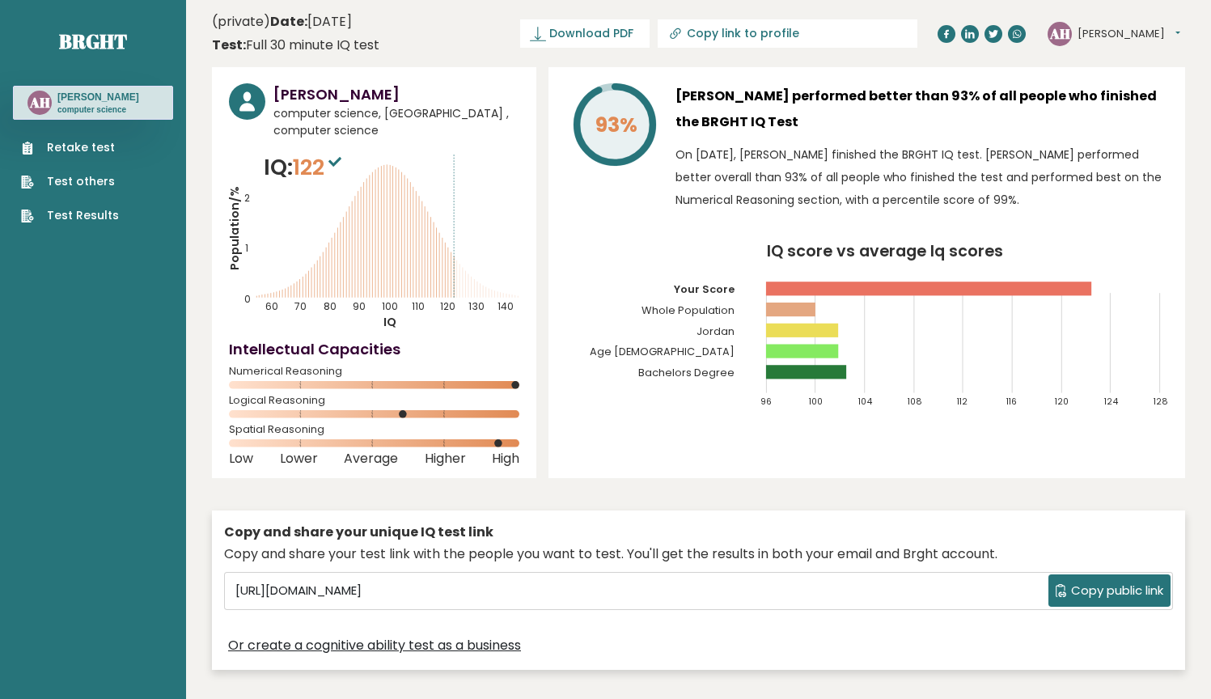
click at [1097, 33] on button "[PERSON_NAME]" at bounding box center [1128, 34] width 103 height 16
click at [1095, 65] on link "Dashboard" at bounding box center [1119, 60] width 82 height 23
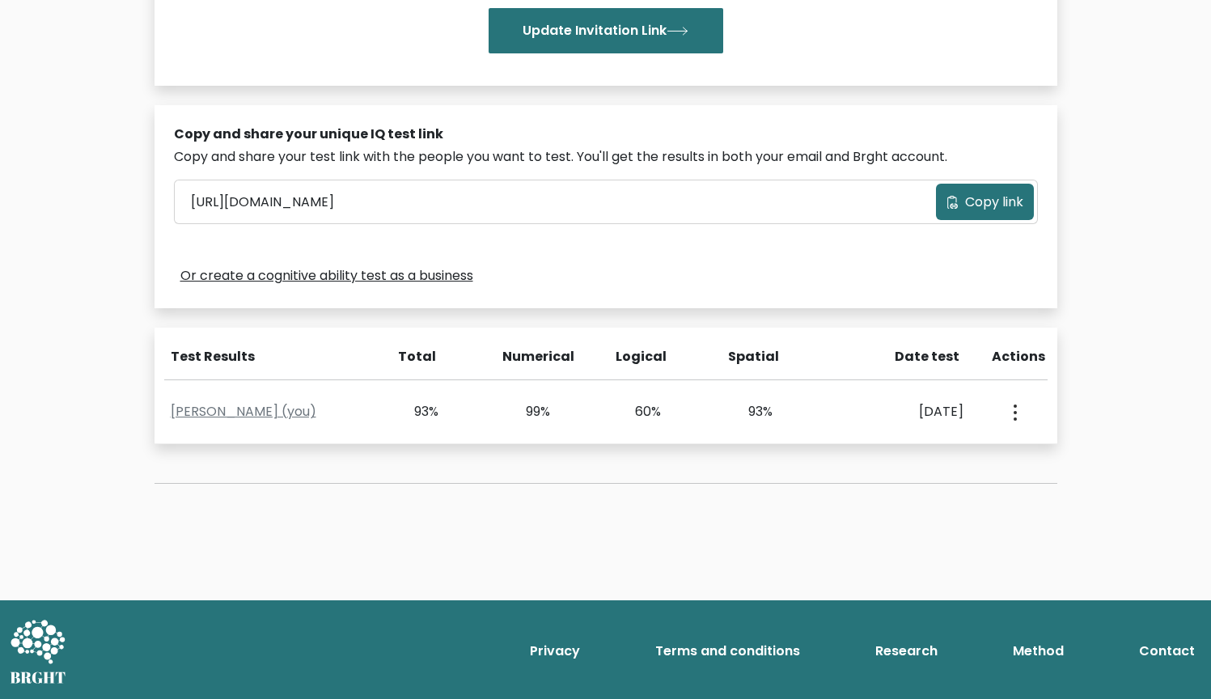
scroll to position [406, 0]
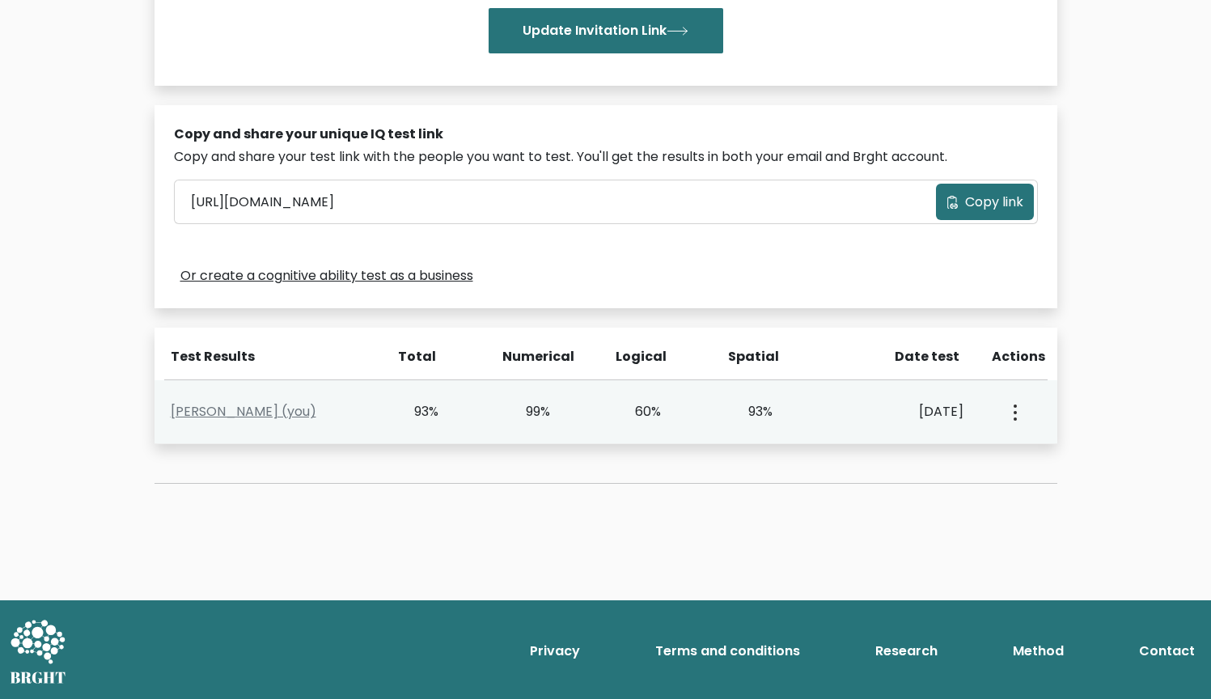
click at [1016, 408] on icon "button" at bounding box center [1014, 412] width 3 height 16
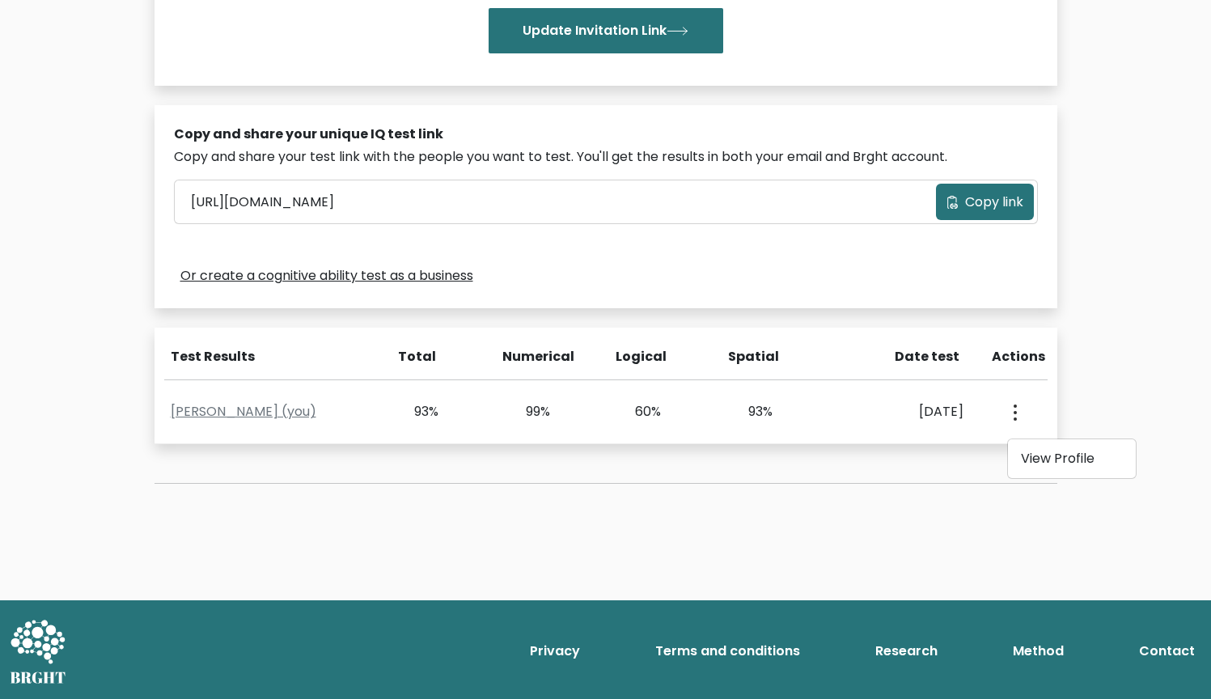
click at [1124, 397] on div "Test the IQ of other people 40 questions 30 minutes English Create your unique …" at bounding box center [605, 141] width 1211 height 917
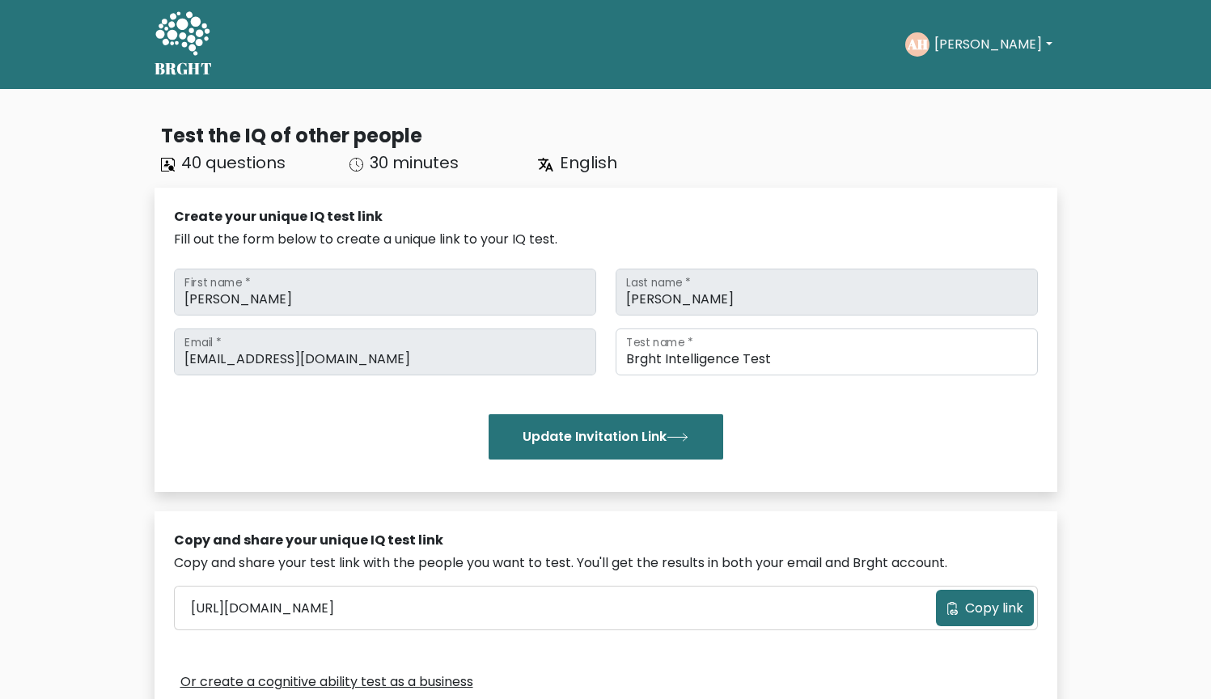
scroll to position [0, 0]
click at [977, 50] on button "[PERSON_NAME]" at bounding box center [992, 44] width 127 height 21
click at [966, 91] on link "Dashboard" at bounding box center [970, 78] width 128 height 26
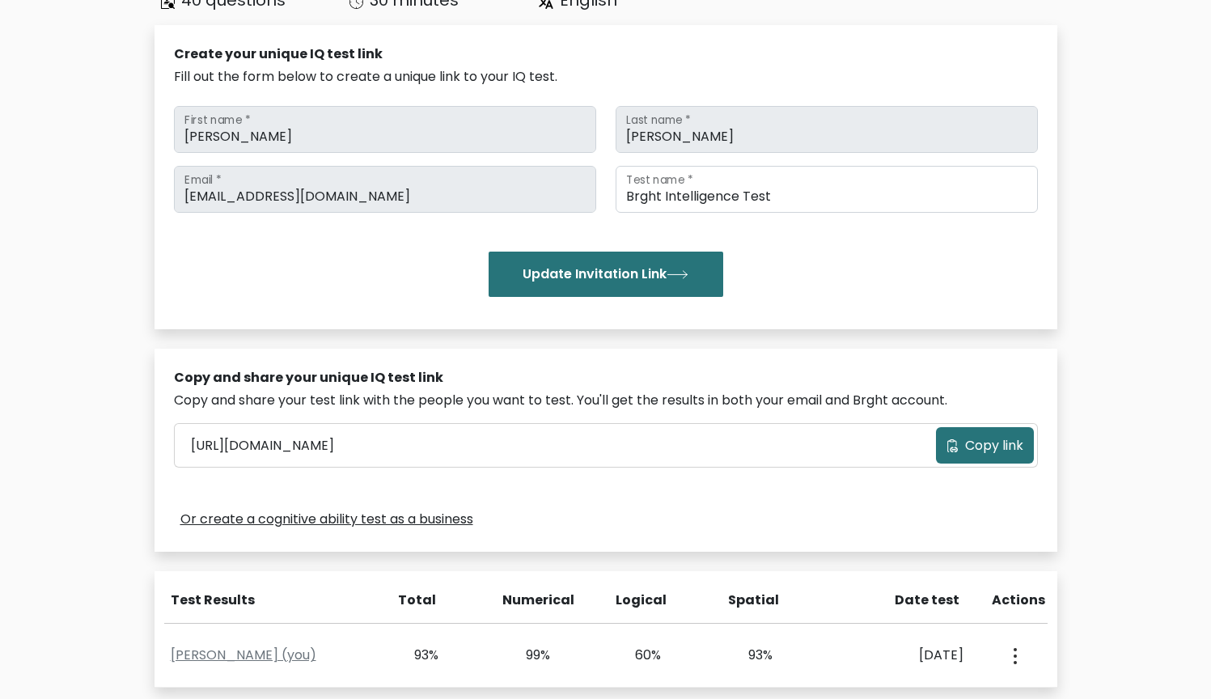
scroll to position [160, 0]
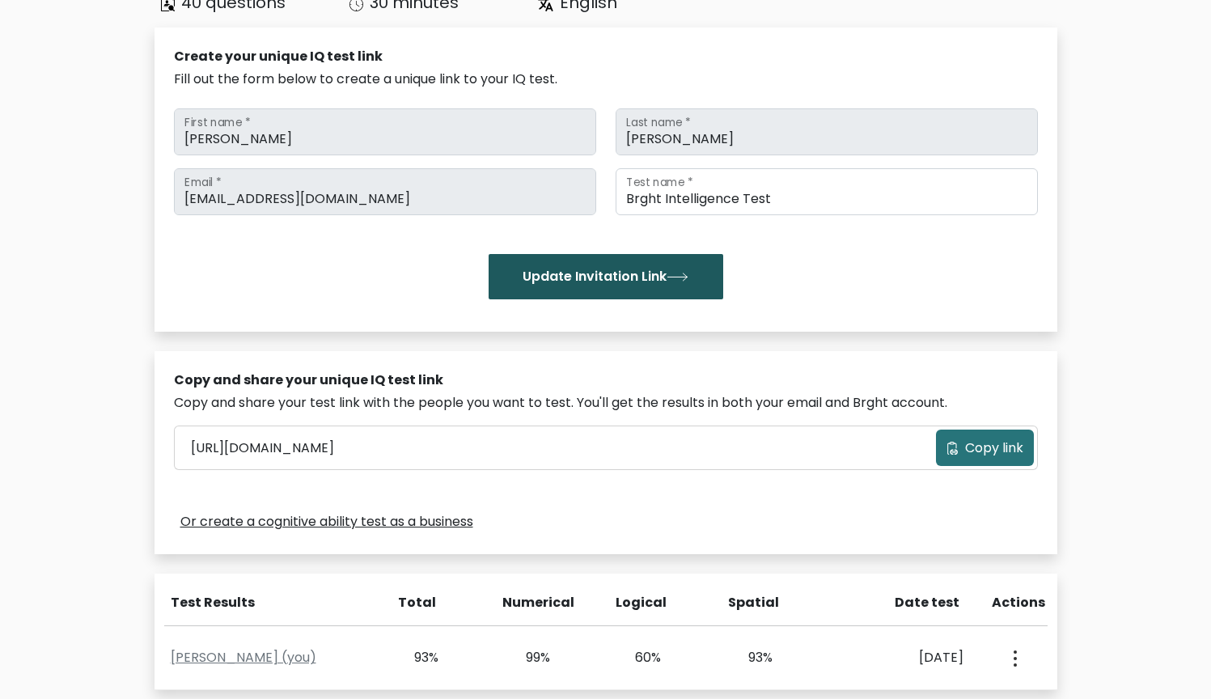
click at [618, 259] on button "Update Invitation Link" at bounding box center [605, 276] width 235 height 45
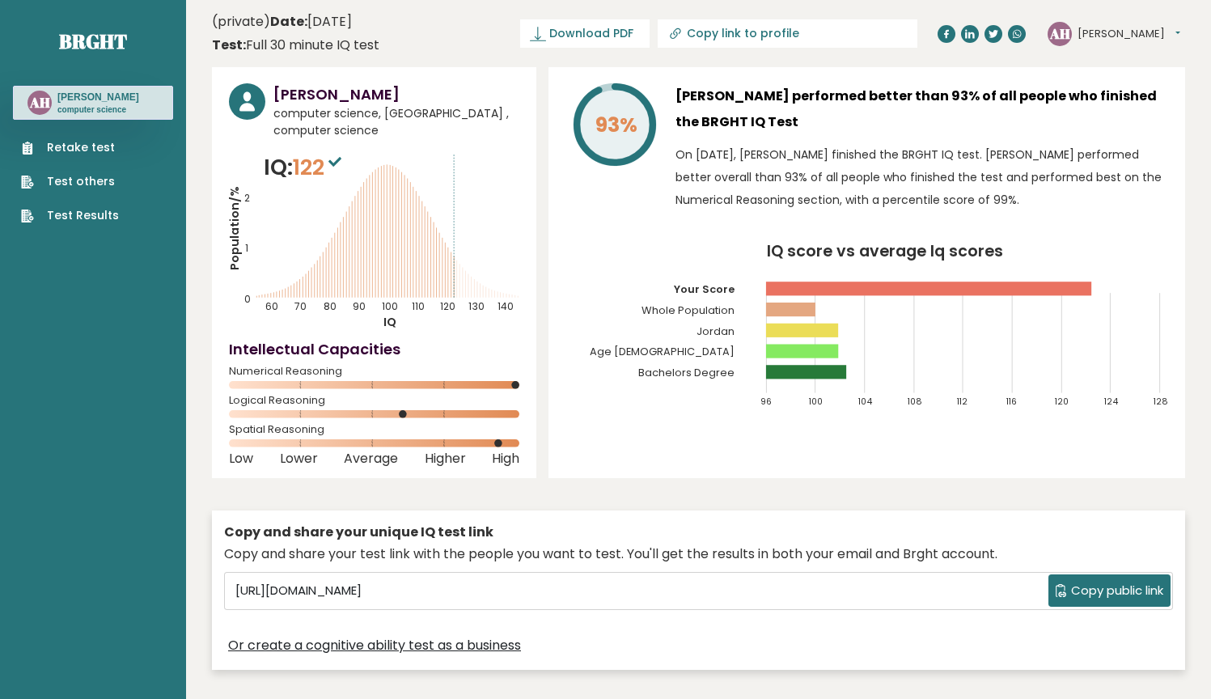
click at [1081, 27] on button "[PERSON_NAME]" at bounding box center [1128, 34] width 103 height 16
click at [1115, 97] on link "Settings" at bounding box center [1119, 104] width 82 height 23
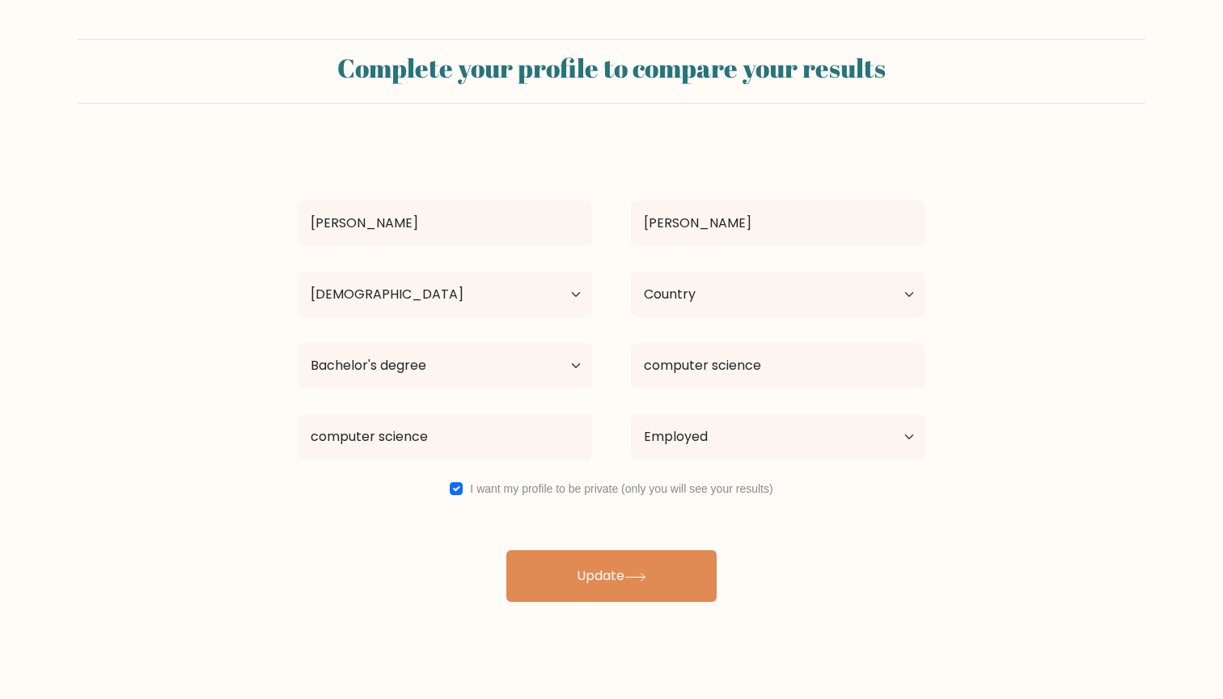
select select "25_34"
select select "JO"
select select "bachelors_degree"
select select "employed"
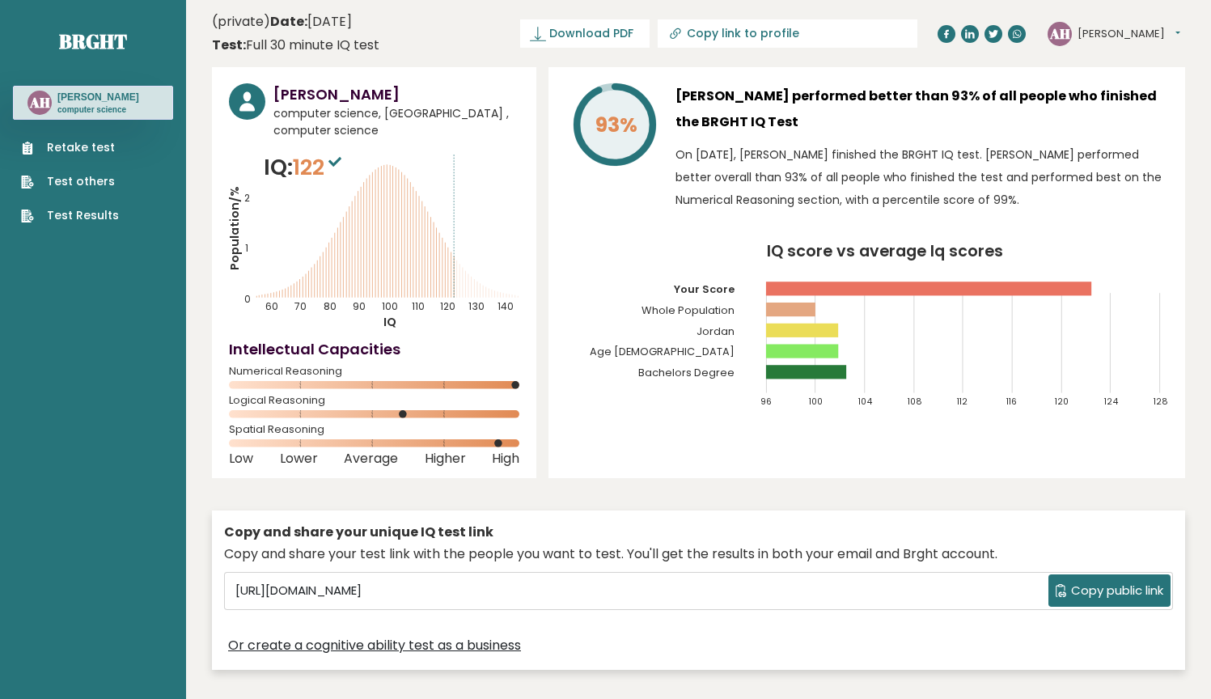
click at [1110, 26] on button "[PERSON_NAME]" at bounding box center [1128, 34] width 103 height 16
click at [1109, 77] on link "Profile" at bounding box center [1119, 81] width 82 height 23
click at [1075, 42] on div "AH [PERSON_NAME] Dashboard Profile Settings Logout" at bounding box center [1113, 34] width 133 height 24
click at [1092, 37] on button "[PERSON_NAME]" at bounding box center [1128, 34] width 103 height 16
click at [1101, 103] on link "Settings" at bounding box center [1119, 104] width 82 height 23
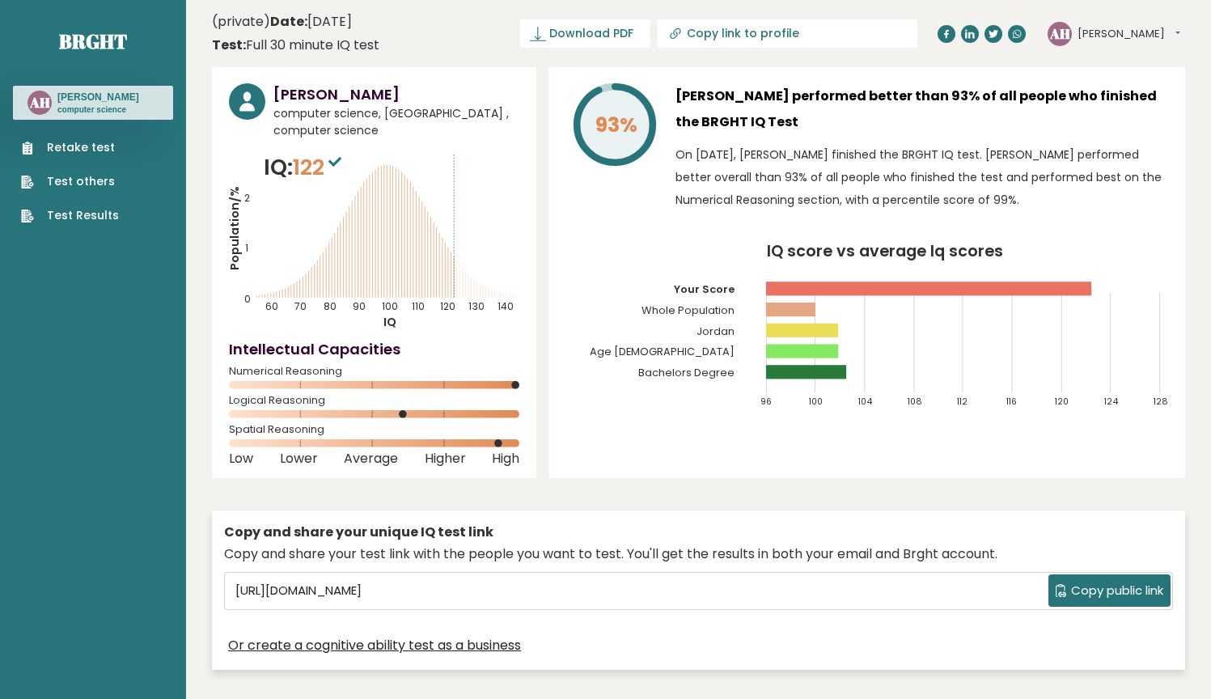
click at [1089, 40] on button "[PERSON_NAME]" at bounding box center [1128, 34] width 103 height 16
click at [249, 27] on div "(private) Date: [DATE] Test: Full 30 minute IQ test" at bounding box center [295, 33] width 167 height 43
click at [76, 220] on link "Test Results" at bounding box center [70, 215] width 98 height 17
click at [87, 114] on div "AH [PERSON_NAME] computer science" at bounding box center [93, 103] width 160 height 34
click at [48, 99] on text "AH" at bounding box center [39, 102] width 21 height 19
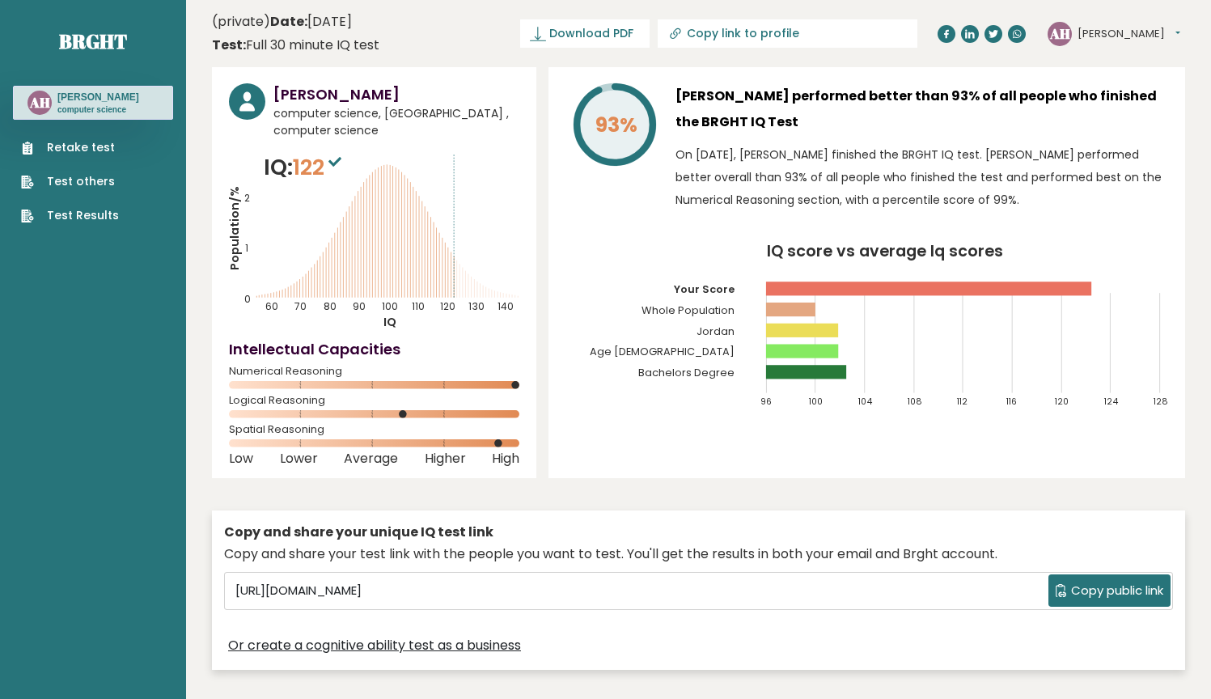
click at [1084, 31] on button "[PERSON_NAME]" at bounding box center [1128, 34] width 103 height 16
click at [1061, 41] on text "AH" at bounding box center [1059, 32] width 21 height 19
click at [1096, 39] on button "[PERSON_NAME]" at bounding box center [1128, 34] width 103 height 16
click at [1100, 56] on link "Dashboard" at bounding box center [1119, 60] width 82 height 23
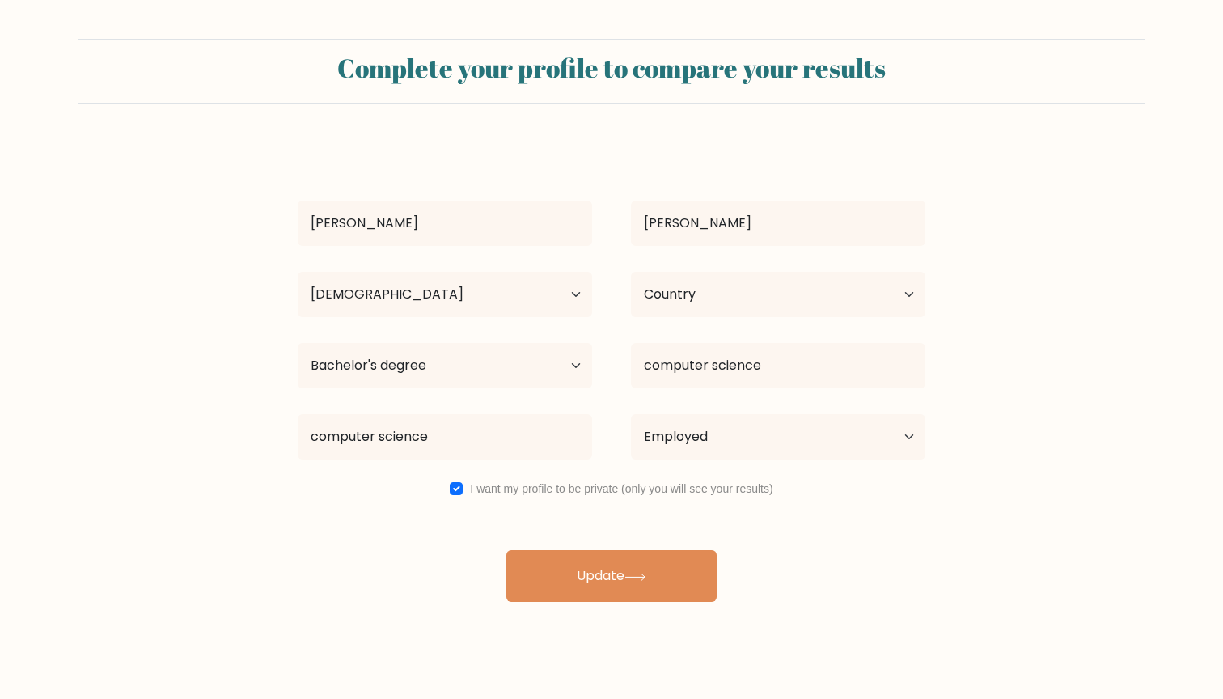
select select "25_34"
select select "[PERSON_NAME]"
select select "bachelors_degree"
select select "employed"
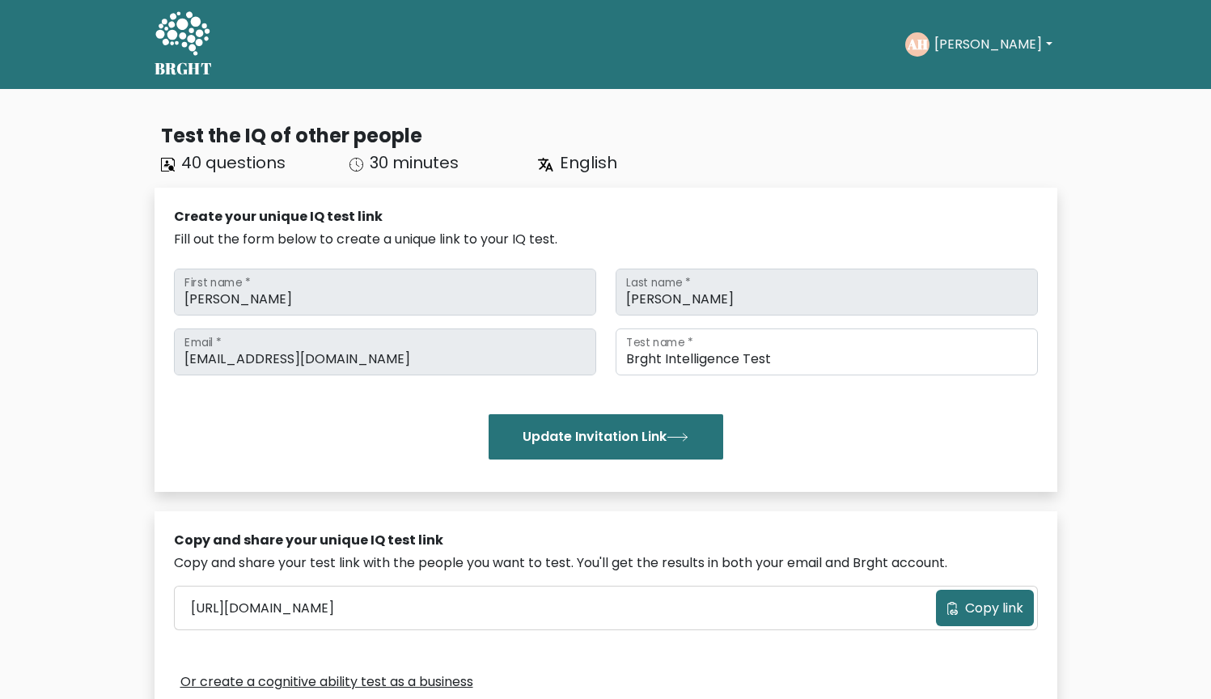
click at [978, 39] on button "[PERSON_NAME]" at bounding box center [992, 44] width 127 height 21
